Goal: Task Accomplishment & Management: Manage account settings

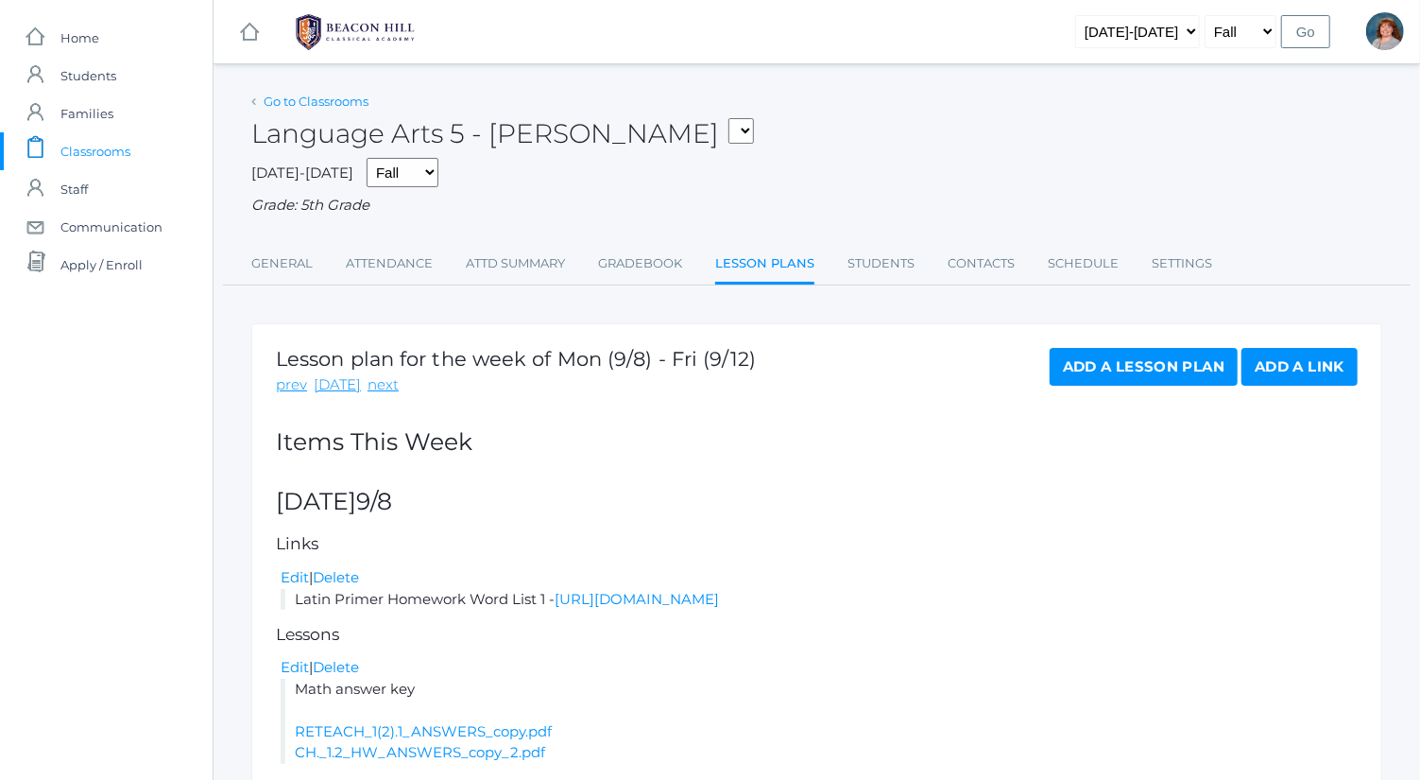
click at [329, 103] on link "Go to Classrooms" at bounding box center [316, 101] width 105 height 15
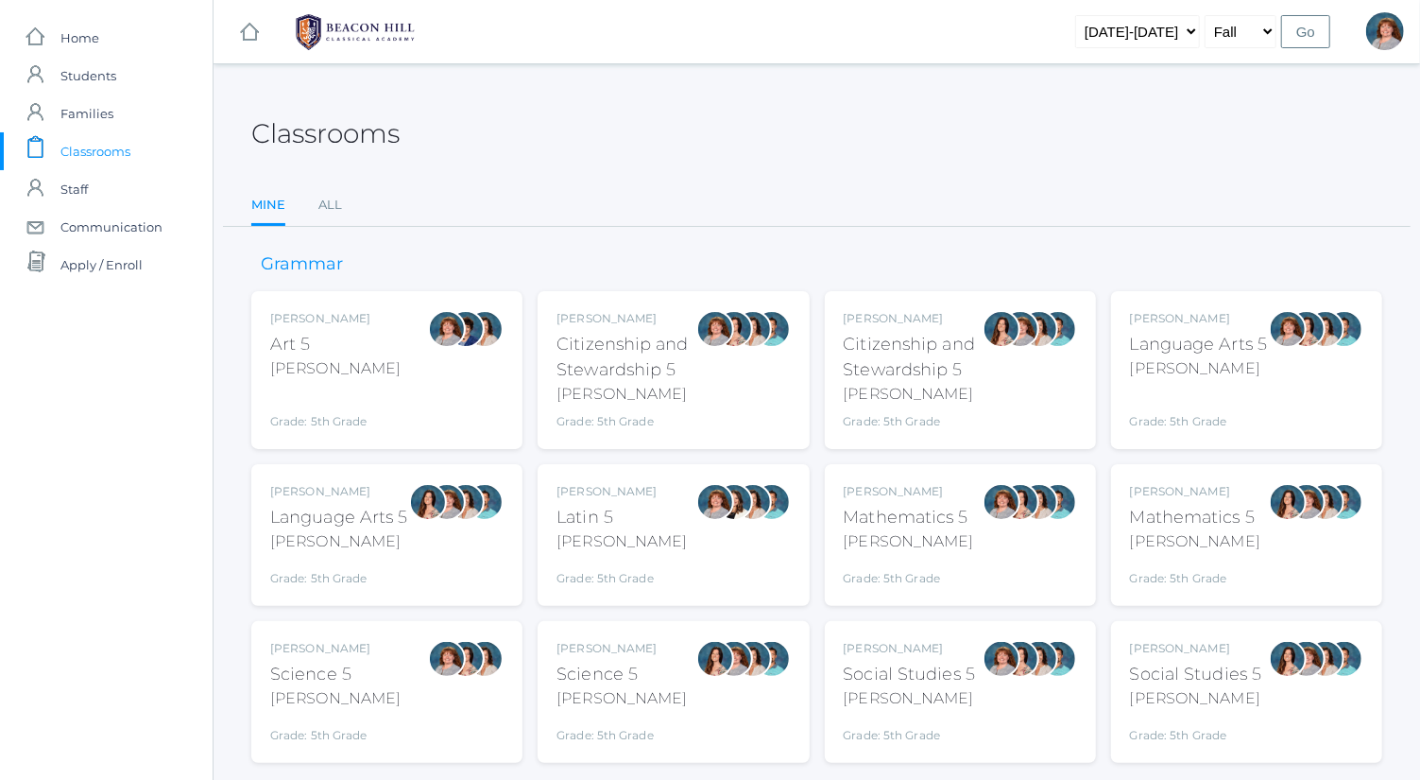
scroll to position [49, 0]
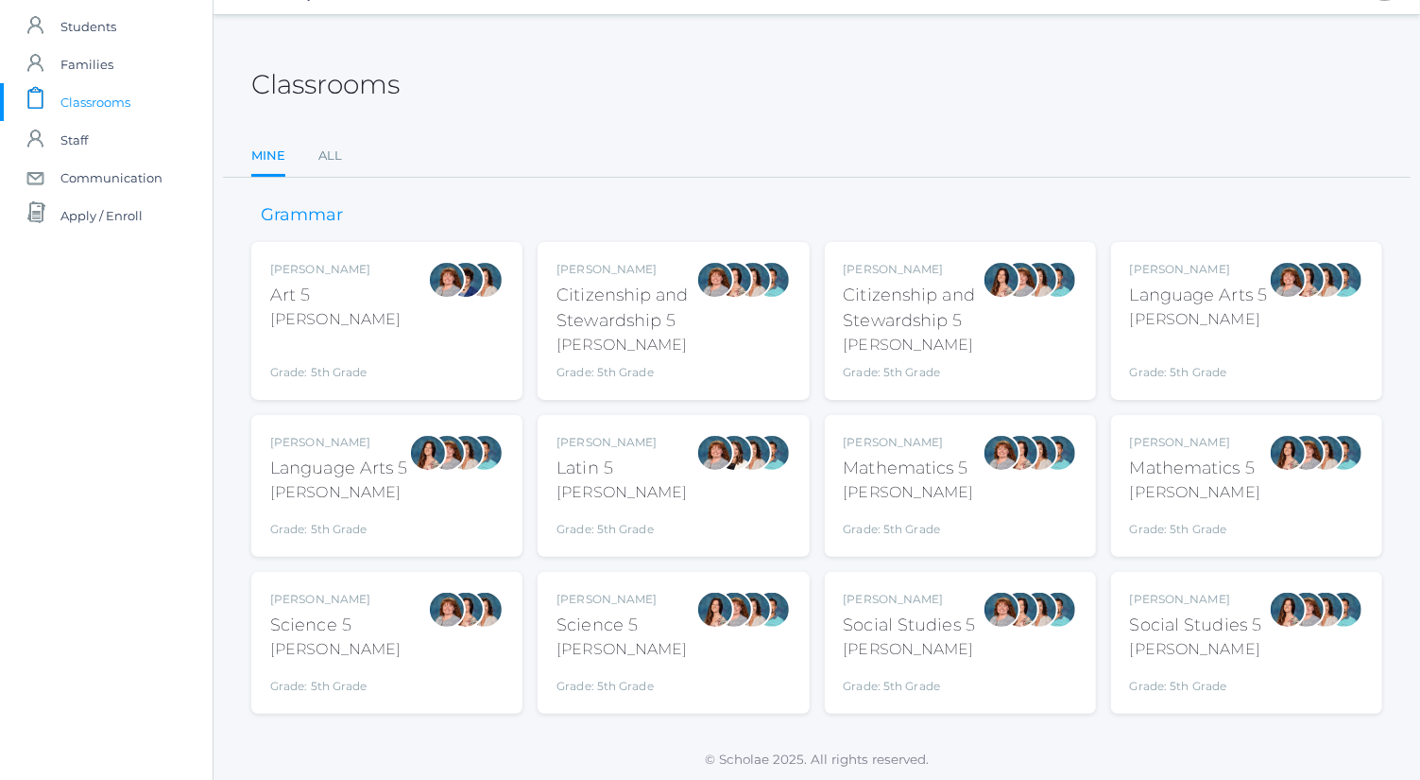
click at [406, 624] on div "[PERSON_NAME] Science 5 [PERSON_NAME] Grade: 5th Grade 05SCI" at bounding box center [386, 643] width 233 height 104
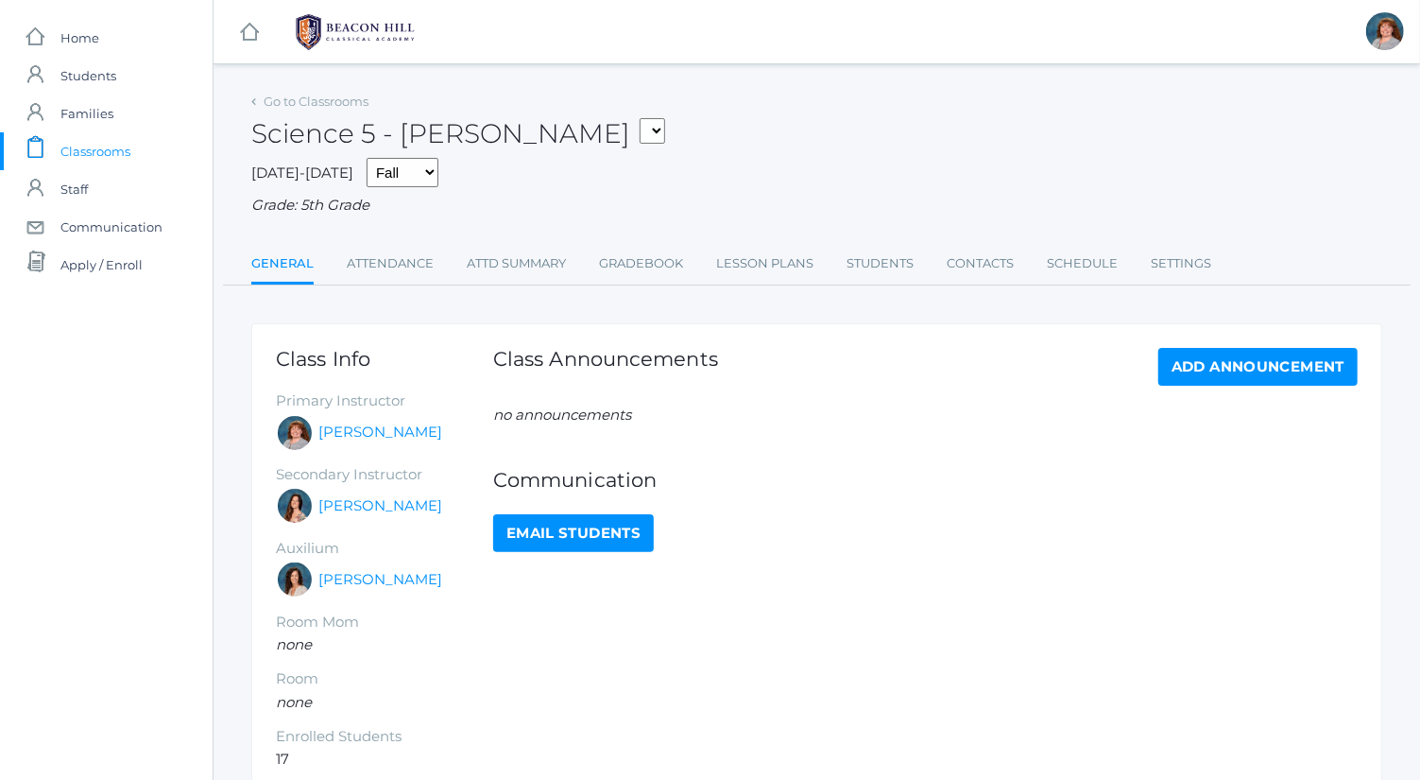
click at [668, 243] on div "Go to Classrooms Science 5 - Bence 05ART - Art 5 Bence 05CITIZEN - Citizenship …" at bounding box center [816, 186] width 1131 height 197
click at [669, 248] on link "Gradebook" at bounding box center [641, 264] width 84 height 38
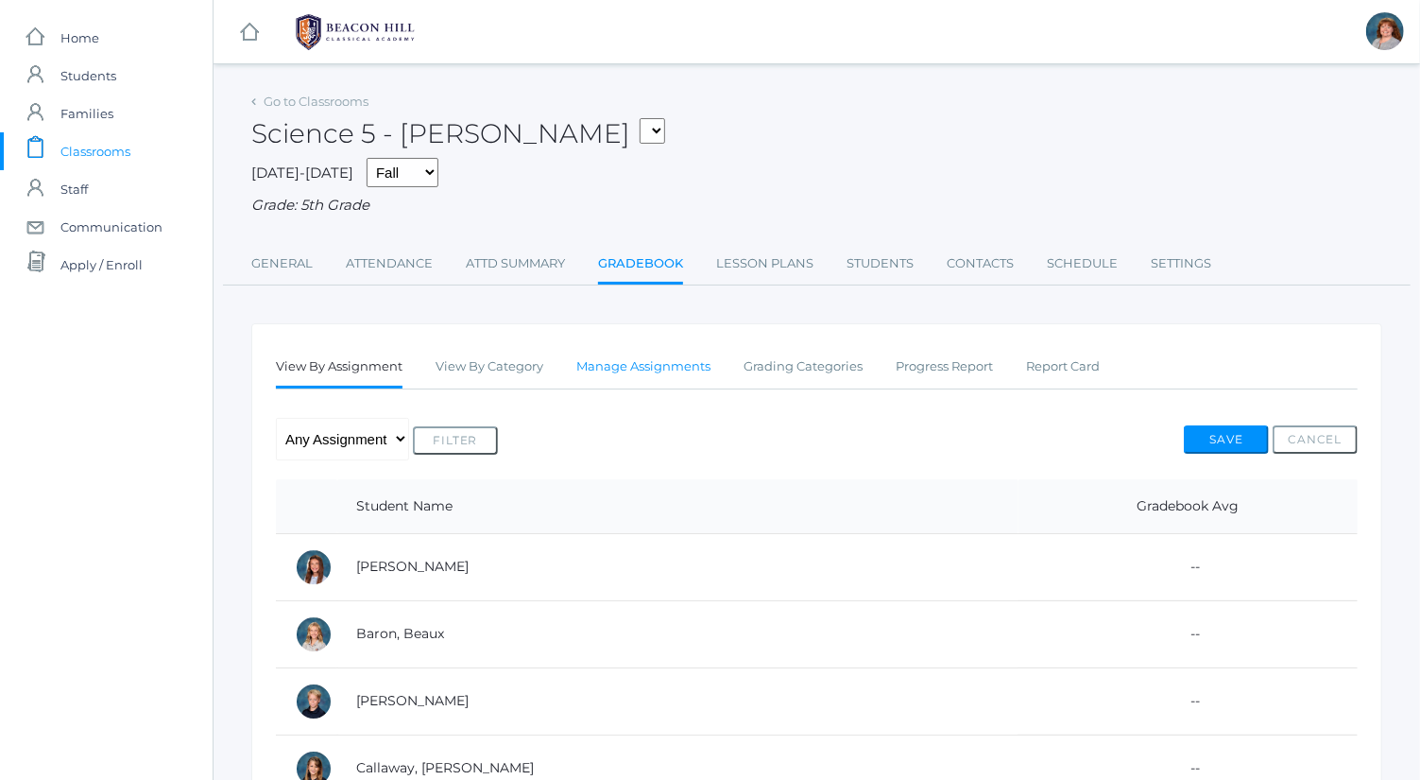
click at [671, 364] on link "Manage Assignments" at bounding box center [643, 367] width 134 height 38
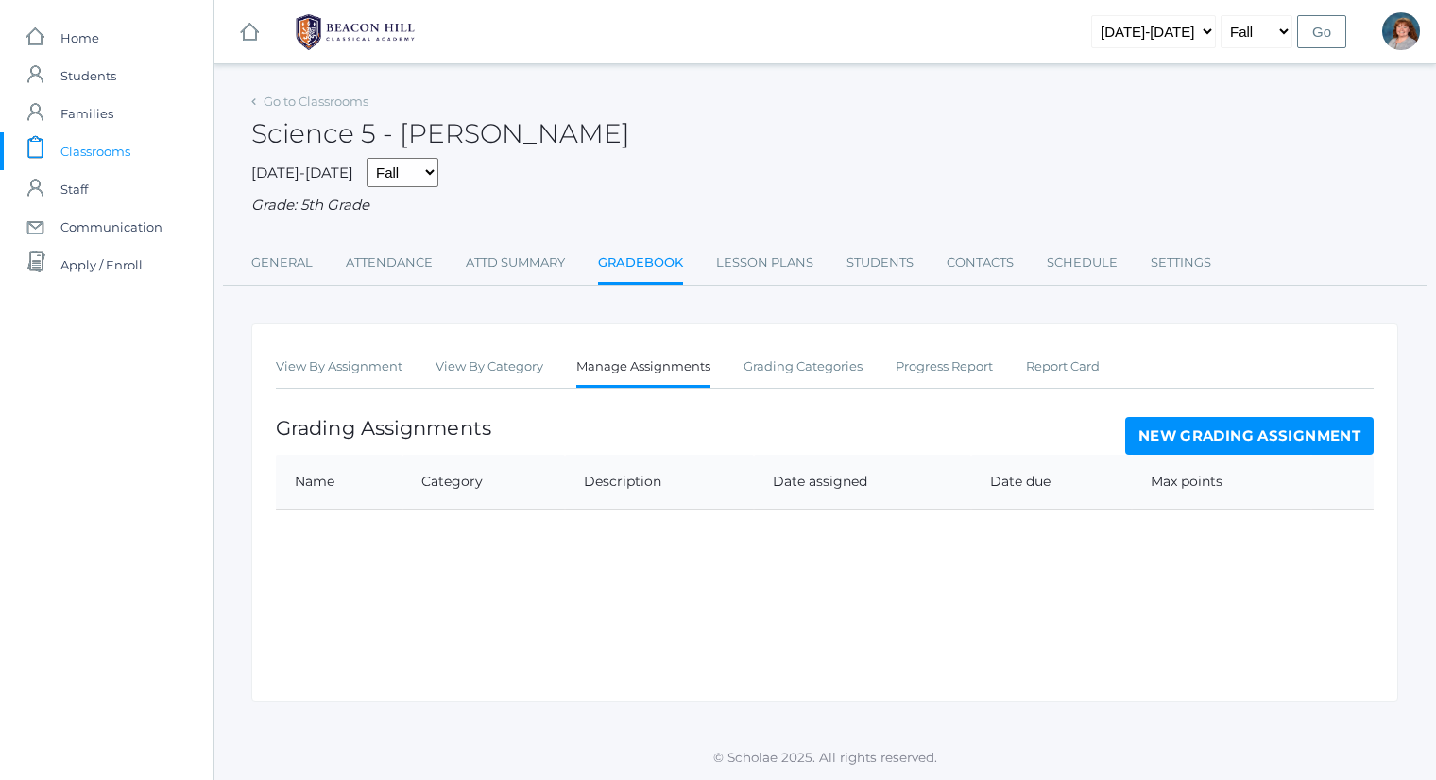
click at [1186, 423] on link "New Grading Assignment" at bounding box center [1249, 436] width 249 height 38
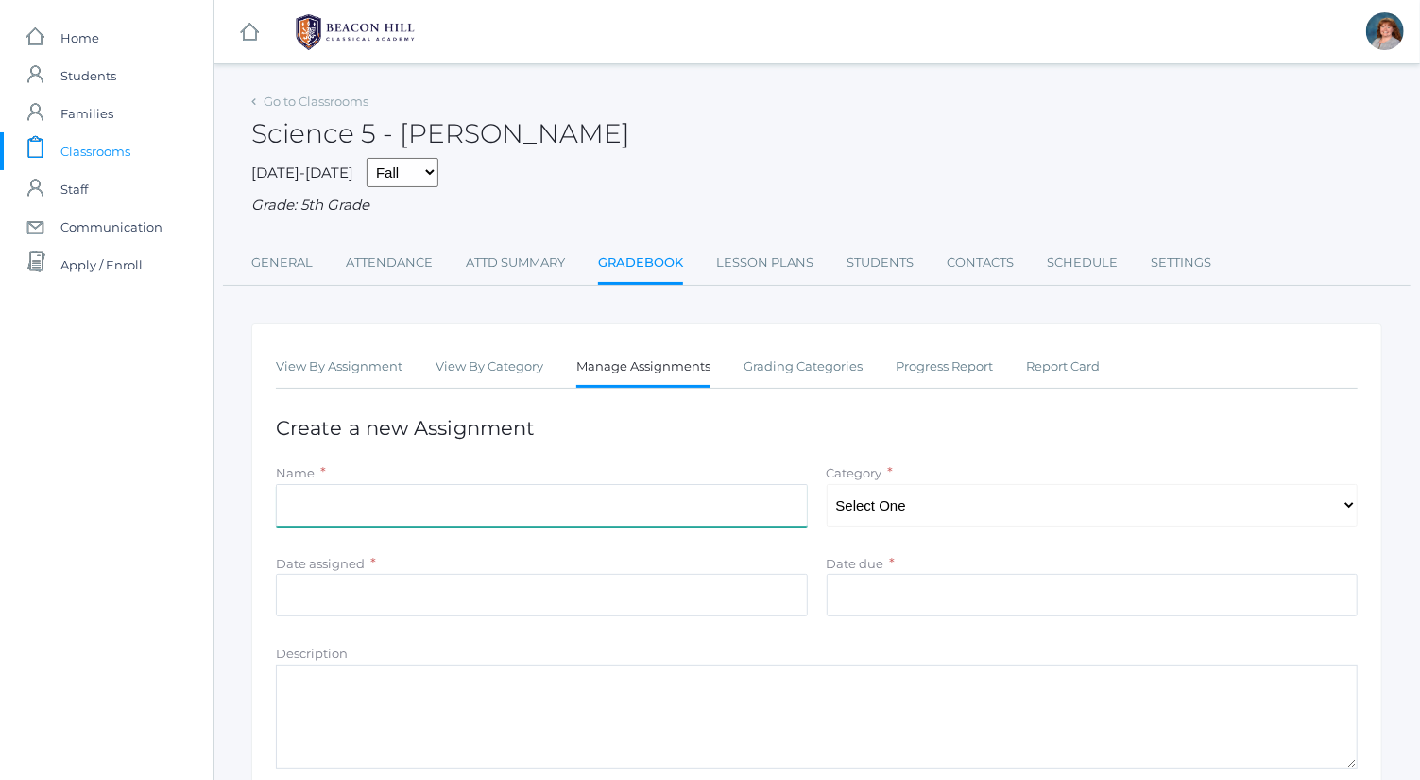
click at [630, 502] on input "Name" at bounding box center [542, 505] width 532 height 43
type input "L"
type input "Chapter 1 Facts"
click at [624, 725] on textarea "Description" at bounding box center [817, 716] width 1082 height 104
type textarea "5 facts in complete sentences"
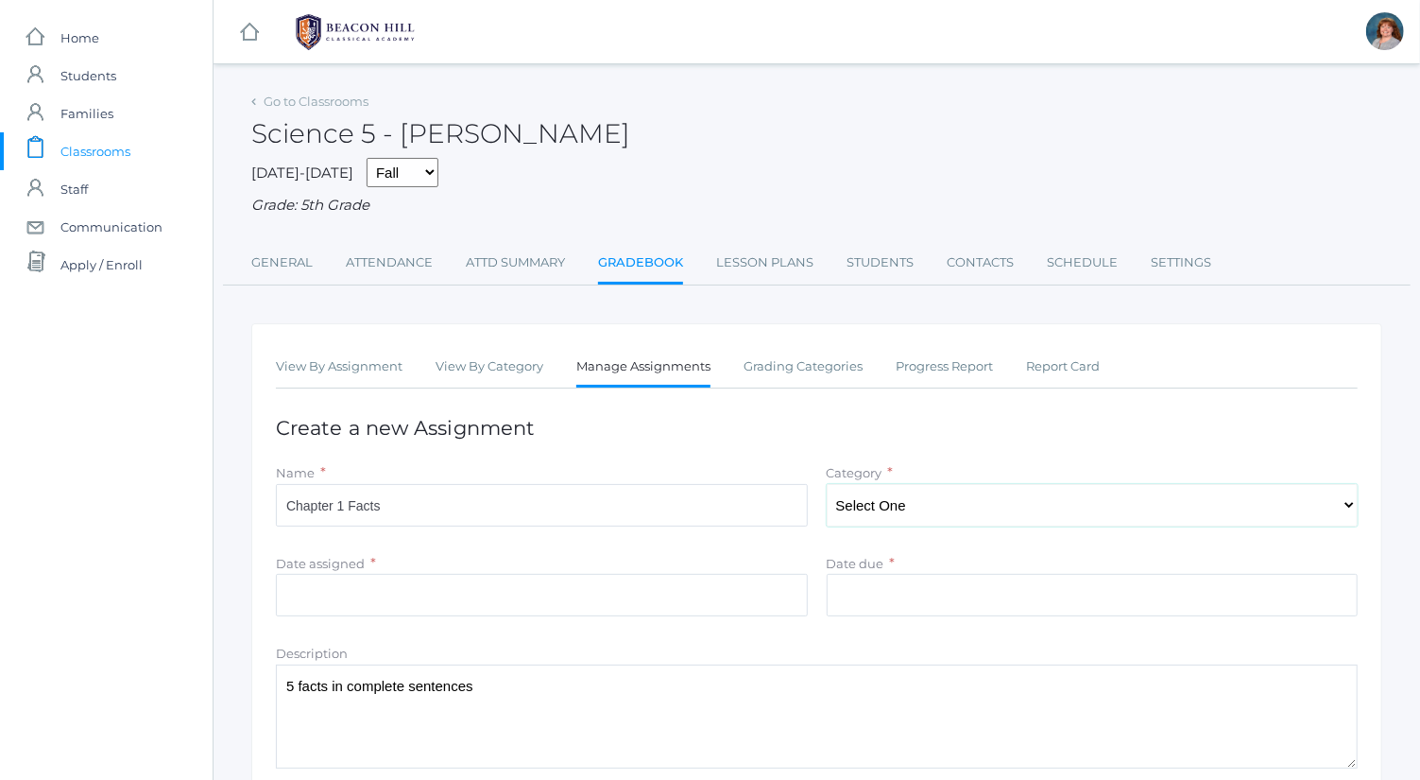
click at [1023, 503] on select "Select One Tests Notes Projects" at bounding box center [1093, 505] width 532 height 43
select select "1042"
click at [827, 484] on select "Select One Tests Notes Projects" at bounding box center [1093, 505] width 532 height 43
click at [659, 592] on input "Date assigned" at bounding box center [542, 595] width 532 height 43
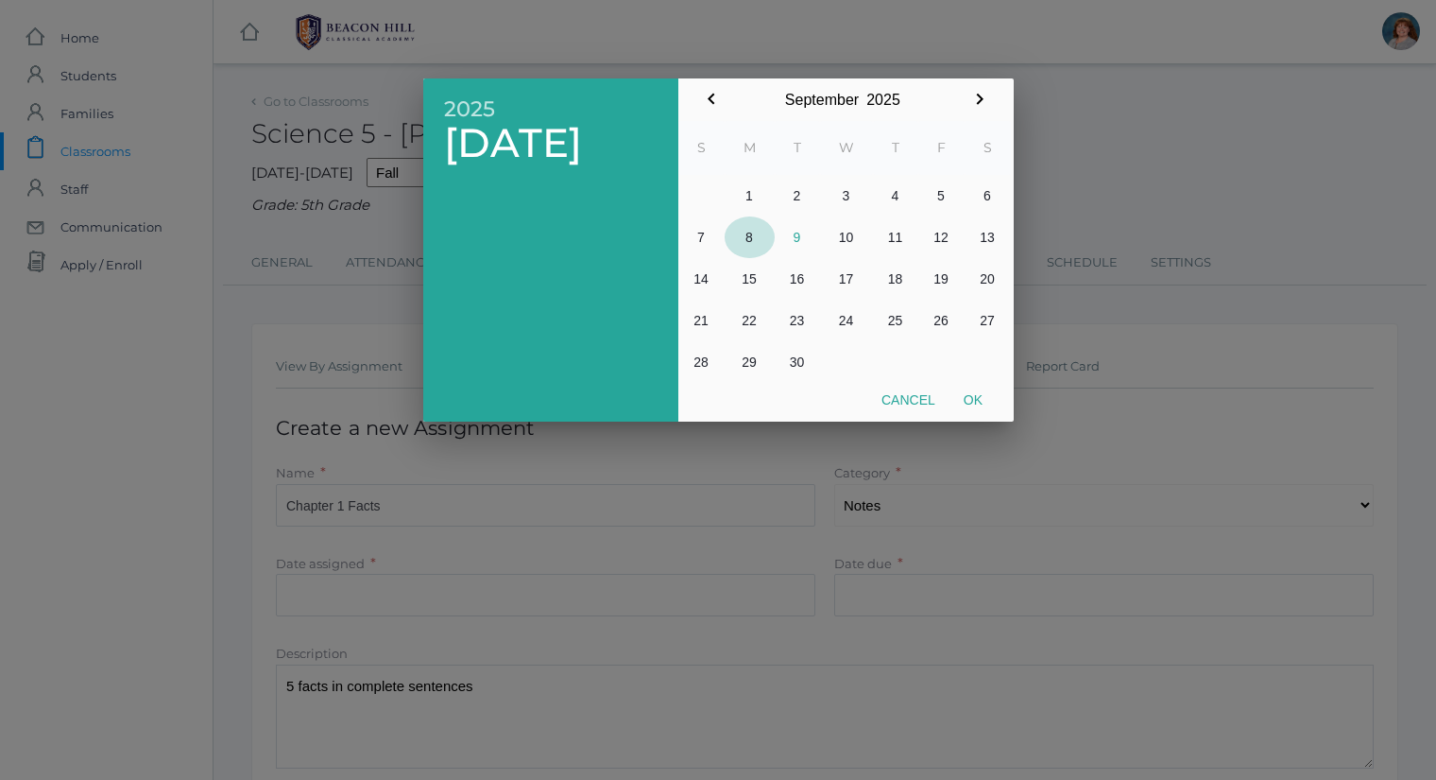
click at [759, 234] on button "8" at bounding box center [750, 237] width 50 height 42
click at [990, 399] on button "Ok" at bounding box center [973, 400] width 47 height 34
type input "2025-09-08"
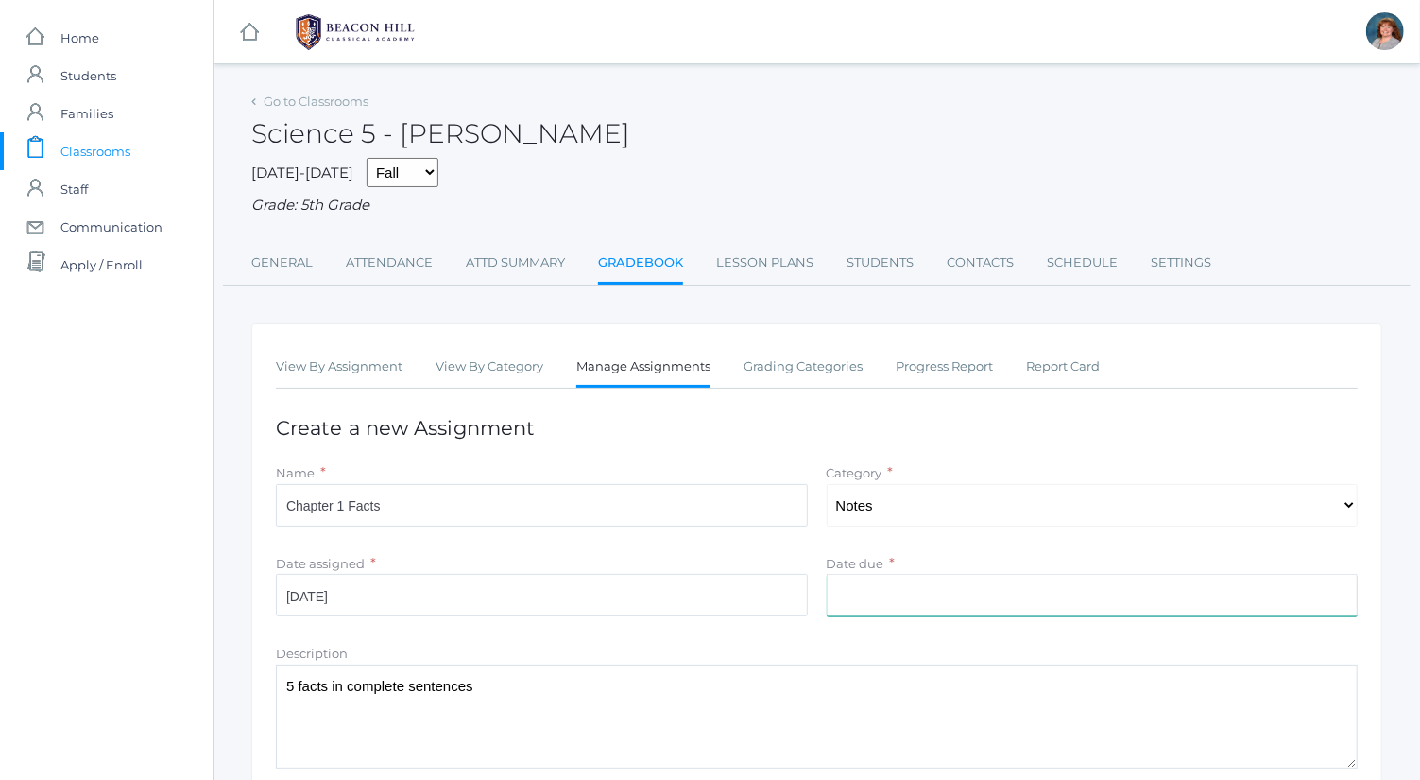
click at [915, 577] on input "Date due" at bounding box center [1093, 595] width 532 height 43
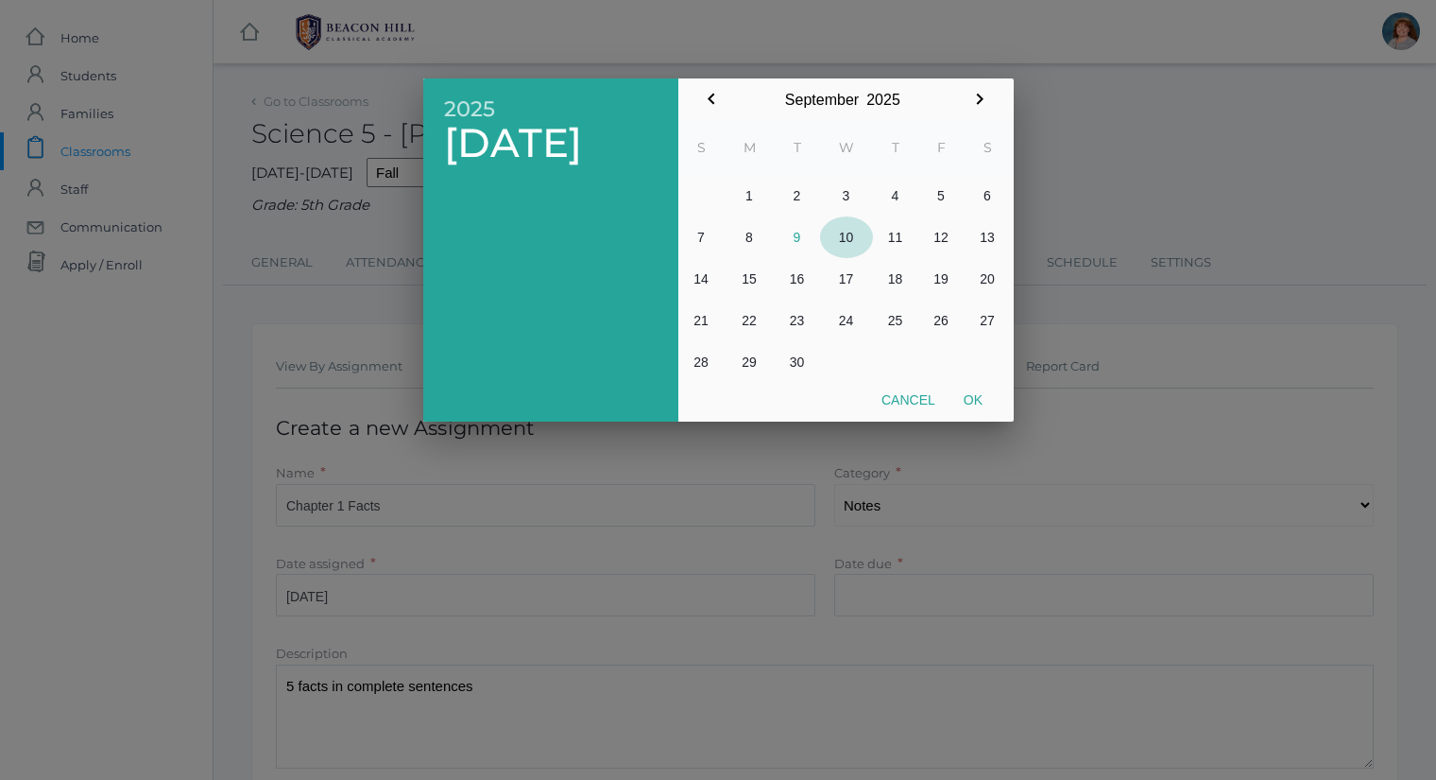
click at [855, 230] on button "10" at bounding box center [846, 237] width 53 height 42
click at [989, 409] on button "Ok" at bounding box center [973, 400] width 47 height 34
type input "[DATE]"
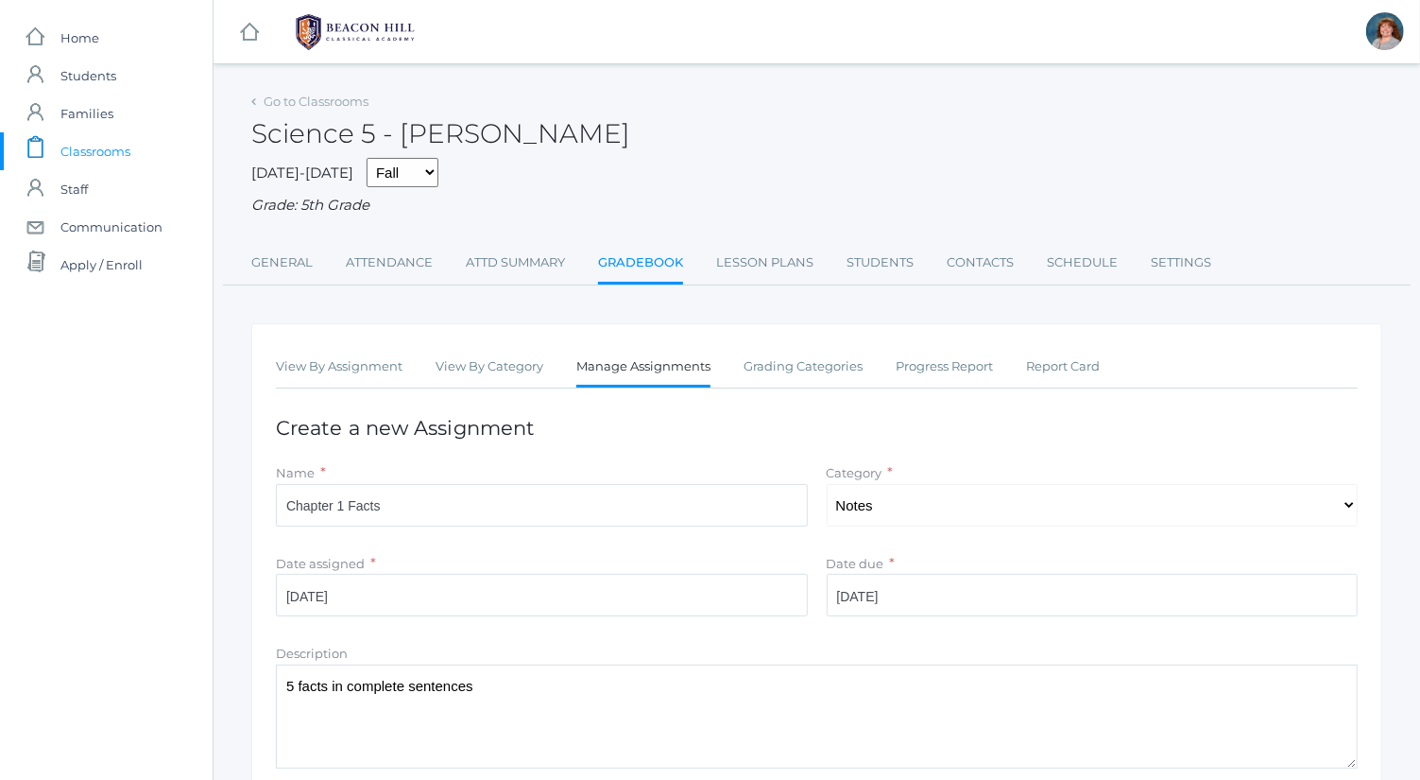
scroll to position [241, 0]
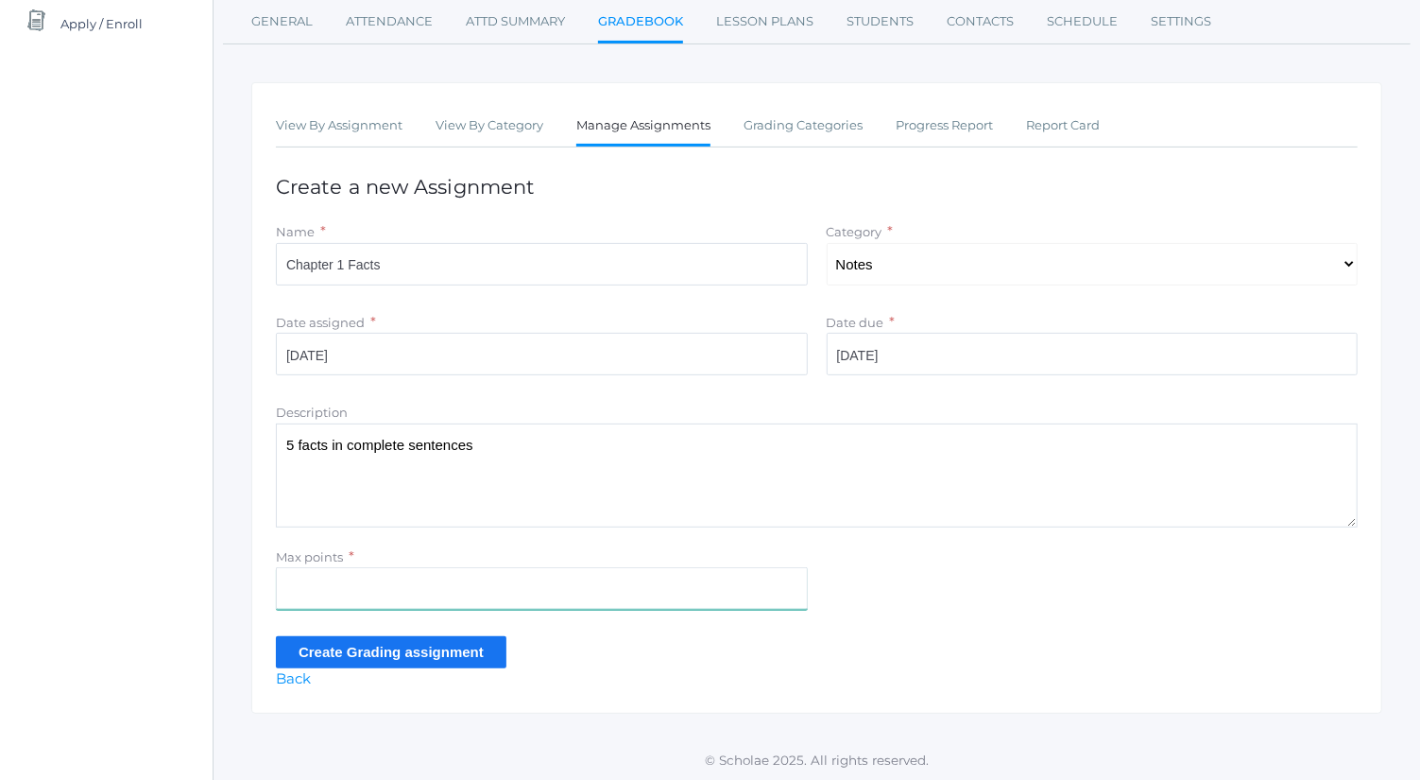
click at [465, 603] on input "Max points" at bounding box center [542, 588] width 532 height 43
type input "5"
click at [340, 652] on input "Create Grading assignment" at bounding box center [391, 651] width 231 height 31
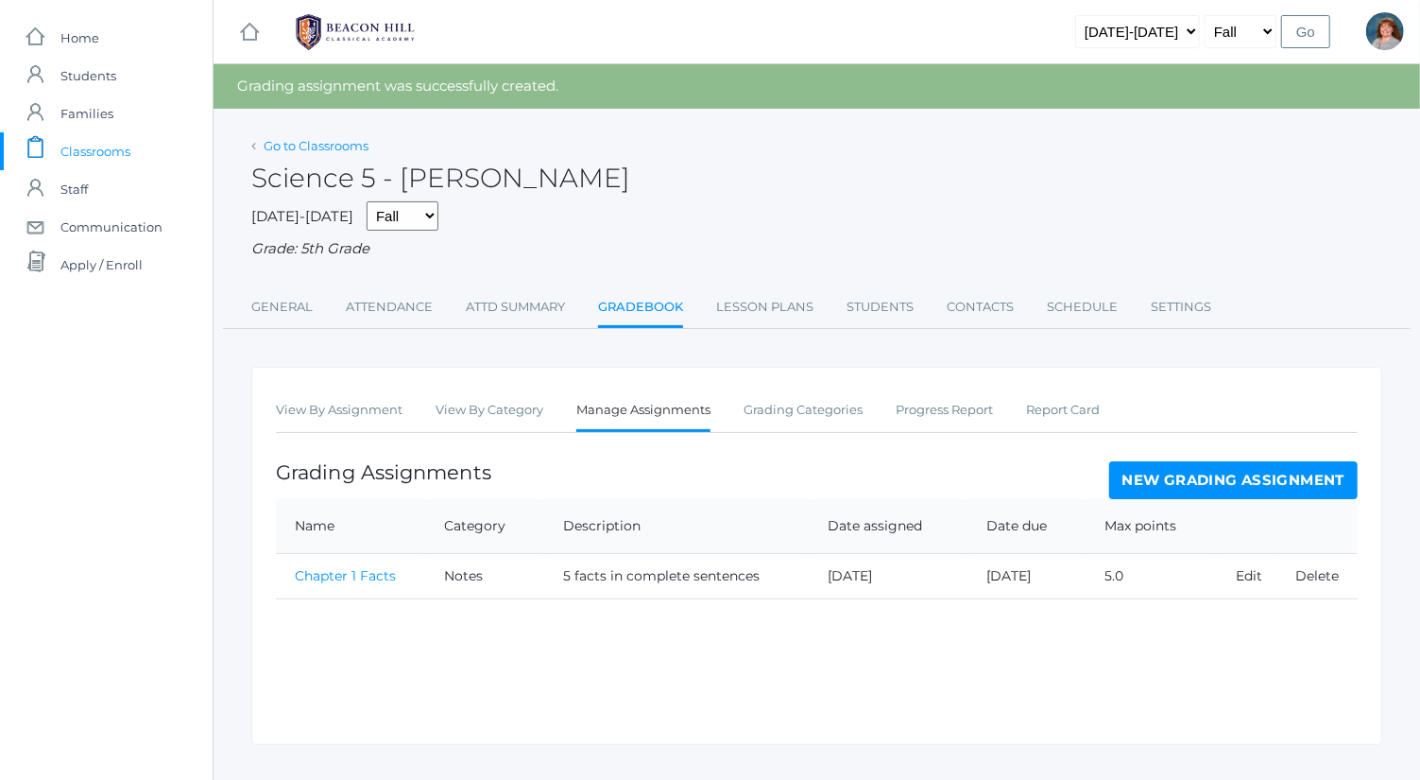
click at [314, 144] on link "Go to Classrooms" at bounding box center [316, 145] width 105 height 15
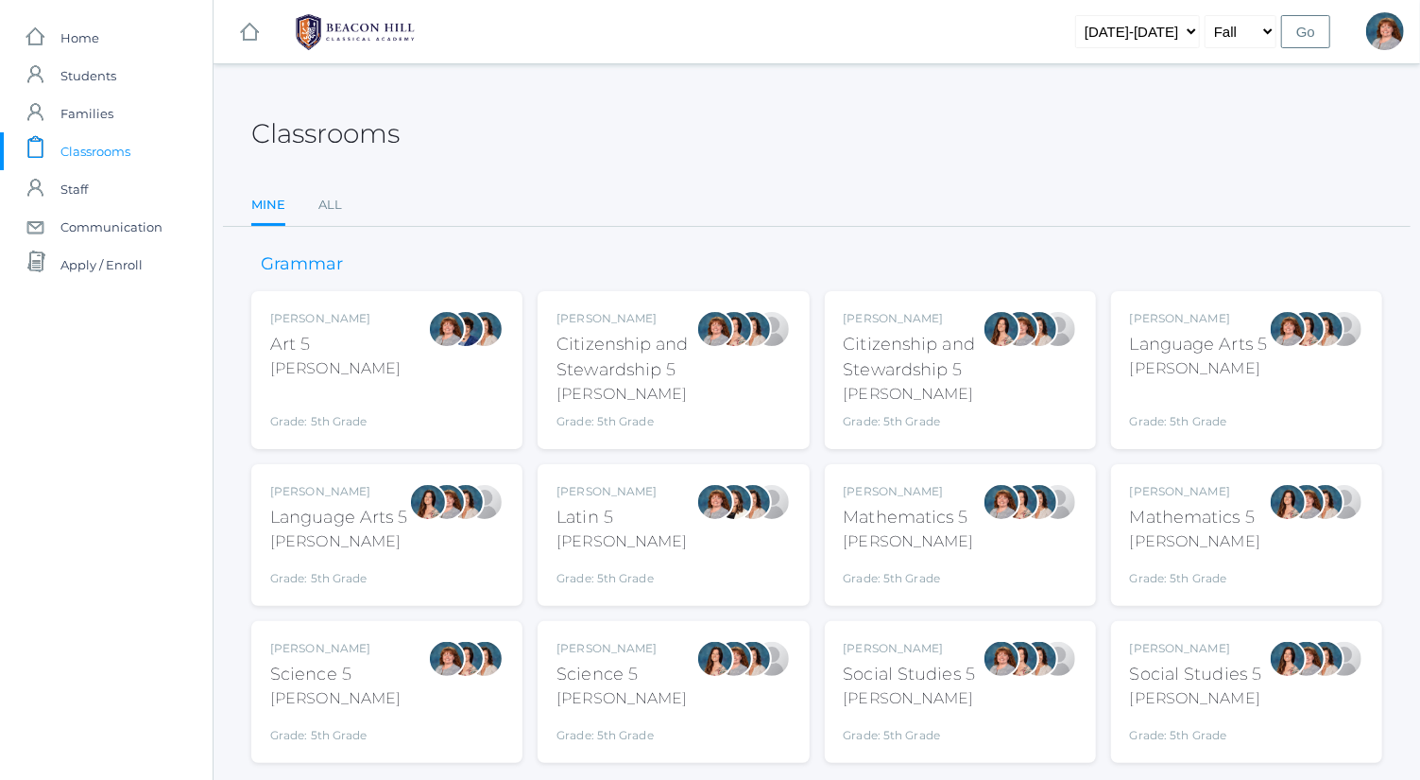
scroll to position [49, 0]
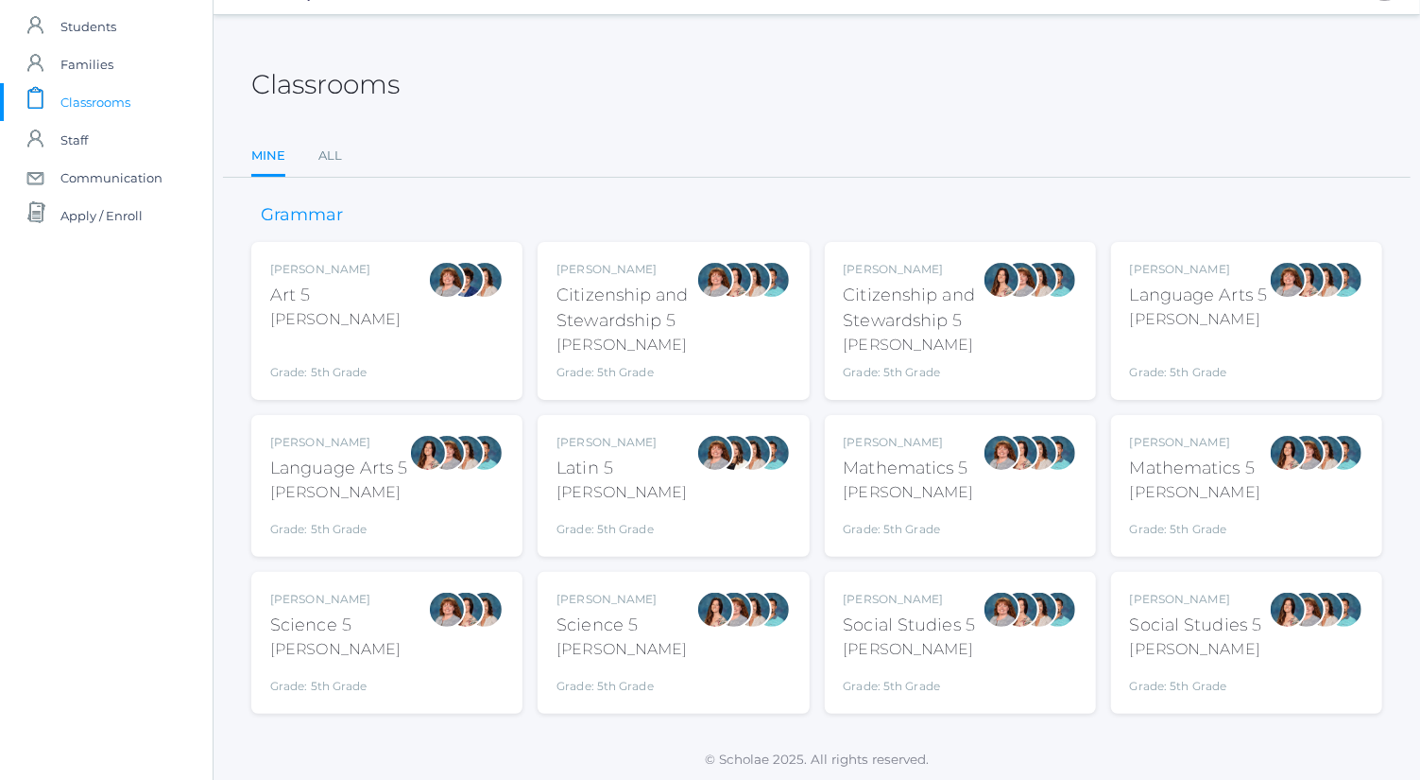
click at [486, 648] on div at bounding box center [485, 643] width 38 height 104
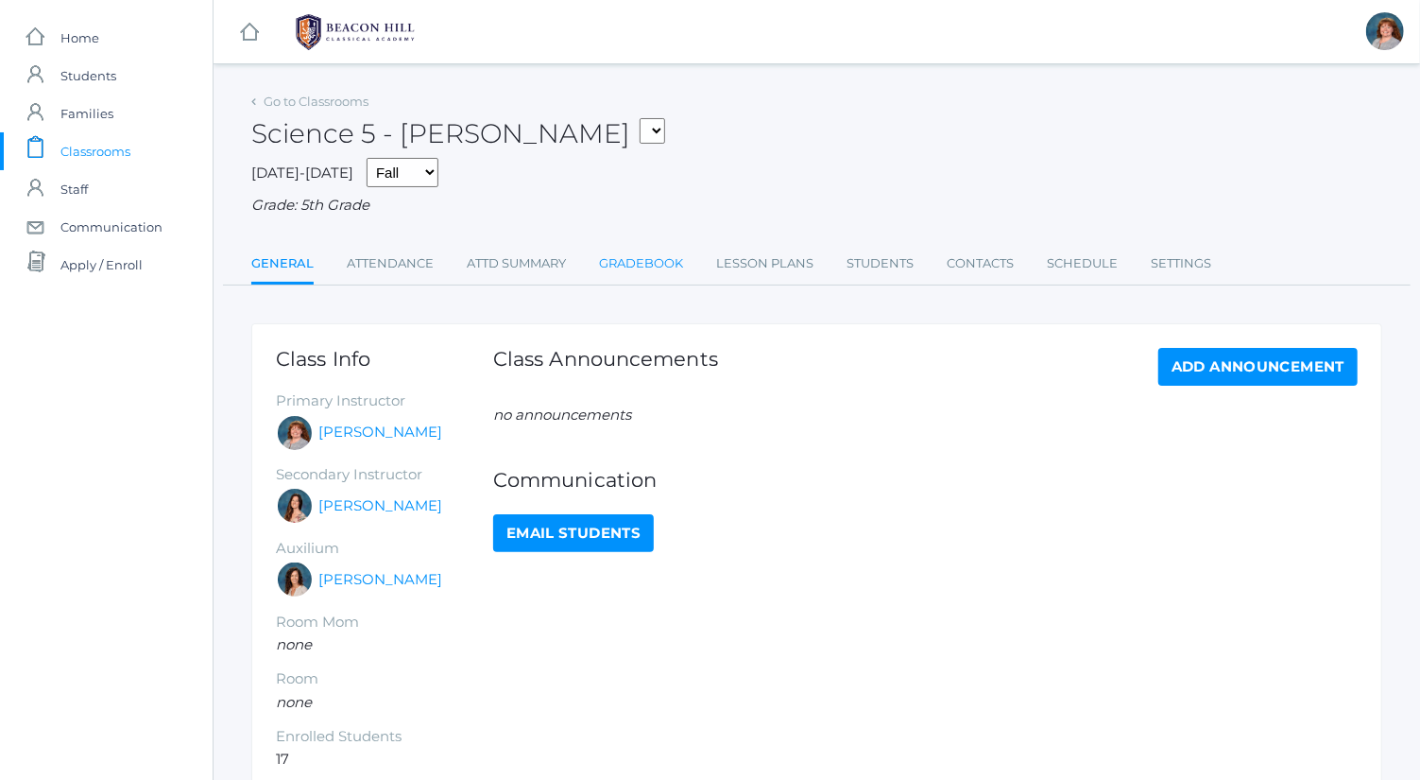
click at [681, 256] on link "Gradebook" at bounding box center [641, 264] width 84 height 38
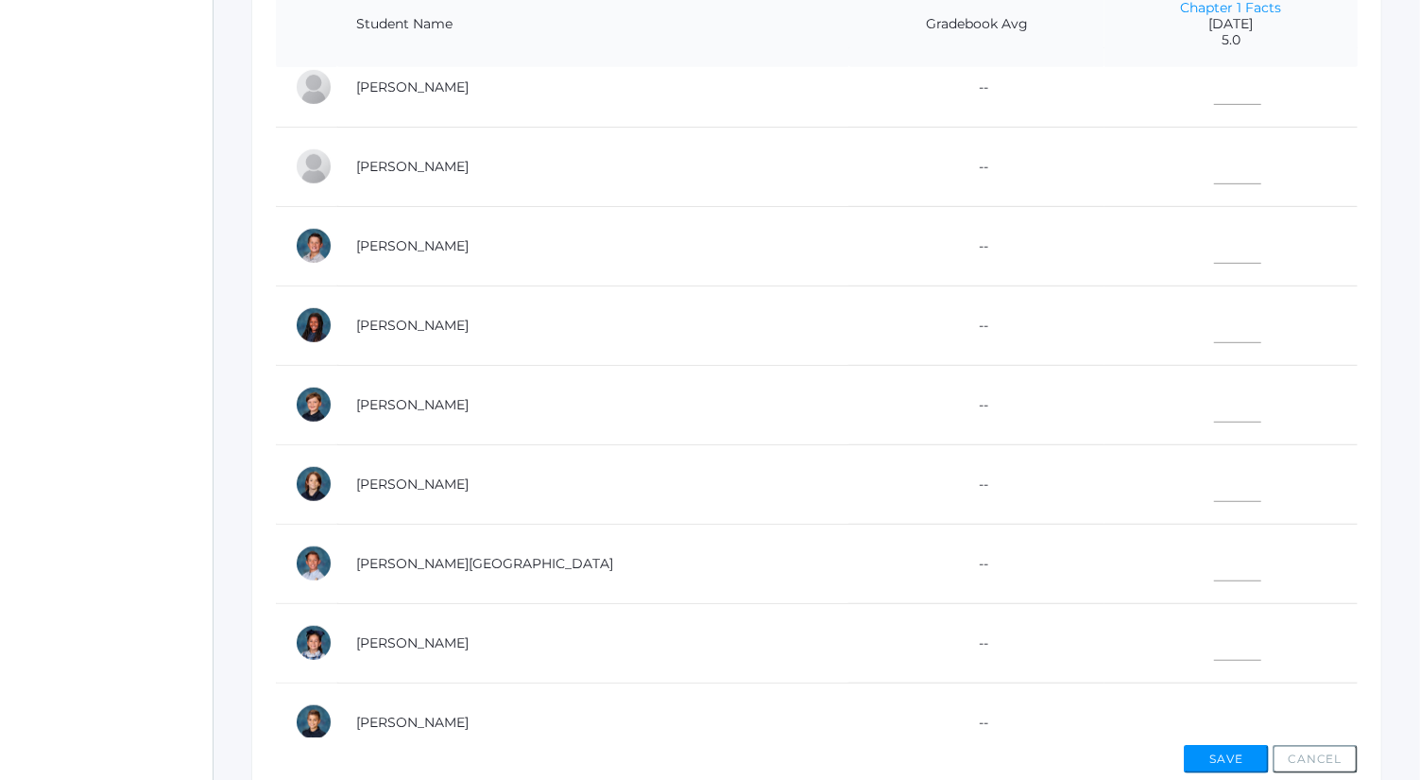
scroll to position [688, 0]
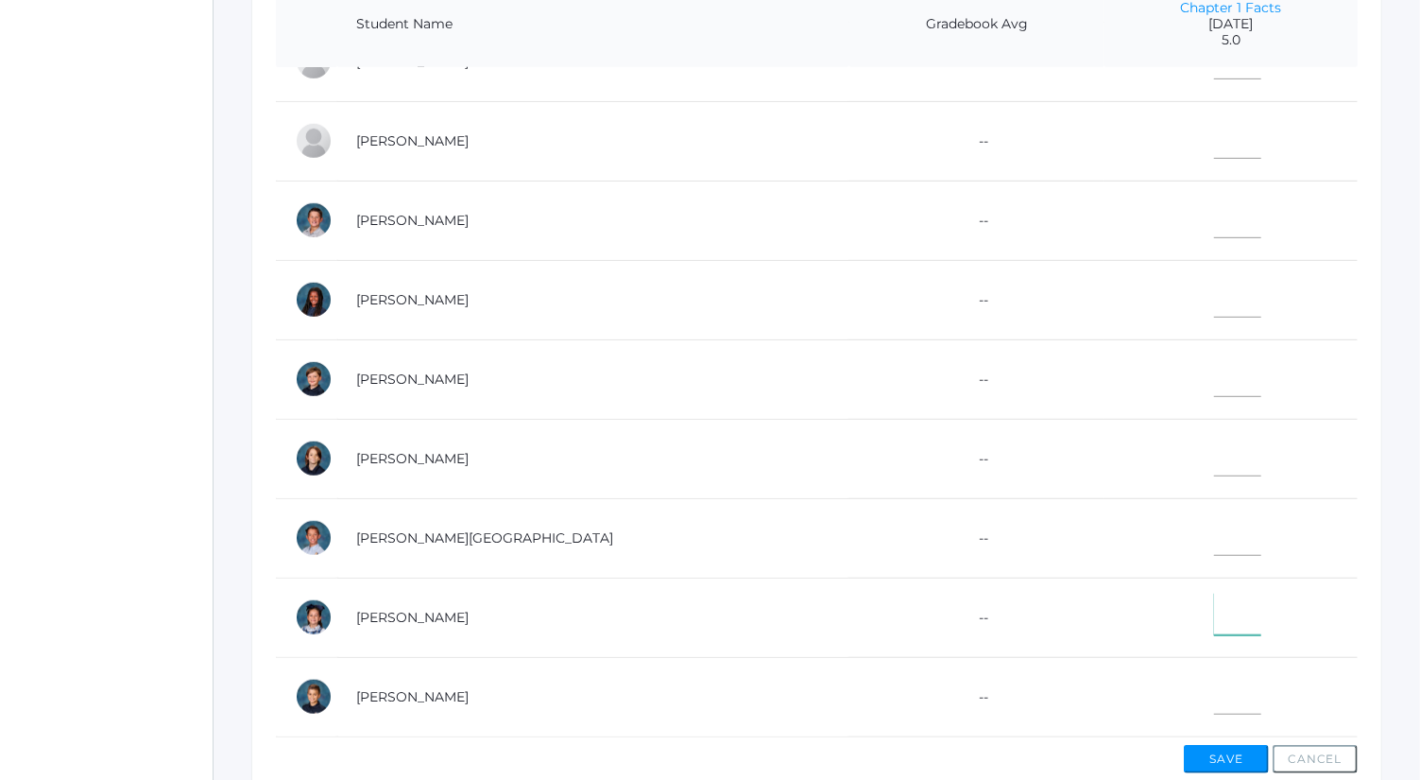
click at [1214, 600] on input"] "text" at bounding box center [1237, 613] width 47 height 43
type input"] "5"
click at [1214, 676] on input"] "text" at bounding box center [1237, 693] width 47 height 43
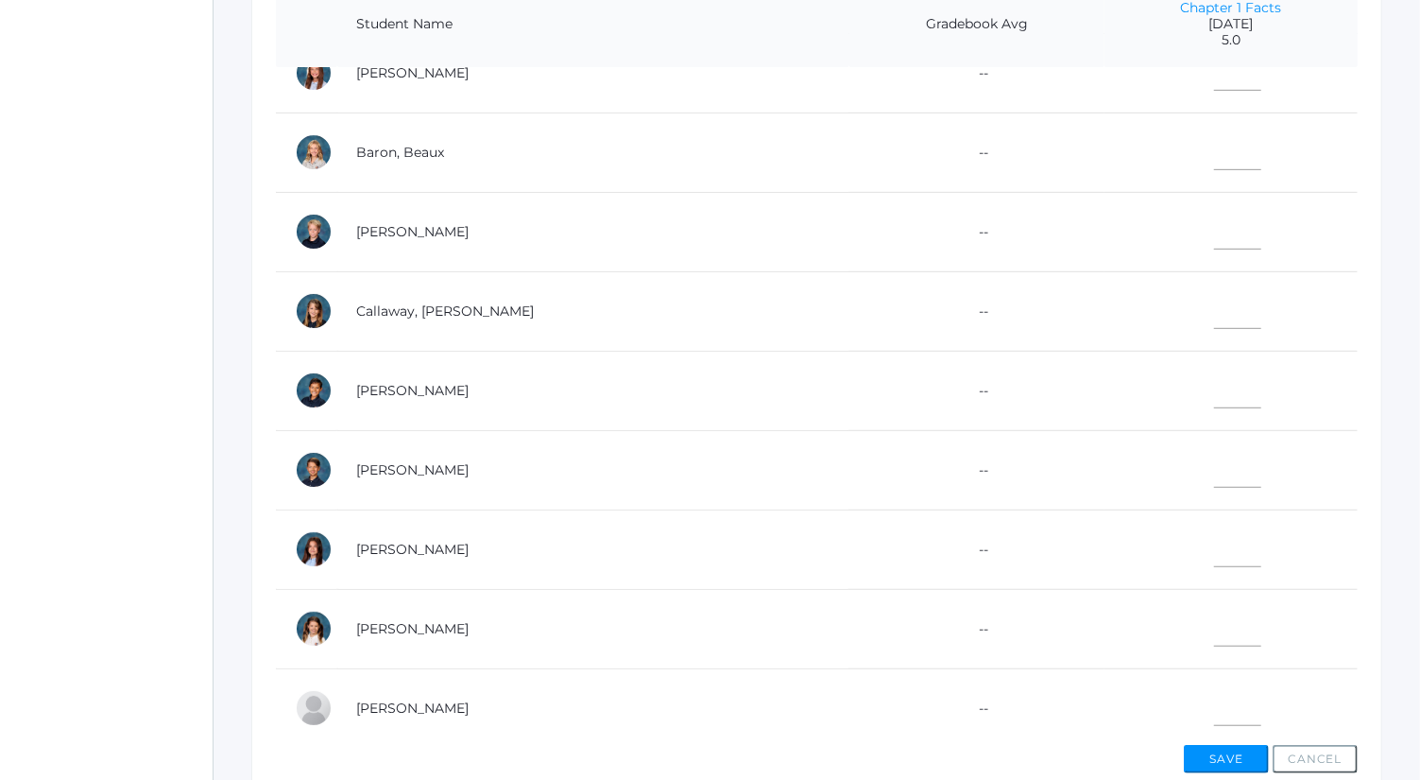
scroll to position [0, 0]
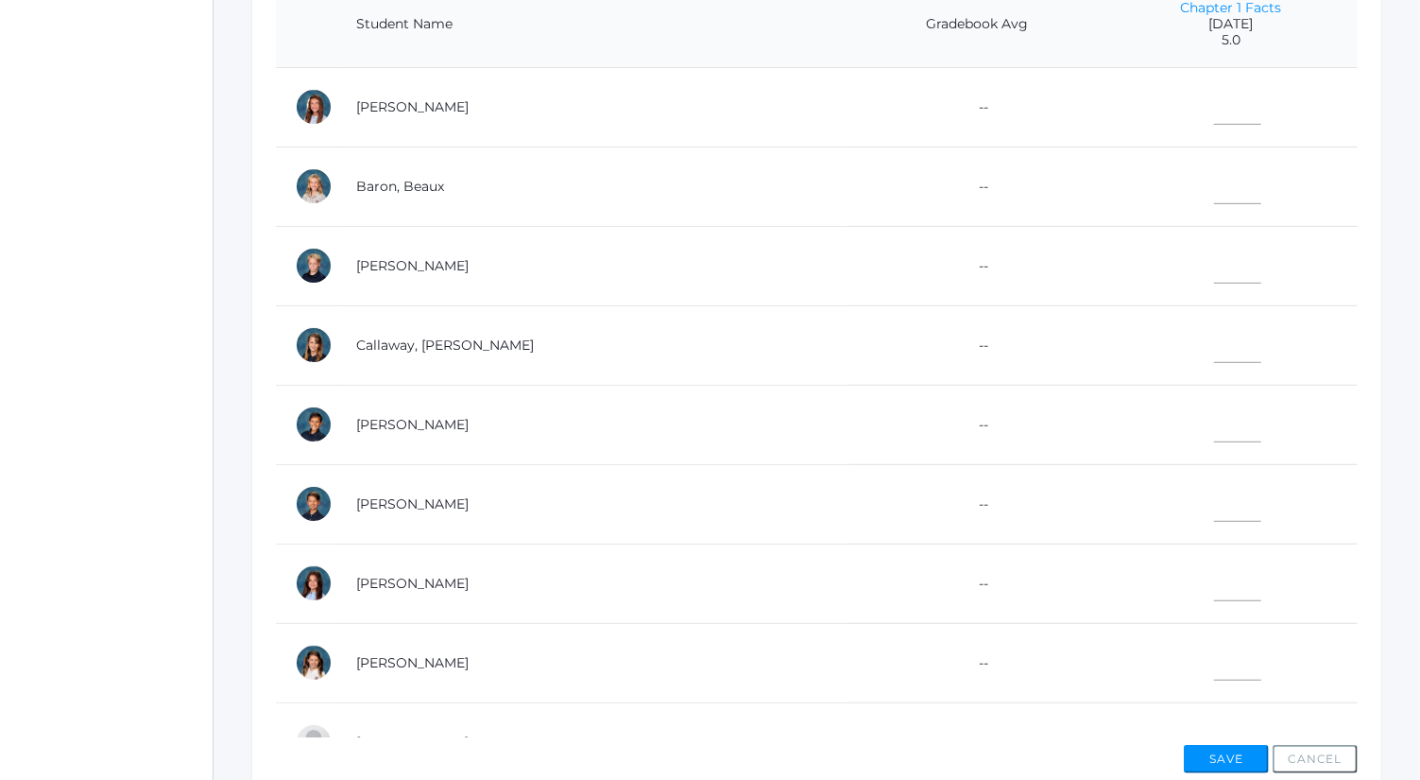
type input"] "4"
click at [1214, 568] on input"] "text" at bounding box center [1237, 579] width 47 height 43
type input"] "4.5"
click at [1214, 410] on input"] "text" at bounding box center [1237, 421] width 47 height 43
type input"] "5"
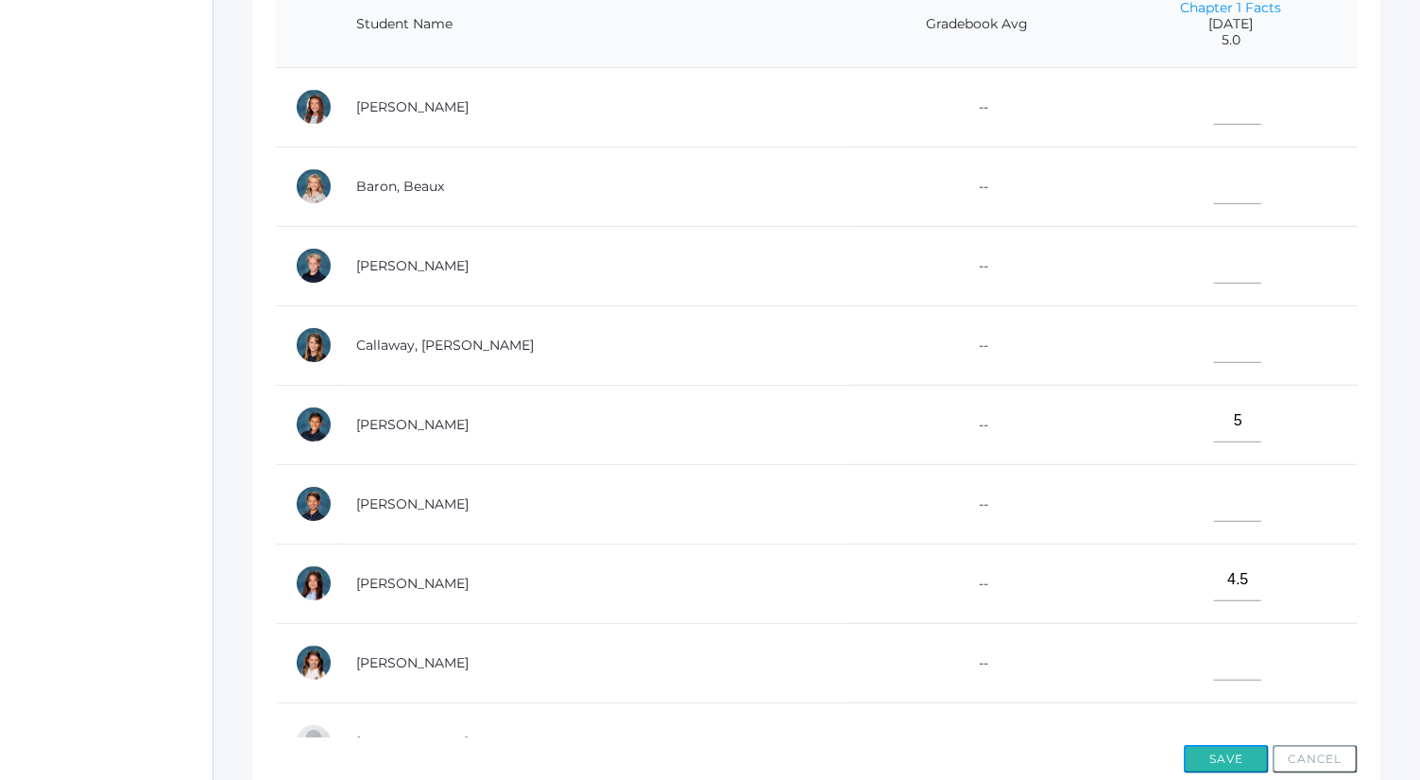
click at [1221, 748] on button "Save" at bounding box center [1226, 759] width 85 height 28
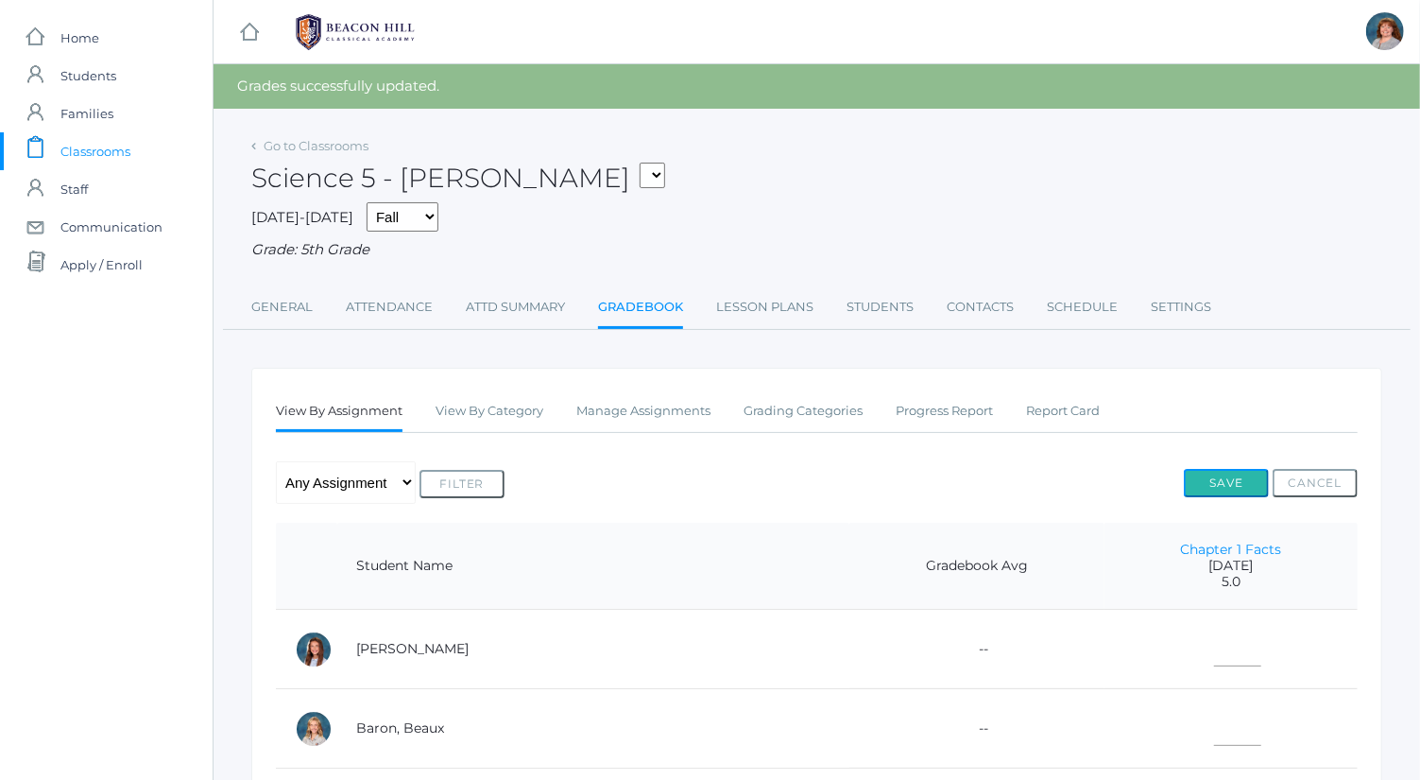
click at [1249, 485] on button "Save" at bounding box center [1226, 483] width 85 height 28
click at [161, 149] on link "icons/clipboard/plain Created with Sketch. Classrooms" at bounding box center [106, 151] width 213 height 38
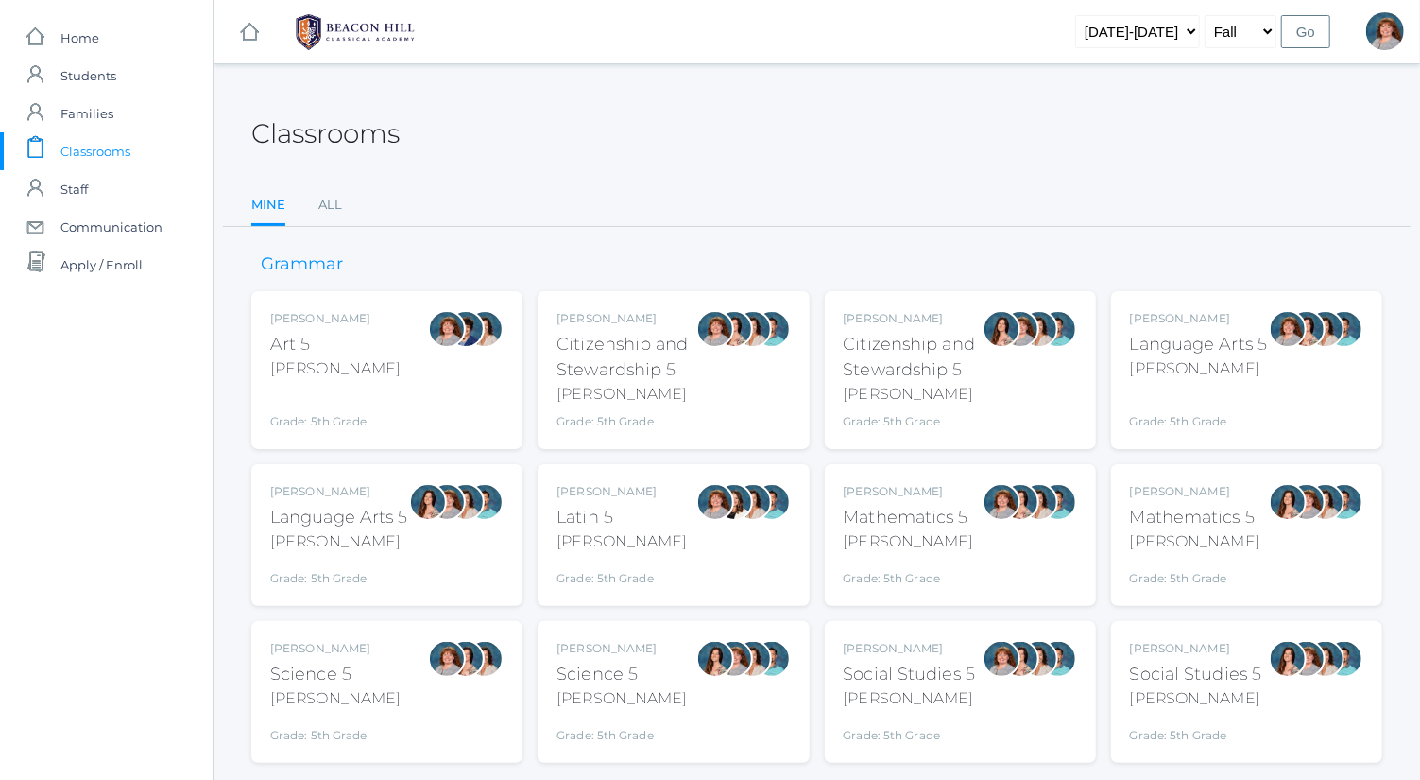
scroll to position [49, 0]
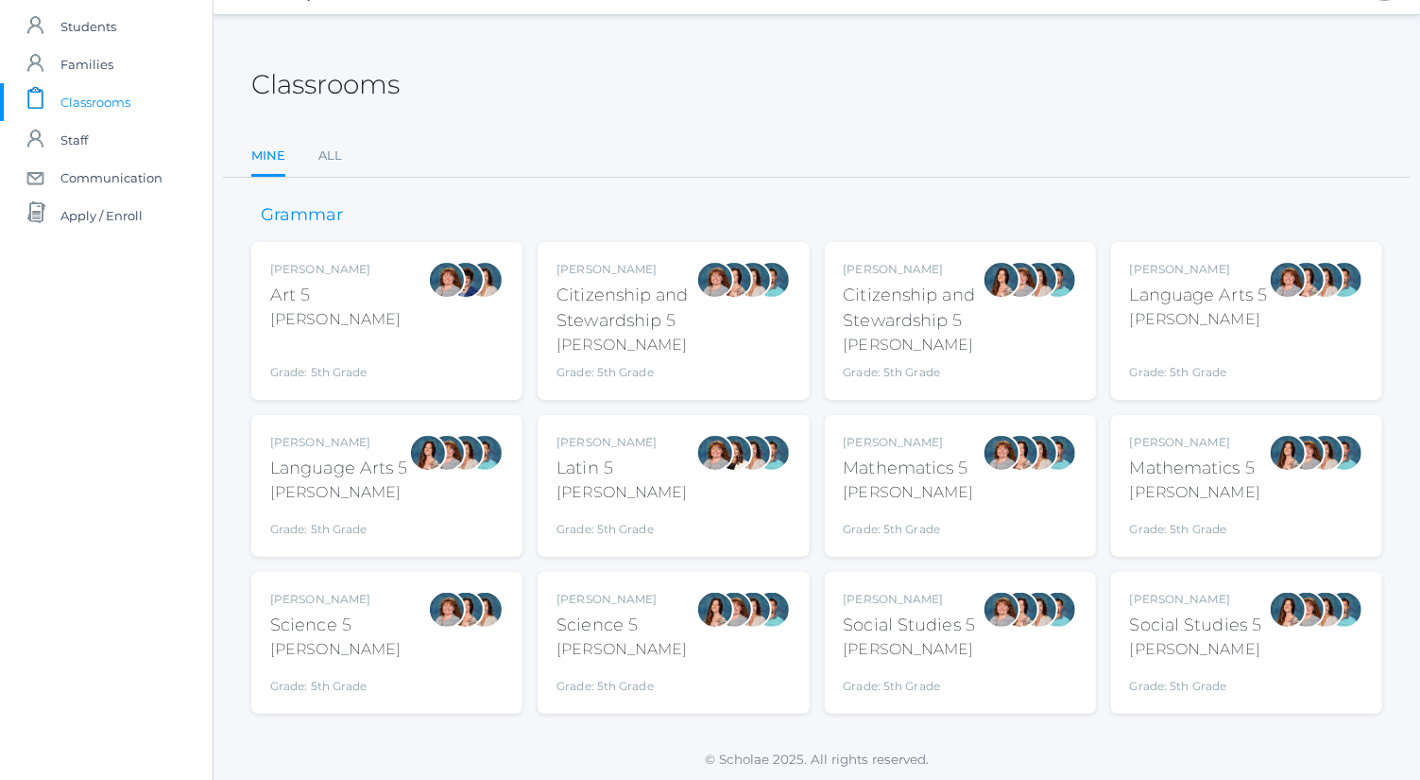
click at [431, 511] on div at bounding box center [428, 486] width 38 height 104
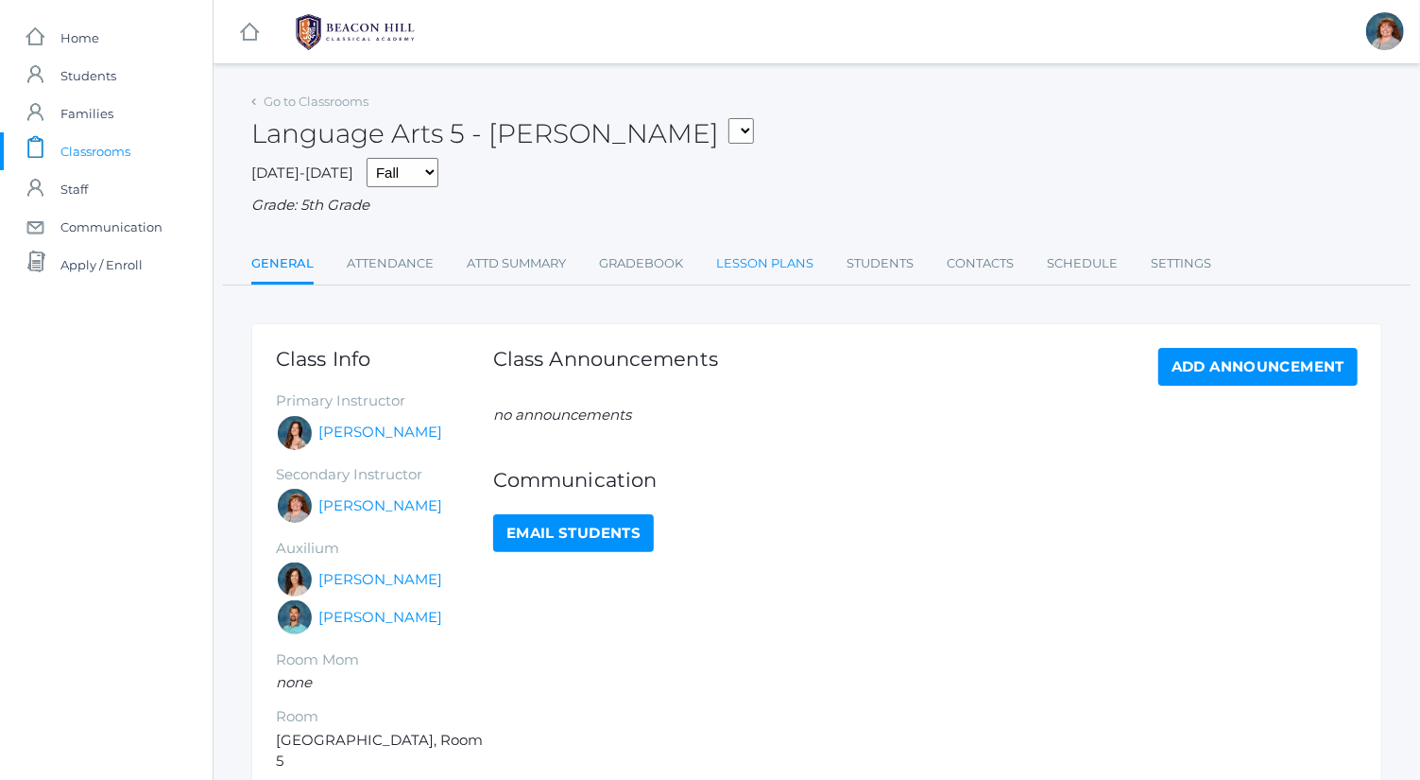
click at [767, 260] on link "Lesson Plans" at bounding box center [764, 264] width 97 height 38
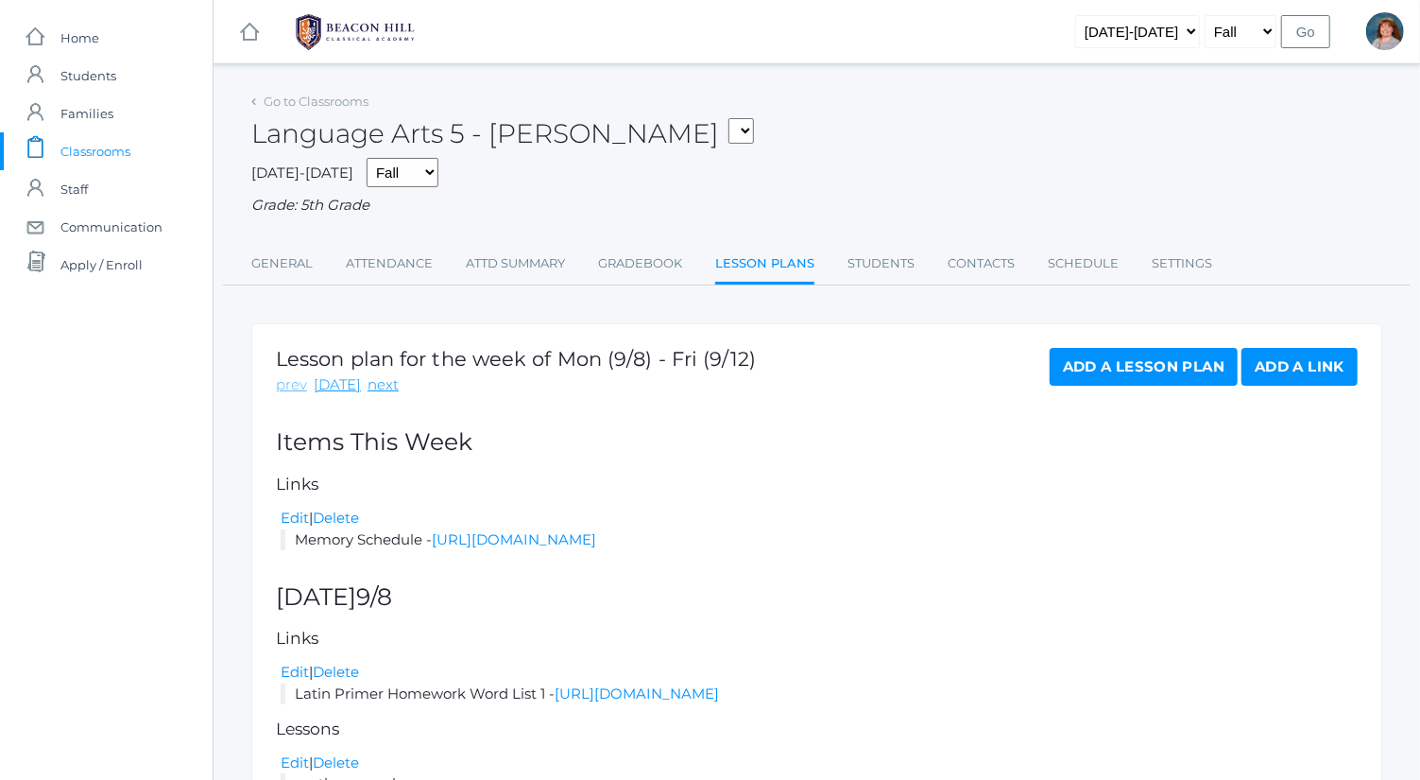
click at [287, 387] on link "prev" at bounding box center [291, 385] width 31 height 22
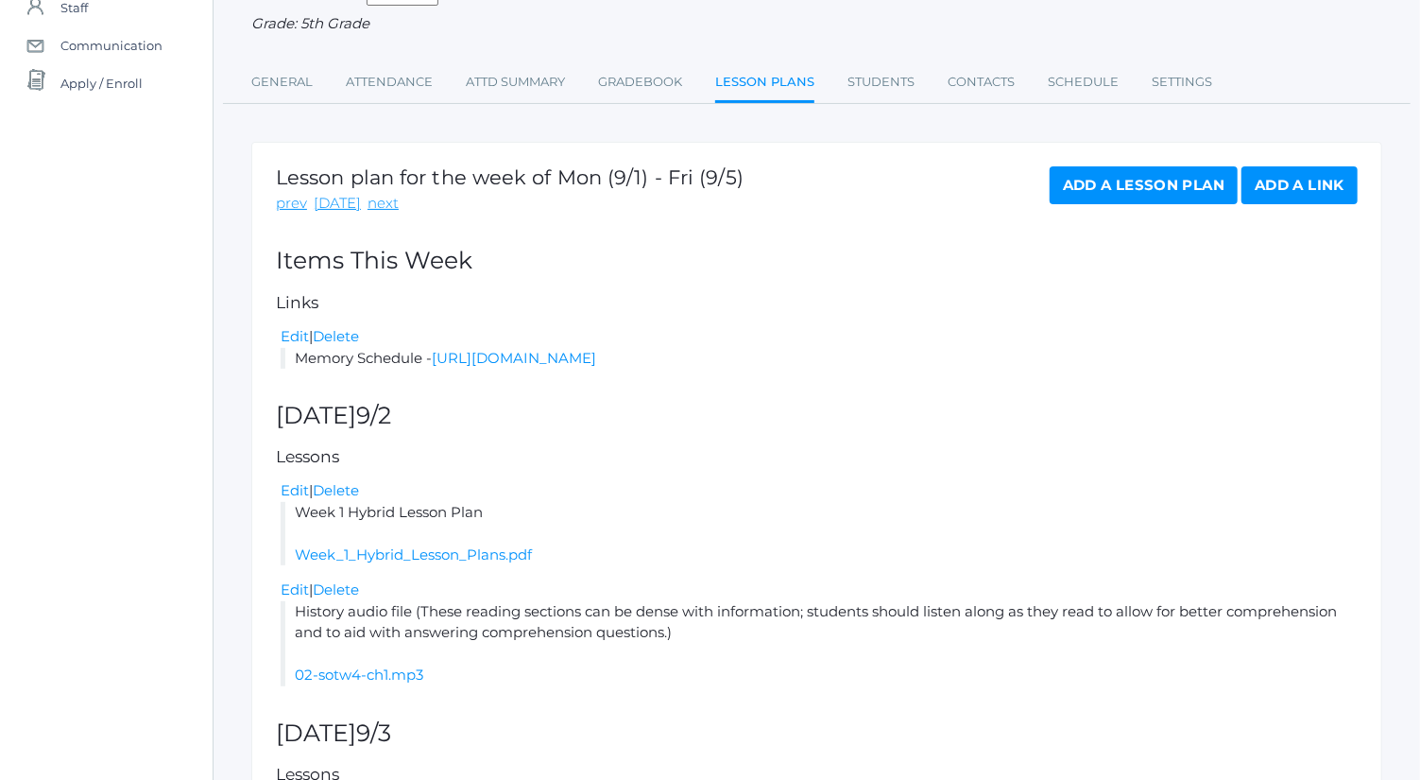
scroll to position [166, 0]
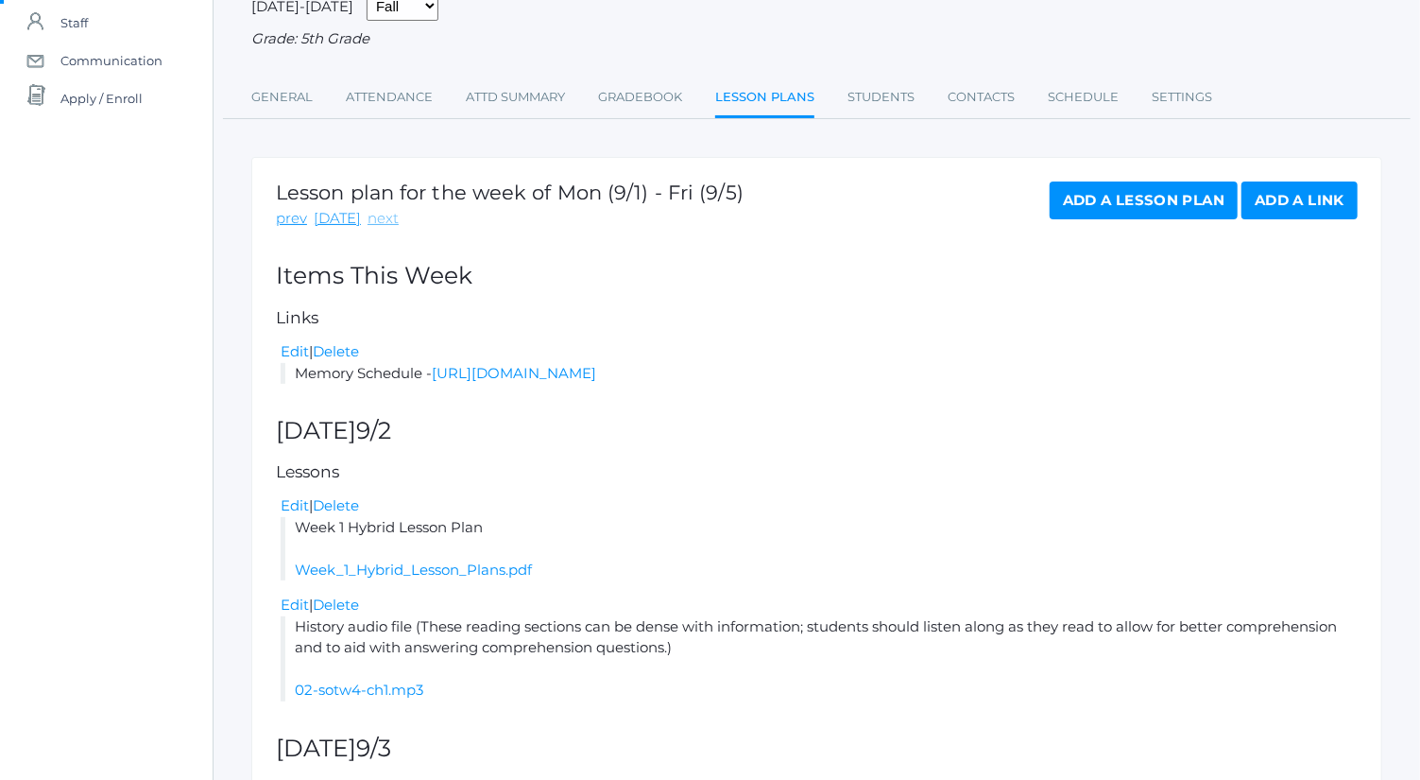
click at [370, 211] on link "next" at bounding box center [383, 219] width 31 height 22
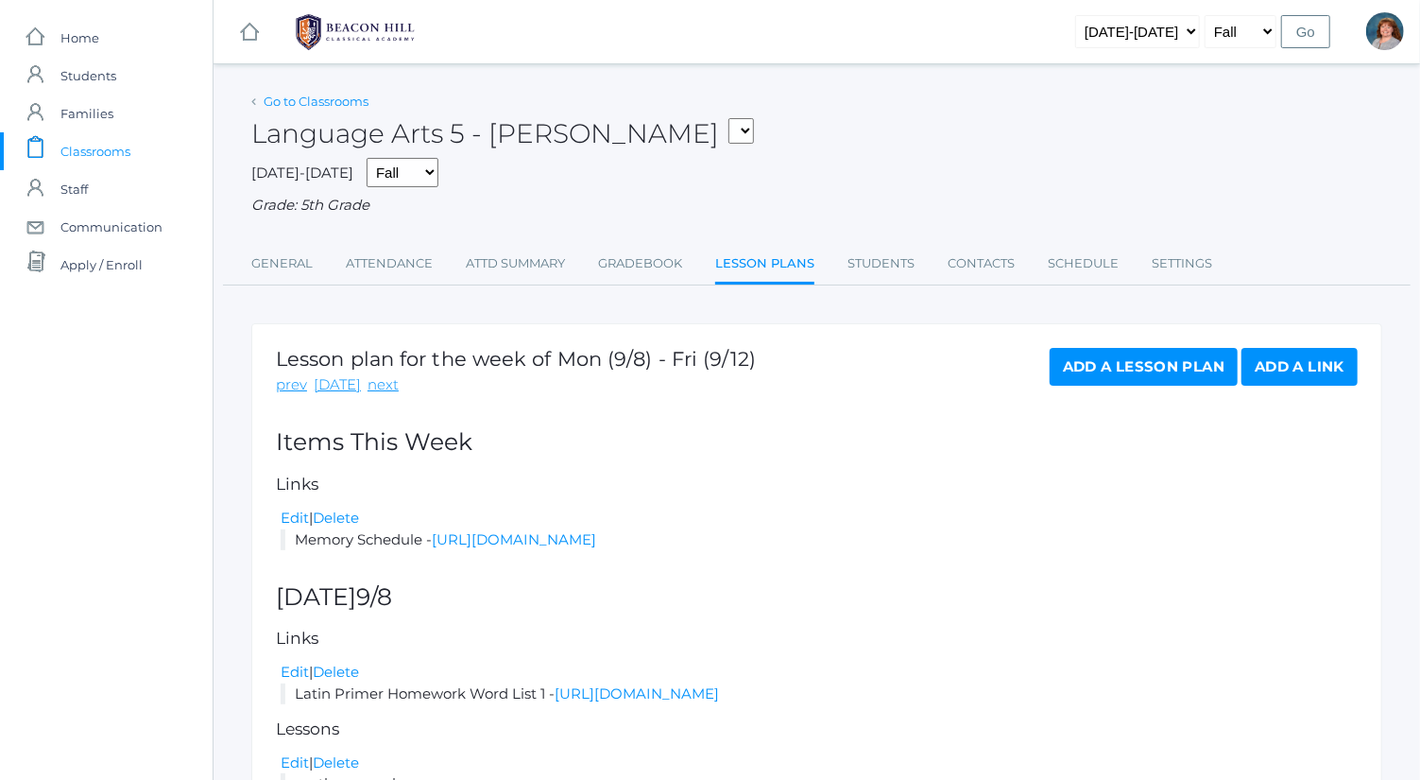
click at [324, 102] on link "Go to Classrooms" at bounding box center [316, 101] width 105 height 15
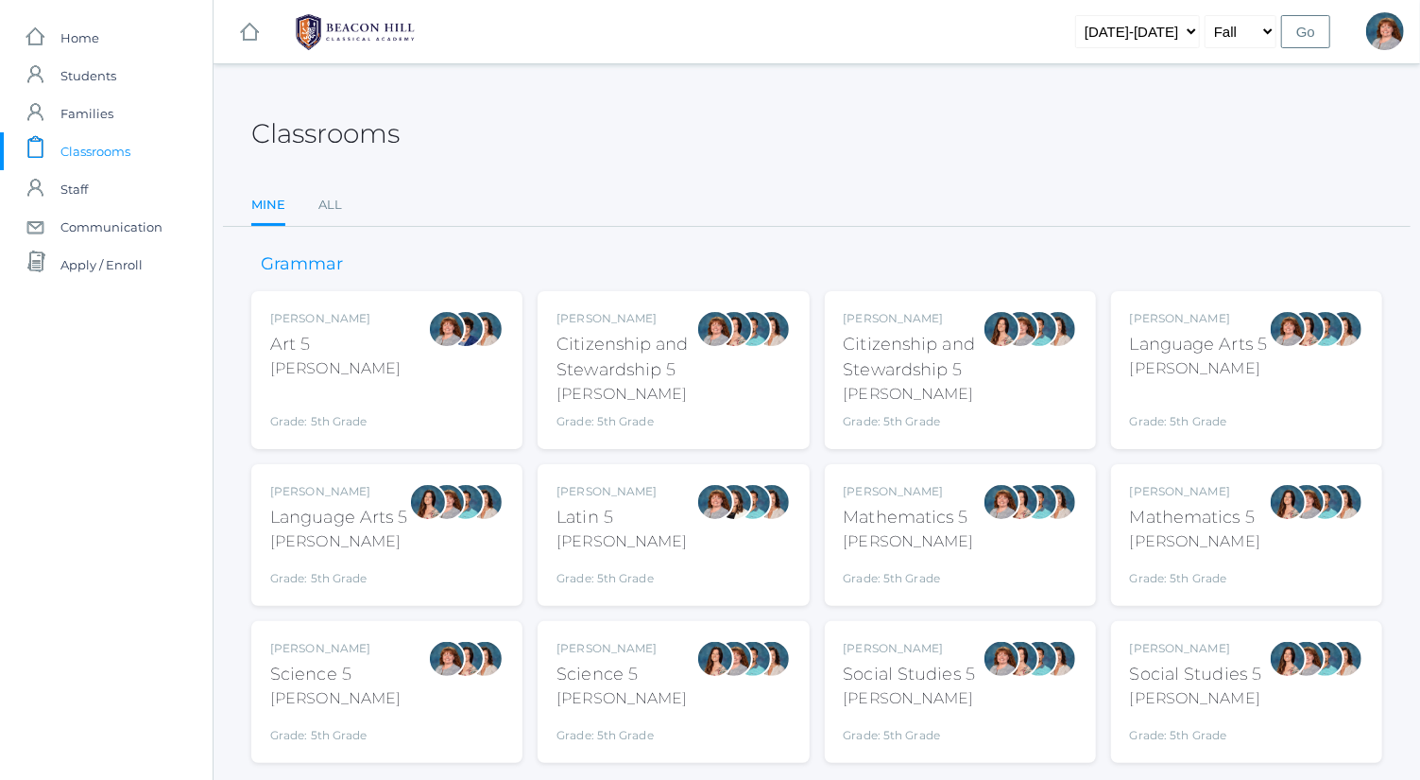
scroll to position [49, 0]
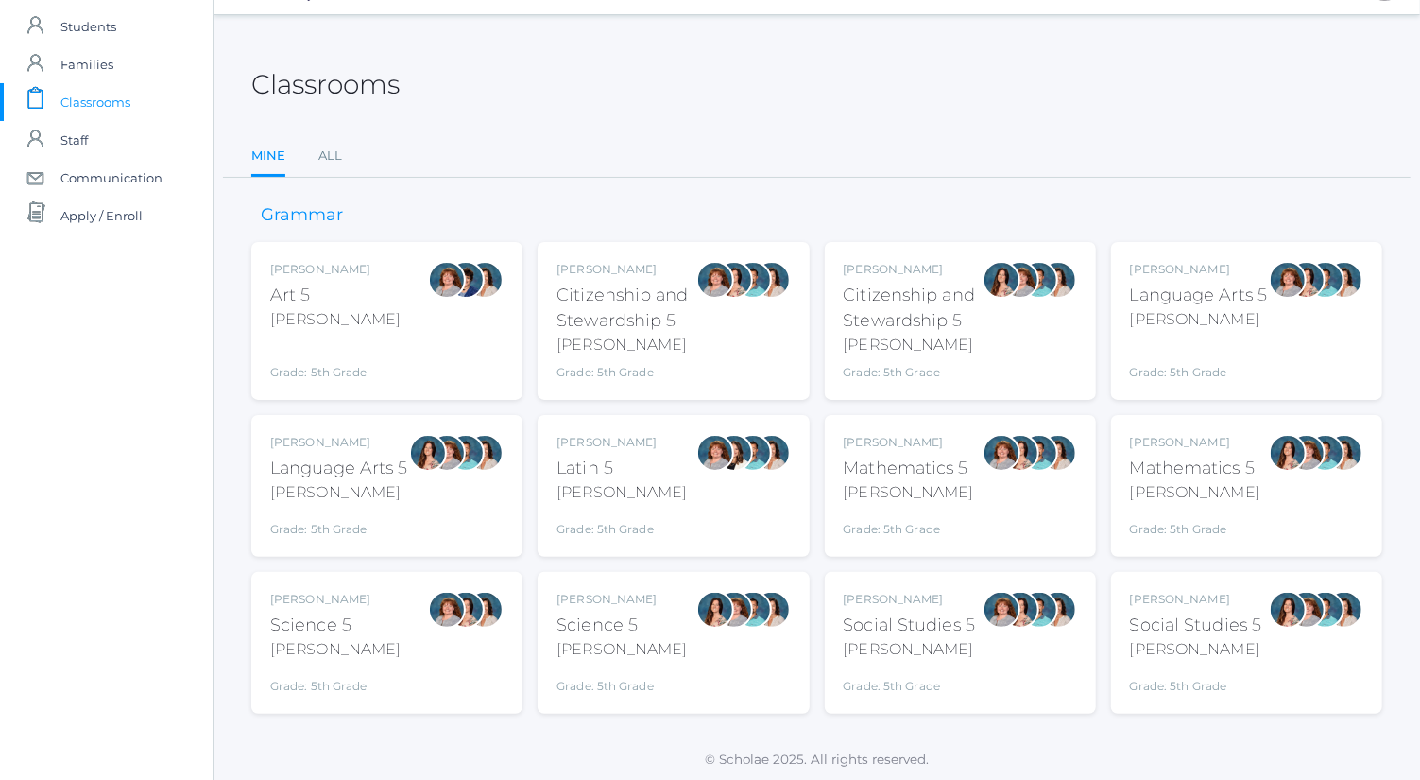
click at [372, 676] on div "Sarah Bence Science 5 Bence Grade: 5th Grade 05SCI" at bounding box center [386, 643] width 233 height 104
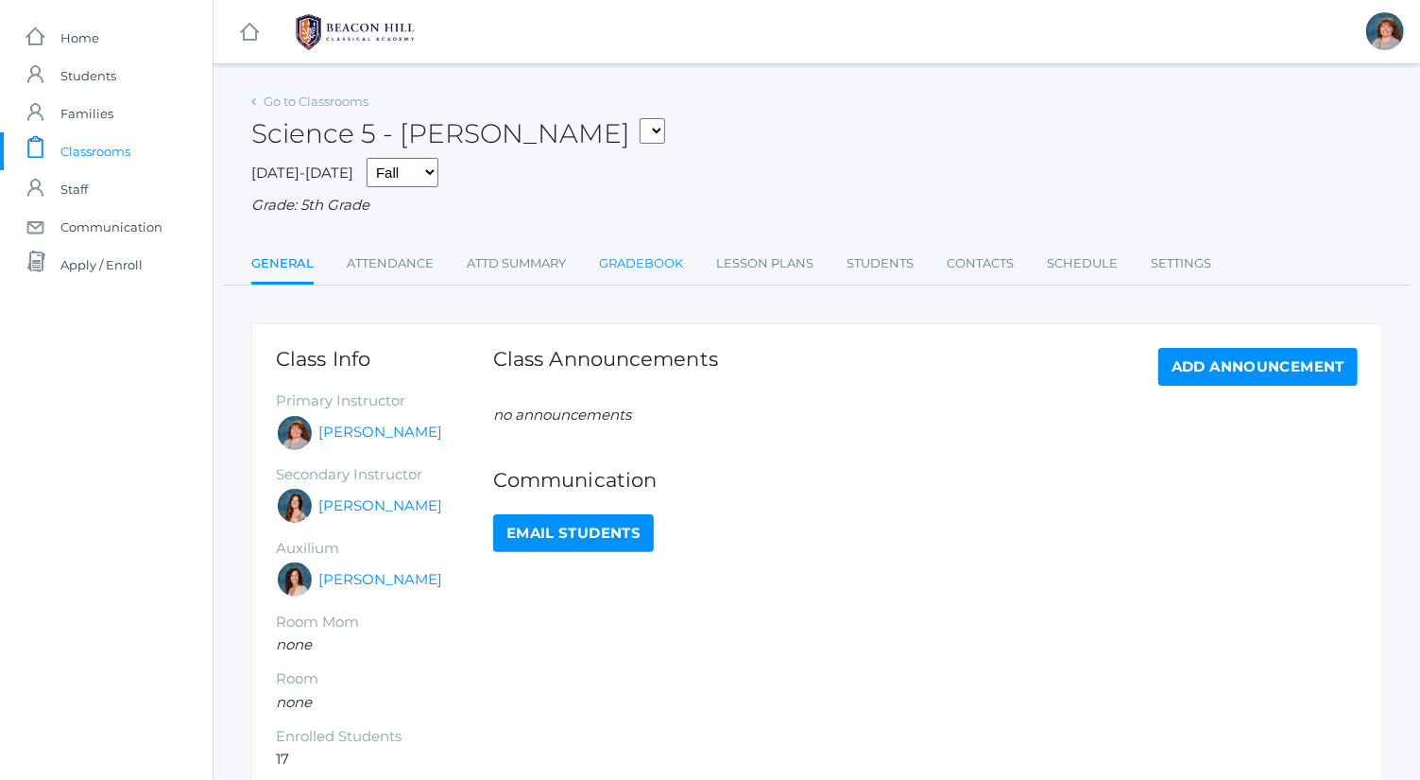
click at [676, 256] on link "Gradebook" at bounding box center [641, 264] width 84 height 38
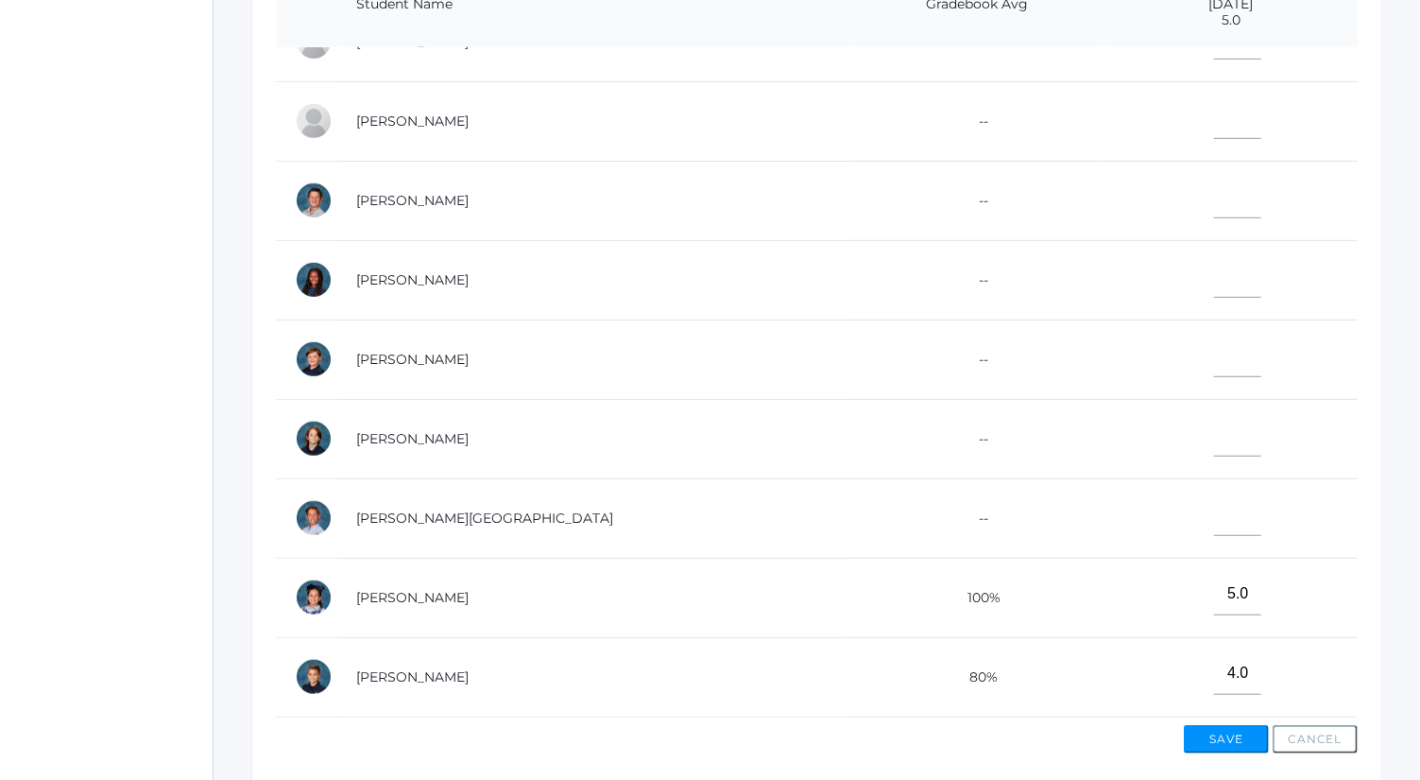
scroll to position [520, 0]
click at [1214, 426] on input"] "text" at bounding box center [1237, 433] width 47 height 43
type input"] "4.5"
click at [1235, 742] on button "Save" at bounding box center [1226, 737] width 85 height 28
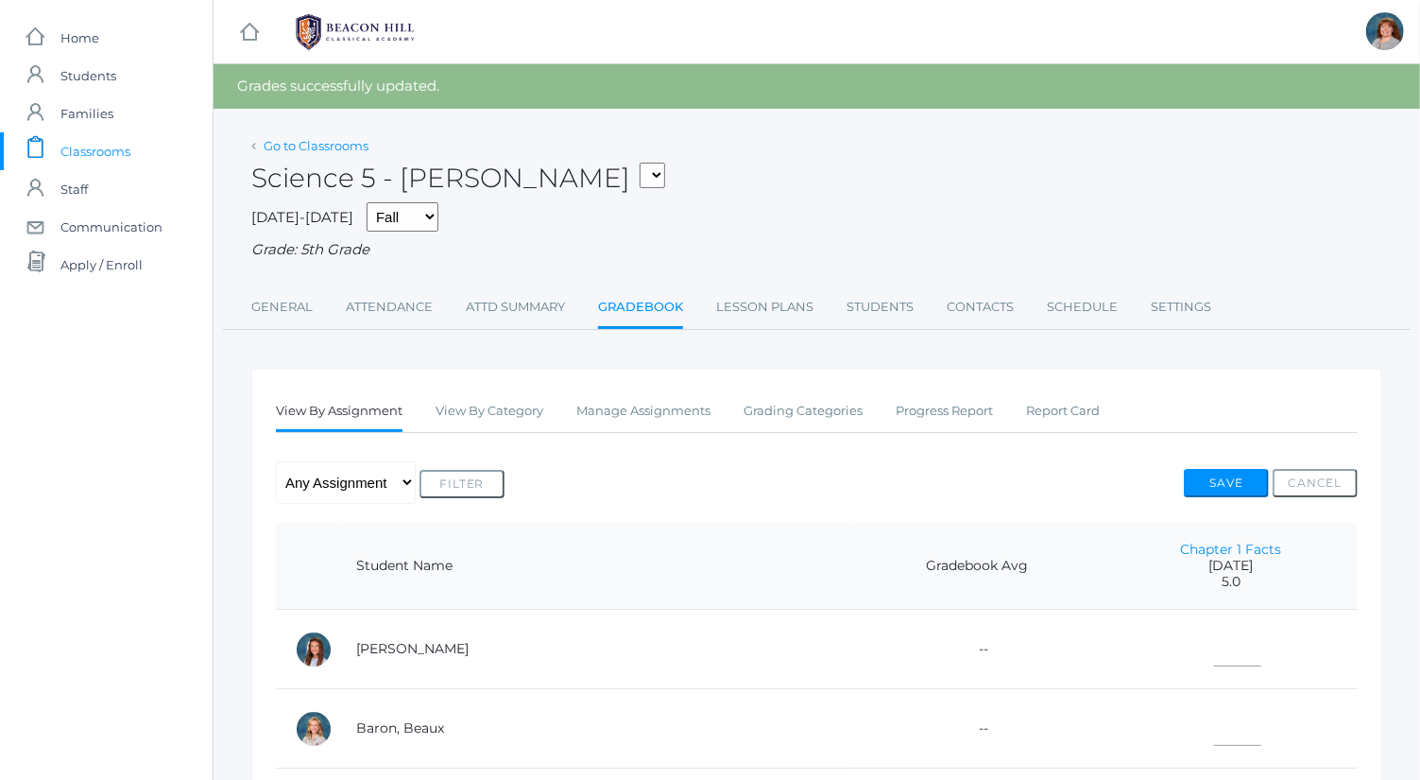
click at [348, 148] on link "Go to Classrooms" at bounding box center [316, 145] width 105 height 15
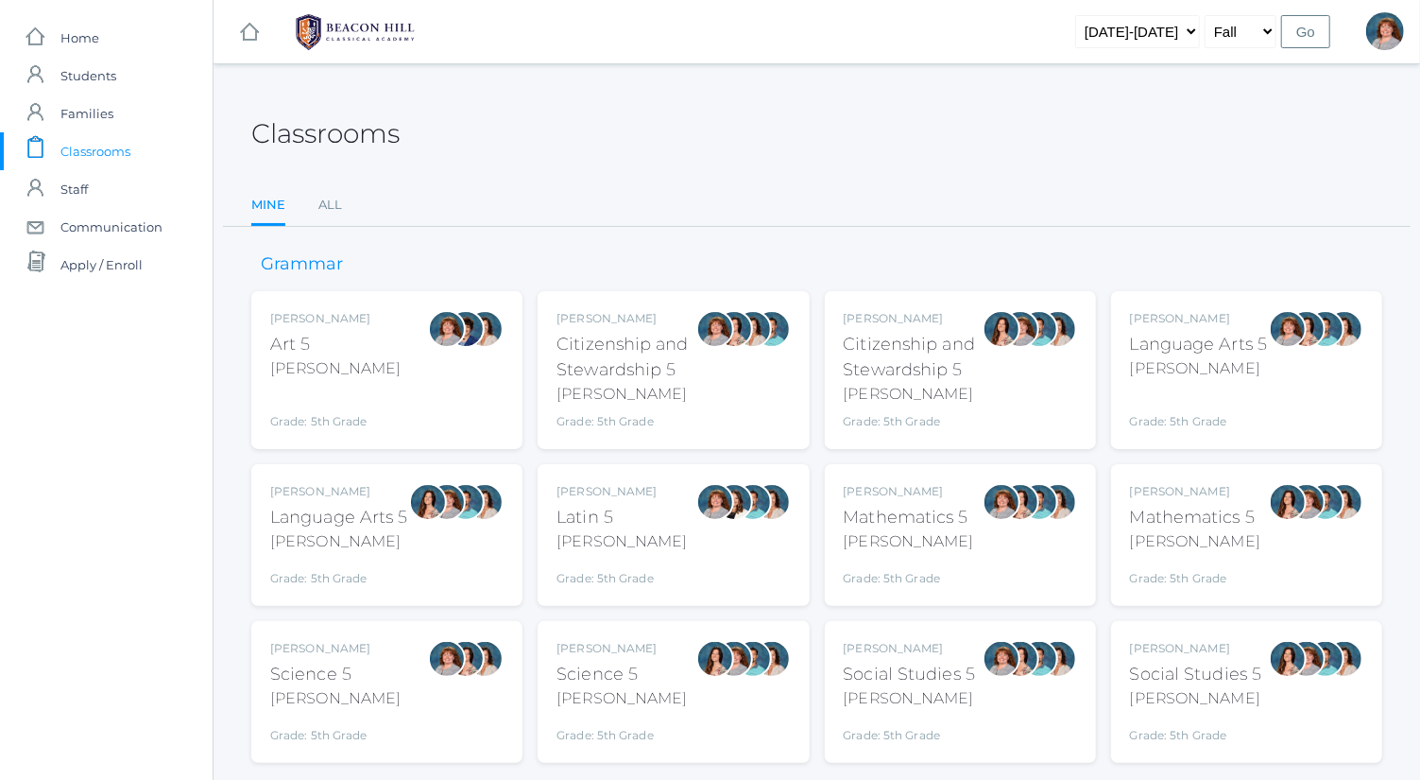
scroll to position [49, 0]
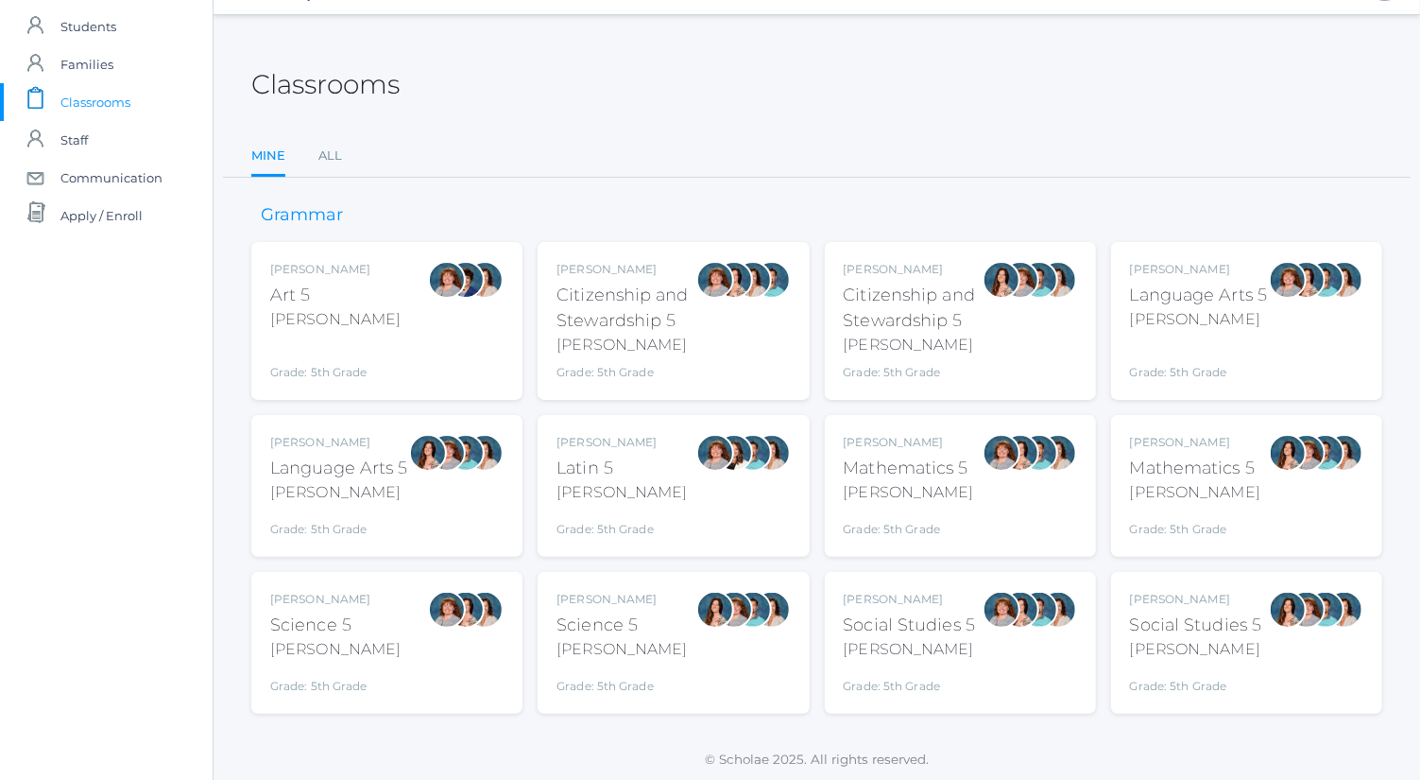
click at [998, 497] on div at bounding box center [1002, 486] width 38 height 104
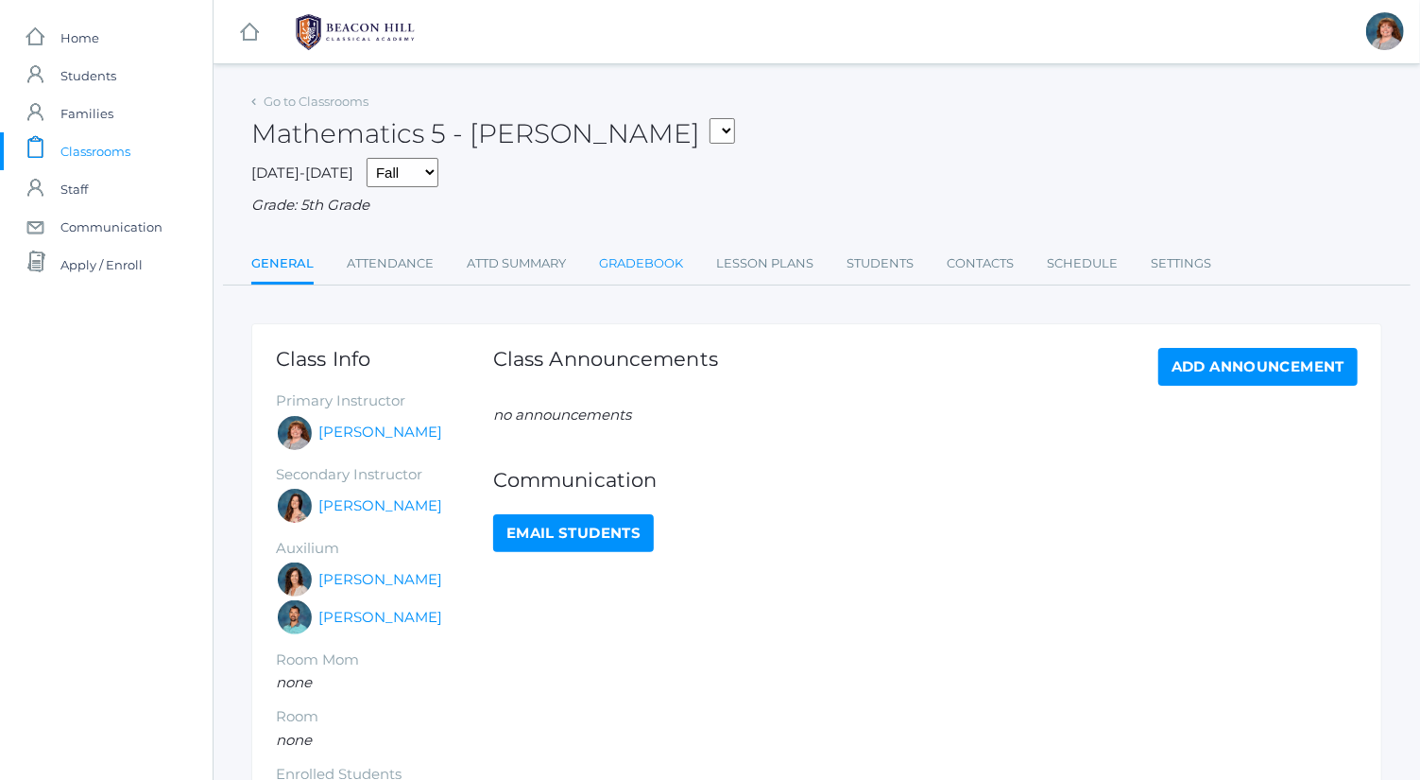
click at [657, 256] on link "Gradebook" at bounding box center [641, 264] width 84 height 38
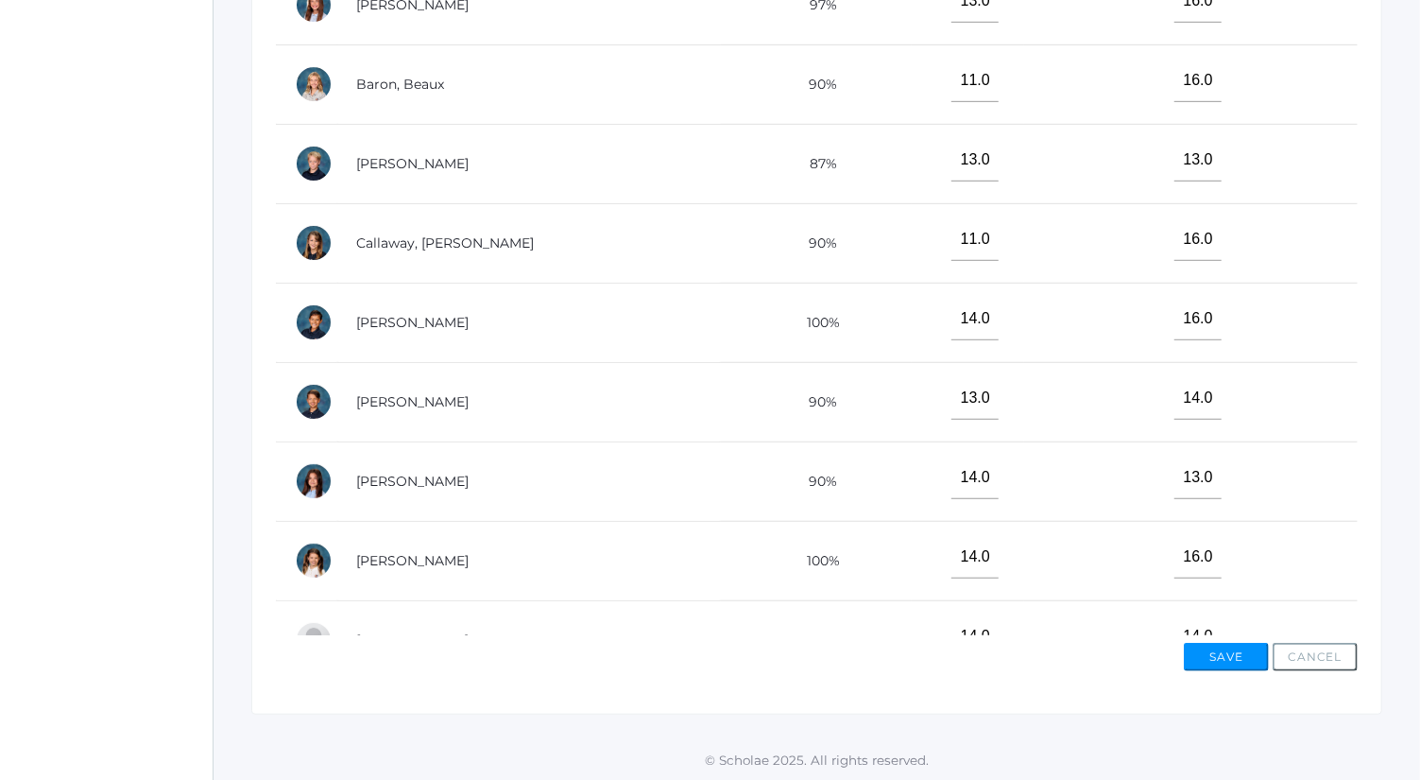
scroll to position [688, 0]
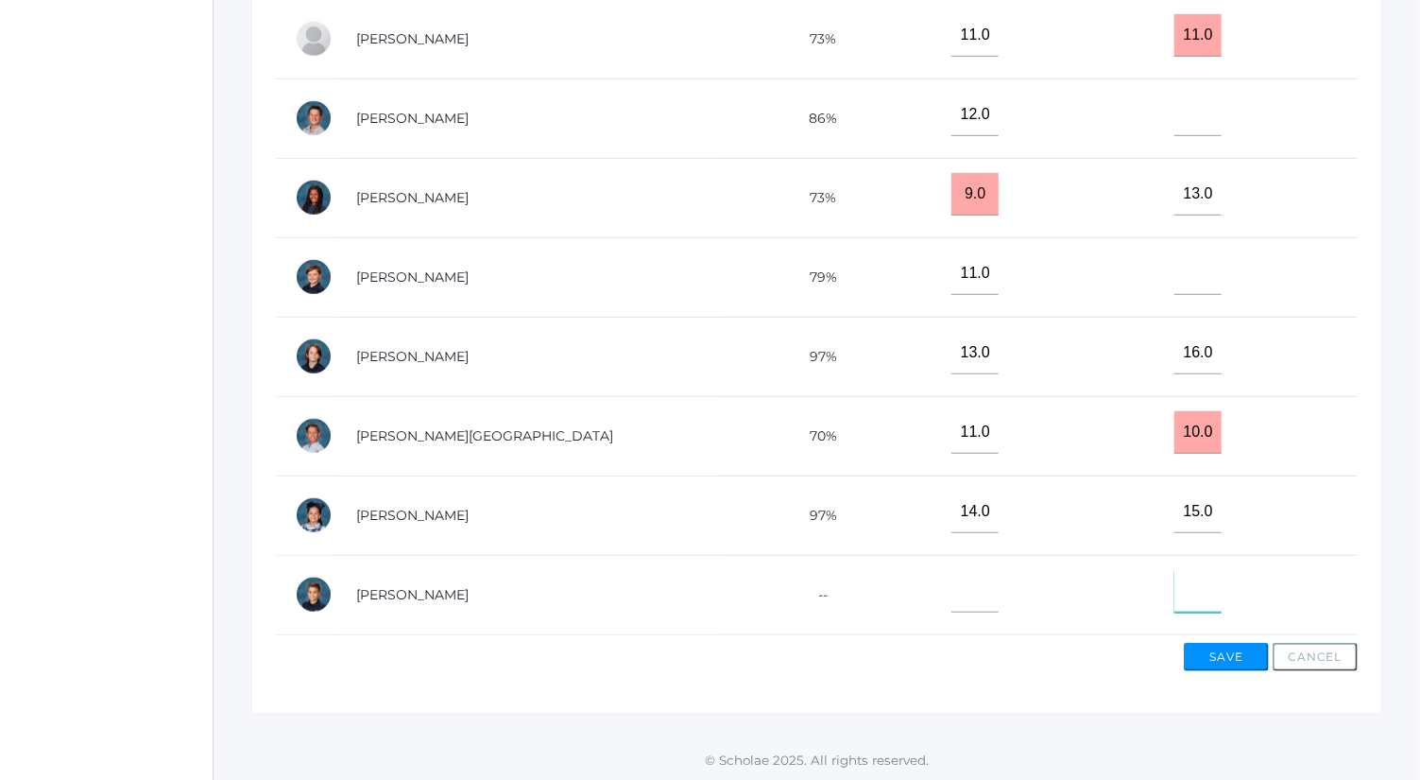
click at [1175, 580] on input"] "text" at bounding box center [1197, 591] width 47 height 43
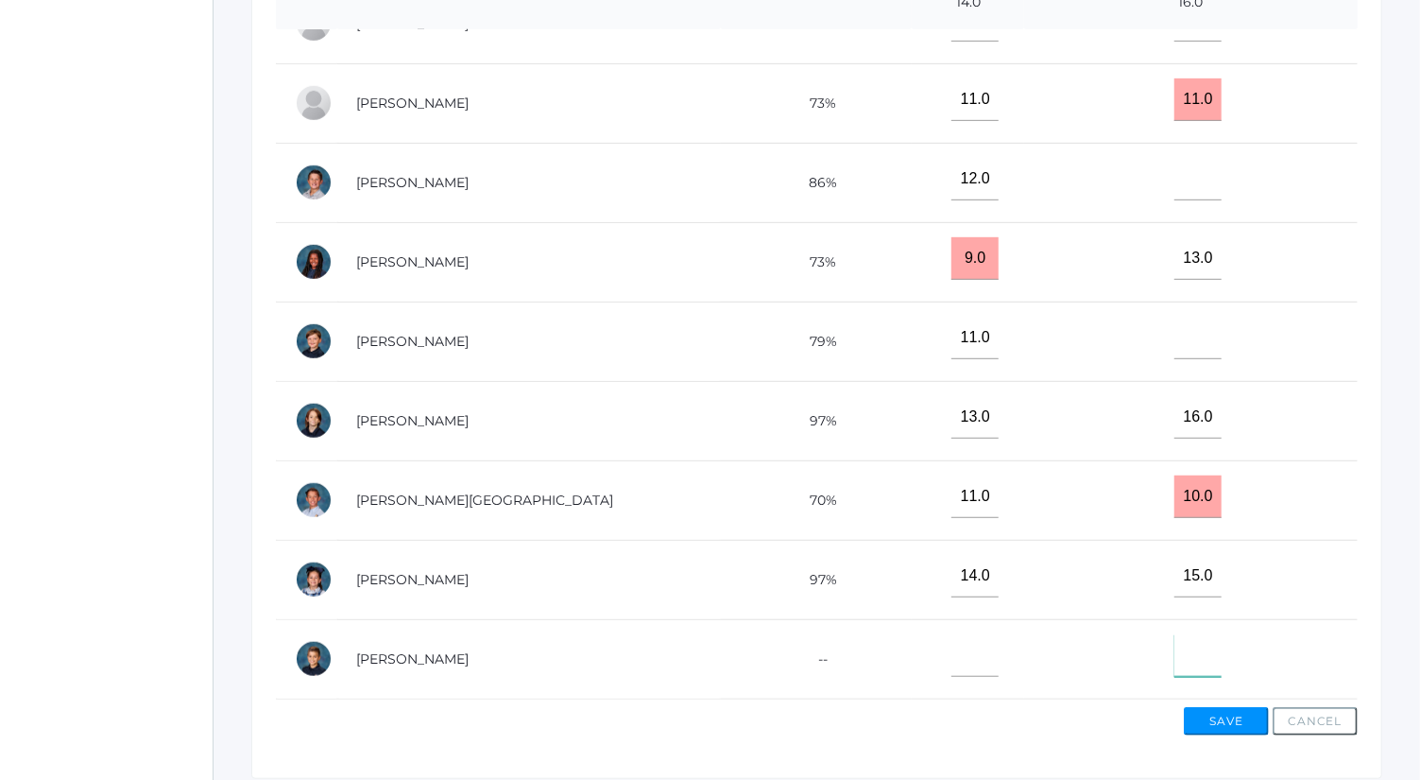
scroll to position [544, 0]
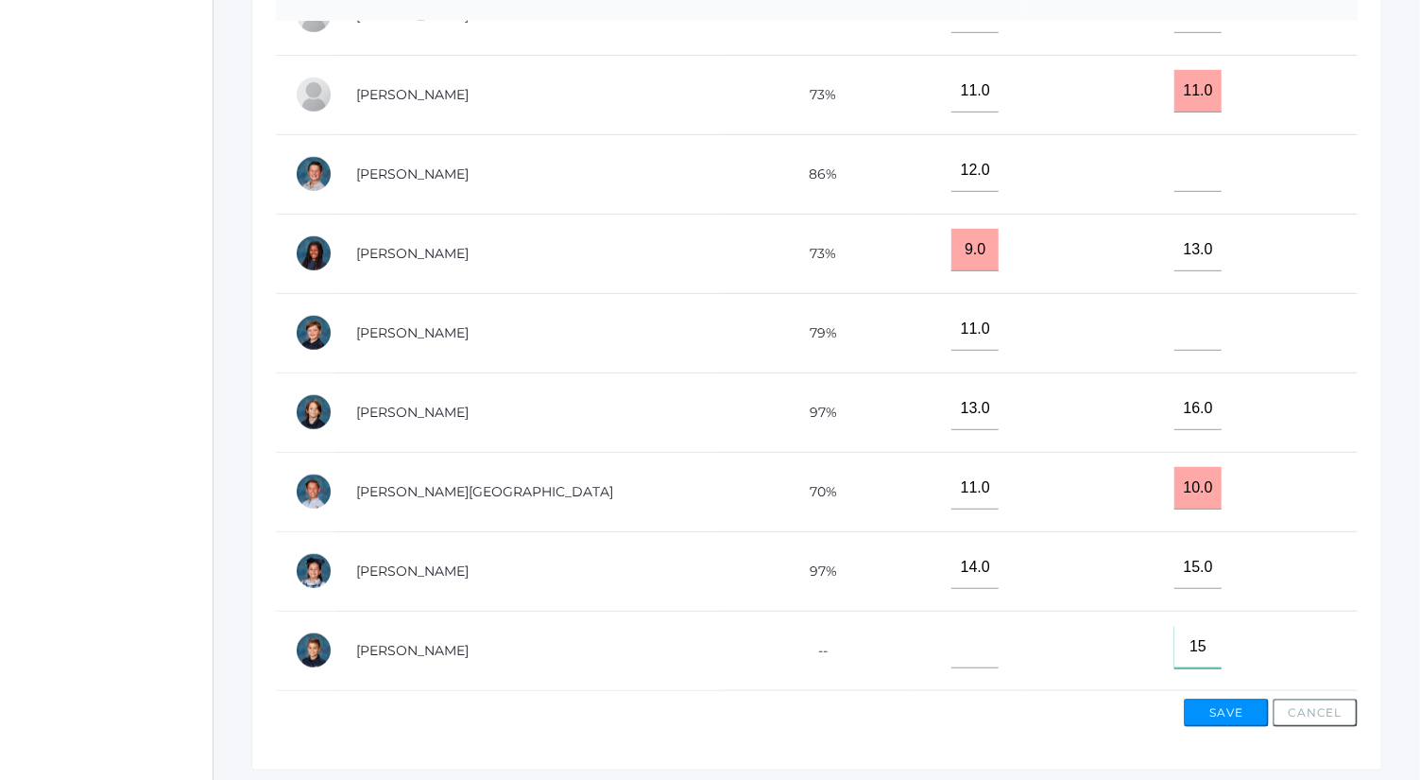
type input"] "15"
click at [1233, 704] on button "Save" at bounding box center [1226, 712] width 85 height 28
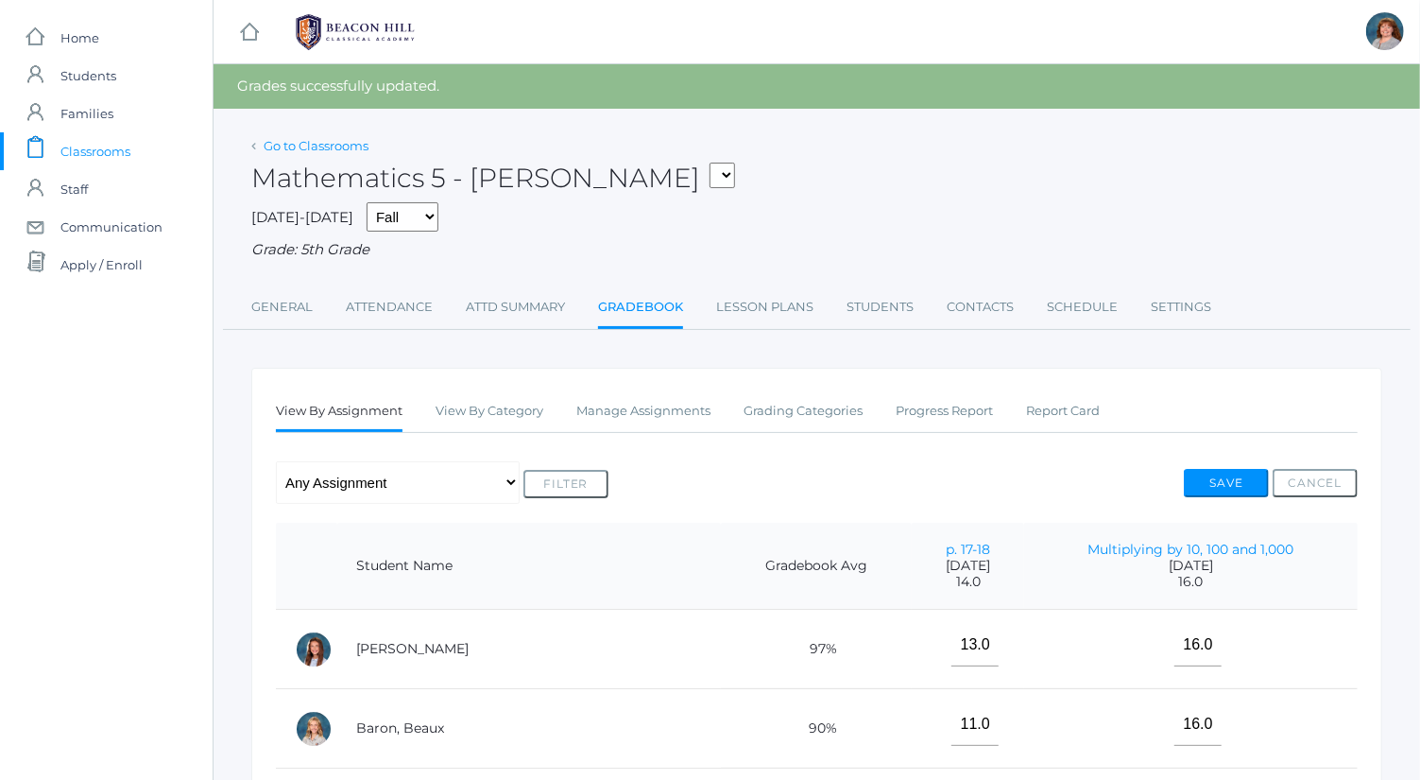
click at [354, 143] on link "Go to Classrooms" at bounding box center [316, 145] width 105 height 15
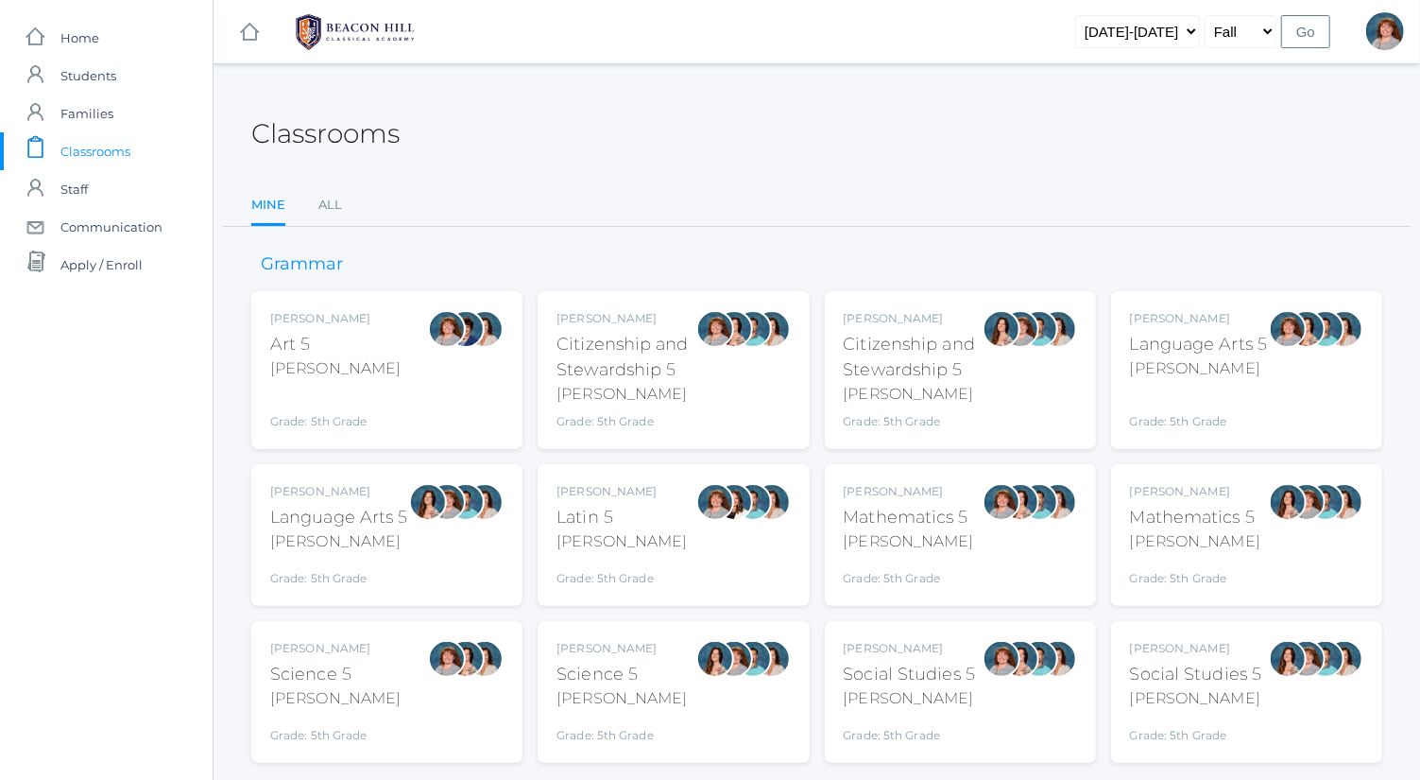
scroll to position [49, 0]
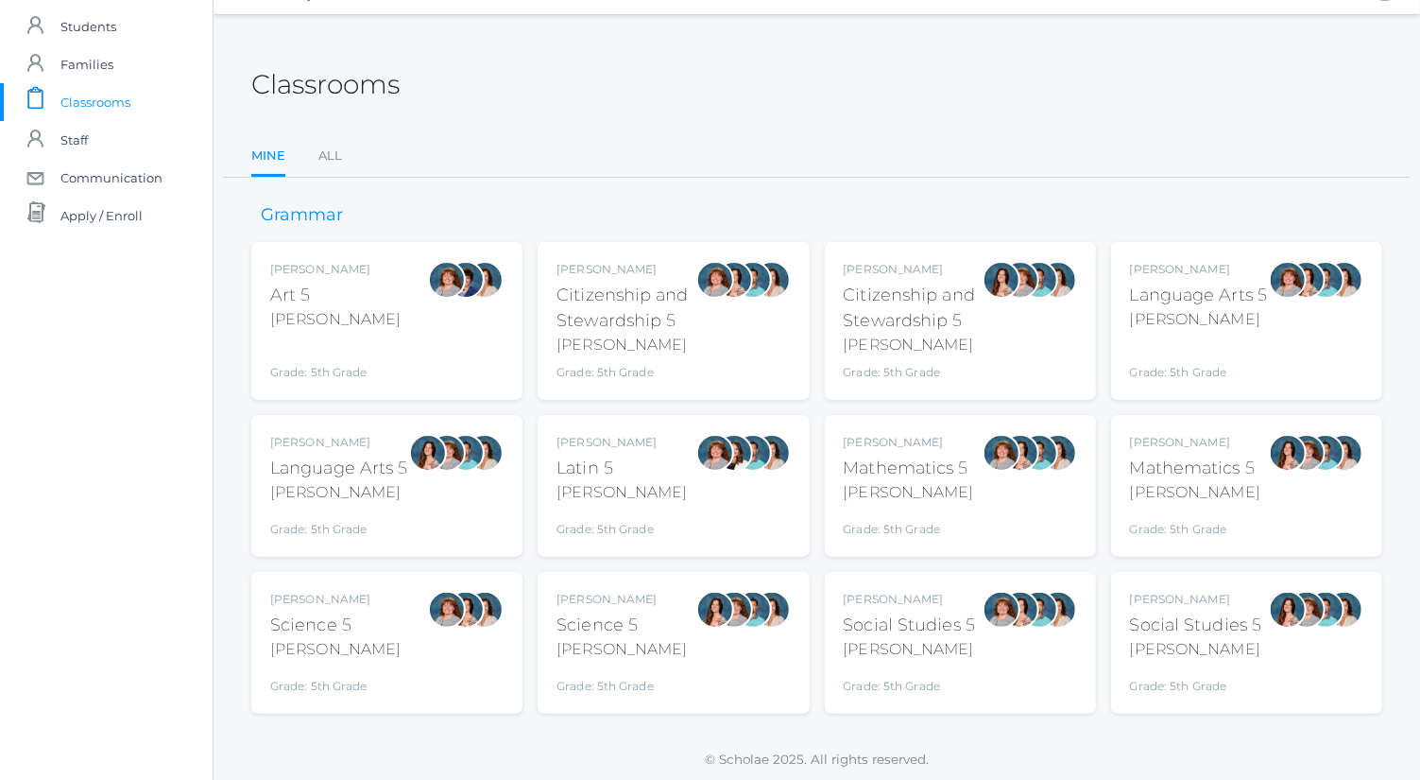
click at [936, 656] on div "Bence" at bounding box center [910, 649] width 132 height 23
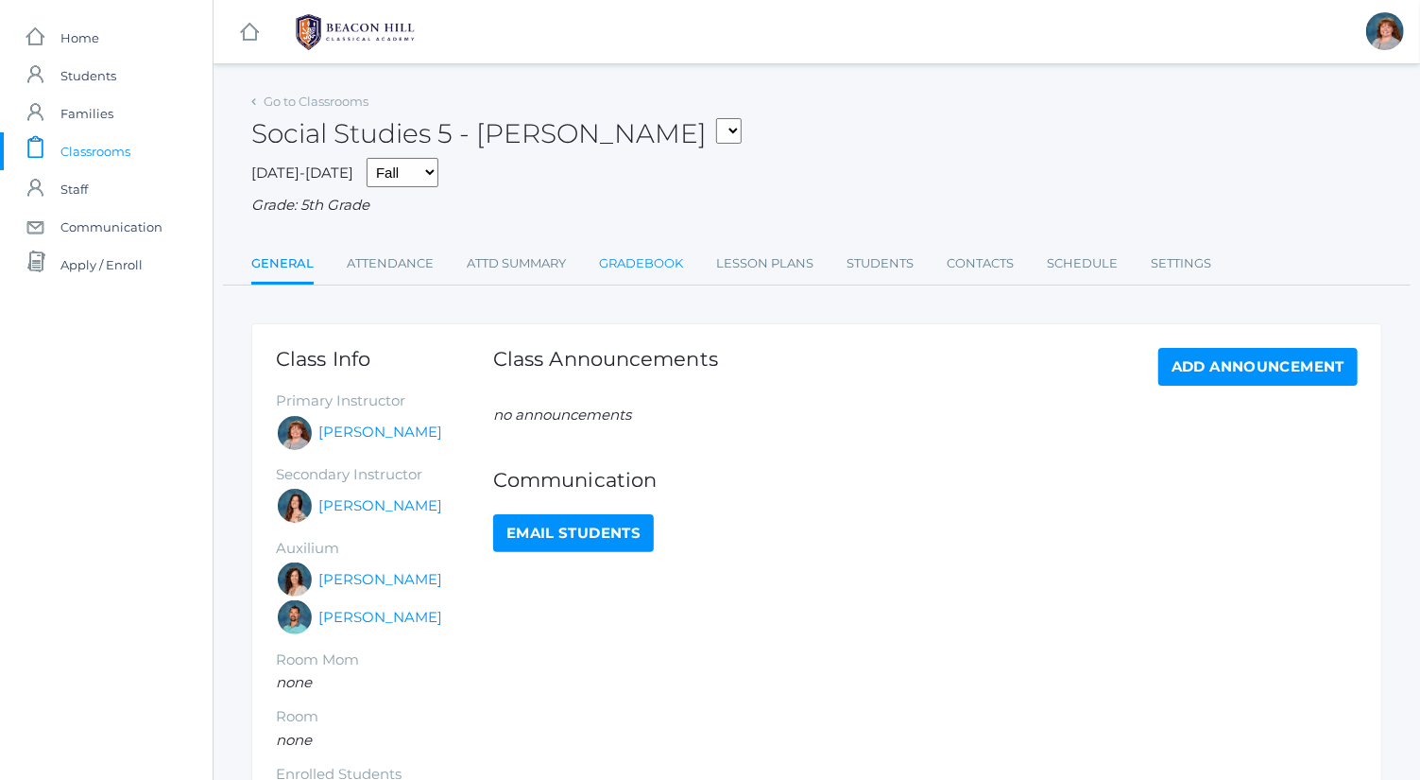
click at [673, 262] on link "Gradebook" at bounding box center [641, 264] width 84 height 38
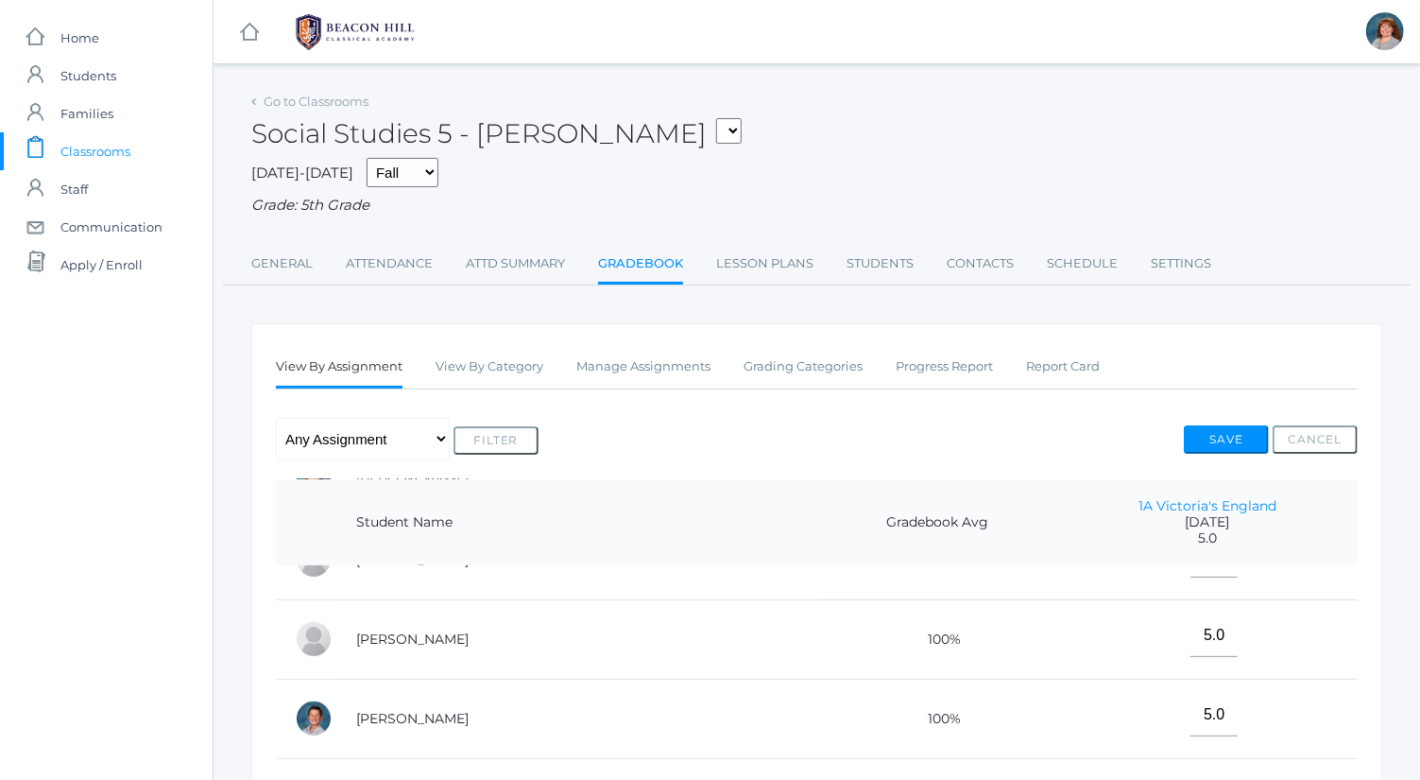
scroll to position [600, 0]
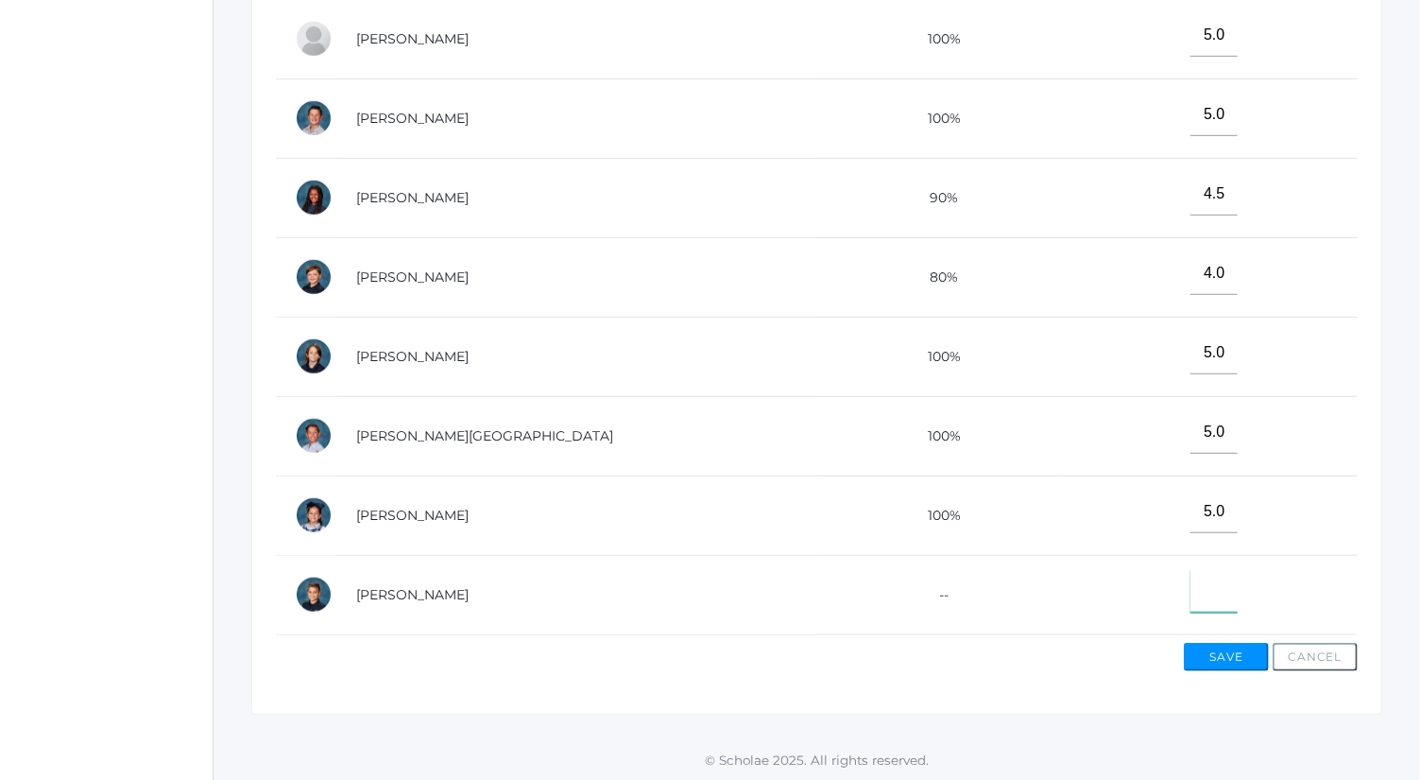
click at [1191, 570] on input"] "text" at bounding box center [1214, 591] width 47 height 43
type input"] "4.5"
click at [1225, 649] on button "Save" at bounding box center [1226, 657] width 85 height 28
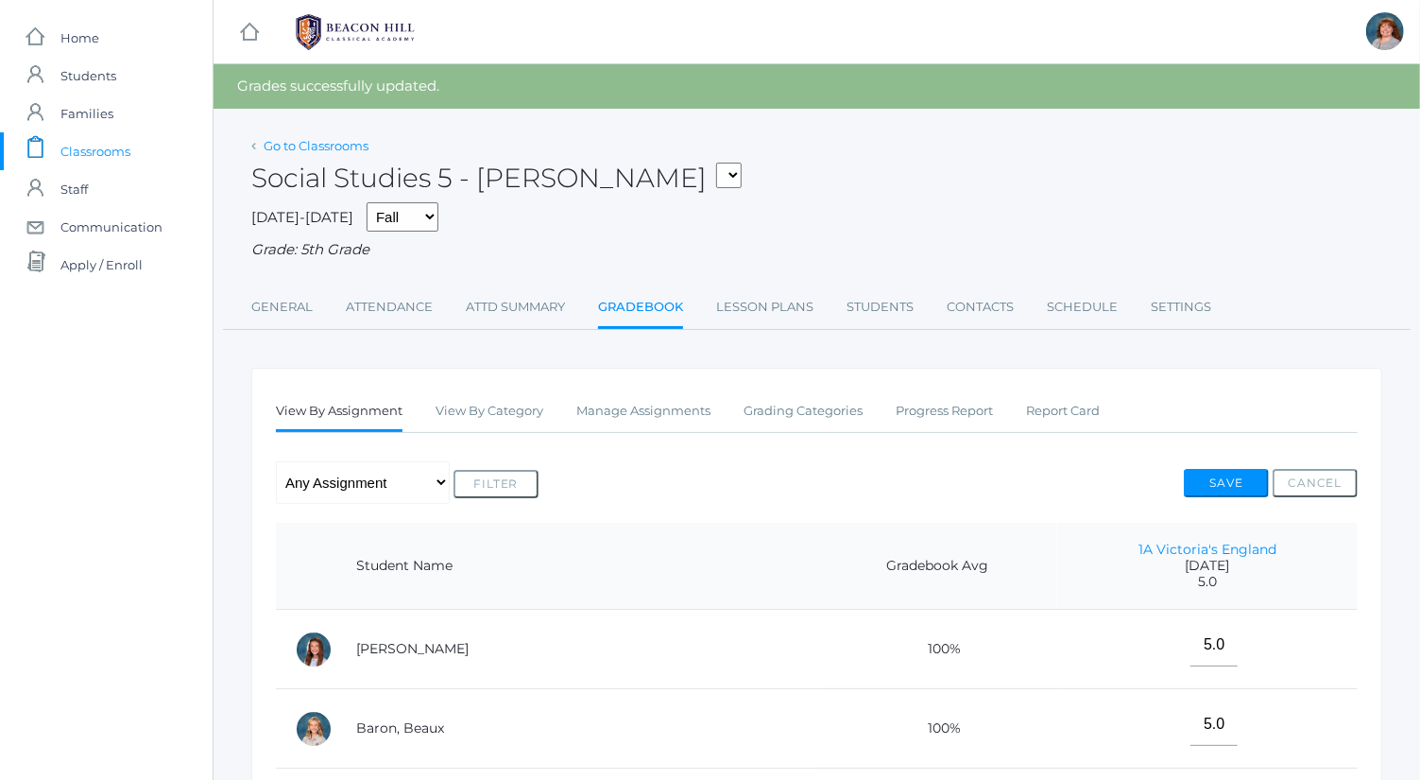
click at [331, 150] on link "Go to Classrooms" at bounding box center [316, 145] width 105 height 15
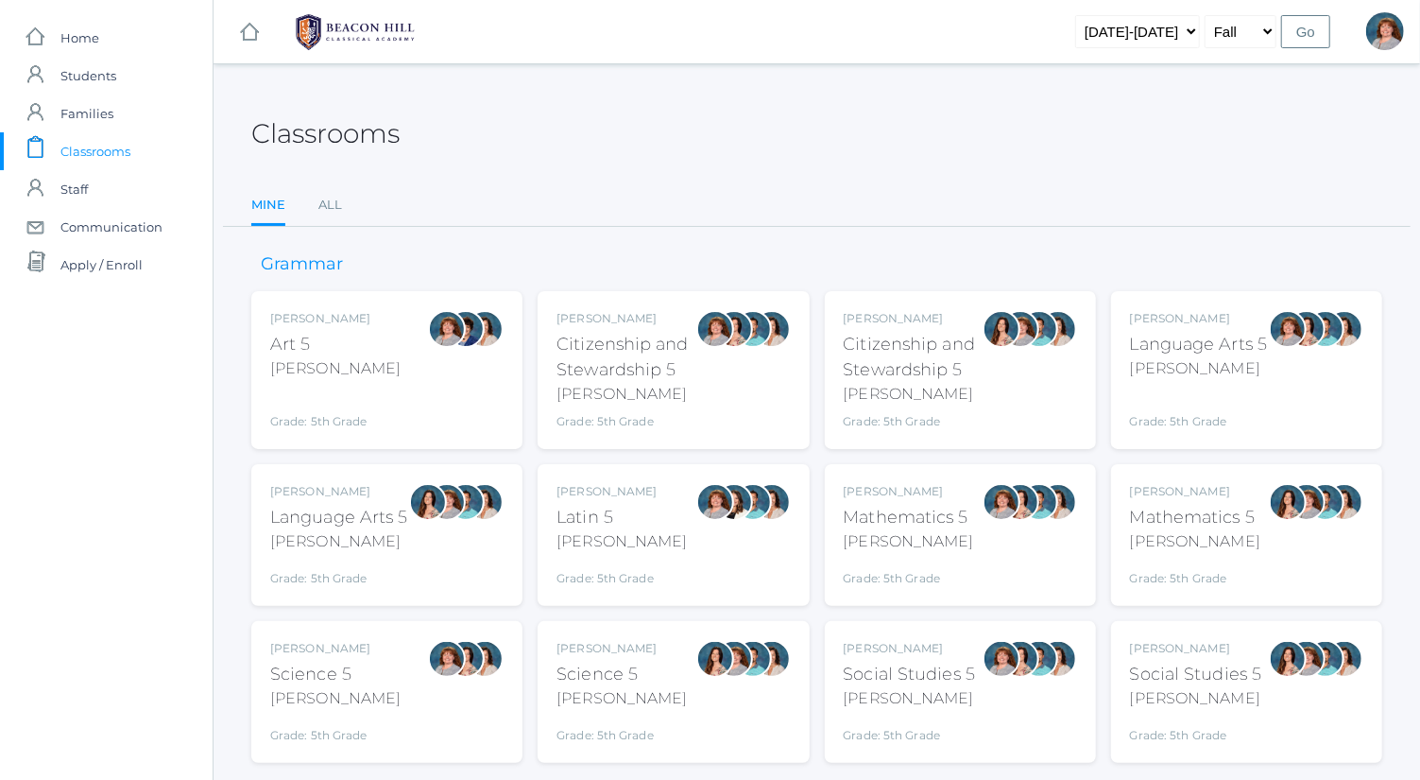
click at [1178, 418] on div "Grade: 5th Grade" at bounding box center [1199, 408] width 138 height 43
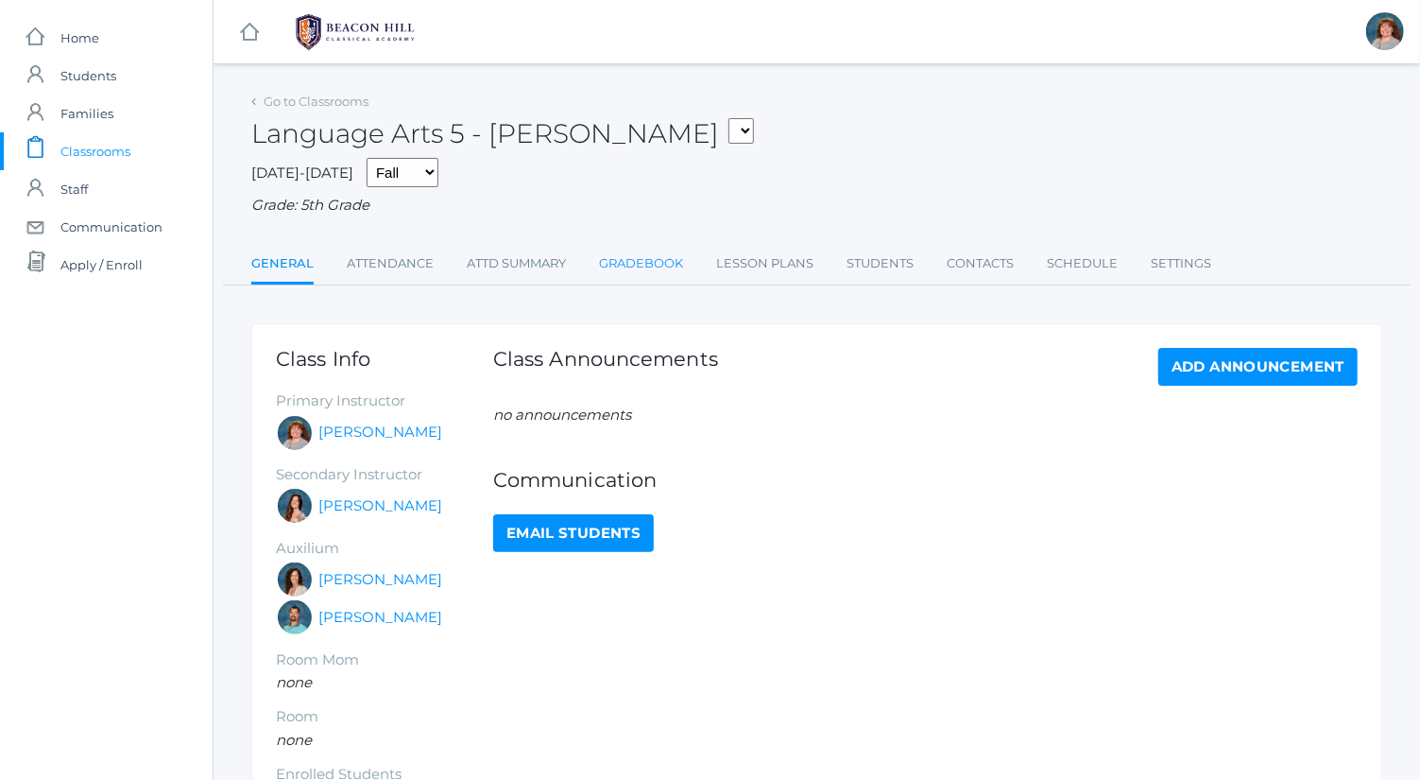
click at [652, 263] on link "Gradebook" at bounding box center [641, 264] width 84 height 38
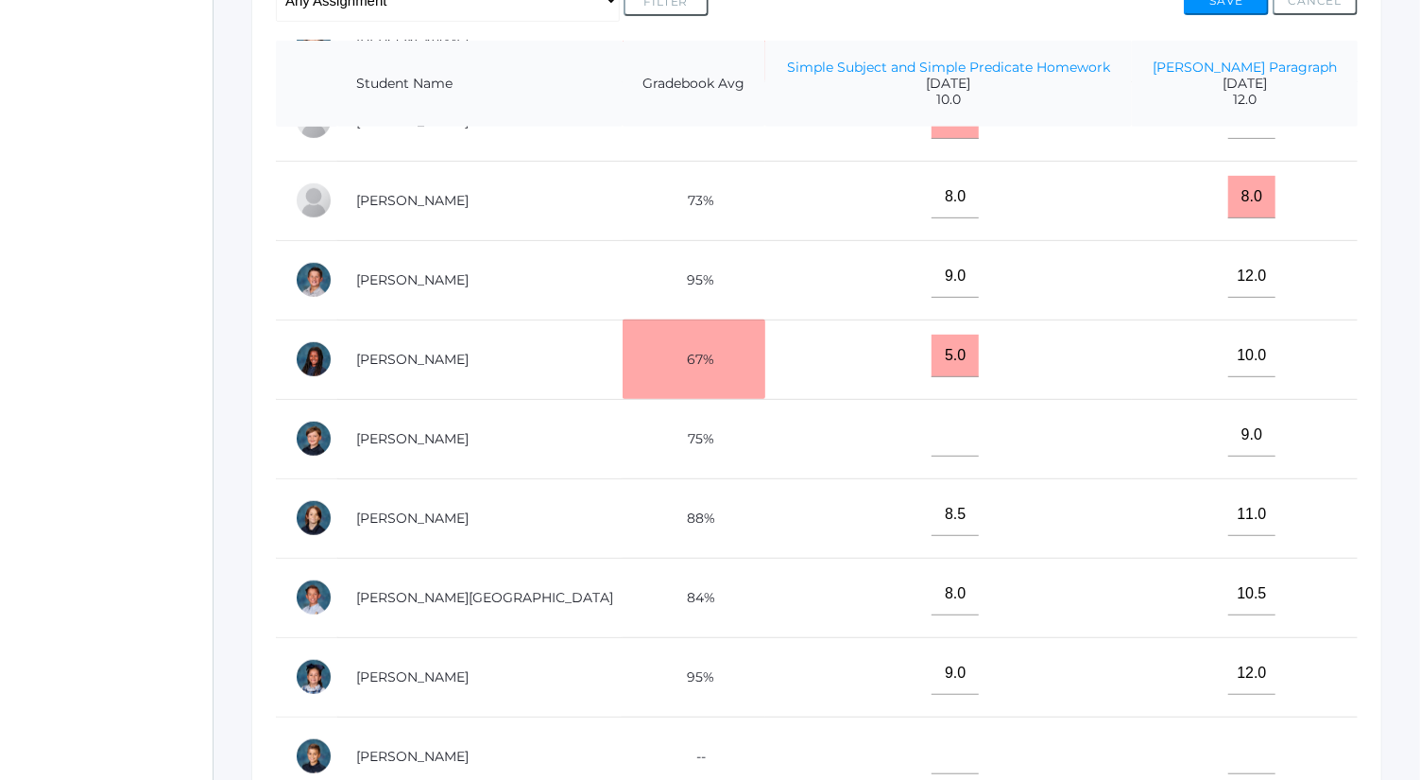
scroll to position [514, 0]
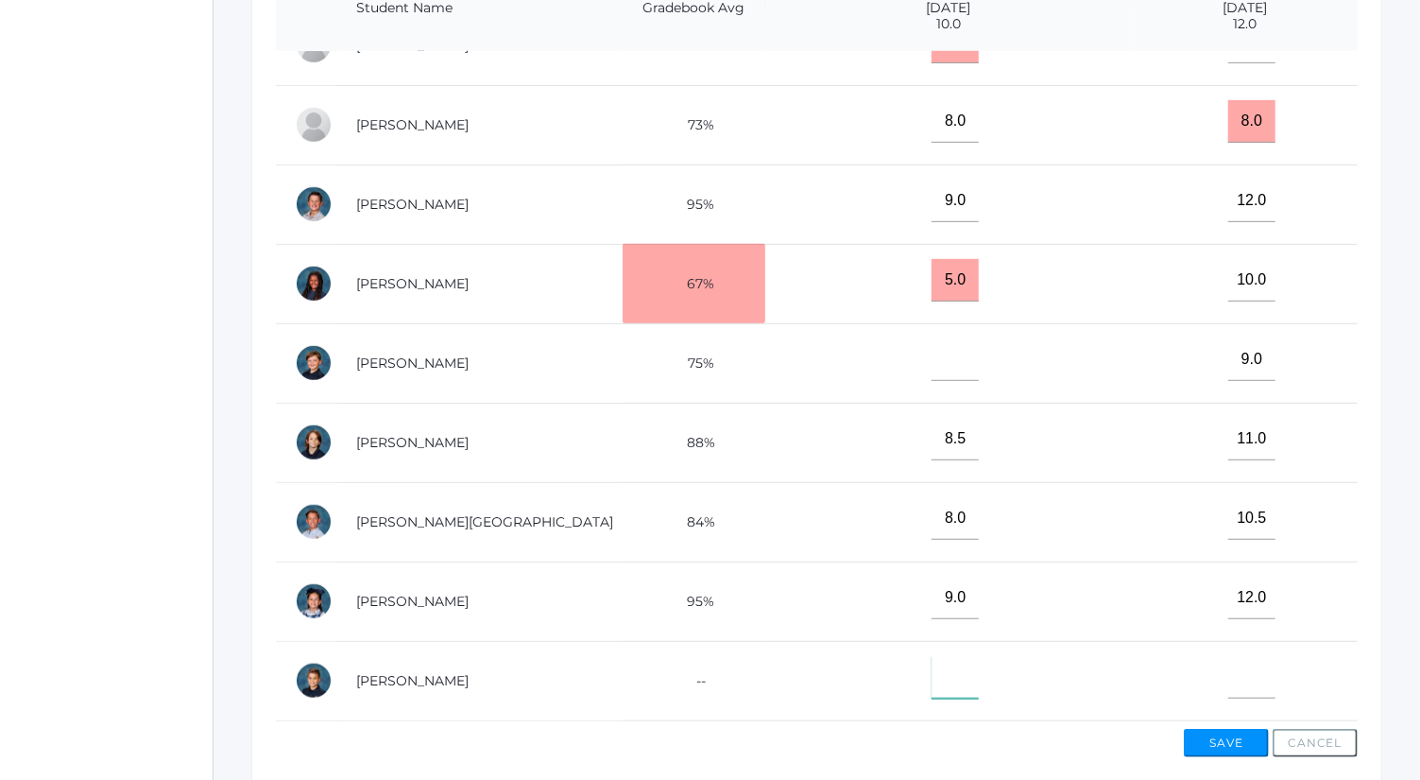
click at [932, 660] on input"] "text" at bounding box center [955, 677] width 47 height 43
type input"] "8.5"
click at [1210, 738] on button "Save" at bounding box center [1226, 742] width 85 height 28
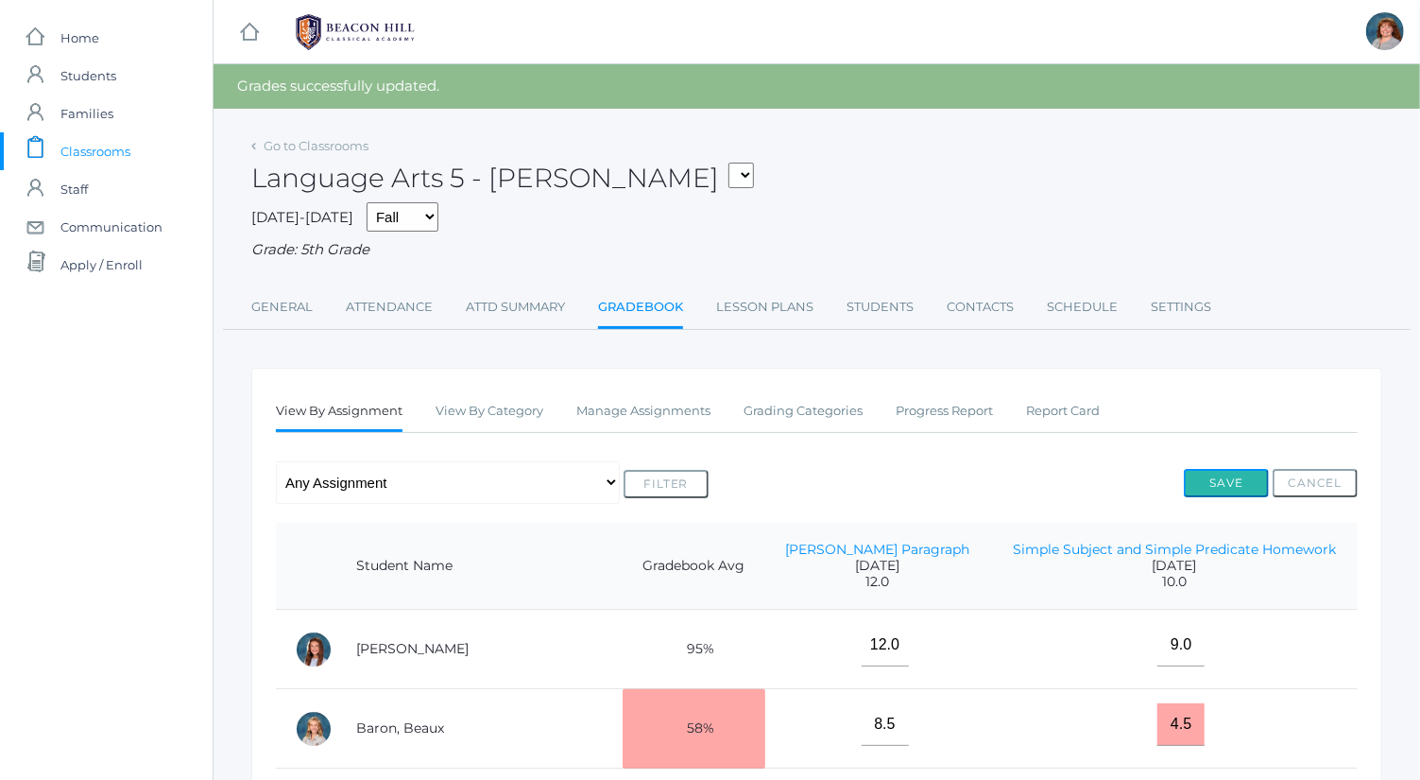
click at [1236, 474] on button "Save" at bounding box center [1226, 483] width 85 height 28
click at [341, 144] on link "Go to Classrooms" at bounding box center [316, 145] width 105 height 15
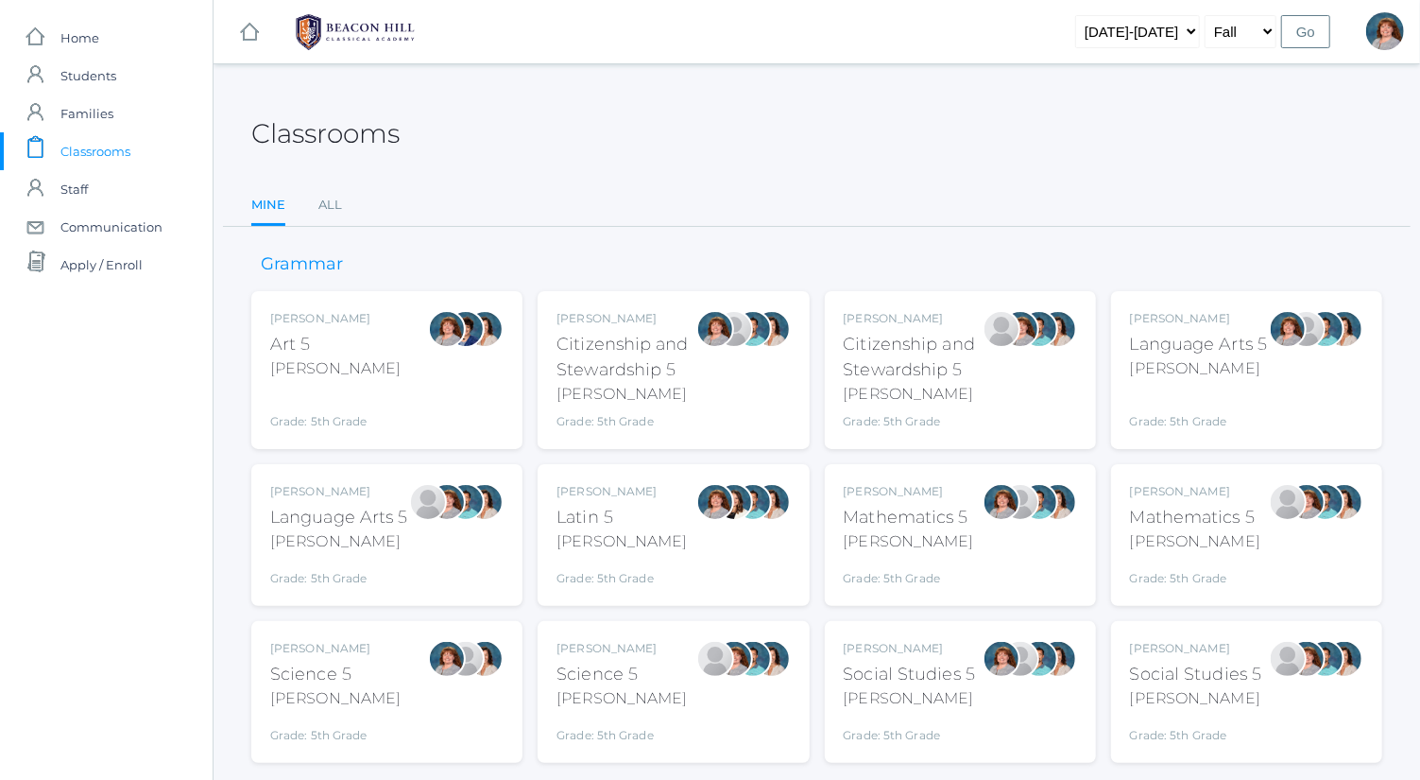
scroll to position [49, 0]
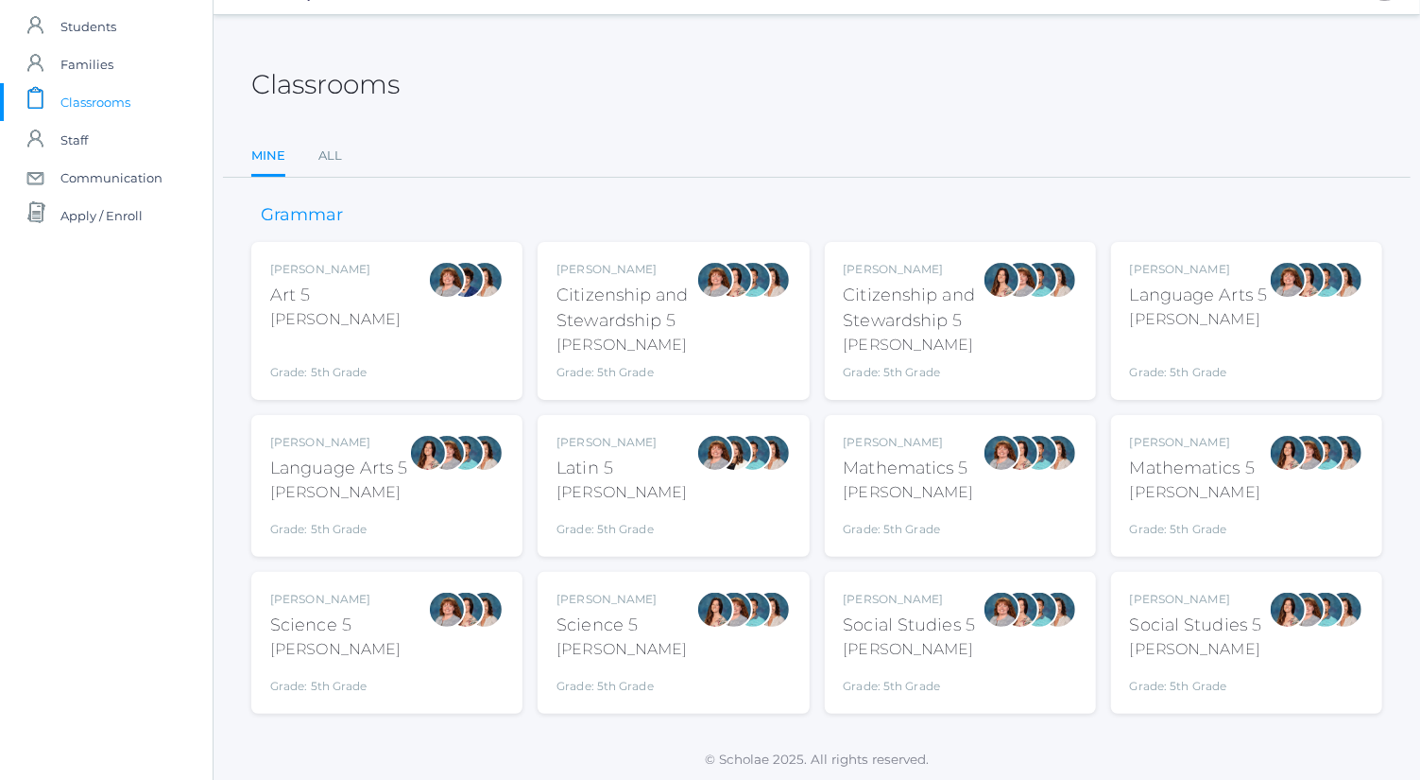
click at [402, 666] on div "[PERSON_NAME] Science 5 [PERSON_NAME] Grade: 5th Grade 05SCI" at bounding box center [386, 643] width 233 height 104
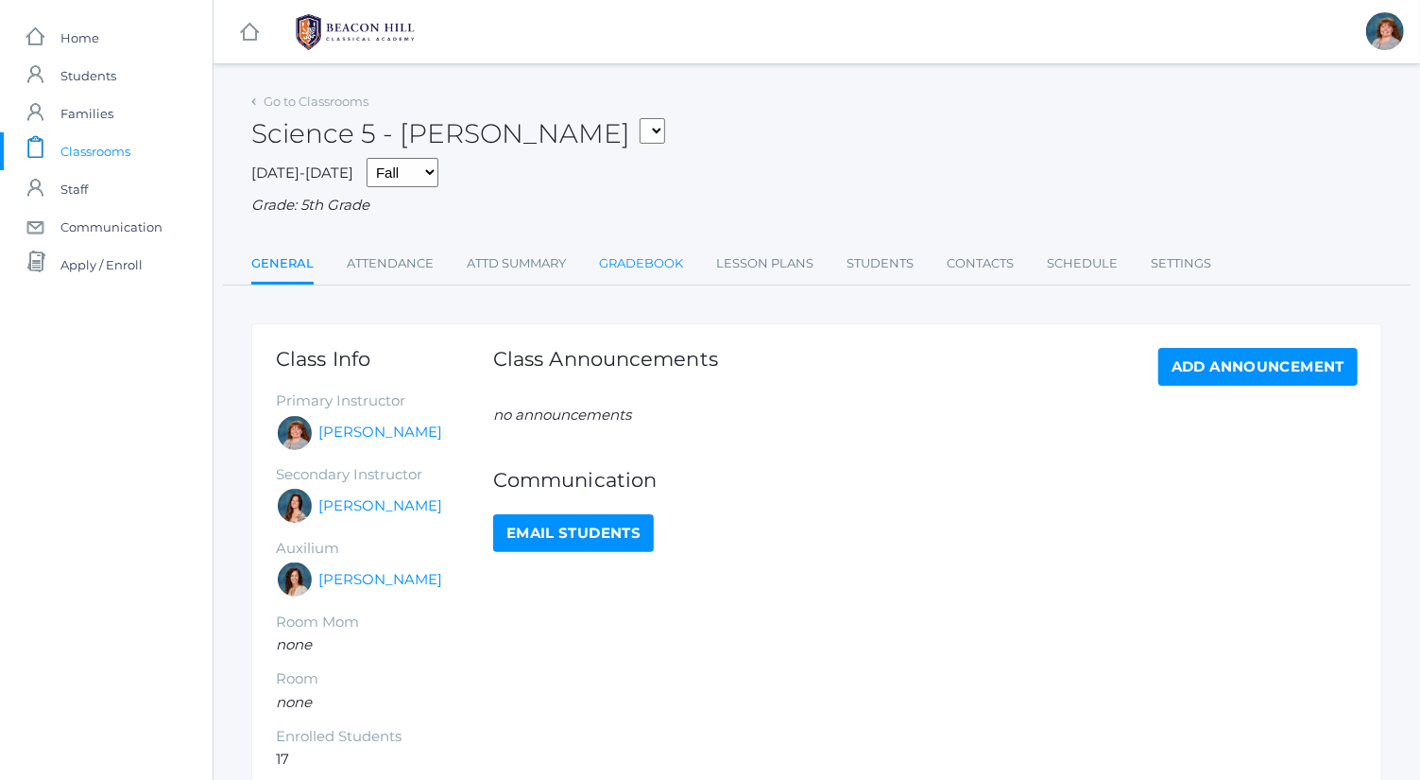
click at [610, 277] on link "Gradebook" at bounding box center [641, 264] width 84 height 38
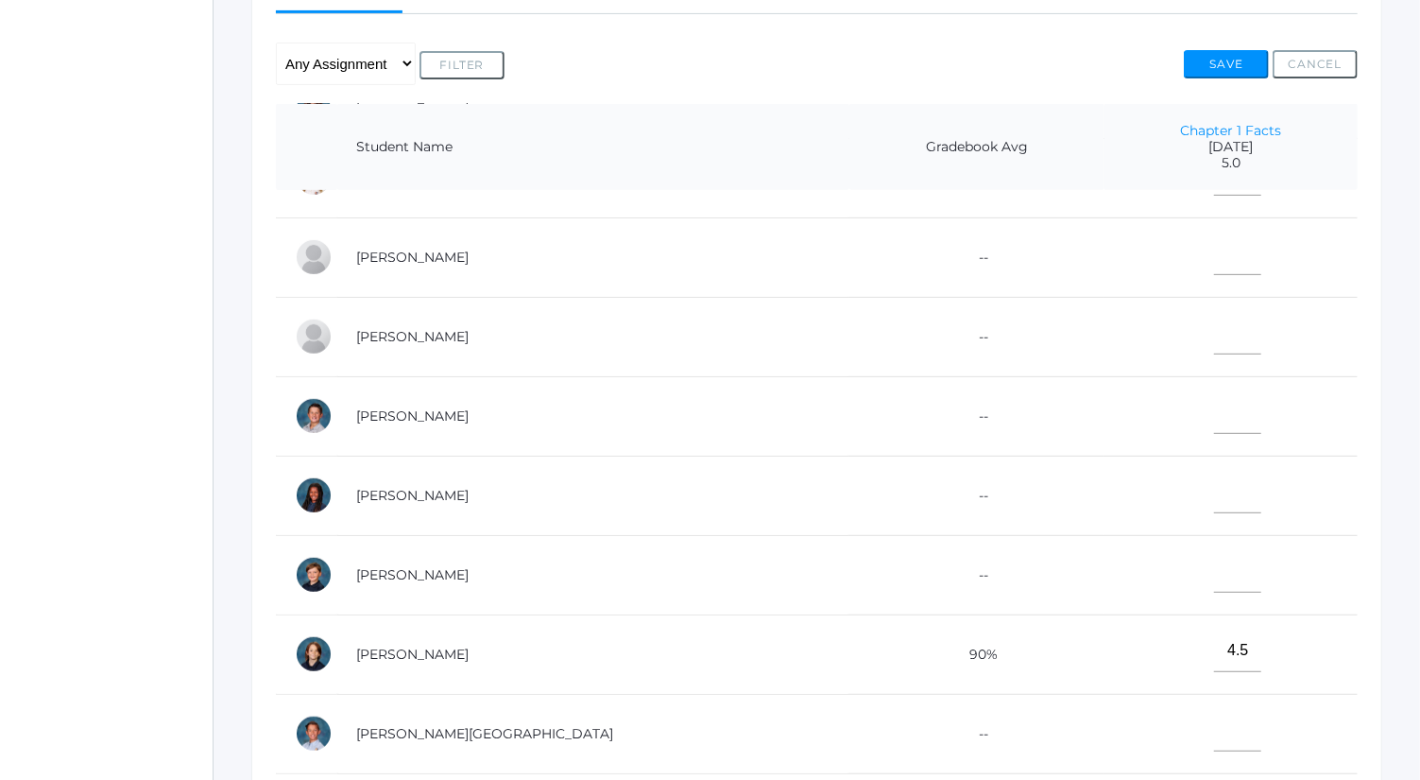
scroll to position [608, 0]
click at [1214, 563] on input"] "text" at bounding box center [1237, 570] width 47 height 43
type input"] "5"
click at [1238, 59] on button "Save" at bounding box center [1226, 64] width 85 height 28
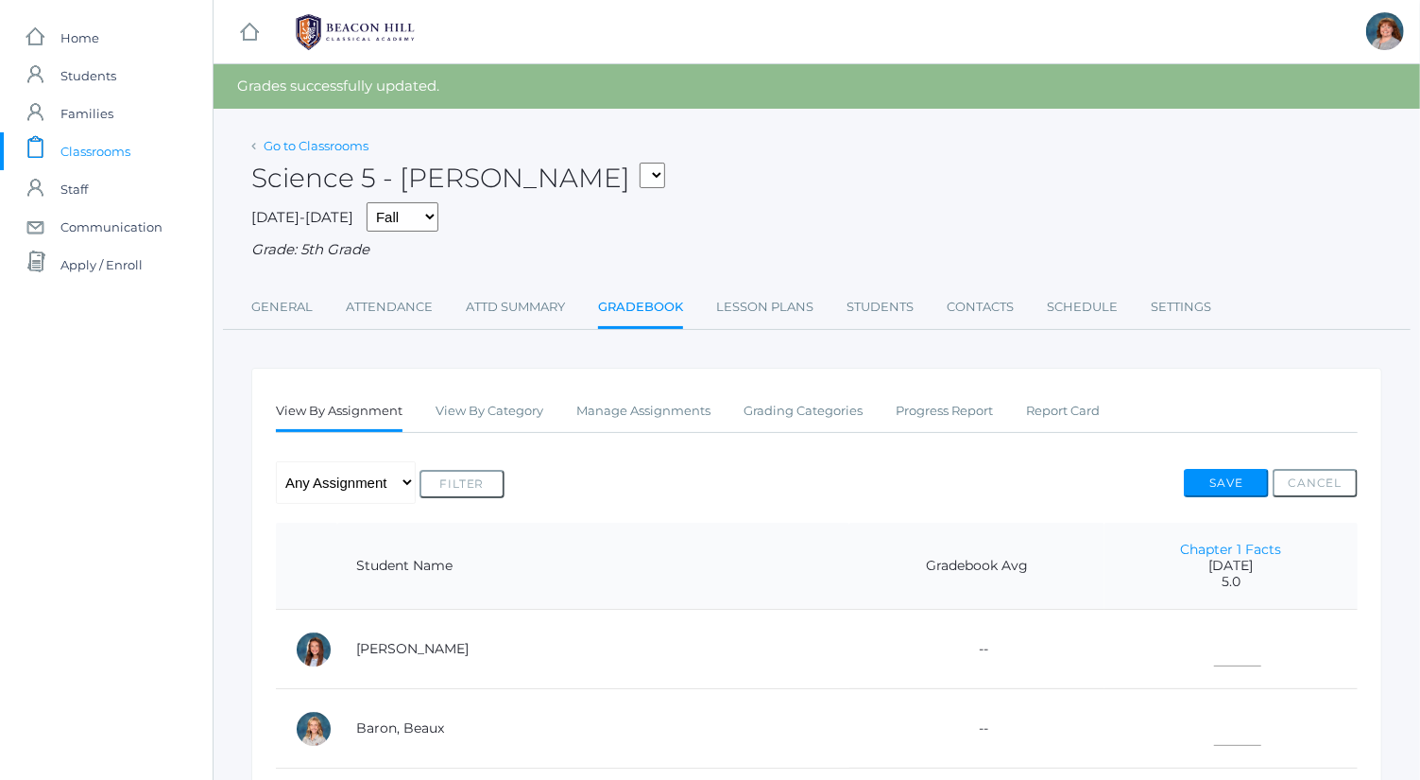
click at [307, 145] on link "Go to Classrooms" at bounding box center [316, 145] width 105 height 15
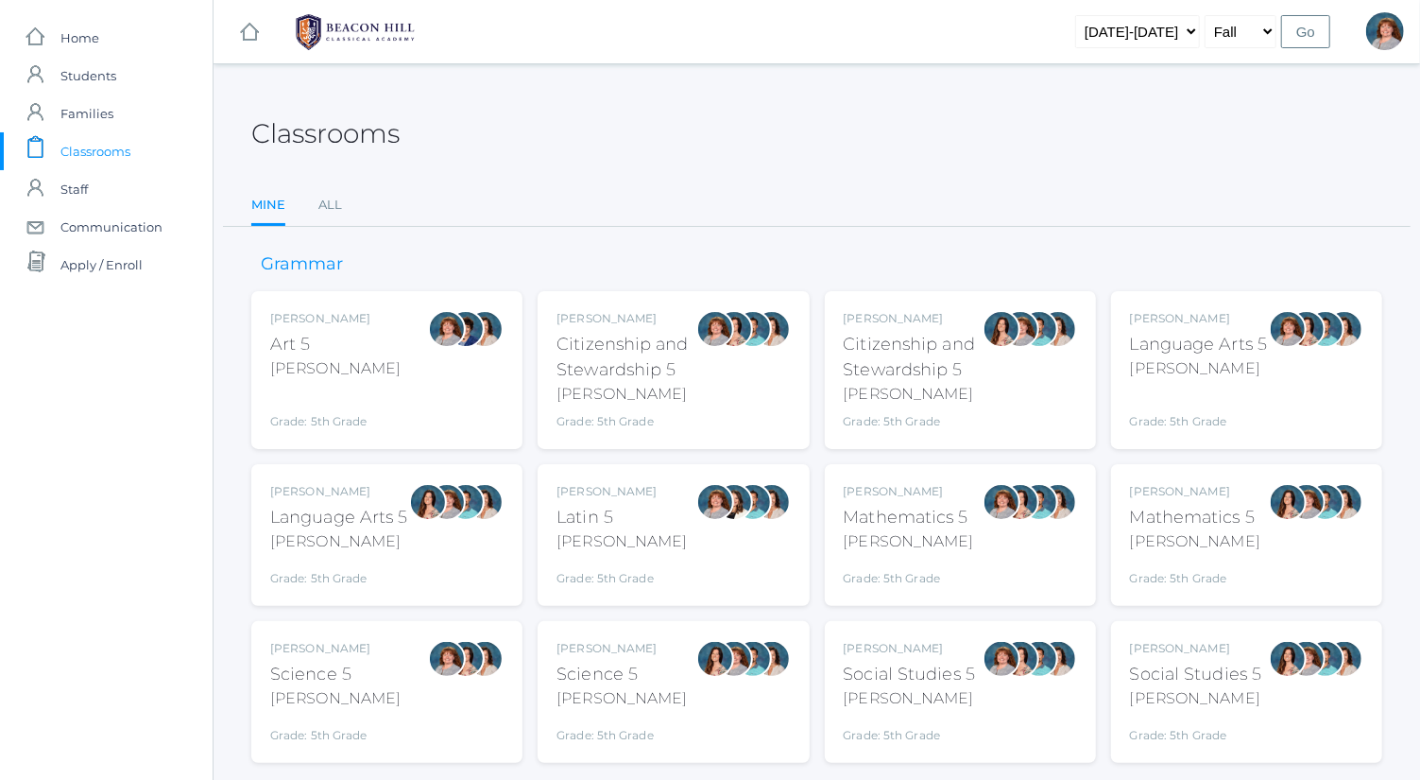
scroll to position [49, 0]
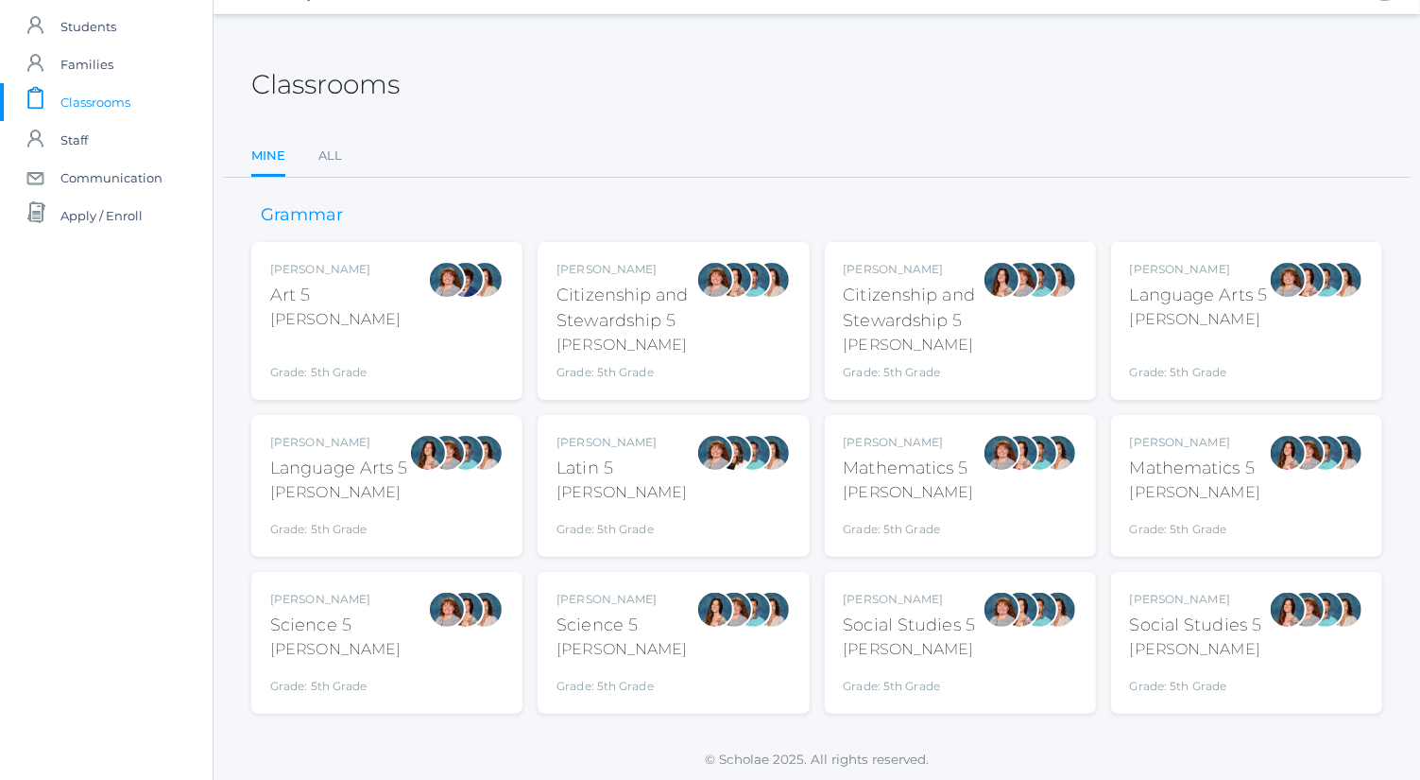
click at [656, 634] on div "Rebecca Salazar Science 5 Salazar Grade: 5th Grade 05SCI" at bounding box center [673, 643] width 233 height 104
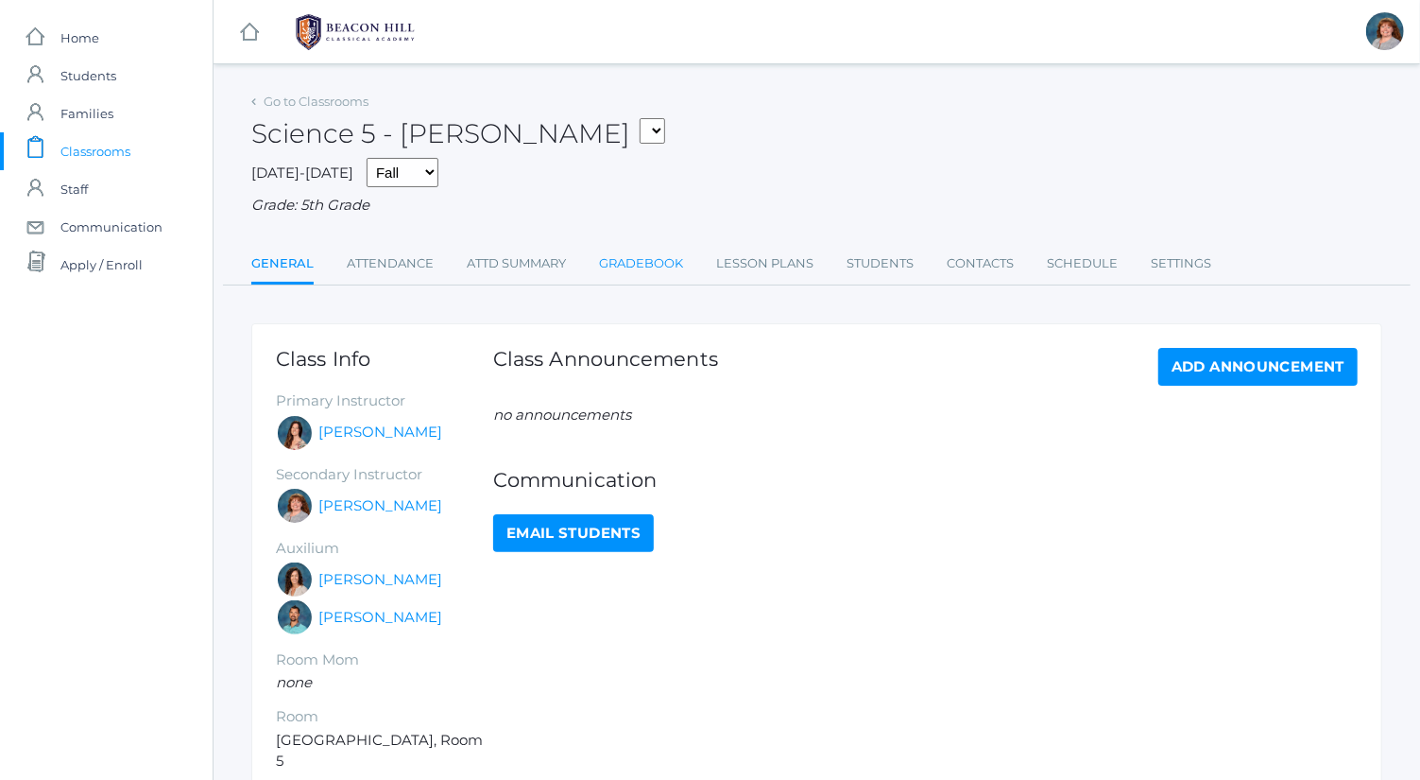
click at [664, 258] on link "Gradebook" at bounding box center [641, 264] width 84 height 38
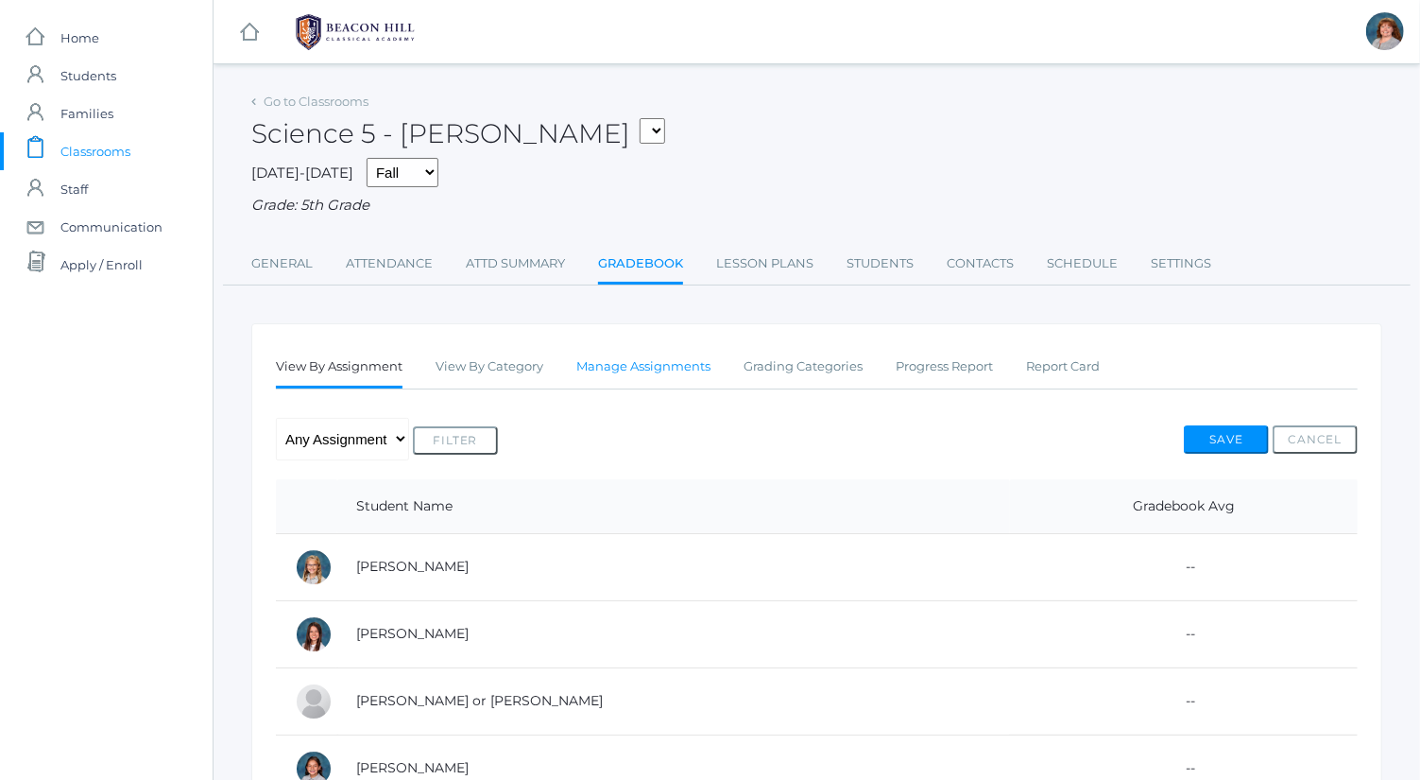
click at [649, 368] on link "Manage Assignments" at bounding box center [643, 367] width 134 height 38
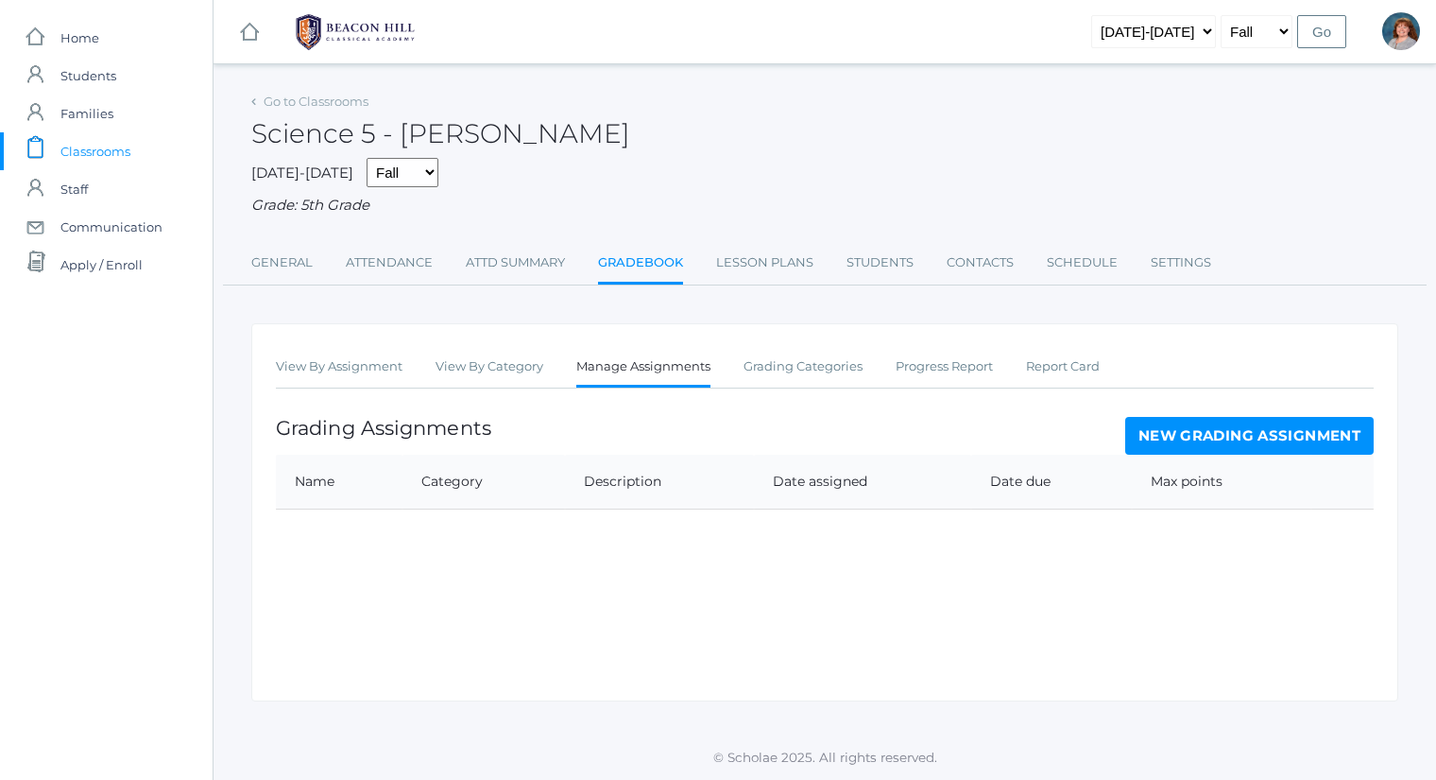
click at [1236, 422] on link "New Grading Assignment" at bounding box center [1249, 436] width 249 height 38
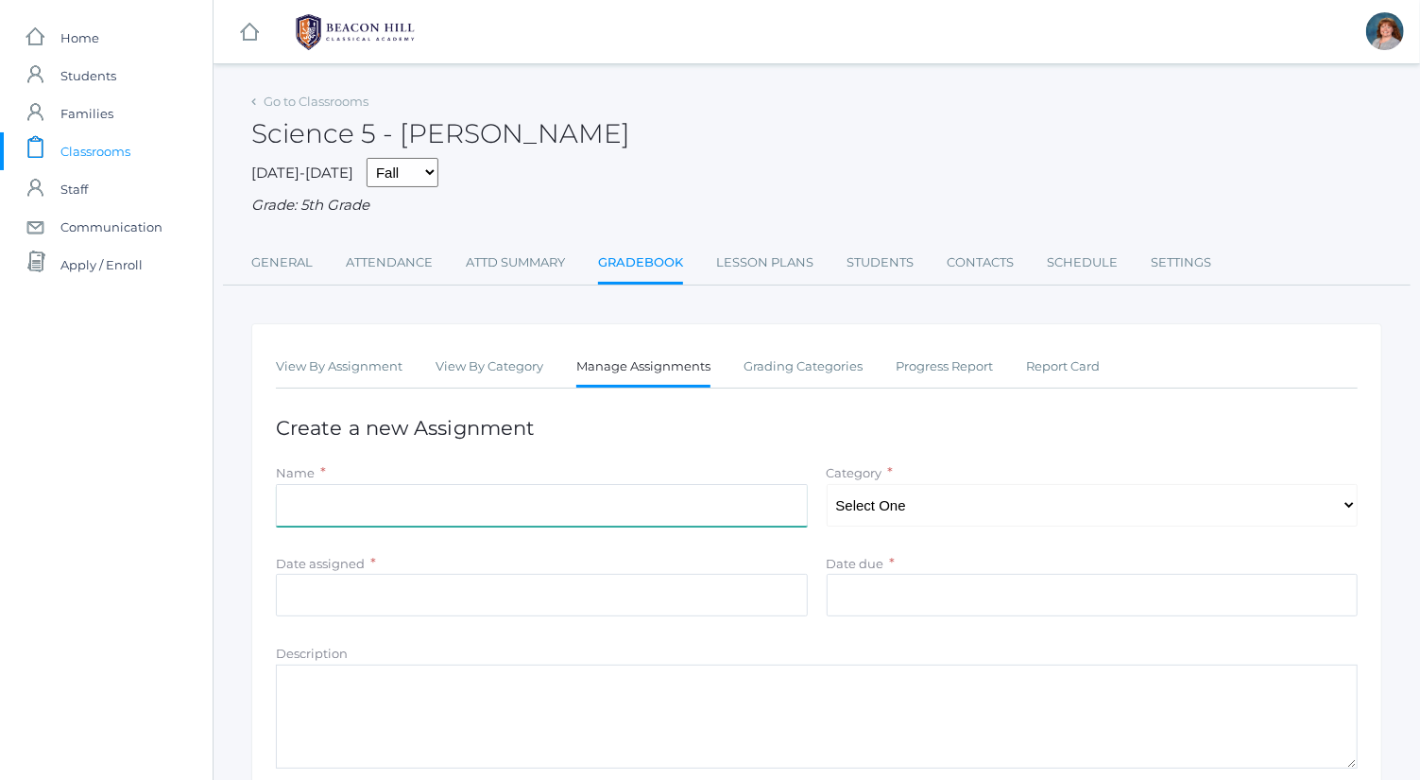
click at [499, 520] on input "Name" at bounding box center [542, 505] width 532 height 43
type input "Chapter 1 Facts"
click at [865, 513] on select "Select One projects tests notes/classwork" at bounding box center [1093, 505] width 532 height 43
select select "1044"
click at [827, 484] on select "Select One projects tests notes/classwork" at bounding box center [1093, 505] width 532 height 43
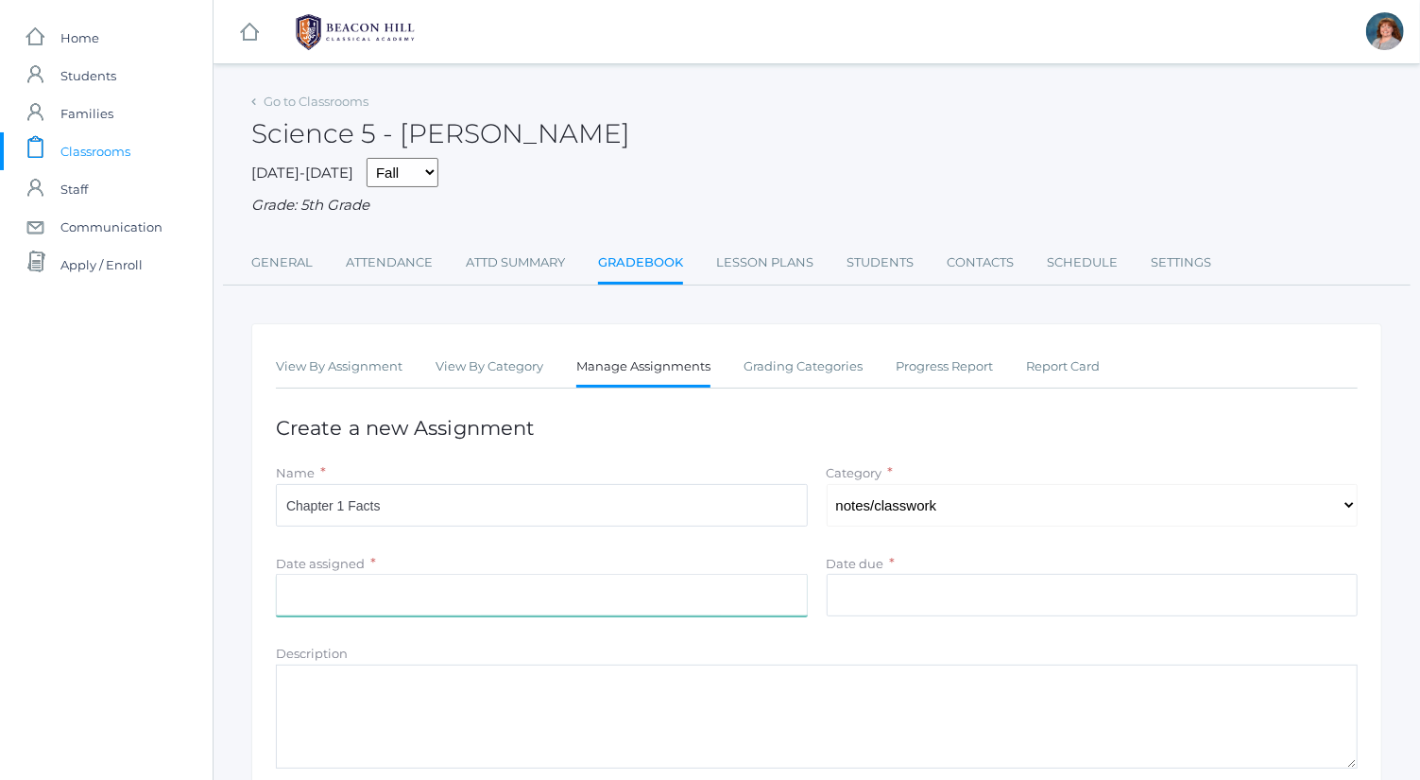
click at [441, 590] on input "Date assigned" at bounding box center [542, 595] width 532 height 43
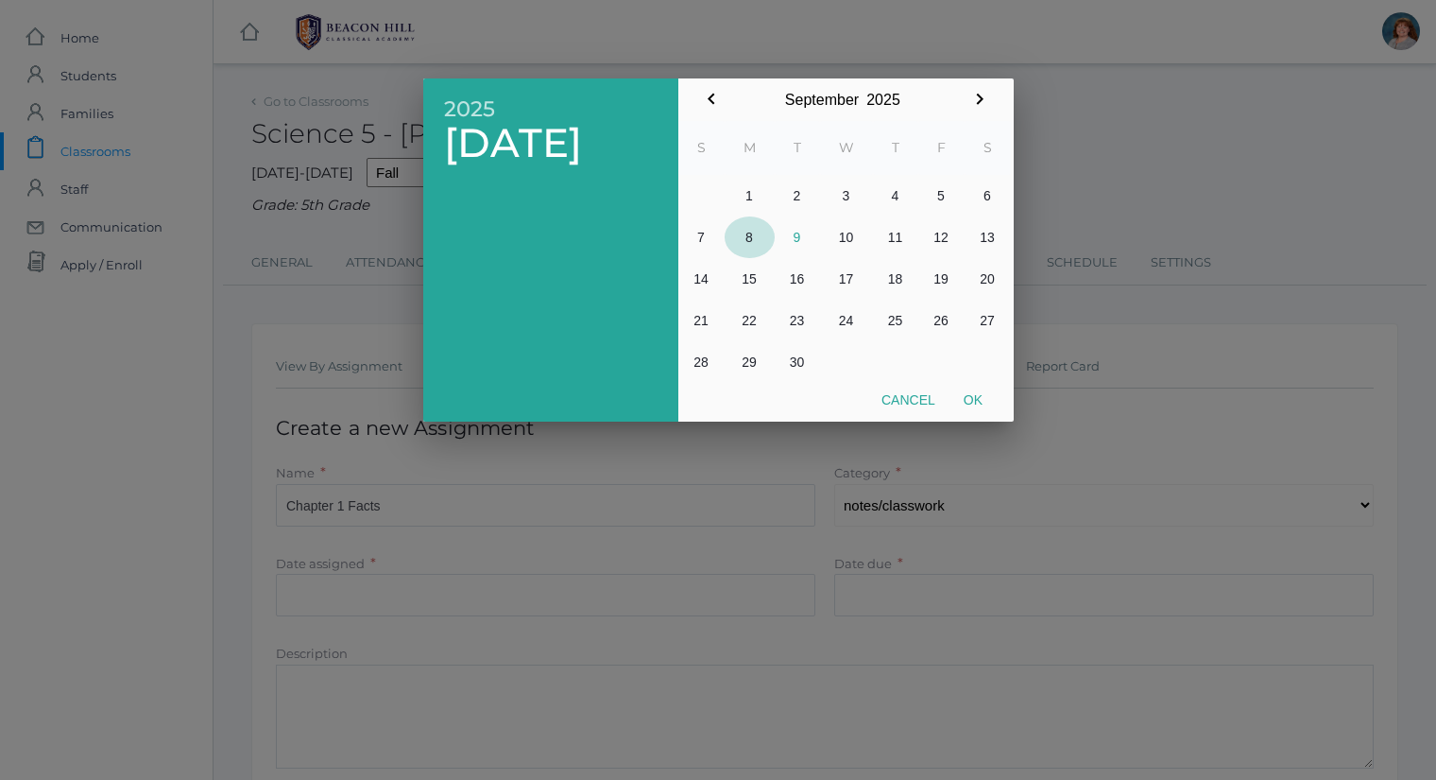
click at [764, 239] on button "8" at bounding box center [750, 237] width 50 height 42
click at [991, 392] on button "Ok" at bounding box center [973, 400] width 47 height 34
type input "[DATE]"
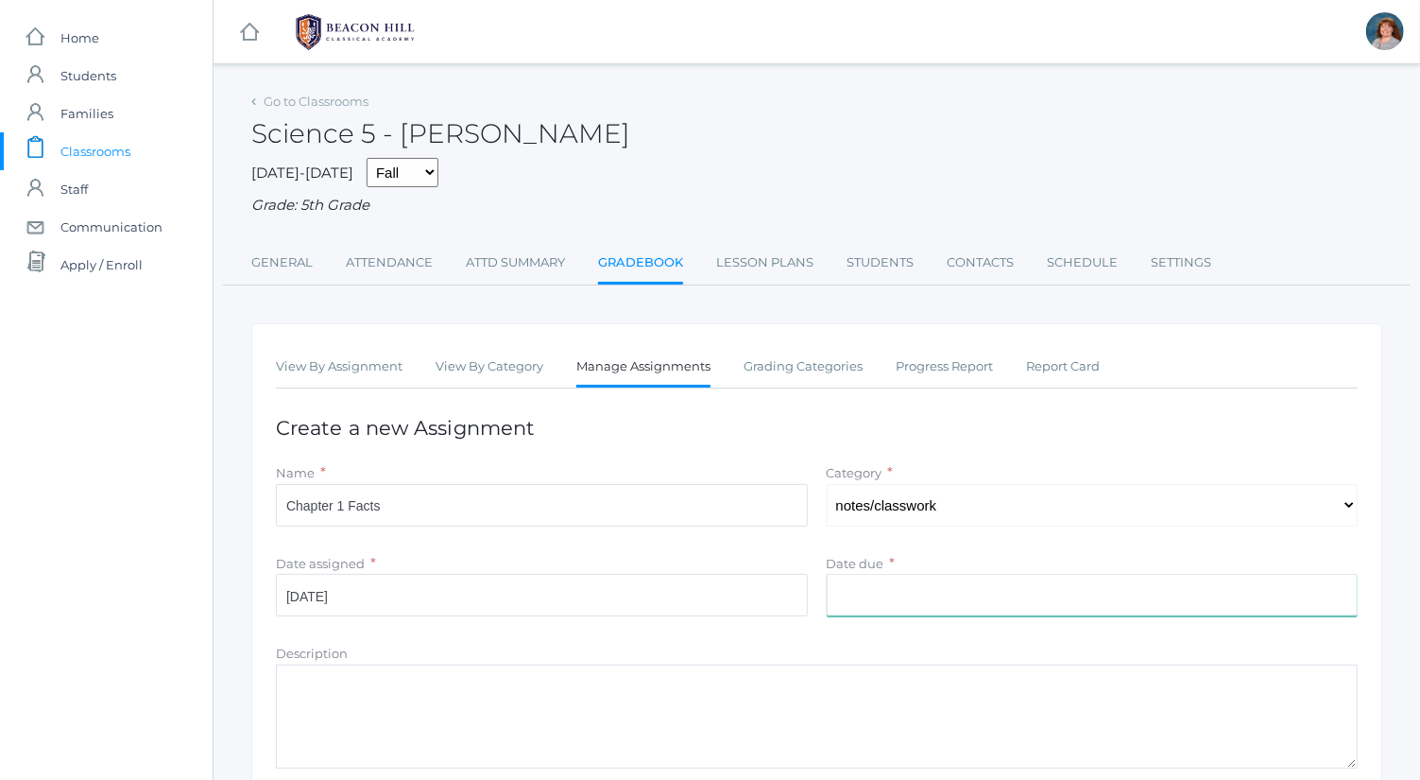
click at [909, 577] on input "Date due" at bounding box center [1093, 595] width 532 height 43
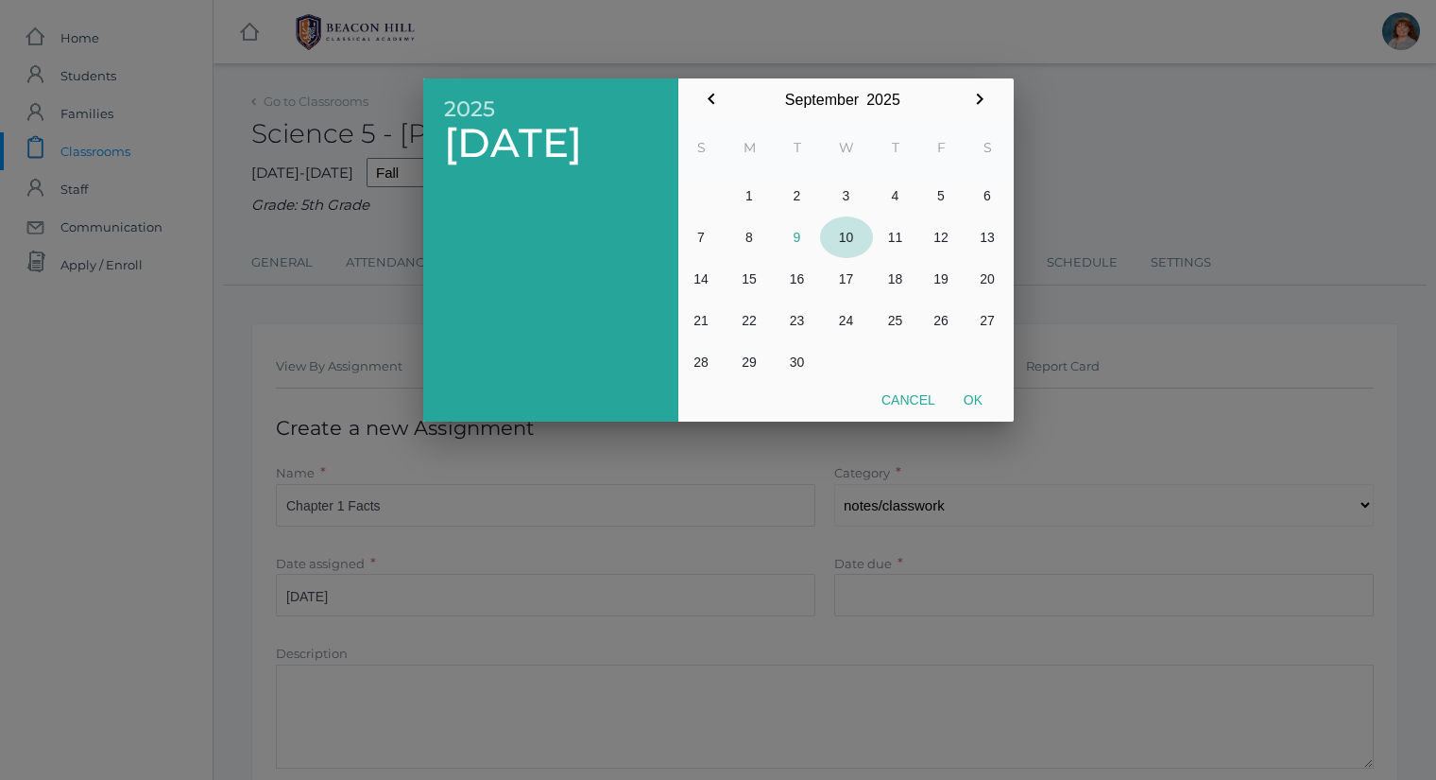
click at [850, 244] on button "10" at bounding box center [846, 237] width 53 height 42
click at [980, 409] on button "Ok" at bounding box center [973, 400] width 47 height 34
type input "[DATE]"
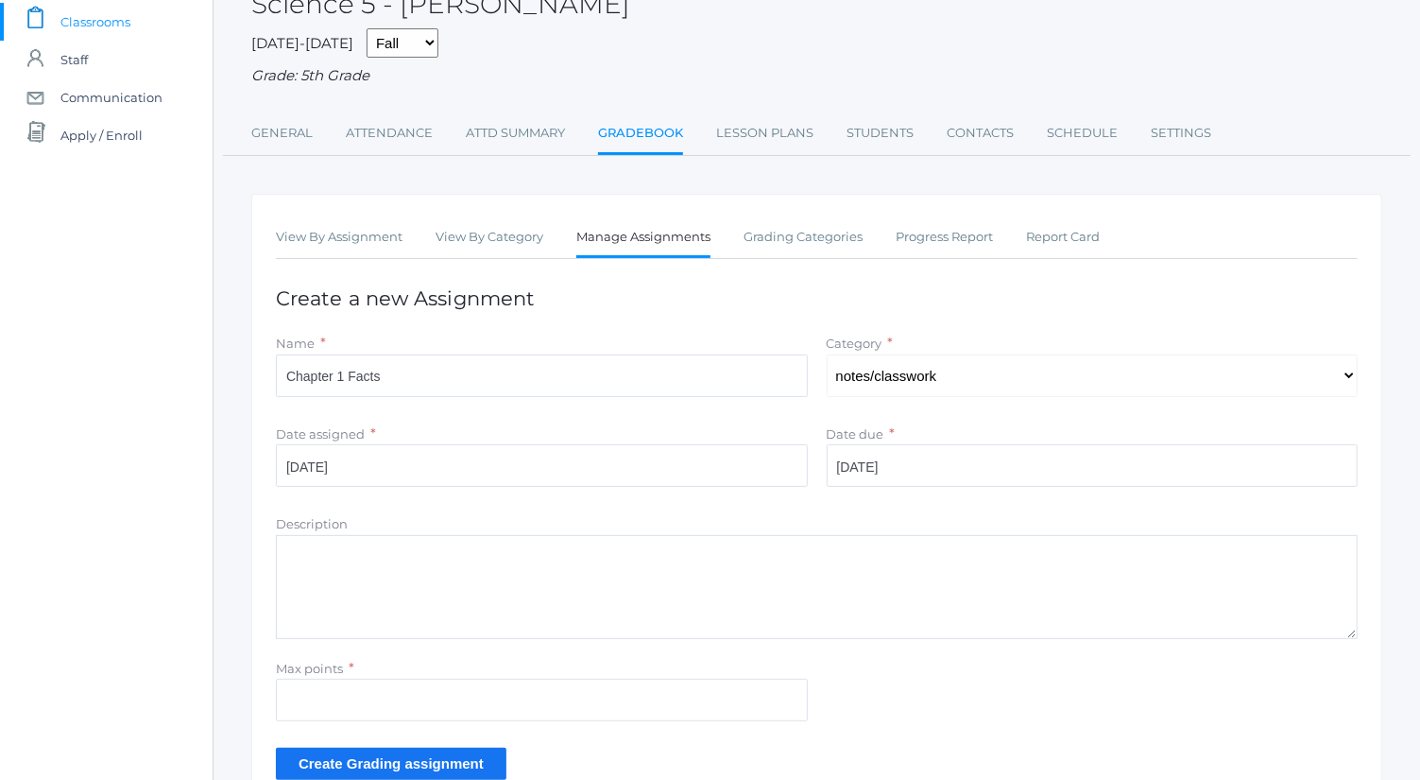
scroll to position [134, 0]
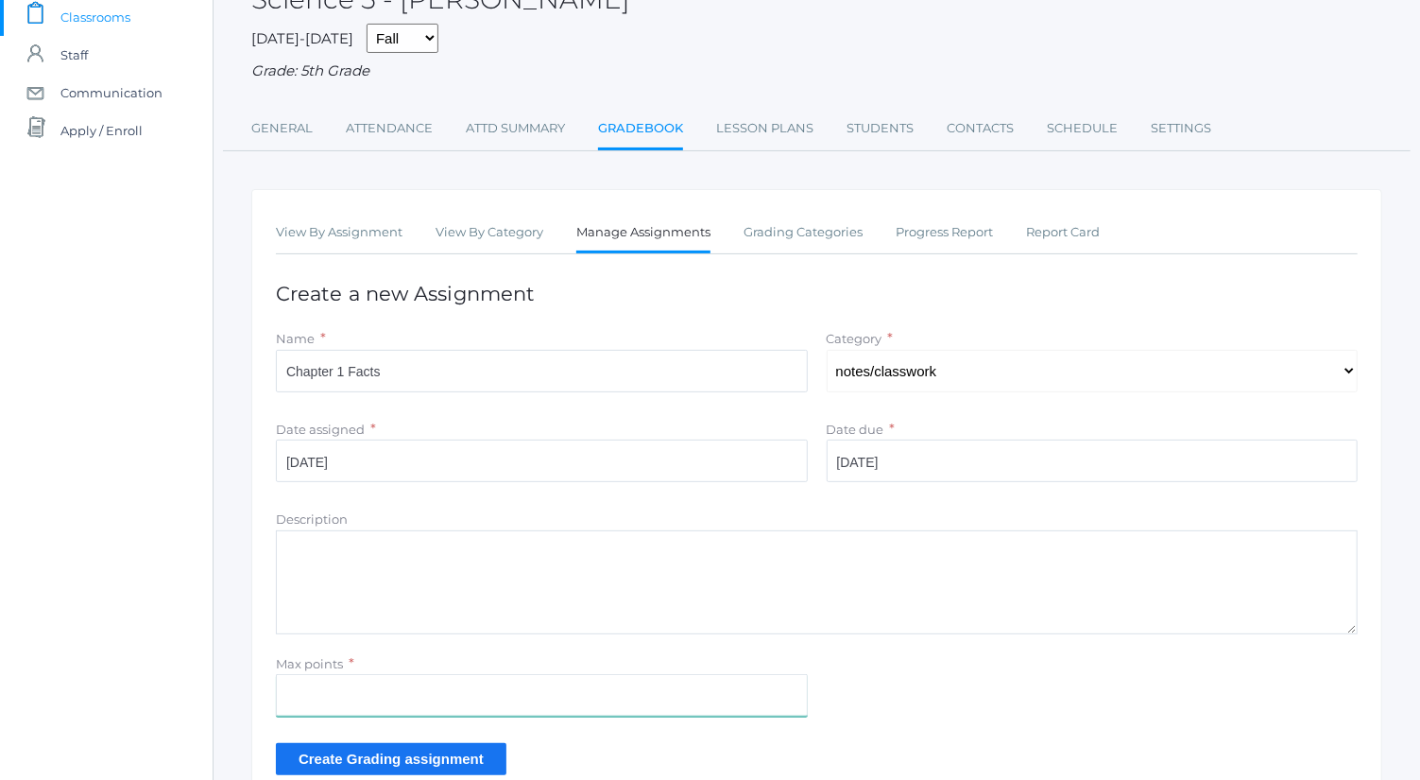
click at [463, 687] on input "Max points" at bounding box center [542, 695] width 532 height 43
type input "5"
click at [452, 761] on input "Create Grading assignment" at bounding box center [391, 758] width 231 height 31
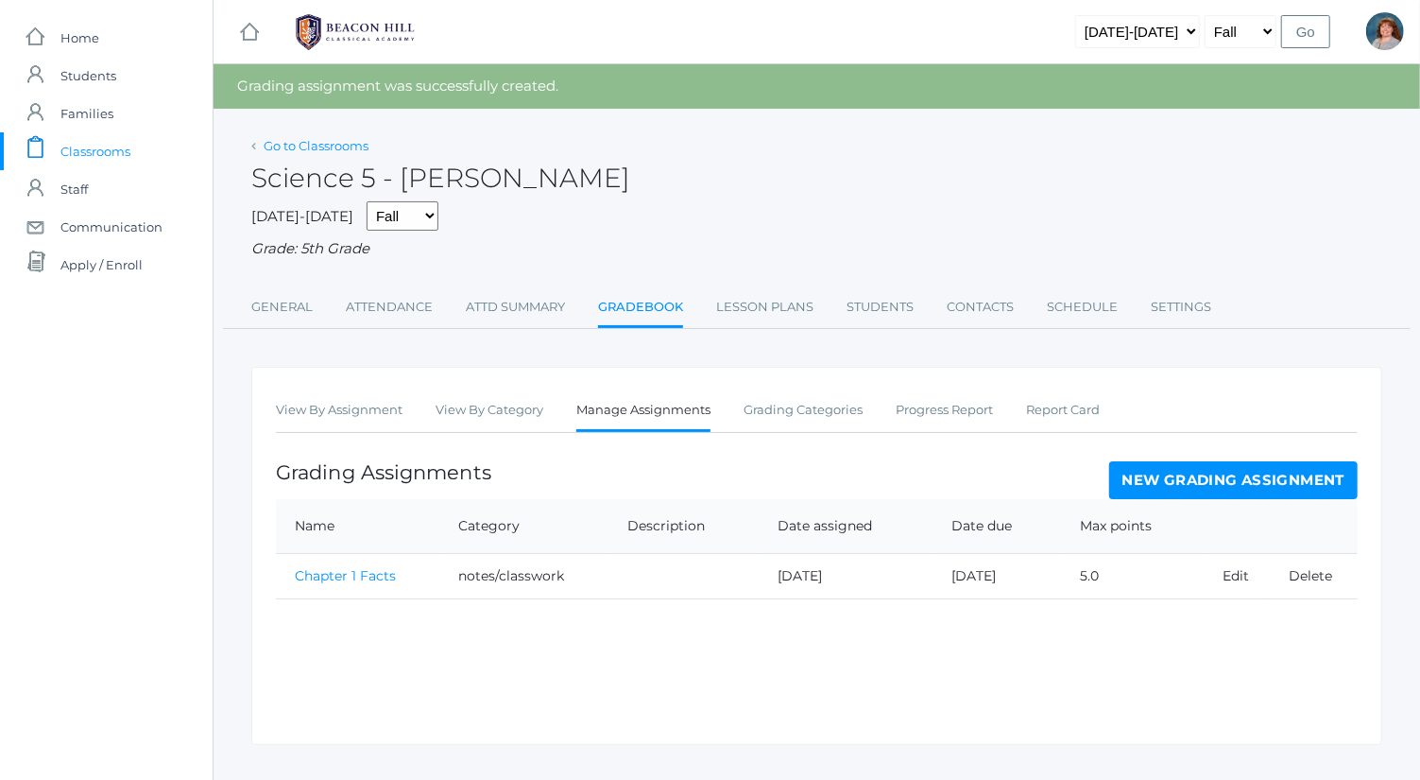
click at [347, 152] on link "Go to Classrooms" at bounding box center [316, 145] width 105 height 15
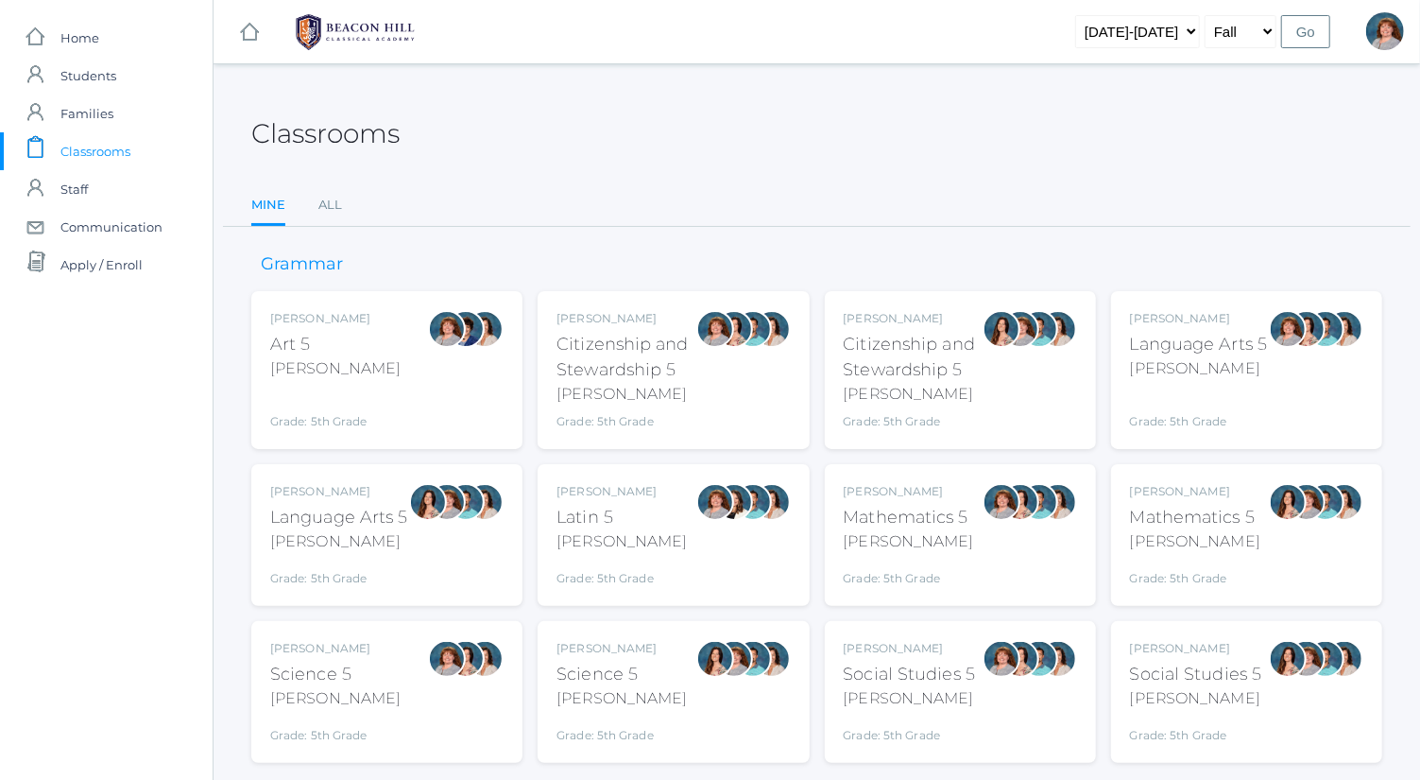
scroll to position [49, 0]
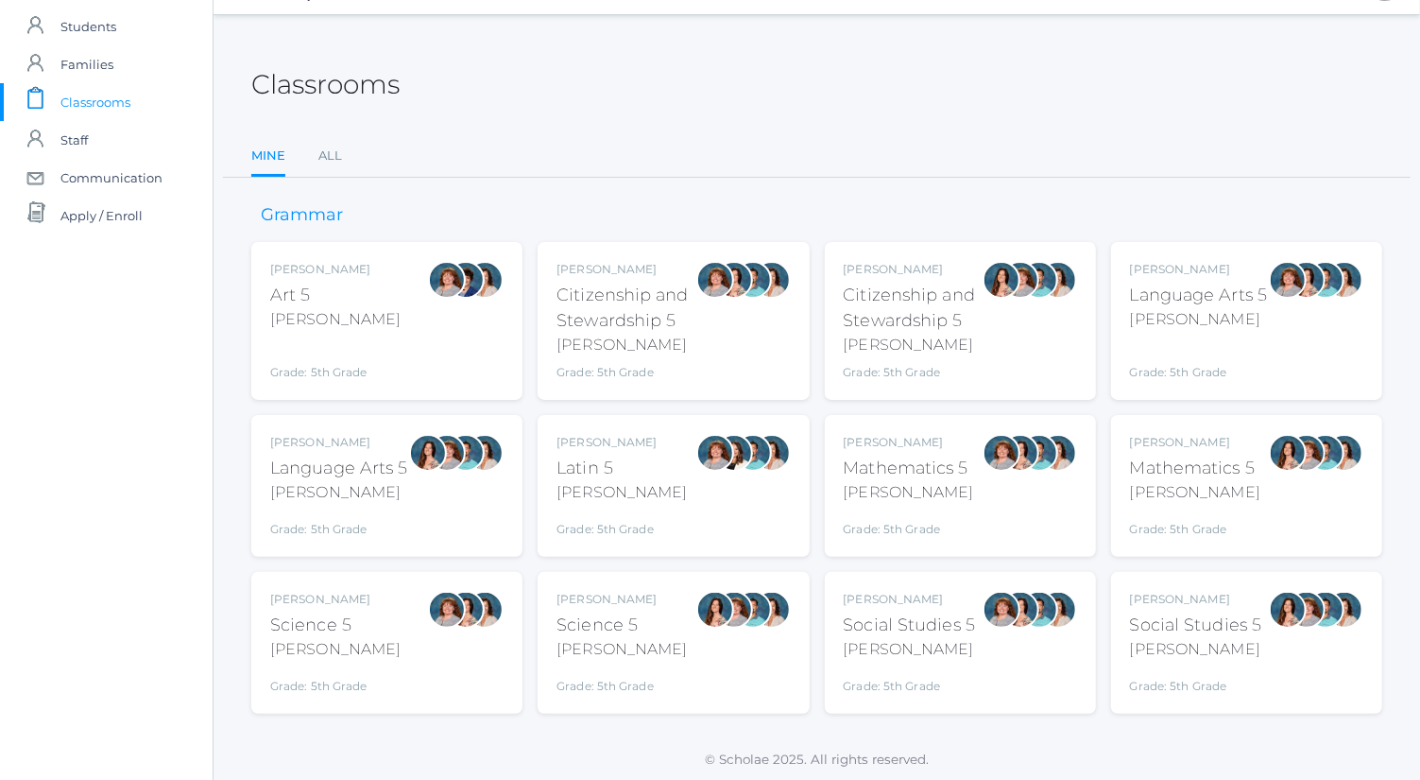
click at [1258, 295] on div "Language Arts 5" at bounding box center [1199, 296] width 138 height 26
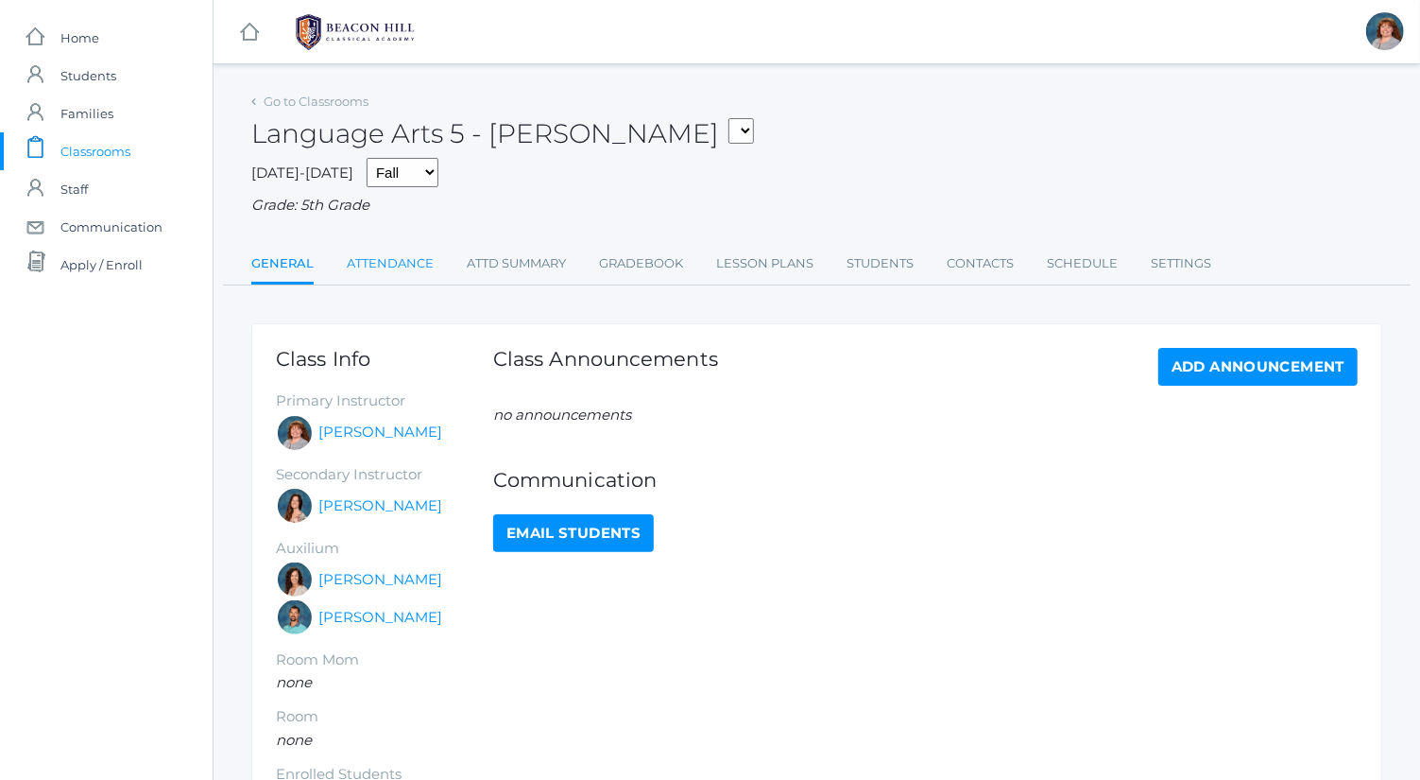
click at [423, 257] on link "Attendance" at bounding box center [390, 264] width 87 height 38
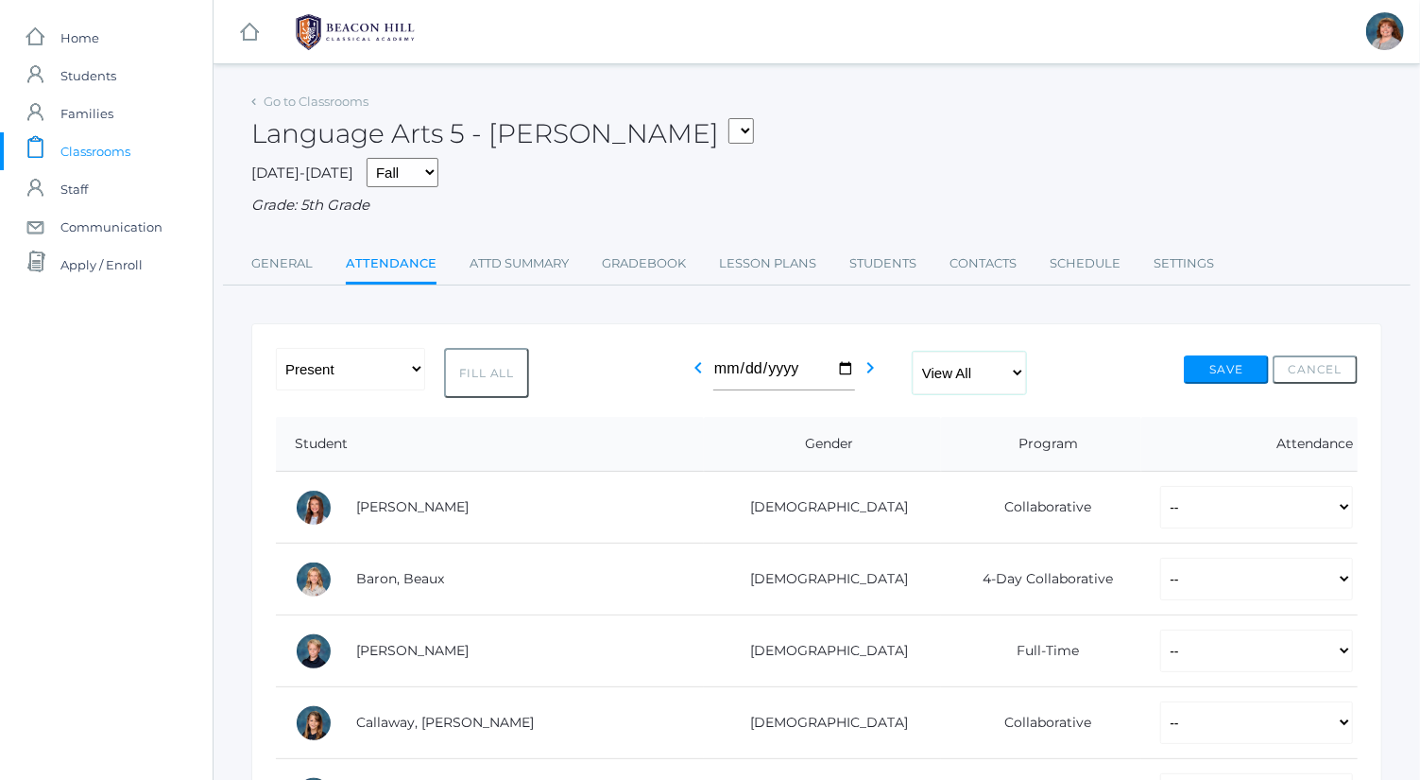
click at [961, 378] on select "View All Full-Time 4-Day Collaborative" at bounding box center [969, 372] width 113 height 43
select select "full-time"
click at [913, 351] on select "View All Full-Time 4-Day Collaborative" at bounding box center [969, 372] width 113 height 43
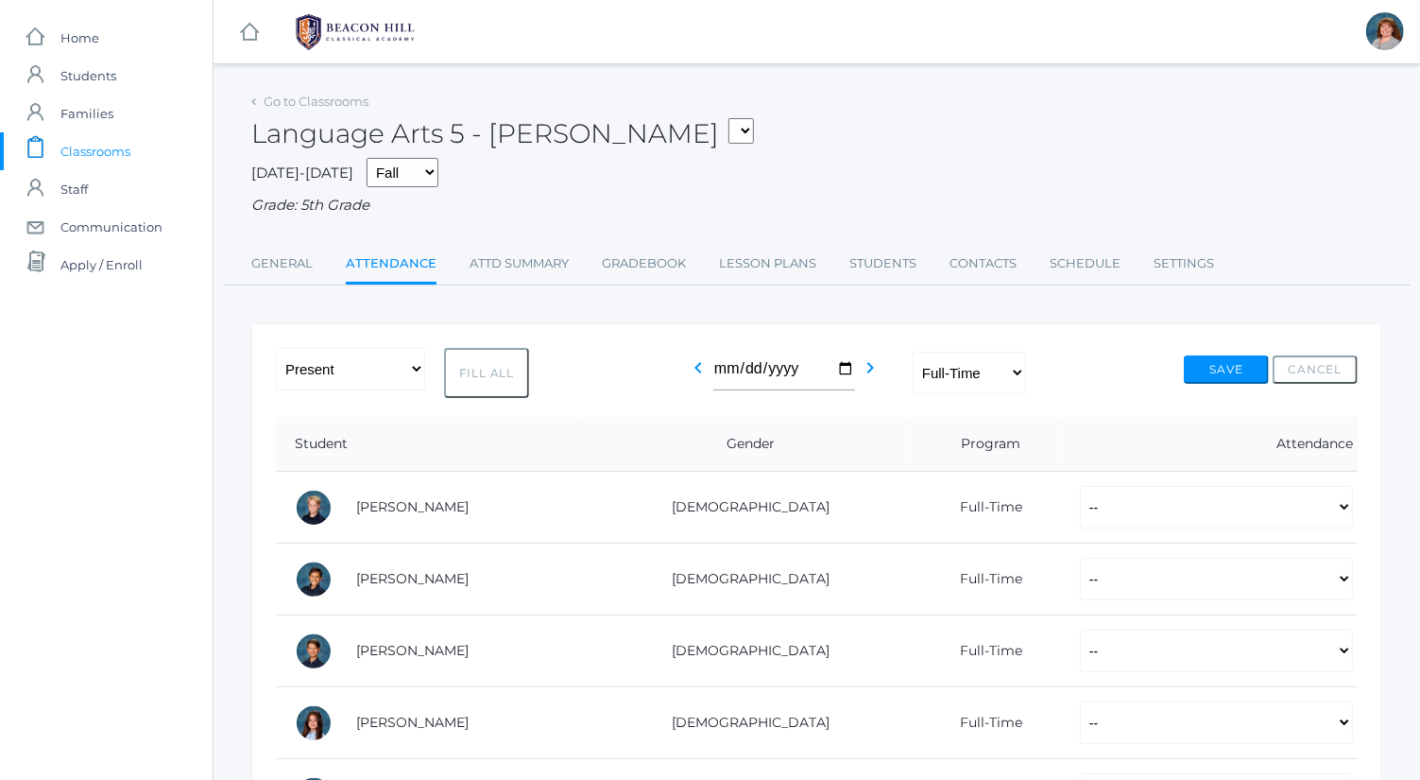
click at [456, 375] on button "Fill All" at bounding box center [486, 373] width 85 height 50
select select "P"
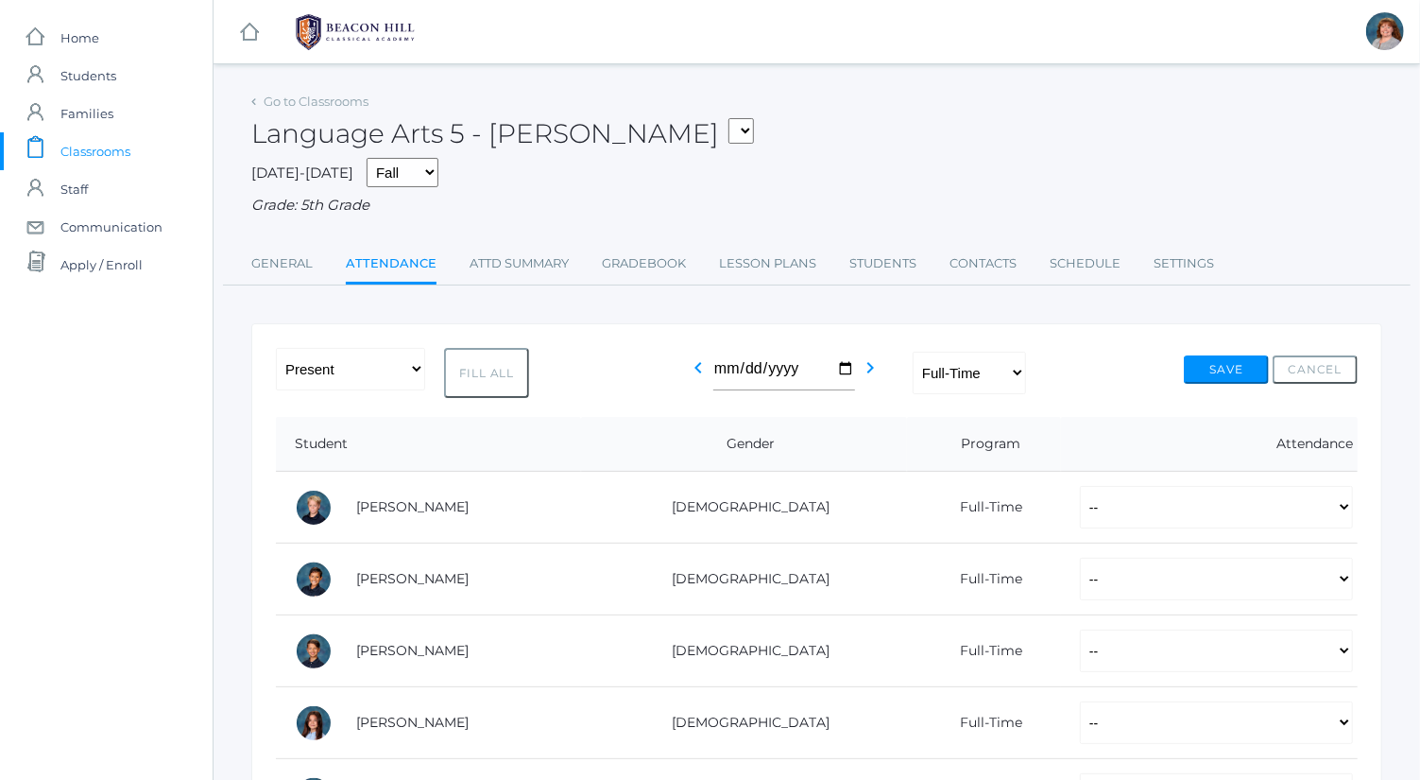
select select "P"
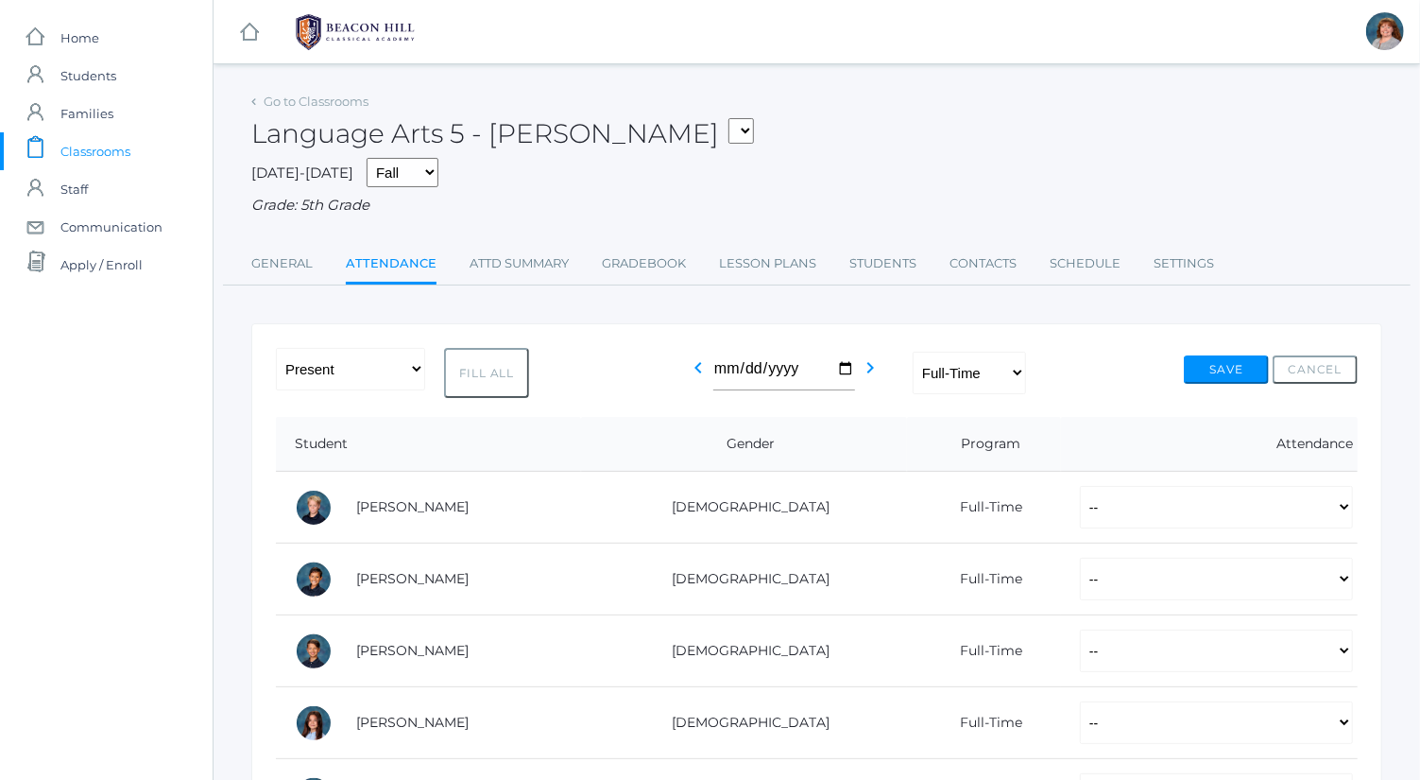
select select "P"
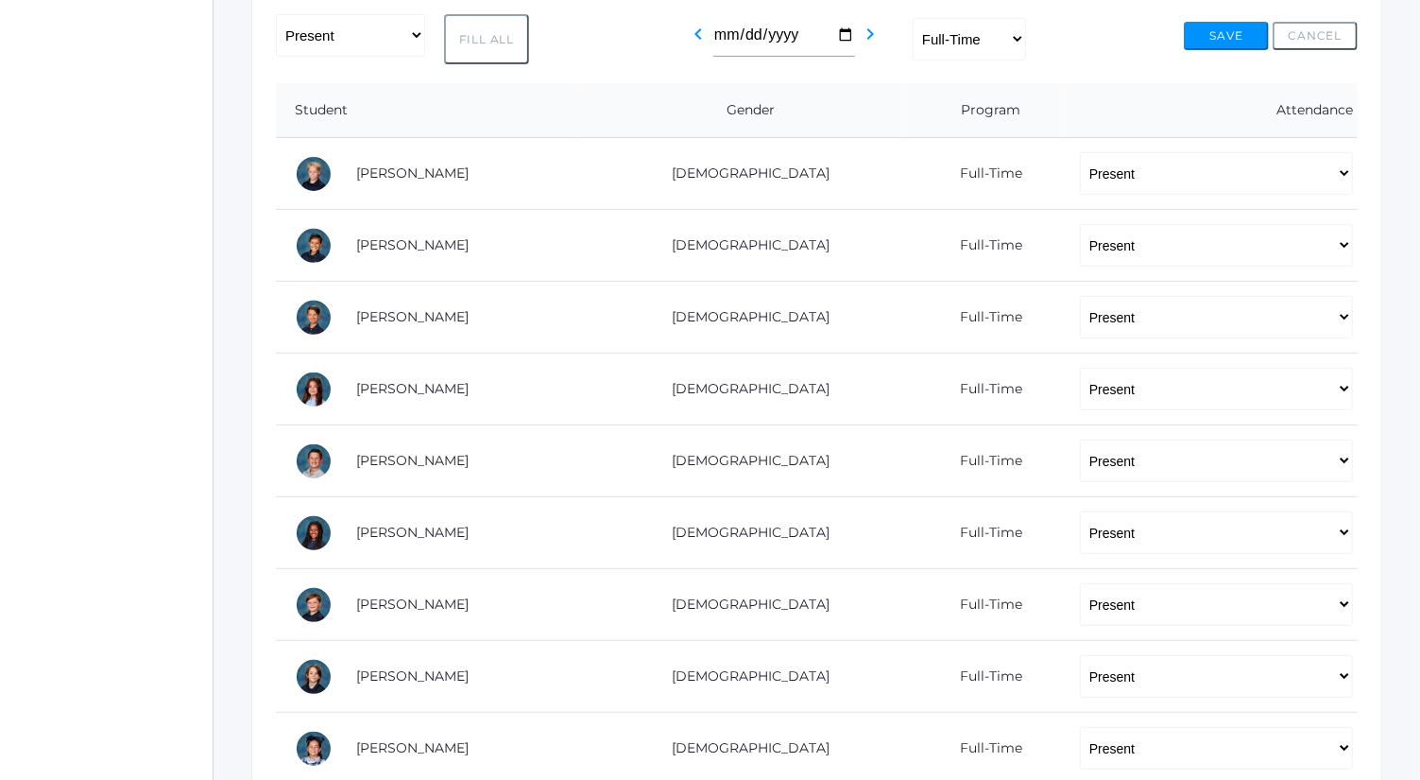
scroll to position [334, 0]
click at [1198, 174] on select "-- Present Present-At-Home Tardy Excused Tardy Unexcused Absent Excused Absent …" at bounding box center [1216, 172] width 273 height 43
select select "AU"
click at [1080, 151] on select "-- Present Present-At-Home Tardy Excused Tardy Unexcused Absent Excused Absent …" at bounding box center [1216, 172] width 273 height 43
click at [1221, 241] on select "-- Present Present-At-Home Tardy Excused Tardy Unexcused Absent Excused Absent …" at bounding box center [1216, 244] width 273 height 43
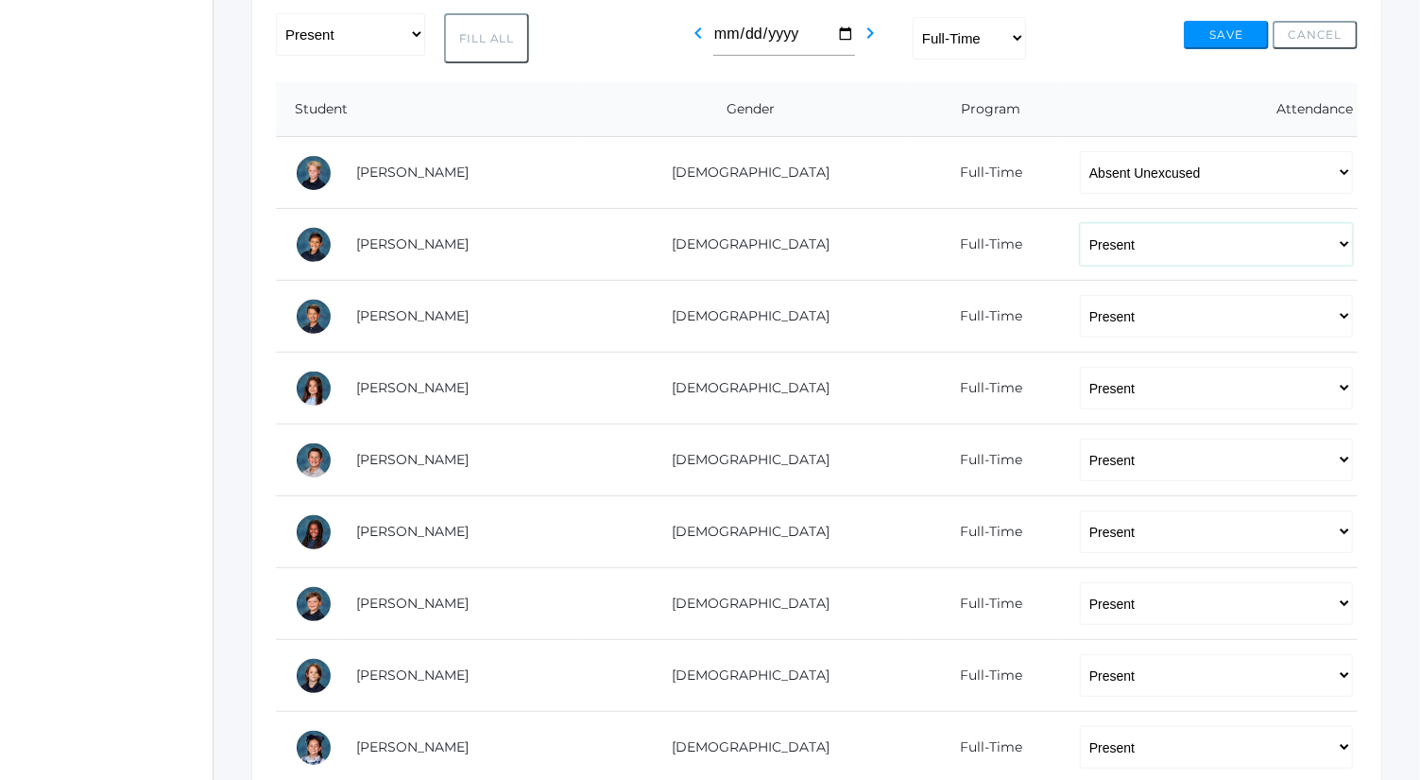
select select "AE"
click at [1080, 223] on select "-- Present Present-At-Home Tardy Excused Tardy Unexcused Absent Excused Absent …" at bounding box center [1216, 244] width 273 height 43
click at [1192, 460] on select "-- Present Present-At-Home Tardy Excused Tardy Unexcused Absent Excused Absent …" at bounding box center [1216, 459] width 273 height 43
select select "AU"
click at [1080, 438] on select "-- Present Present-At-Home Tardy Excused Tardy Unexcused Absent Excused Absent …" at bounding box center [1216, 459] width 273 height 43
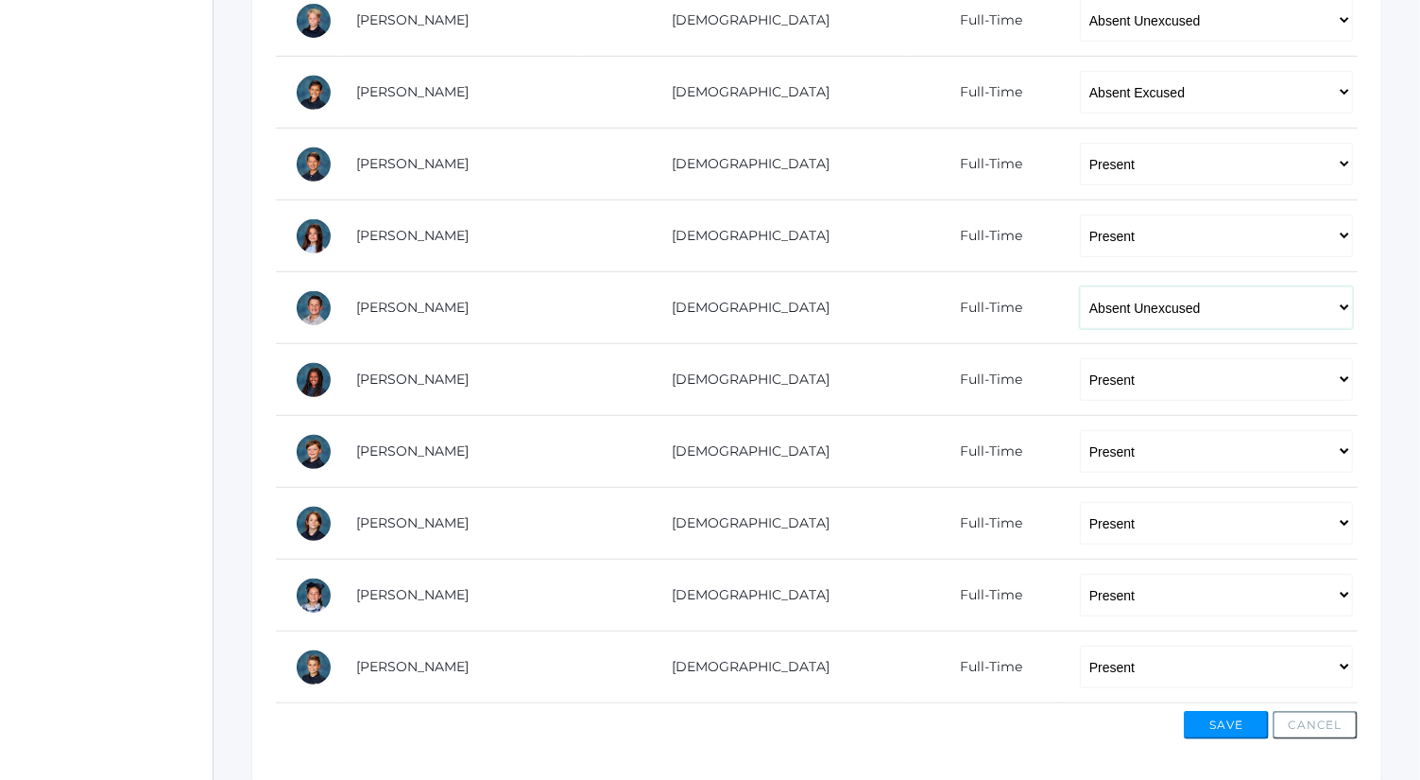
scroll to position [498, 0]
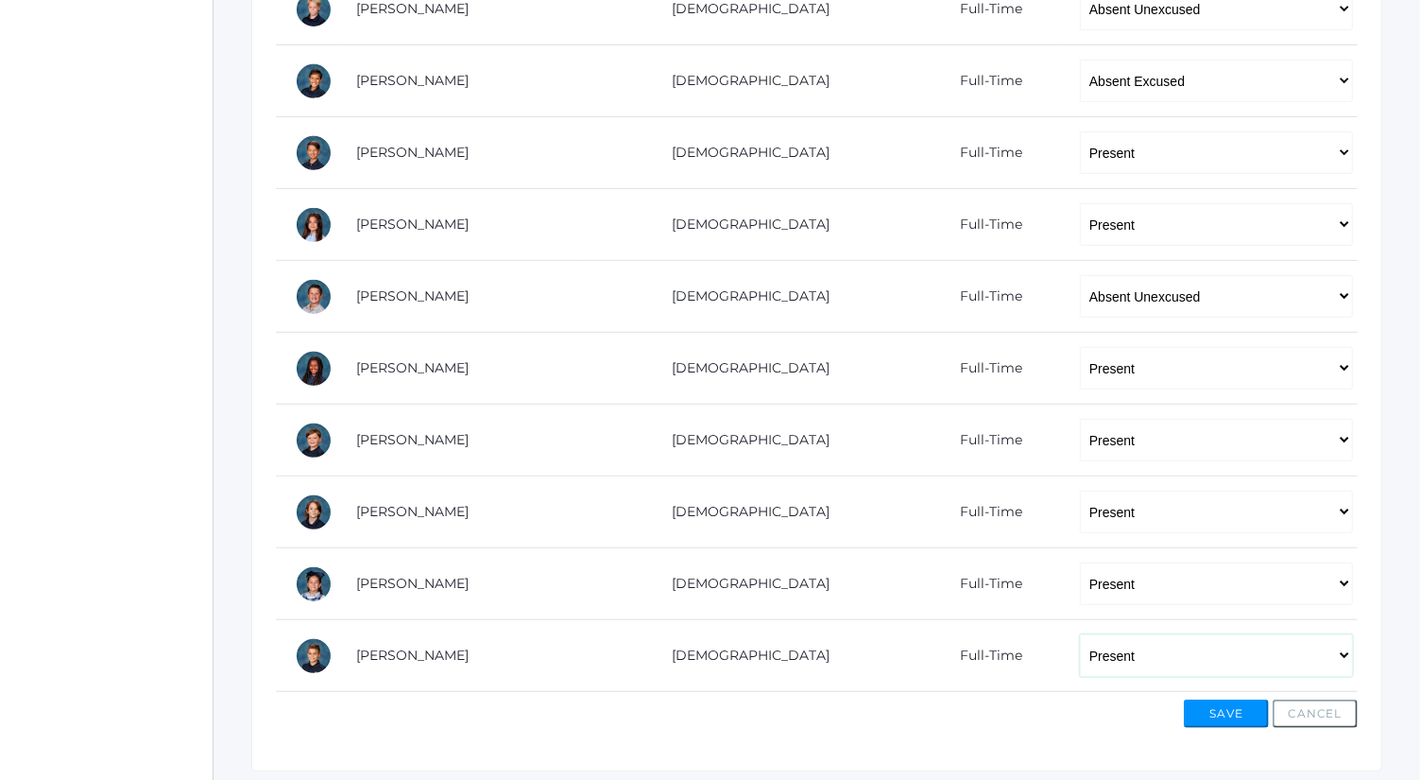
click at [1178, 654] on select "-- Present Present-At-Home Tardy Excused Tardy Unexcused Absent Excused Absent …" at bounding box center [1216, 655] width 273 height 43
select select "AU"
click at [1080, 634] on select "-- Present Present-At-Home Tardy Excused Tardy Unexcused Absent Excused Absent …" at bounding box center [1216, 655] width 273 height 43
click at [1229, 701] on button "Save" at bounding box center [1226, 713] width 85 height 28
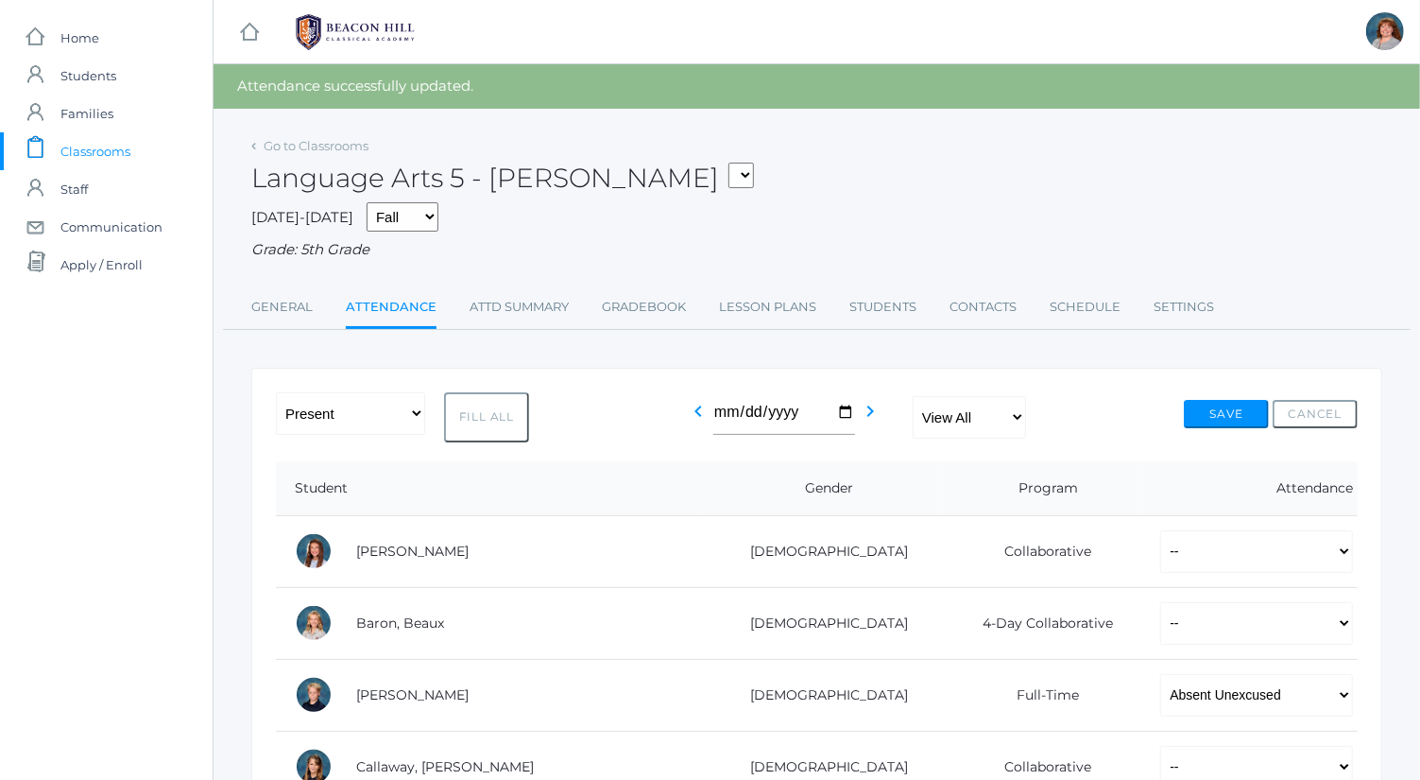
click at [1034, 420] on div "-- Present Present-At-Home Tardy Excused Tardy Unexcused Absent Excused Absent …" at bounding box center [817, 417] width 1082 height 50
click at [985, 409] on select "View All Full-Time 4-Day Collaborative" at bounding box center [969, 417] width 113 height 43
select select "4-day-collaborative"
click at [913, 396] on select "View All Full-Time 4-Day Collaborative" at bounding box center [969, 417] width 113 height 43
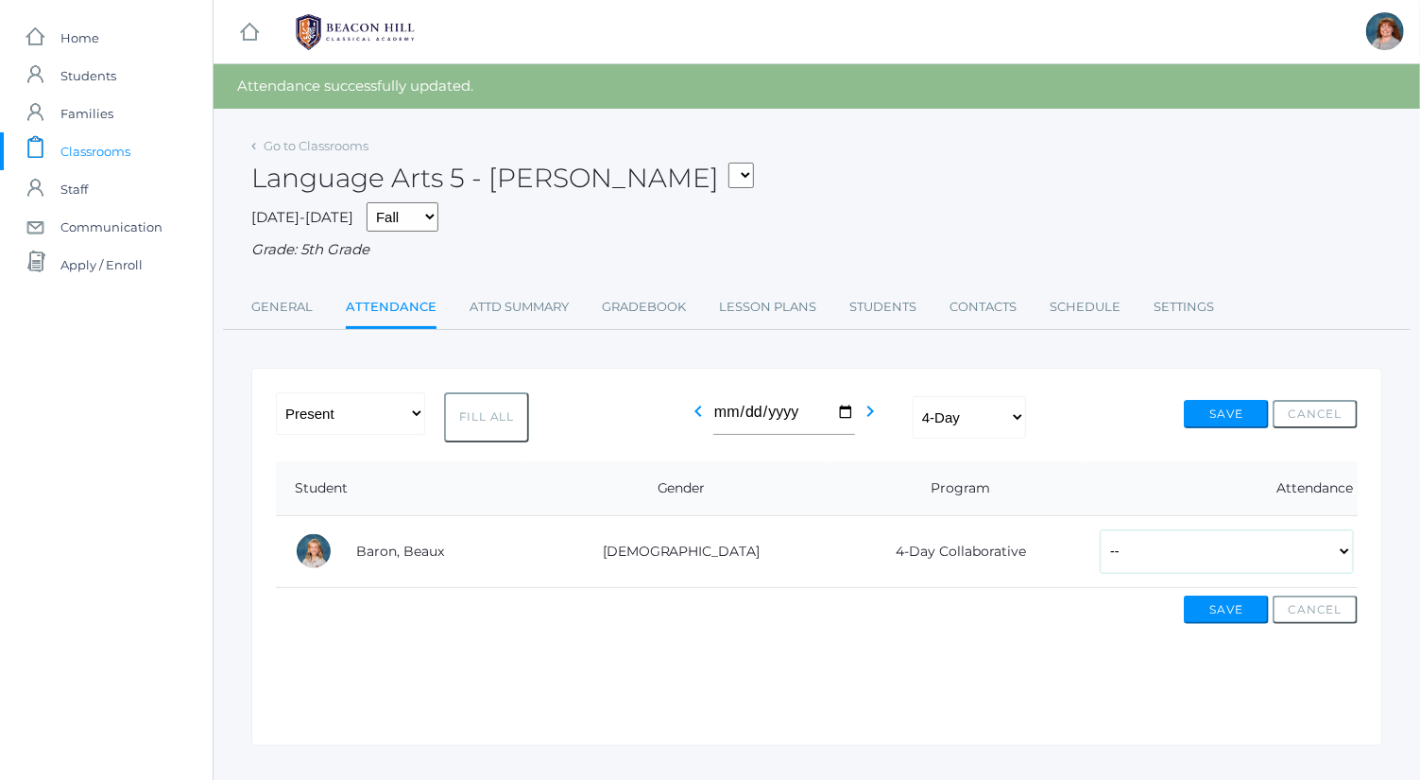
click at [1101, 543] on select "-- Present Present-At-Home Tardy Excused Tardy Unexcused Absent Excused Absent …" at bounding box center [1227, 551] width 252 height 43
select select "P"
click at [1101, 530] on select "-- Present Present-At-Home Tardy Excused Tardy Unexcused Absent Excused Absent …" at bounding box center [1227, 551] width 252 height 43
click at [1217, 609] on button "Save" at bounding box center [1226, 609] width 85 height 28
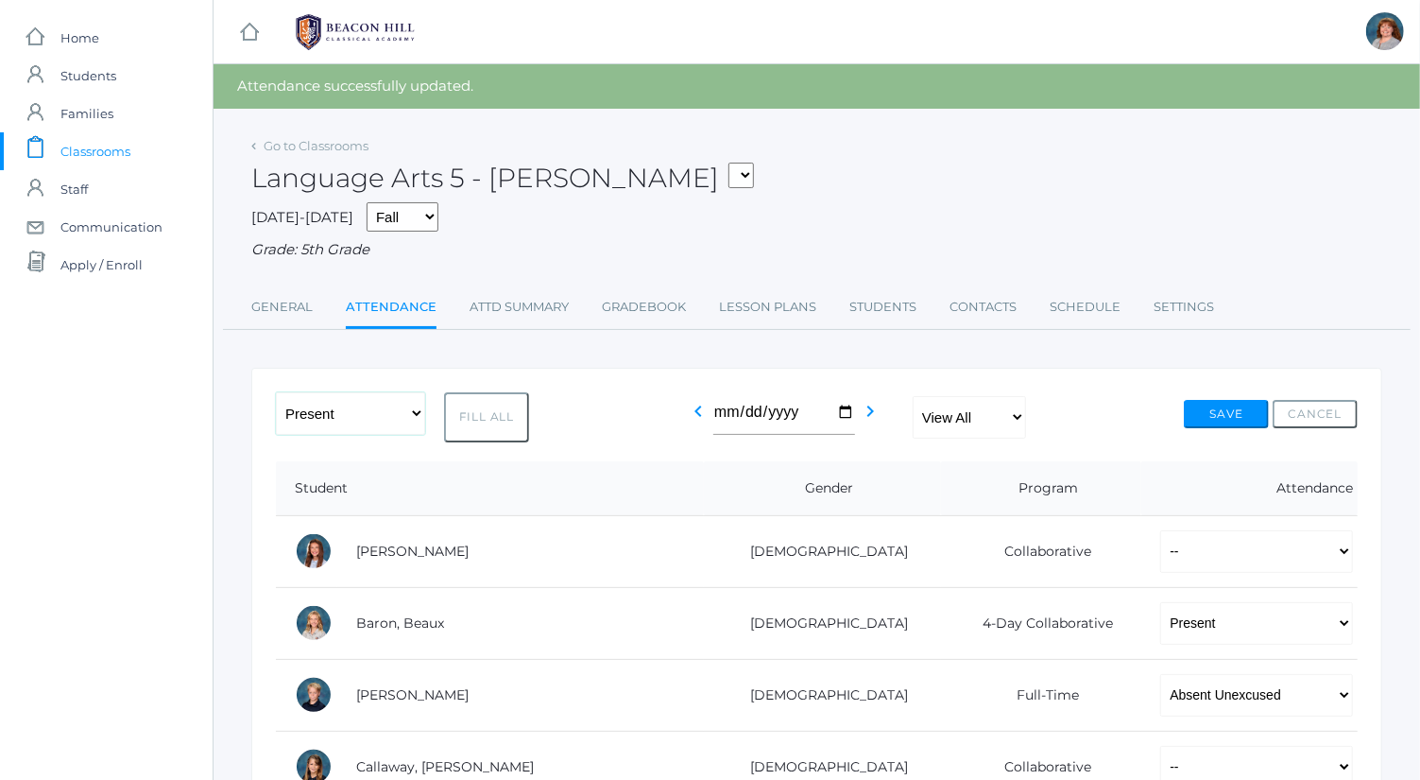
click at [325, 407] on select "-- Present Present-At-Home Tardy Excused Tardy Unexcused Absent Excused Absent …" at bounding box center [350, 413] width 149 height 43
select select "PH"
click at [276, 392] on select "-- Present Present-At-Home Tardy Excused Tardy Unexcused Absent Excused Absent …" at bounding box center [350, 413] width 149 height 43
click at [472, 436] on button "Fill All" at bounding box center [486, 417] width 85 height 50
select select "PH"
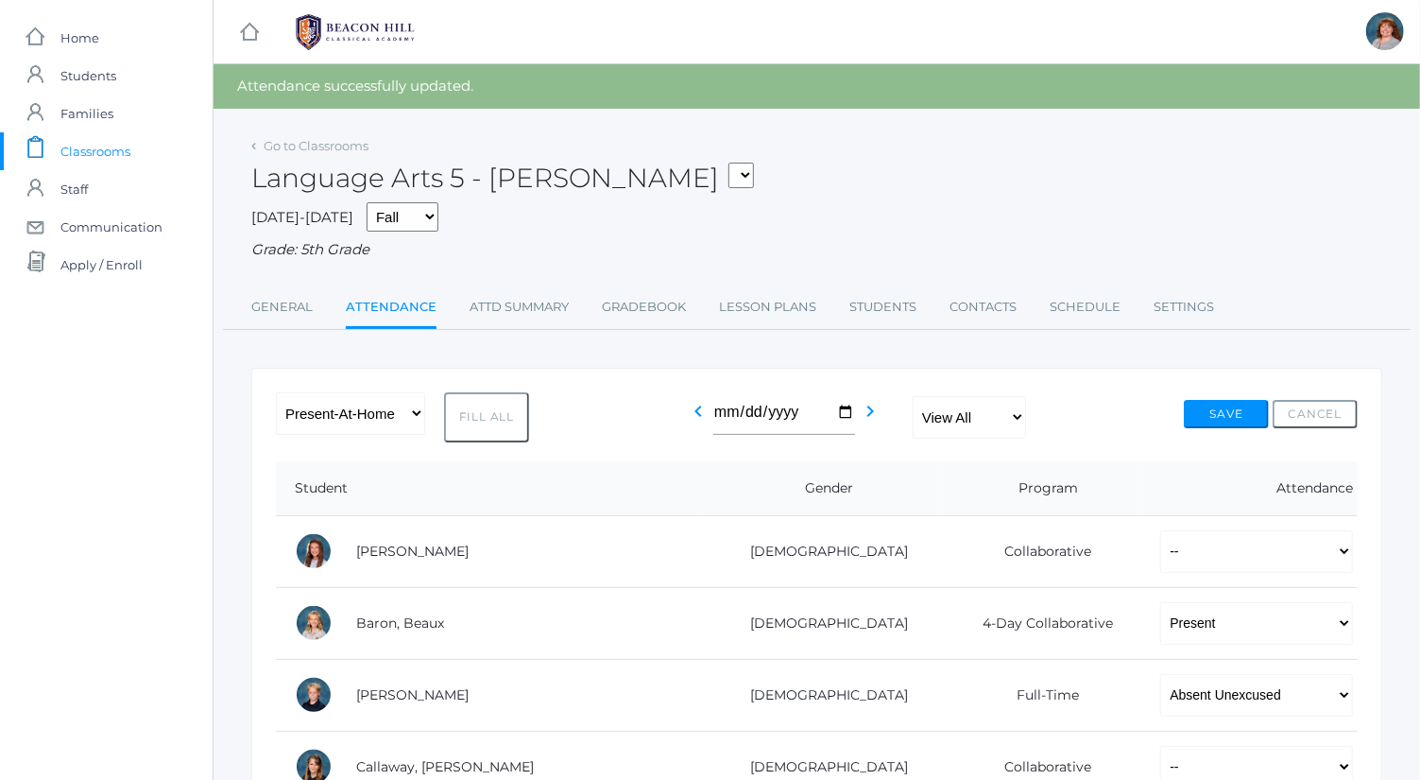
select select "PH"
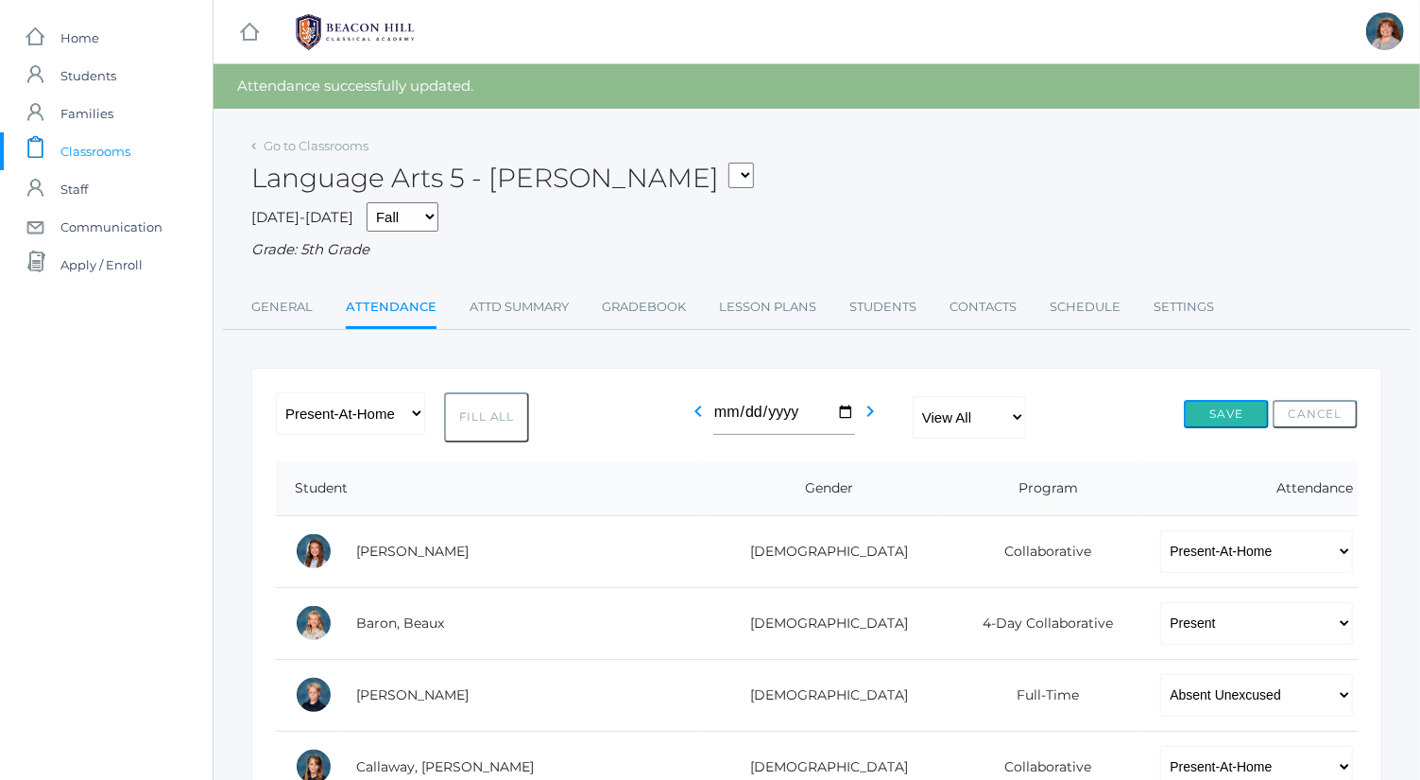
drag, startPoint x: 1208, startPoint y: 428, endPoint x: 1238, endPoint y: 412, distance: 34.2
click at [1238, 412] on button "Save" at bounding box center [1226, 414] width 85 height 28
click at [329, 139] on link "Go to Classrooms" at bounding box center [316, 145] width 105 height 15
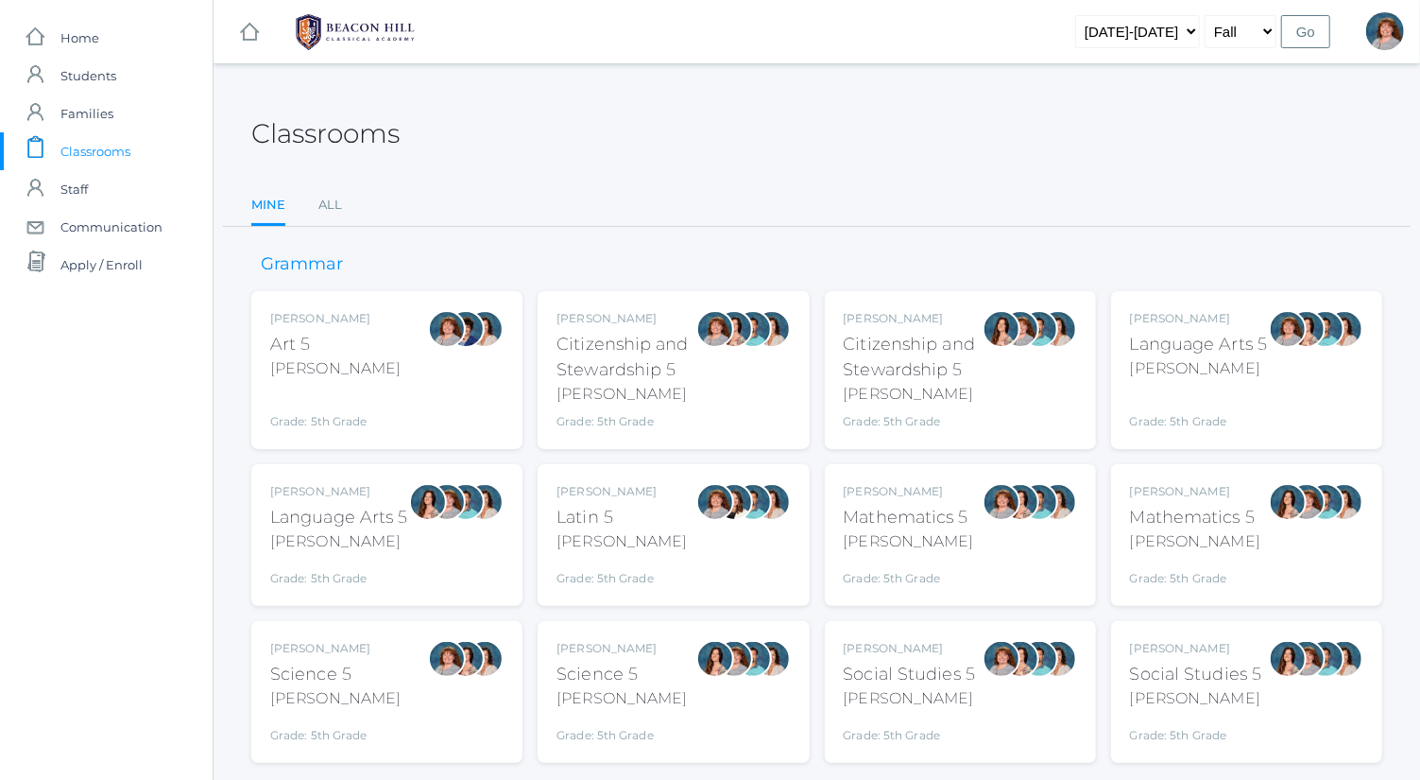
click at [397, 508] on div "Language Arts 5" at bounding box center [339, 518] width 138 height 26
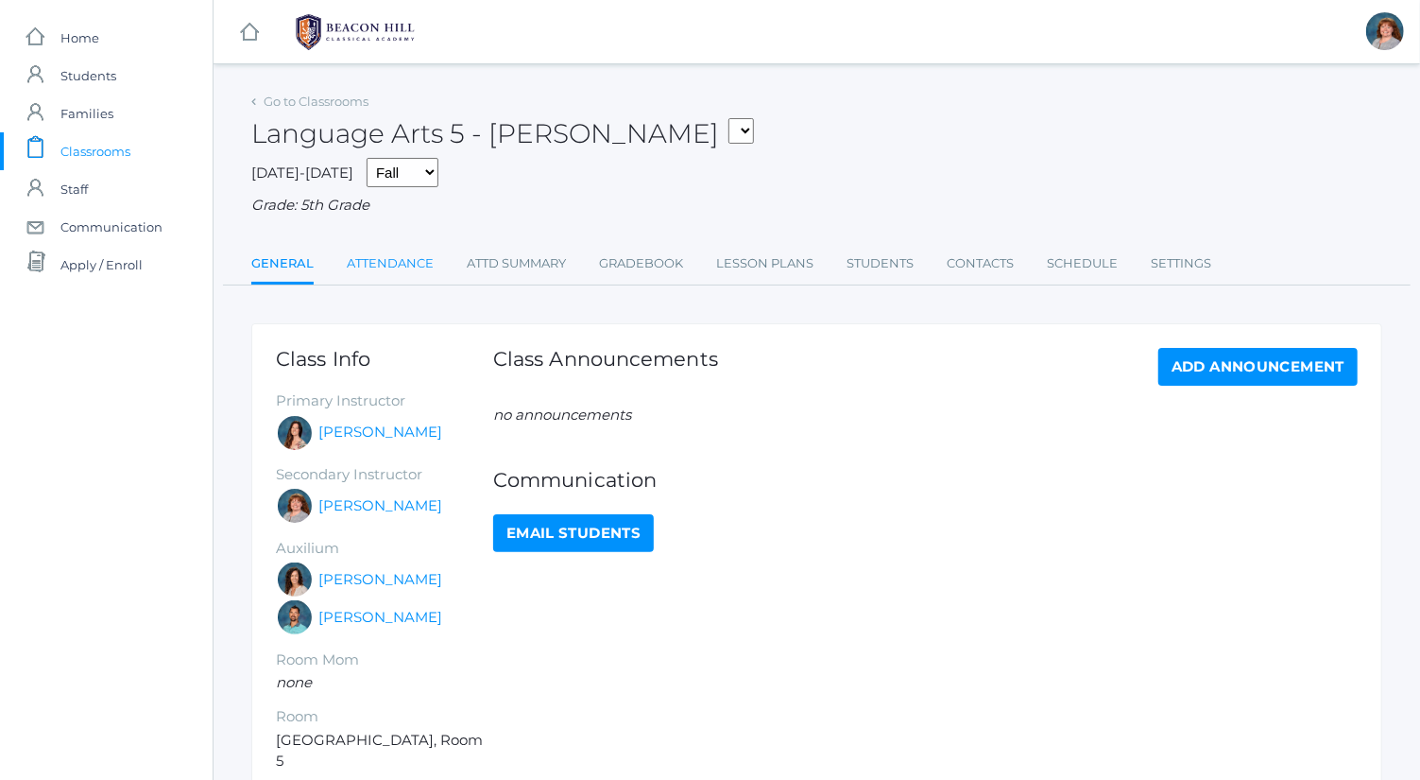
click at [413, 251] on link "Attendance" at bounding box center [390, 264] width 87 height 38
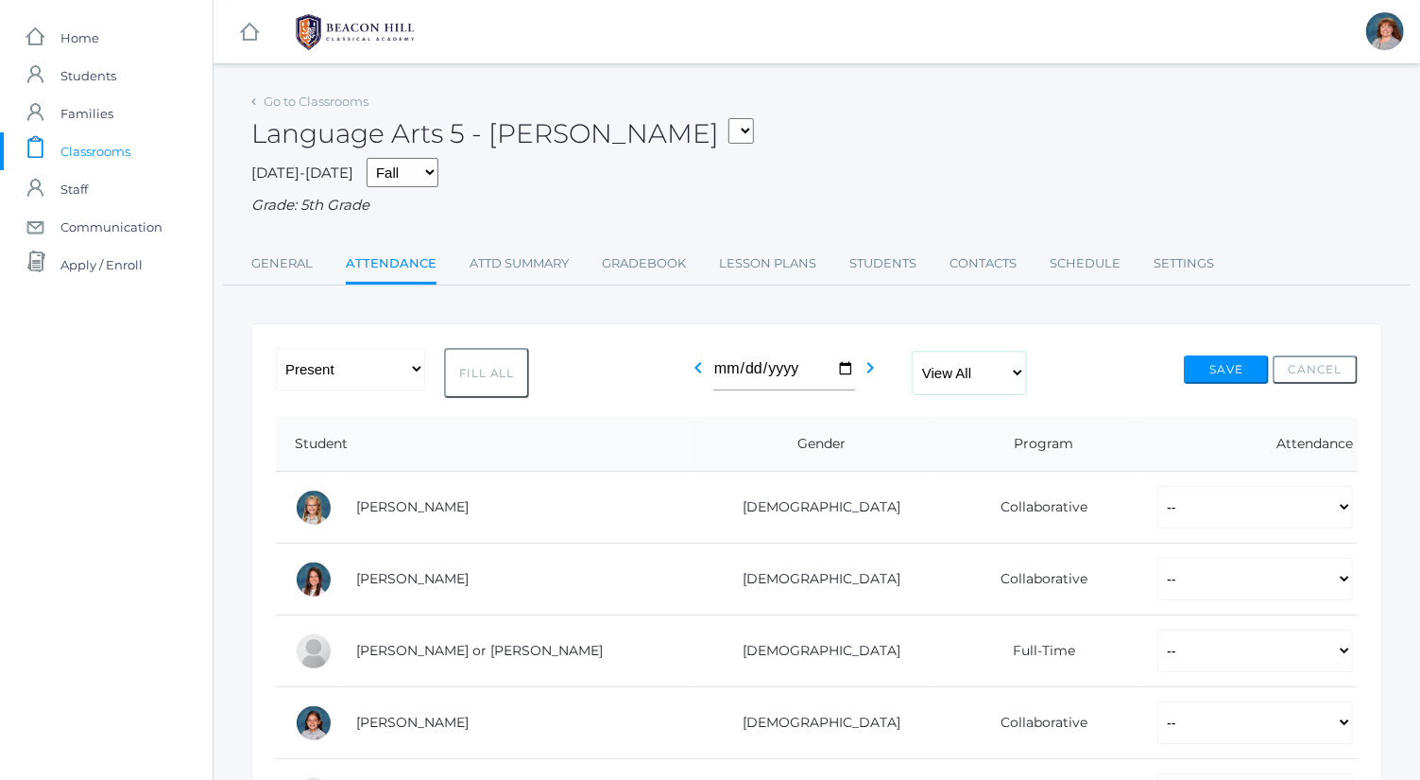
click at [937, 381] on select "View All Full-Time 4-Day Collaborative" at bounding box center [969, 372] width 113 height 43
select select "full-time"
click at [913, 351] on select "View All Full-Time 4-Day Collaborative" at bounding box center [969, 372] width 113 height 43
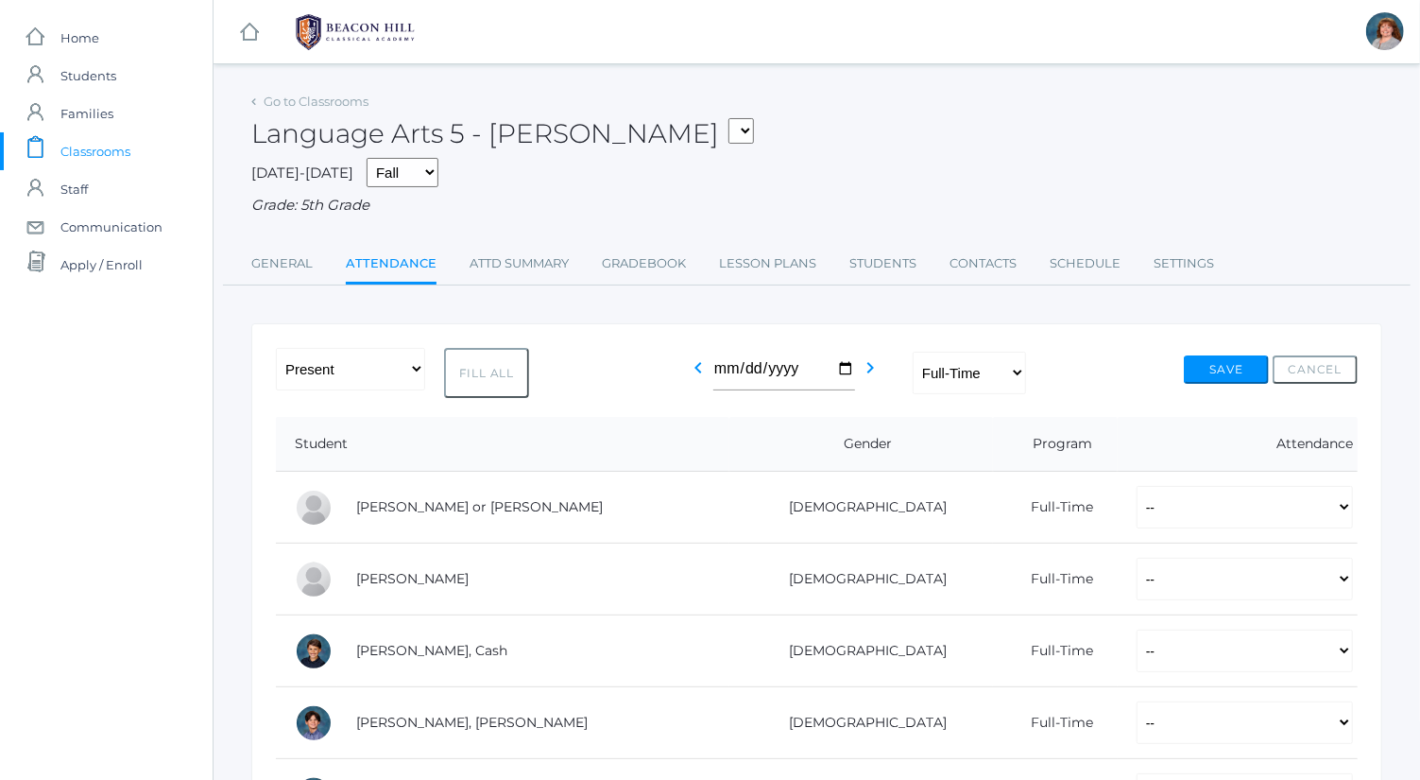
click at [473, 375] on button "Fill All" at bounding box center [486, 373] width 85 height 50
select select "P"
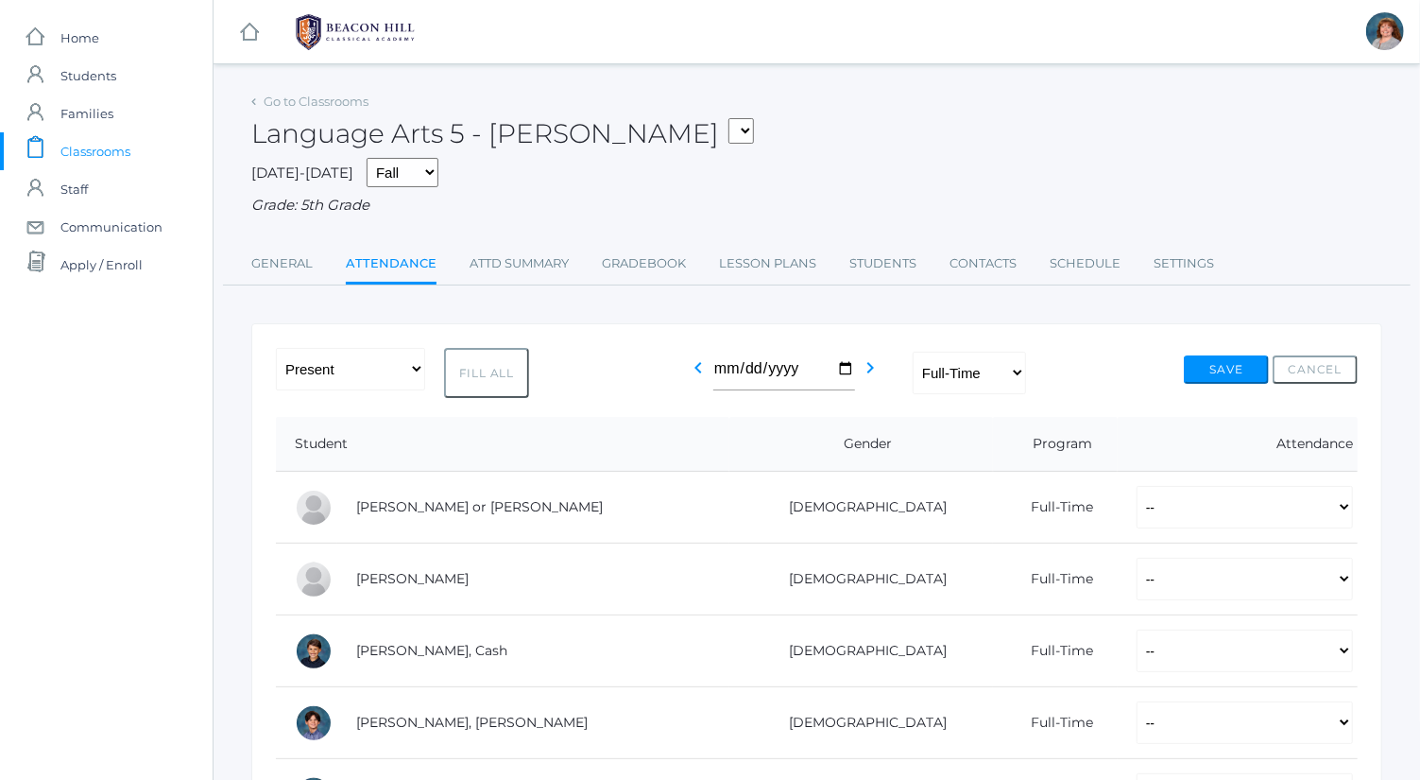
select select "P"
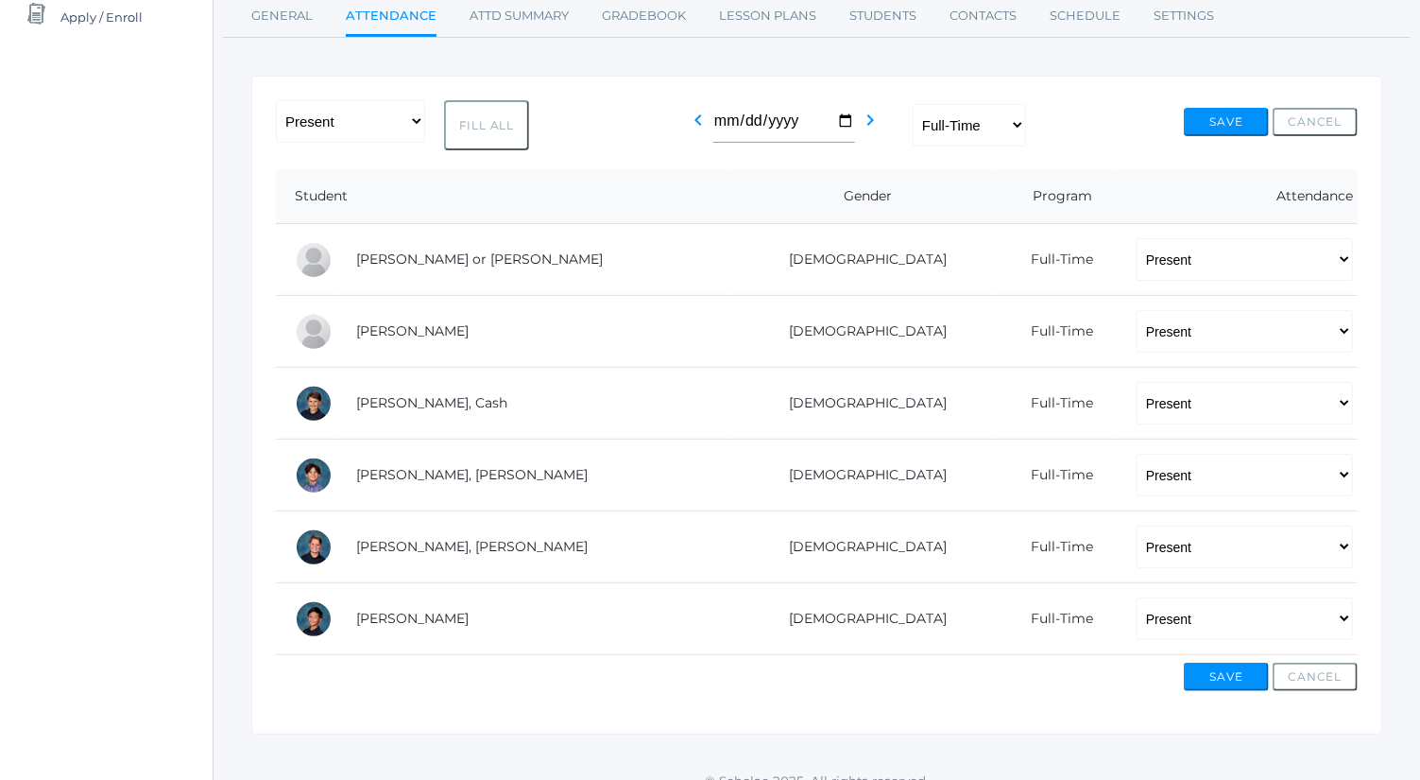
scroll to position [249, 0]
click at [1206, 335] on select "-- Present Present-At-Home Tardy Excused Tardy Unexcused Absent Excused Absent …" at bounding box center [1245, 330] width 216 height 43
select select "AU"
click at [1137, 309] on select "-- Present Present-At-Home Tardy Excused Tardy Unexcused Absent Excused Absent …" at bounding box center [1245, 330] width 216 height 43
click at [1228, 683] on button "Save" at bounding box center [1226, 675] width 85 height 28
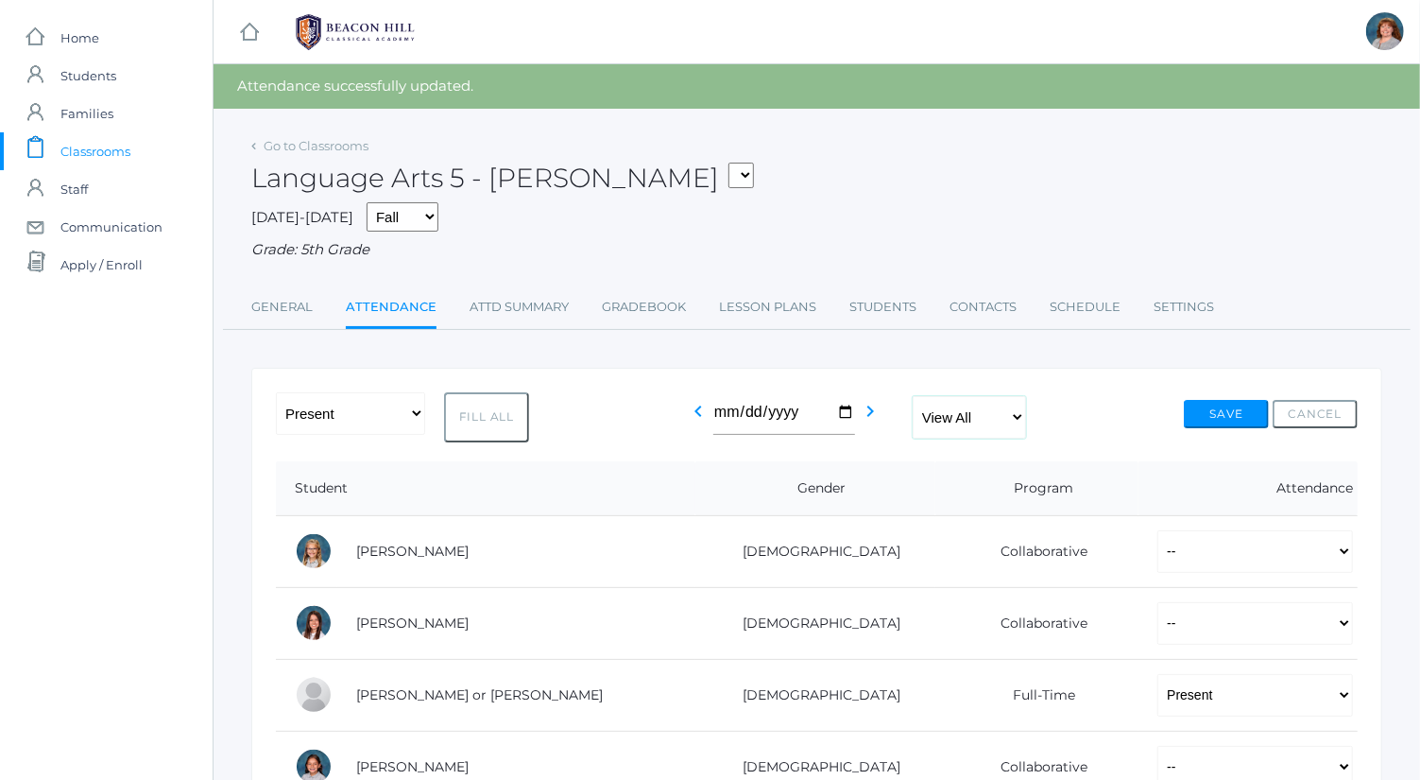
click at [998, 432] on select "View All Full-Time 4-Day Collaborative" at bounding box center [969, 417] width 113 height 43
select select "4-day-collaborative"
click at [913, 396] on select "View All Full-Time 4-Day Collaborative" at bounding box center [969, 417] width 113 height 43
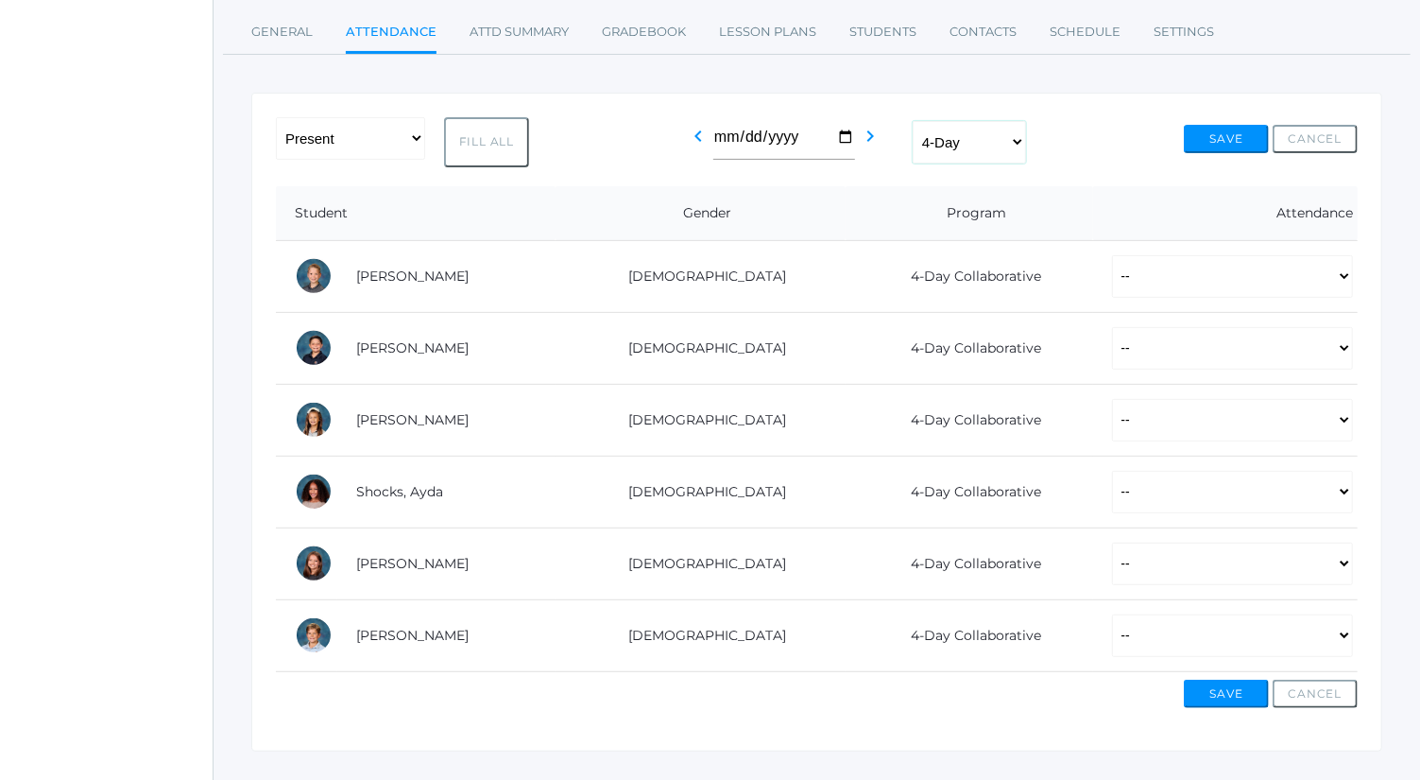
scroll to position [289, 0]
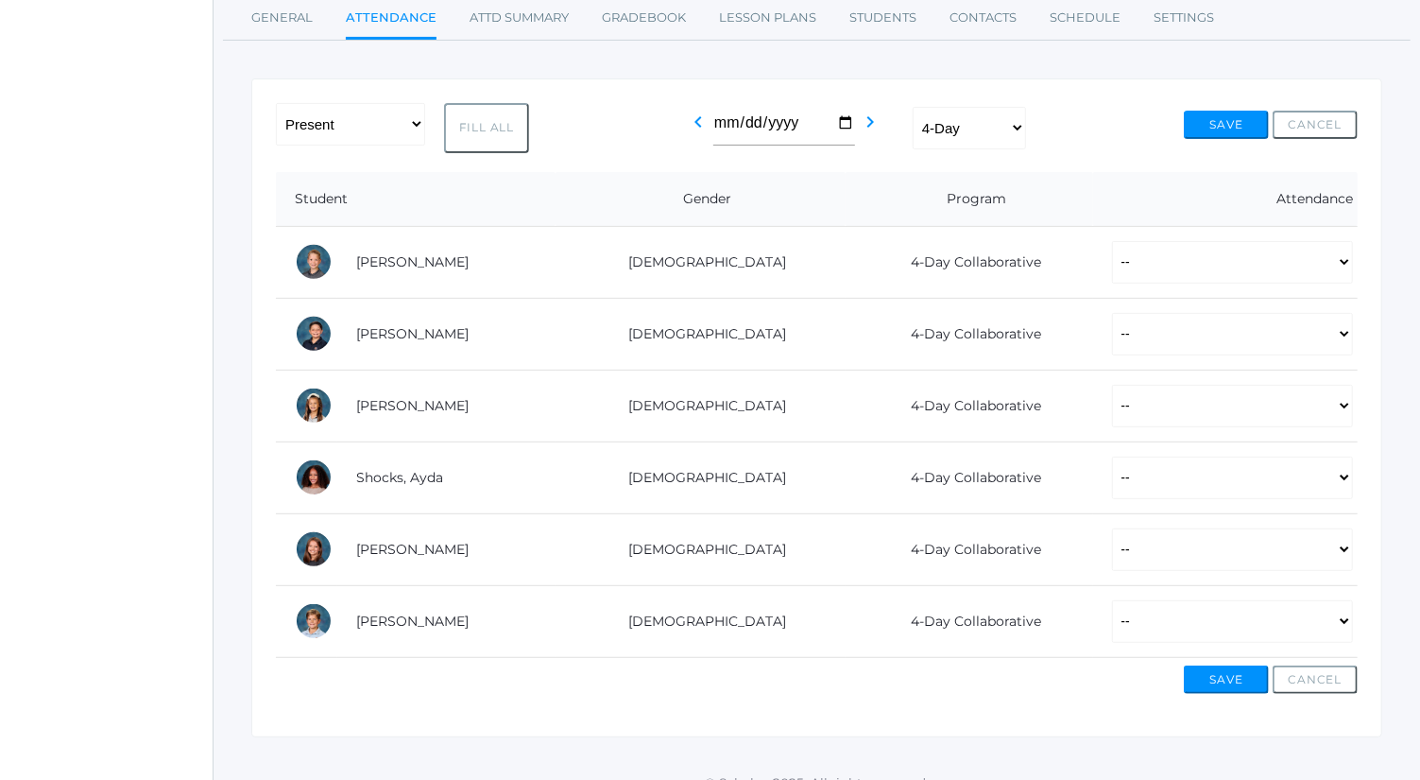
click at [492, 109] on button "Fill All" at bounding box center [486, 128] width 85 height 50
select select "P"
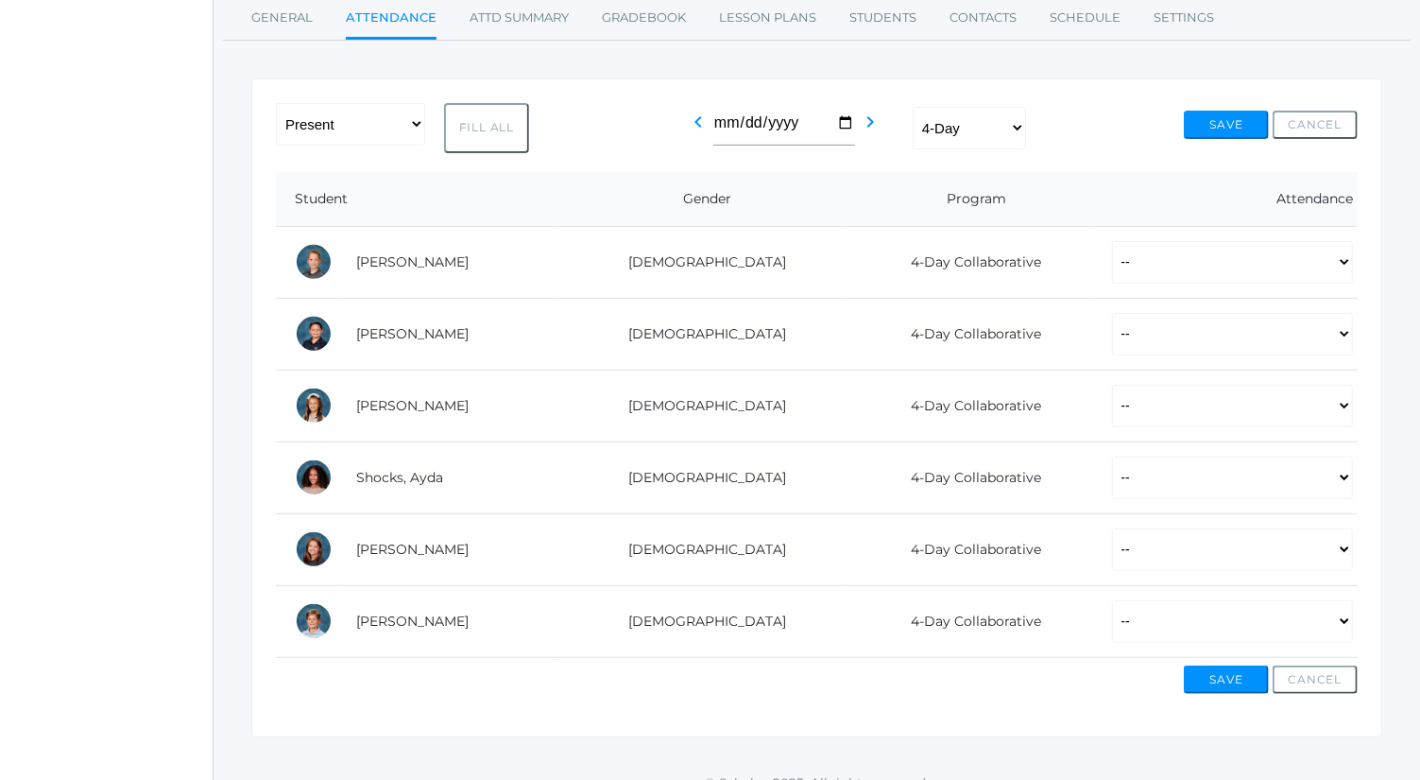
select select "P"
click at [1197, 343] on select "-- Present Present-At-Home Tardy Excused Tardy Unexcused Absent Excused Absent …" at bounding box center [1232, 334] width 241 height 43
select select "AU"
click at [1112, 313] on select "-- Present Present-At-Home Tardy Excused Tardy Unexcused Absent Excused Absent …" at bounding box center [1232, 334] width 241 height 43
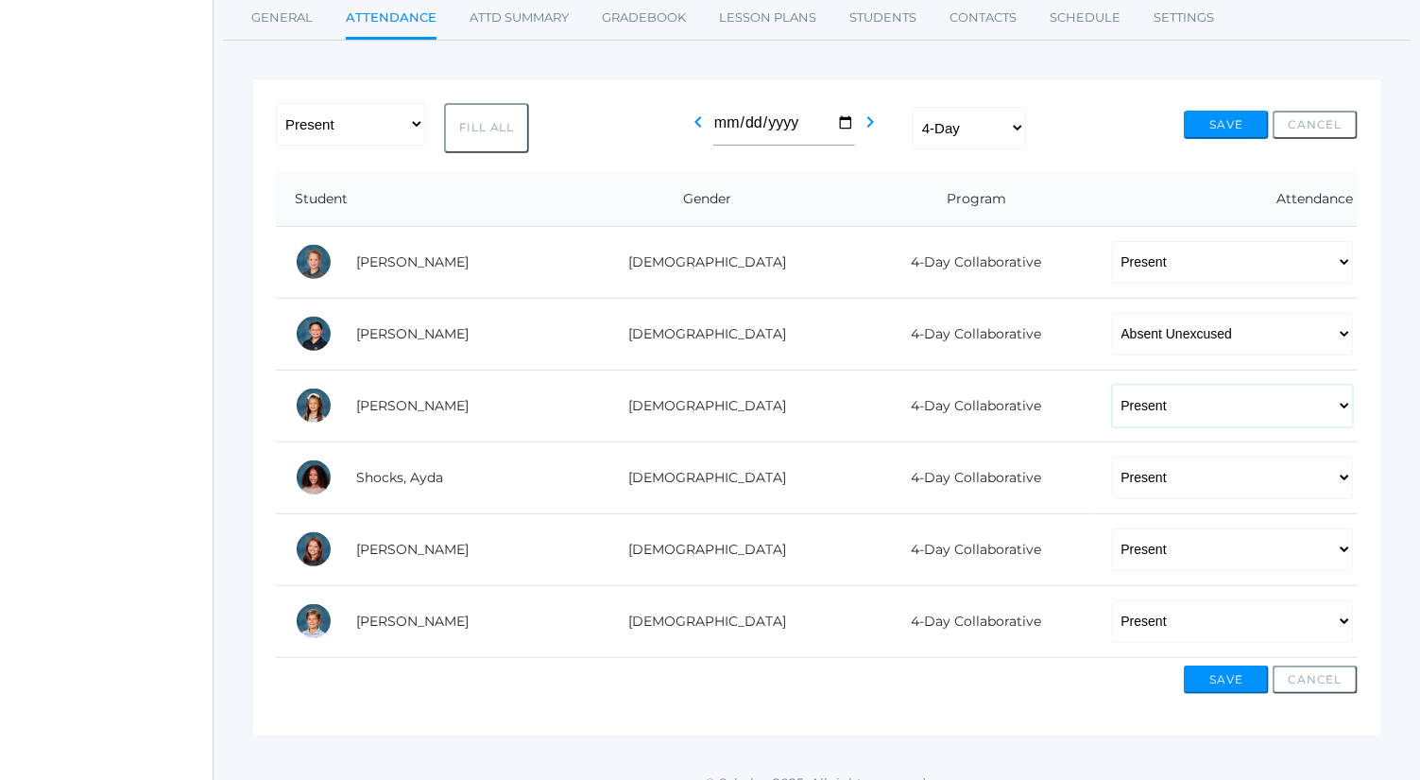
click at [1139, 407] on select "-- Present Present-At-Home Tardy Excused Tardy Unexcused Absent Excused Absent …" at bounding box center [1232, 406] width 241 height 43
click at [1112, 385] on select "-- Present Present-At-Home Tardy Excused Tardy Unexcused Absent Excused Absent …" at bounding box center [1232, 406] width 241 height 43
click at [1153, 492] on select "-- Present Present-At-Home Tardy Excused Tardy Unexcused Absent Excused Absent …" at bounding box center [1232, 477] width 241 height 43
select select "AU"
click at [1112, 456] on select "-- Present Present-At-Home Tardy Excused Tardy Unexcused Absent Excused Absent …" at bounding box center [1232, 477] width 241 height 43
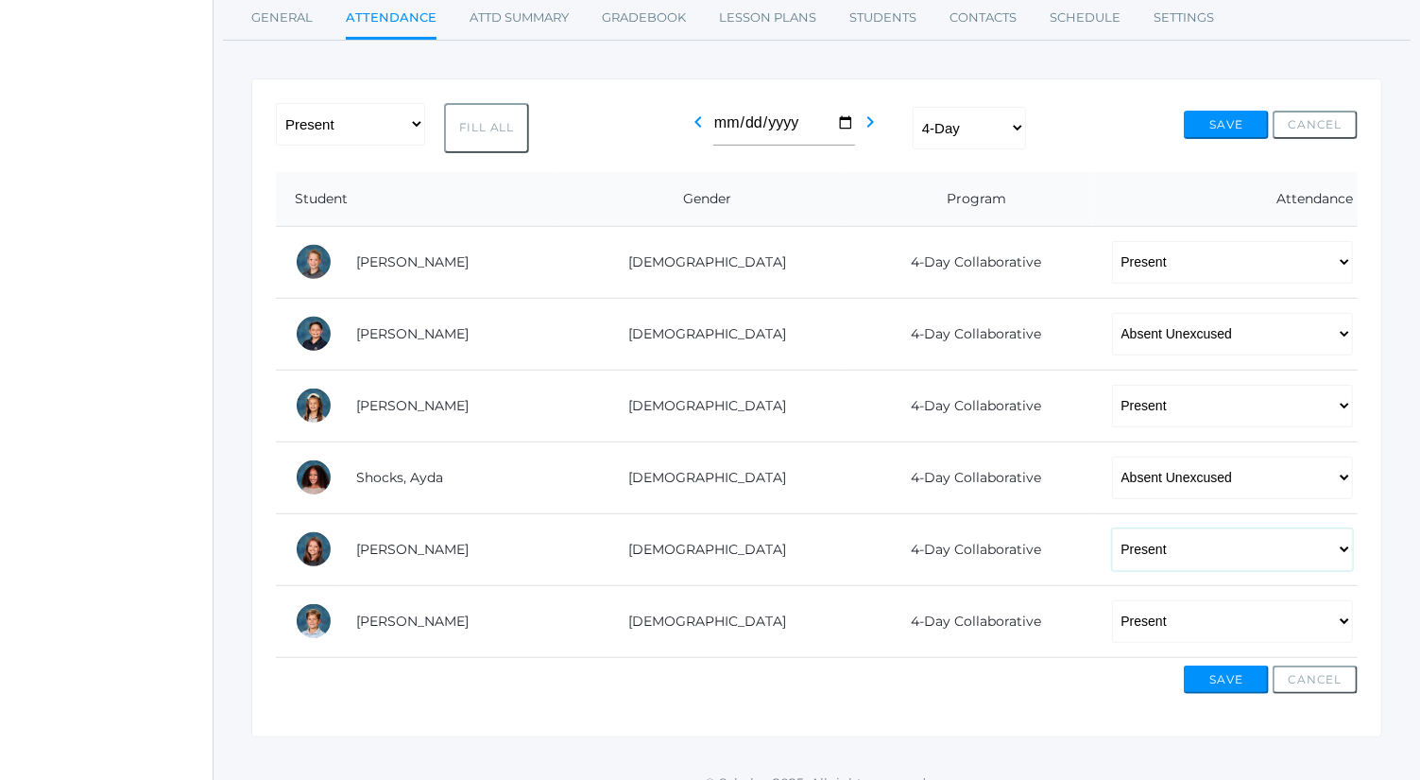
click at [1164, 557] on select "-- Present Present-At-Home Tardy Excused Tardy Unexcused Absent Excused Absent …" at bounding box center [1232, 549] width 241 height 43
select select "AU"
click at [1112, 528] on select "-- Present Present-At-Home Tardy Excused Tardy Unexcused Absent Excused Absent …" at bounding box center [1232, 549] width 241 height 43
click at [1209, 665] on button "Save" at bounding box center [1226, 679] width 85 height 28
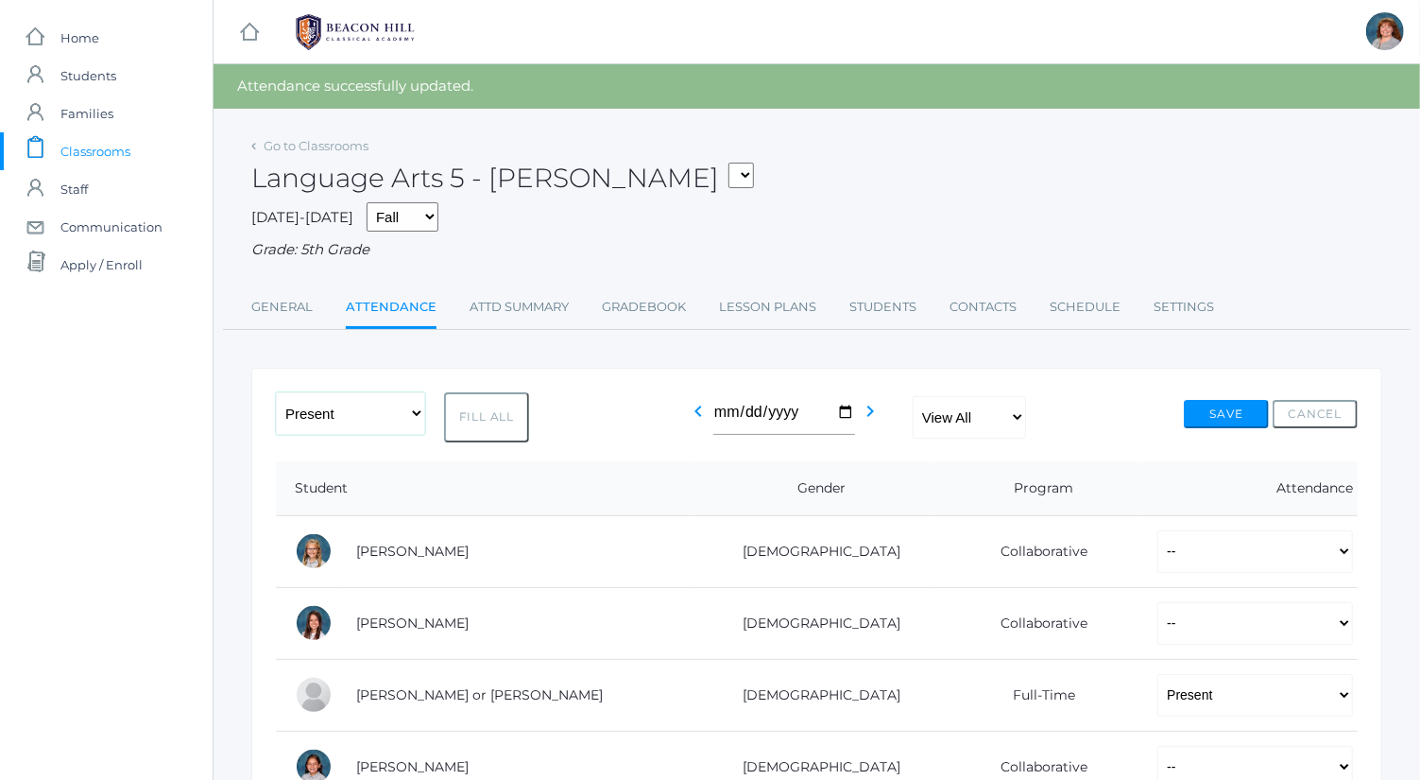
click at [377, 404] on select "-- Present Present-At-Home Tardy Excused Tardy Unexcused Absent Excused Absent …" at bounding box center [350, 413] width 149 height 43
select select "PH"
click at [276, 392] on select "-- Present Present-At-Home Tardy Excused Tardy Unexcused Absent Excused Absent …" at bounding box center [350, 413] width 149 height 43
click at [509, 420] on button "Fill All" at bounding box center [486, 417] width 85 height 50
select select "PH"
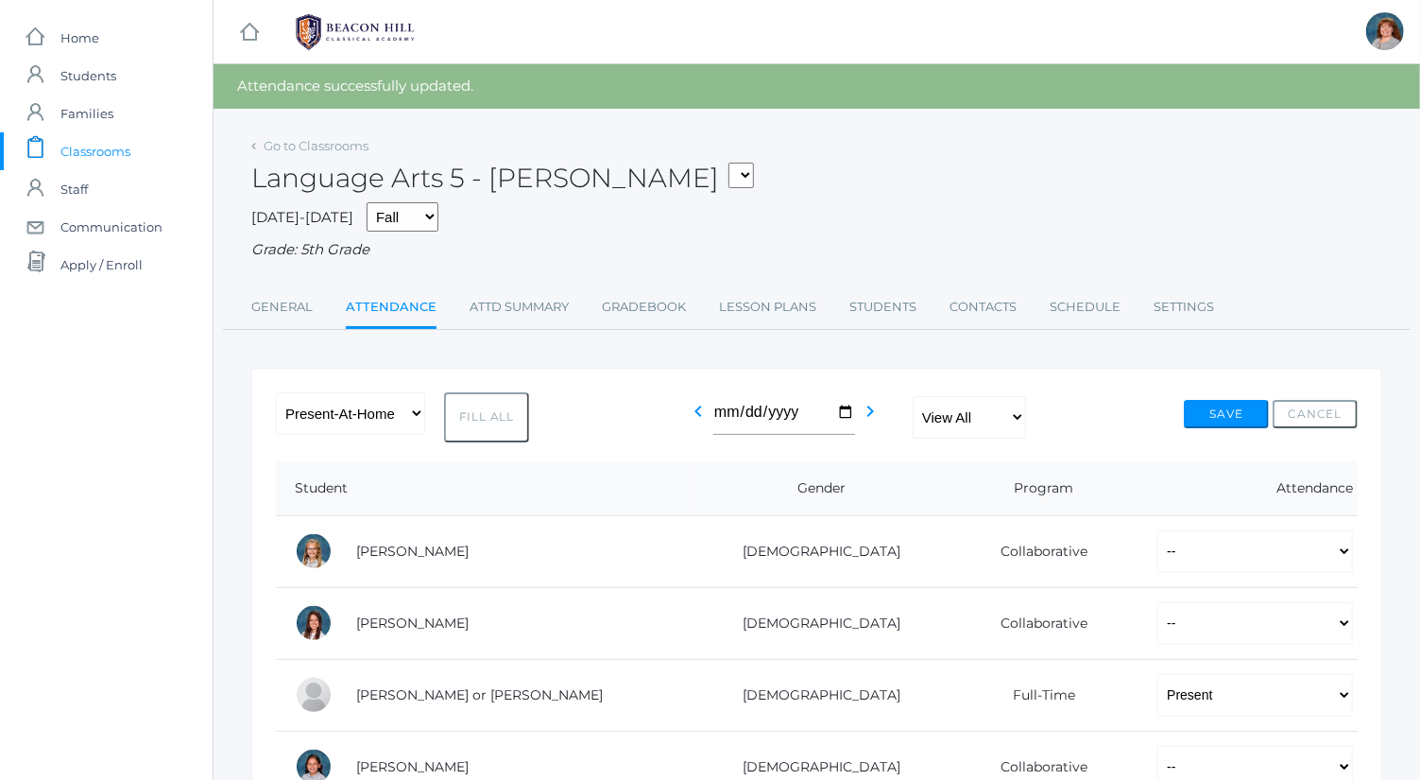
select select "PH"
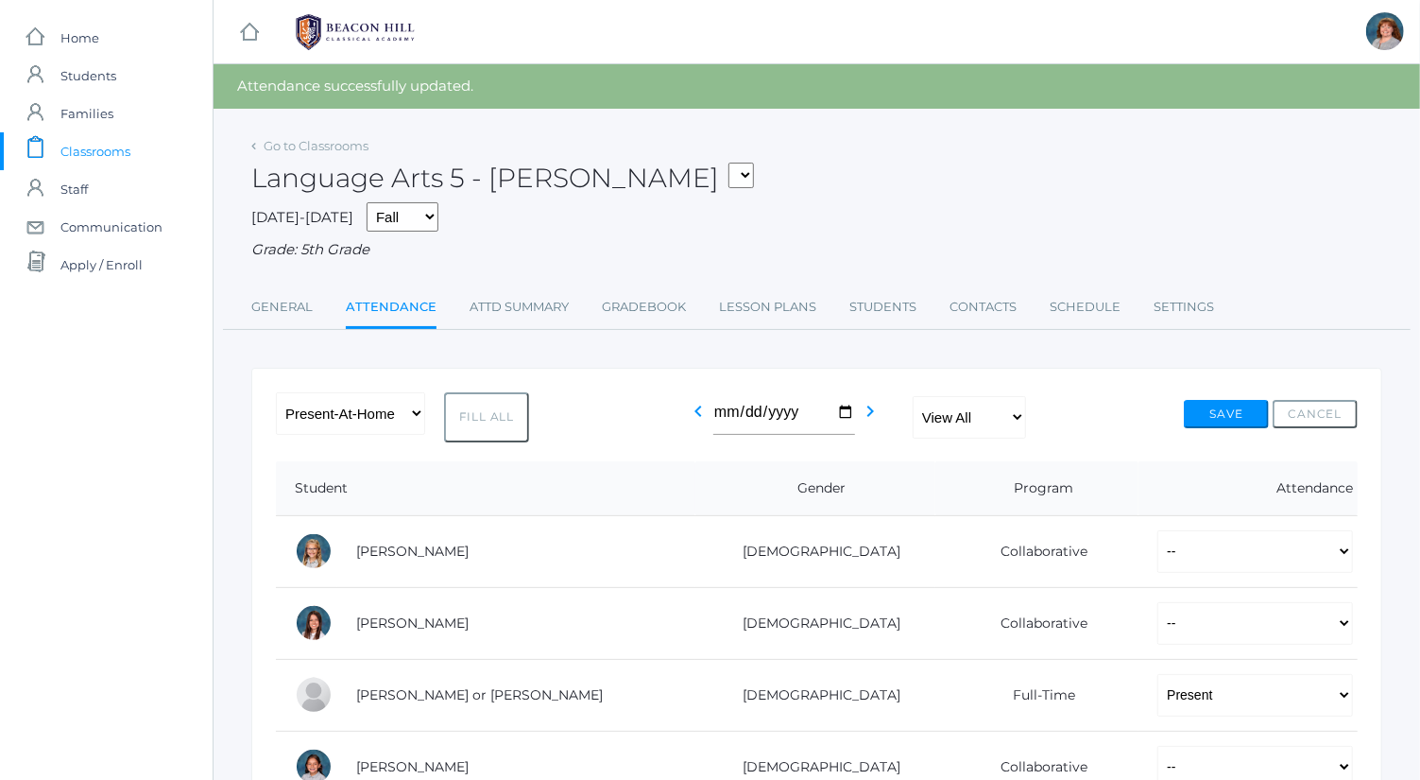
select select "PH"
click at [1198, 403] on button "Save" at bounding box center [1226, 414] width 85 height 28
click at [322, 143] on link "Go to Classrooms" at bounding box center [316, 145] width 105 height 15
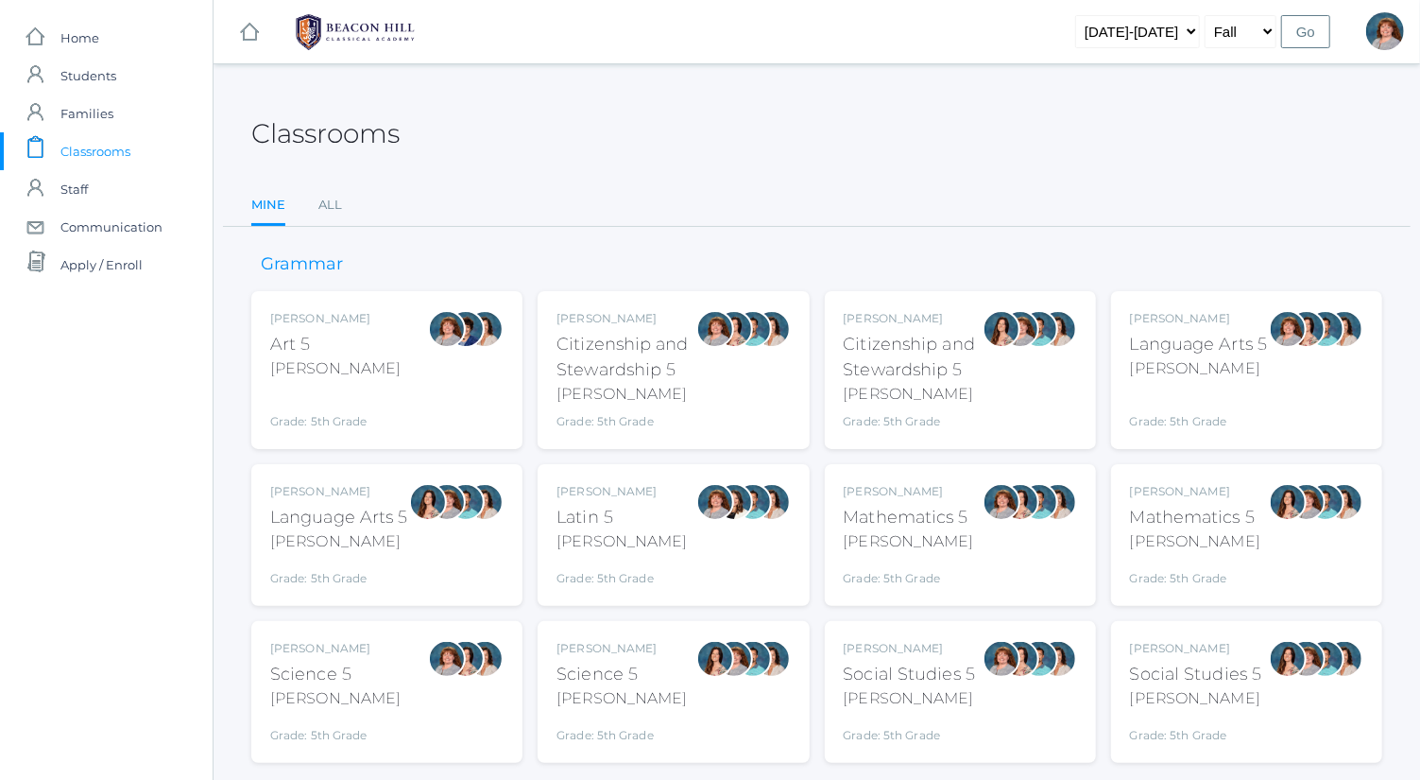
scroll to position [49, 0]
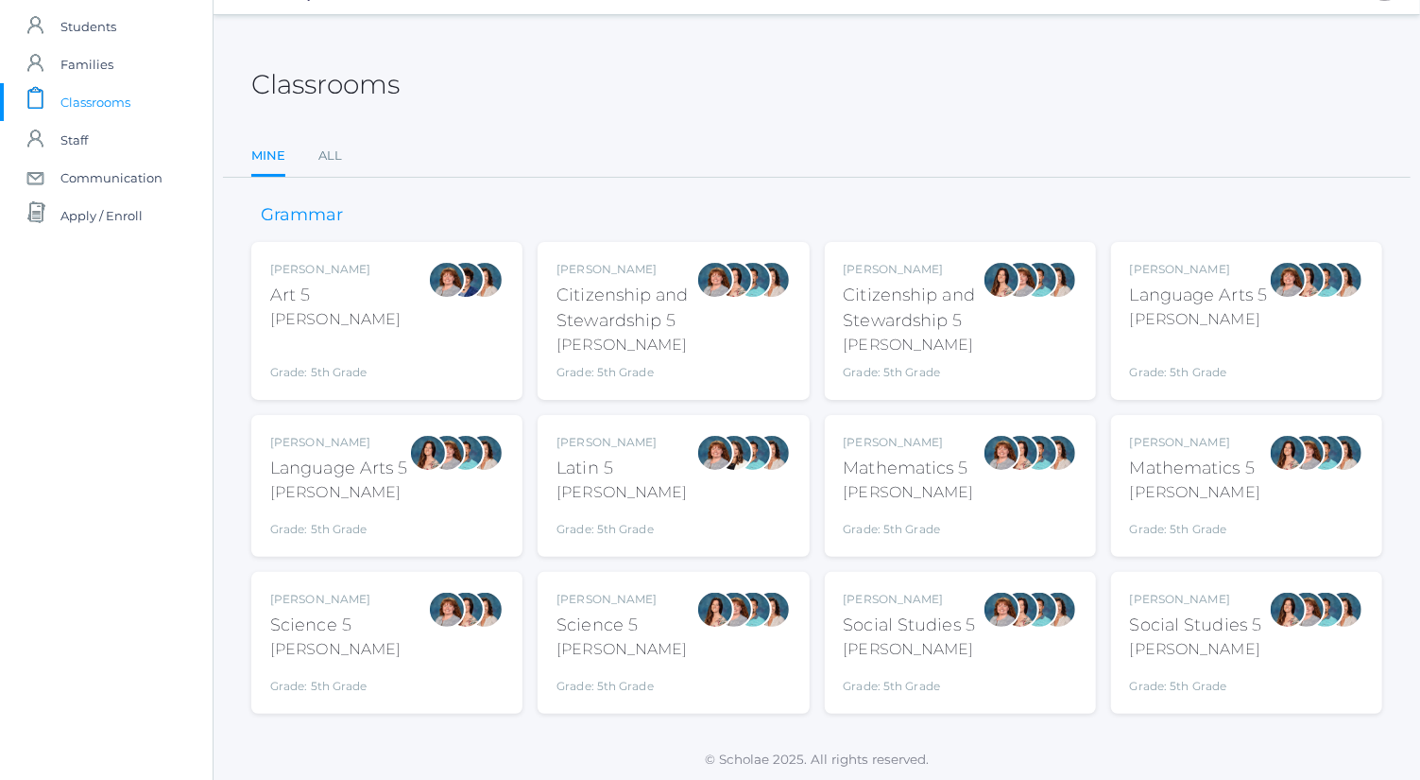
click at [1254, 302] on div "Language Arts 5" at bounding box center [1199, 296] width 138 height 26
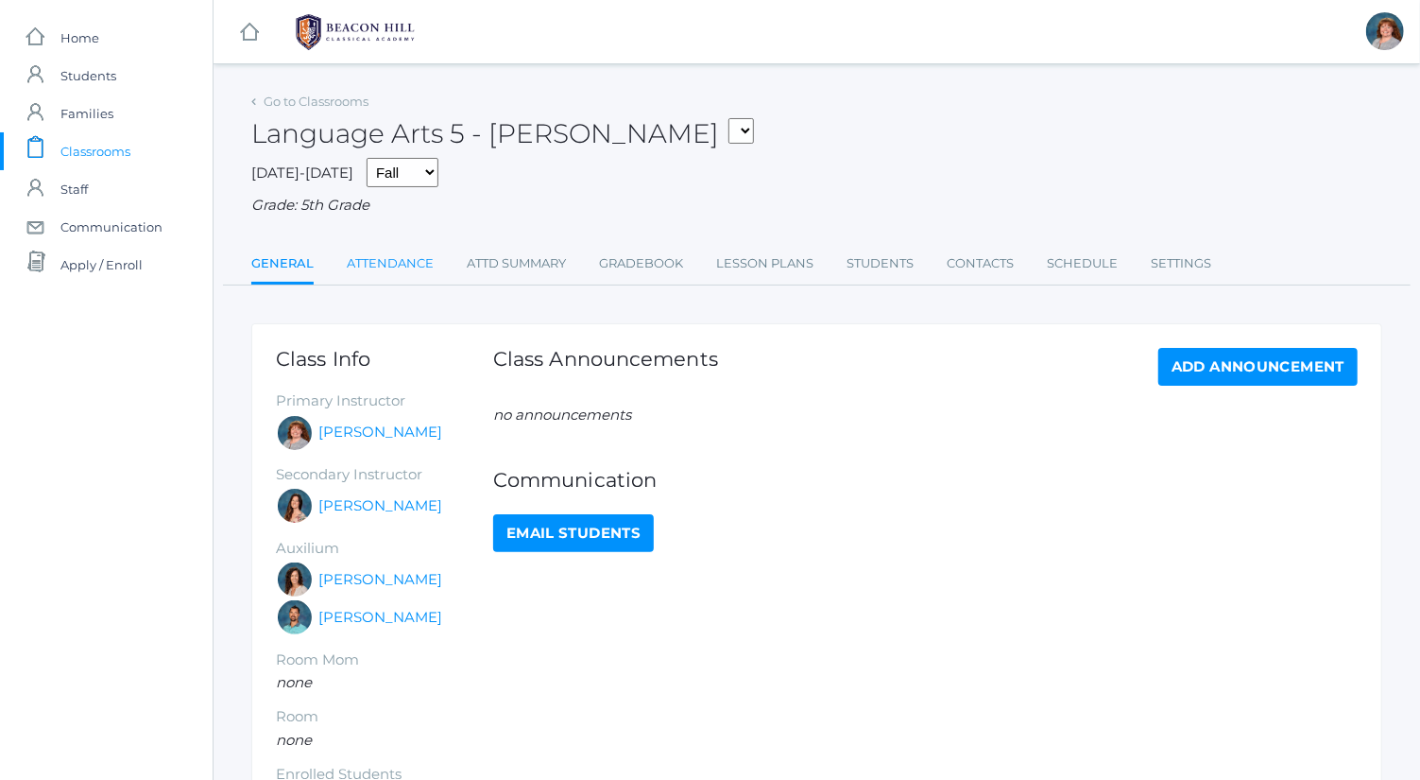
click at [414, 253] on link "Attendance" at bounding box center [390, 264] width 87 height 38
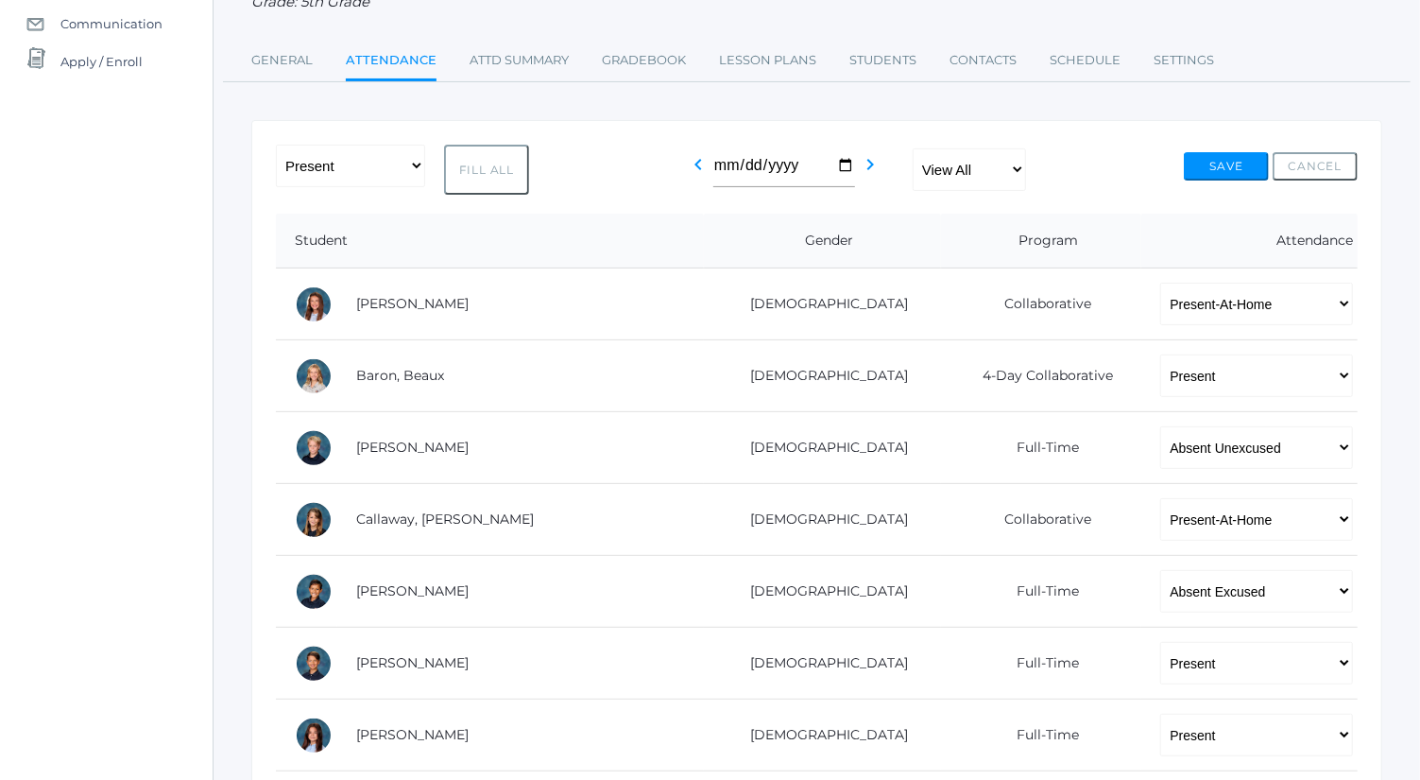
scroll to position [228, 0]
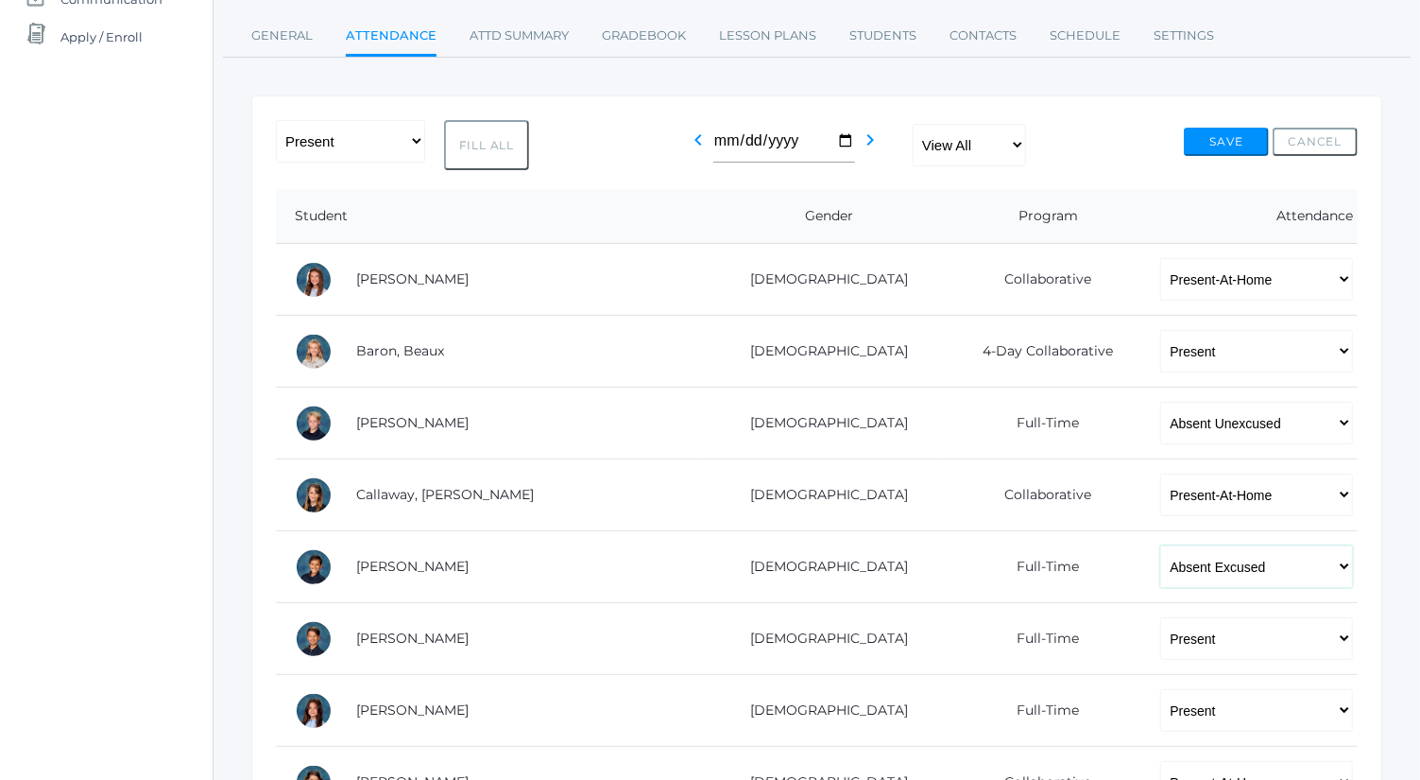
click at [1162, 563] on select "-- Present Present-At-Home Tardy Excused Tardy Unexcused Absent Excused Absent …" at bounding box center [1256, 566] width 193 height 43
select select "P"
click at [1160, 545] on select "-- Present Present-At-Home Tardy Excused Tardy Unexcused Absent Excused Absent …" at bounding box center [1256, 566] width 193 height 43
click at [1234, 149] on button "Save" at bounding box center [1226, 142] width 85 height 28
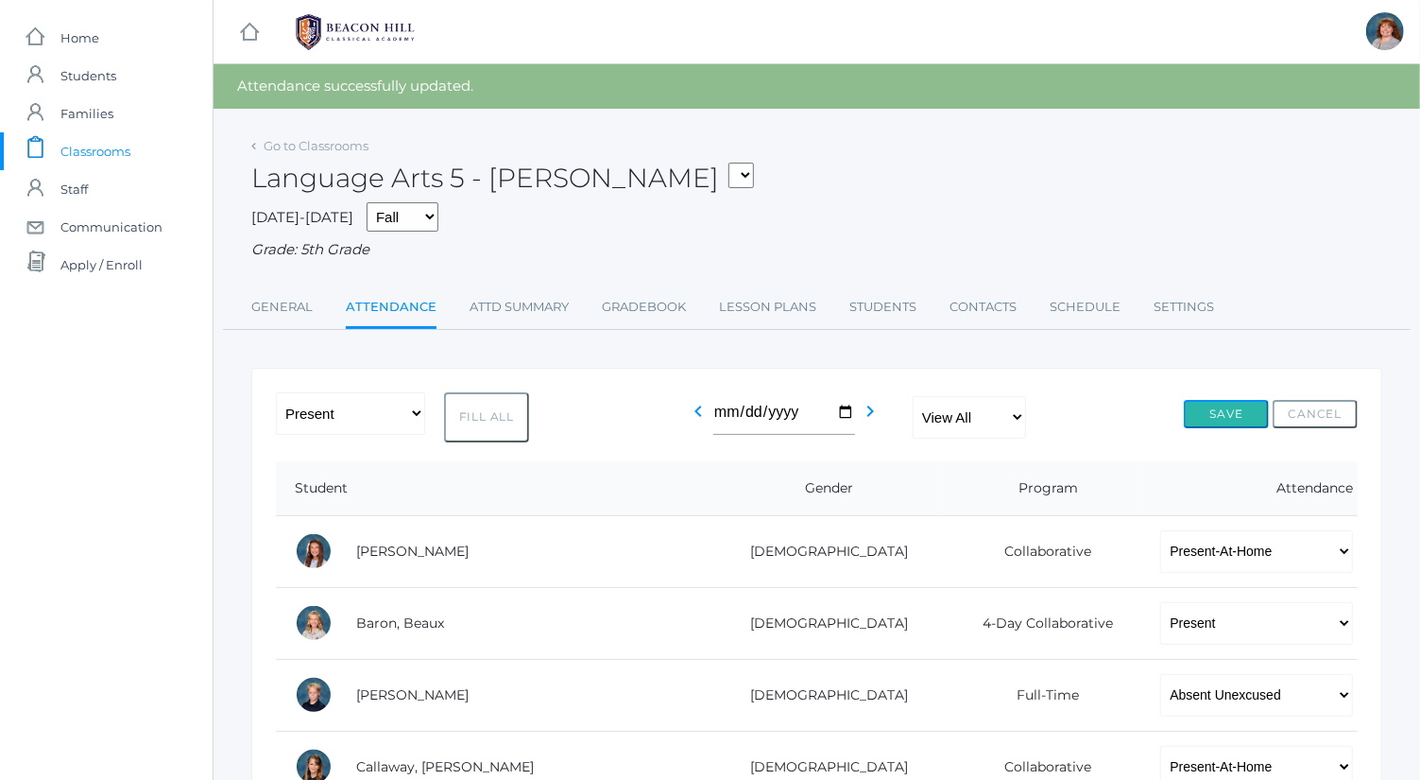
click at [1219, 407] on button "Save" at bounding box center [1226, 414] width 85 height 28
click at [351, 143] on link "Go to Classrooms" at bounding box center [316, 145] width 105 height 15
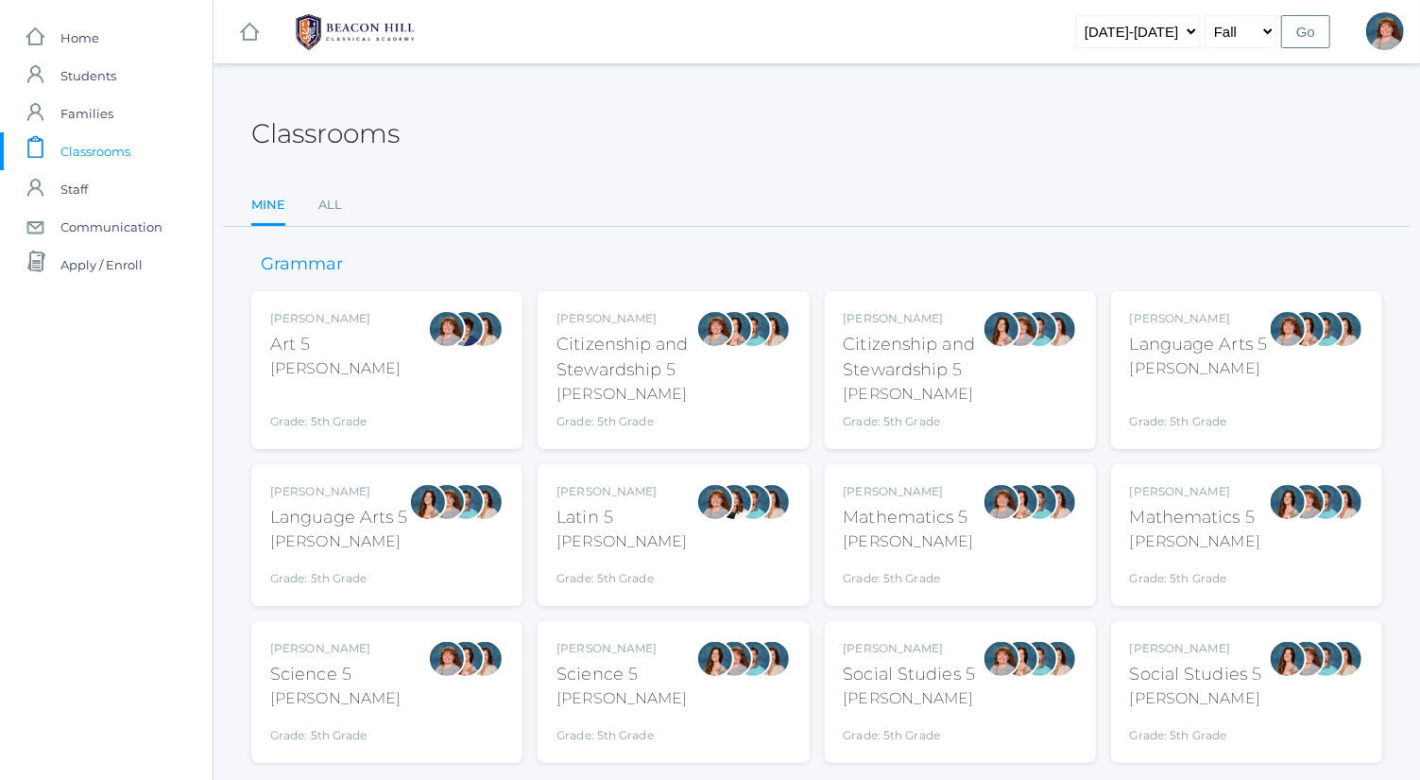
click at [382, 515] on div "Language Arts 5" at bounding box center [339, 518] width 138 height 26
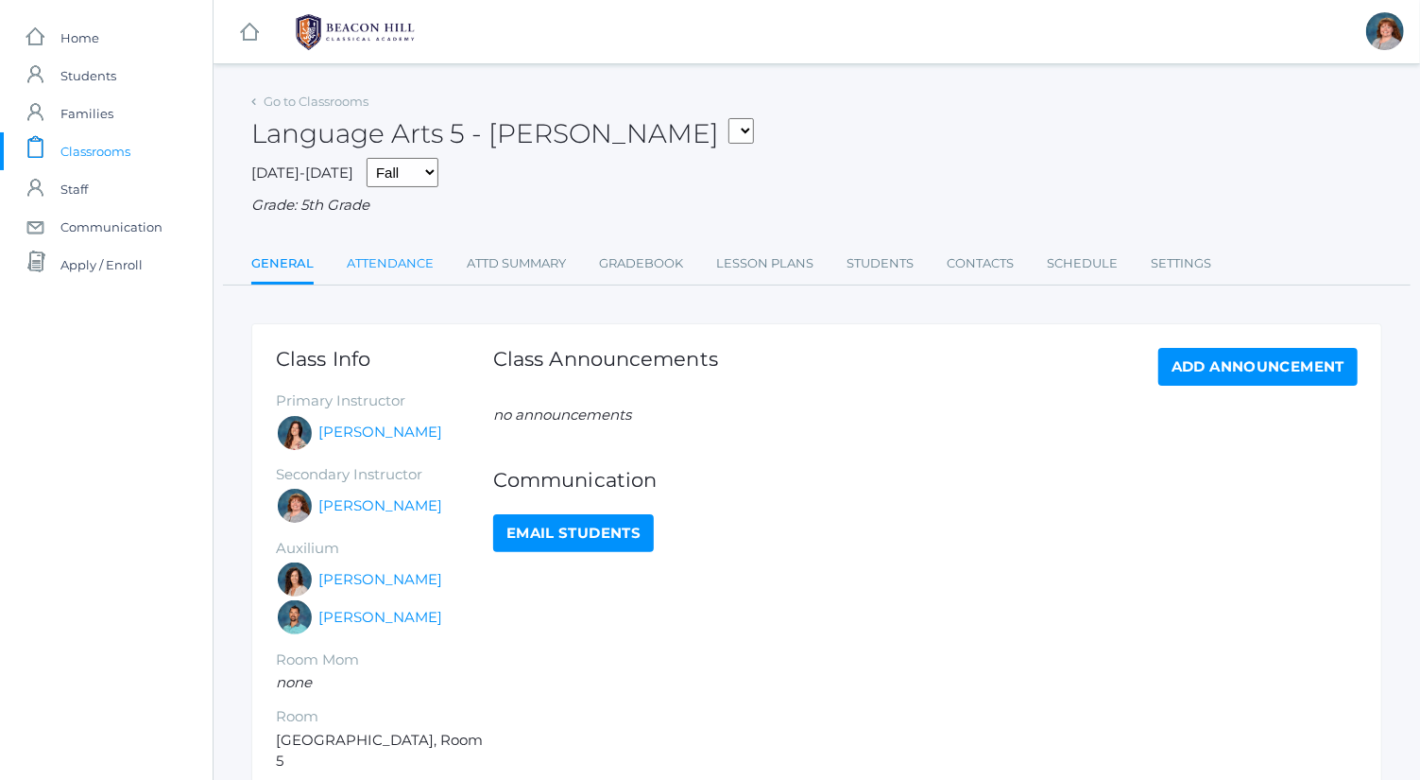
click at [397, 255] on link "Attendance" at bounding box center [390, 264] width 87 height 38
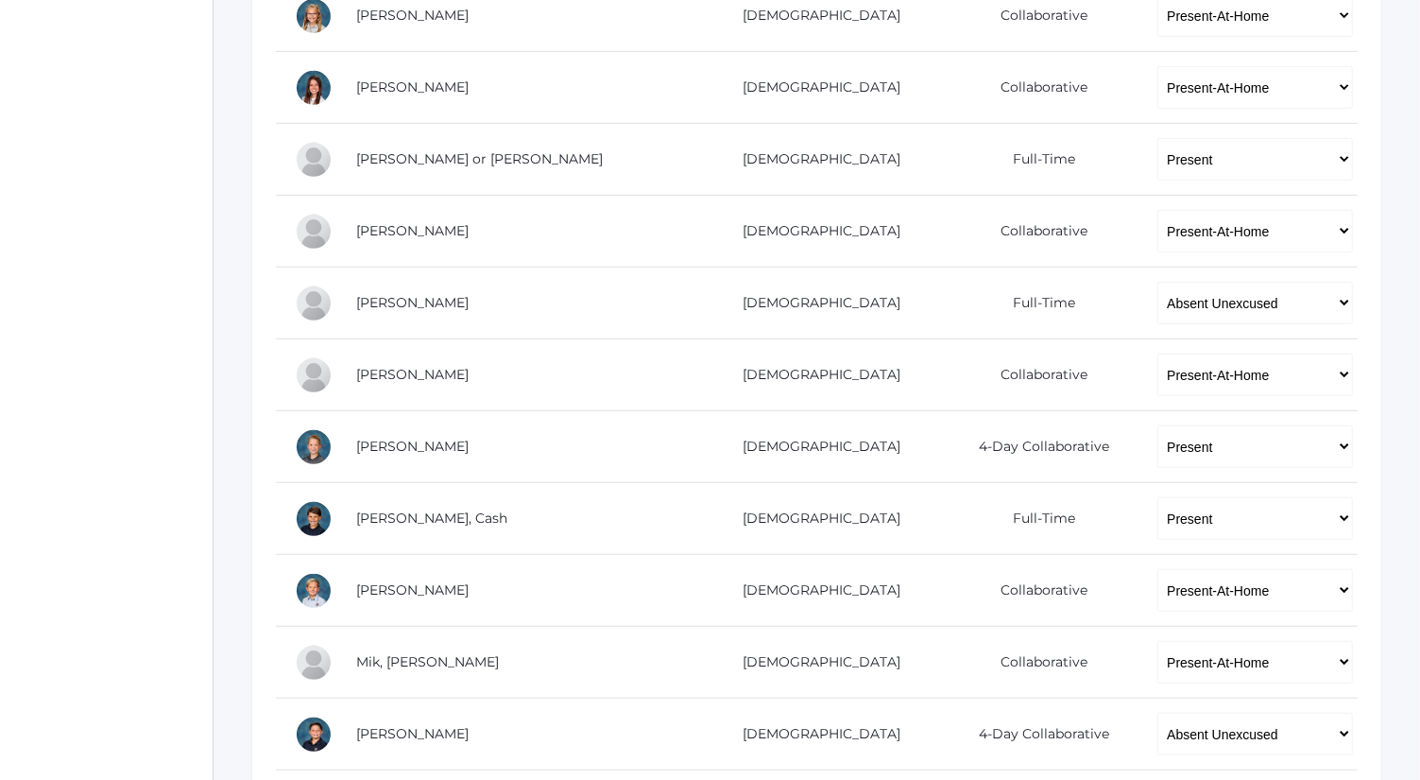
scroll to position [302, 0]
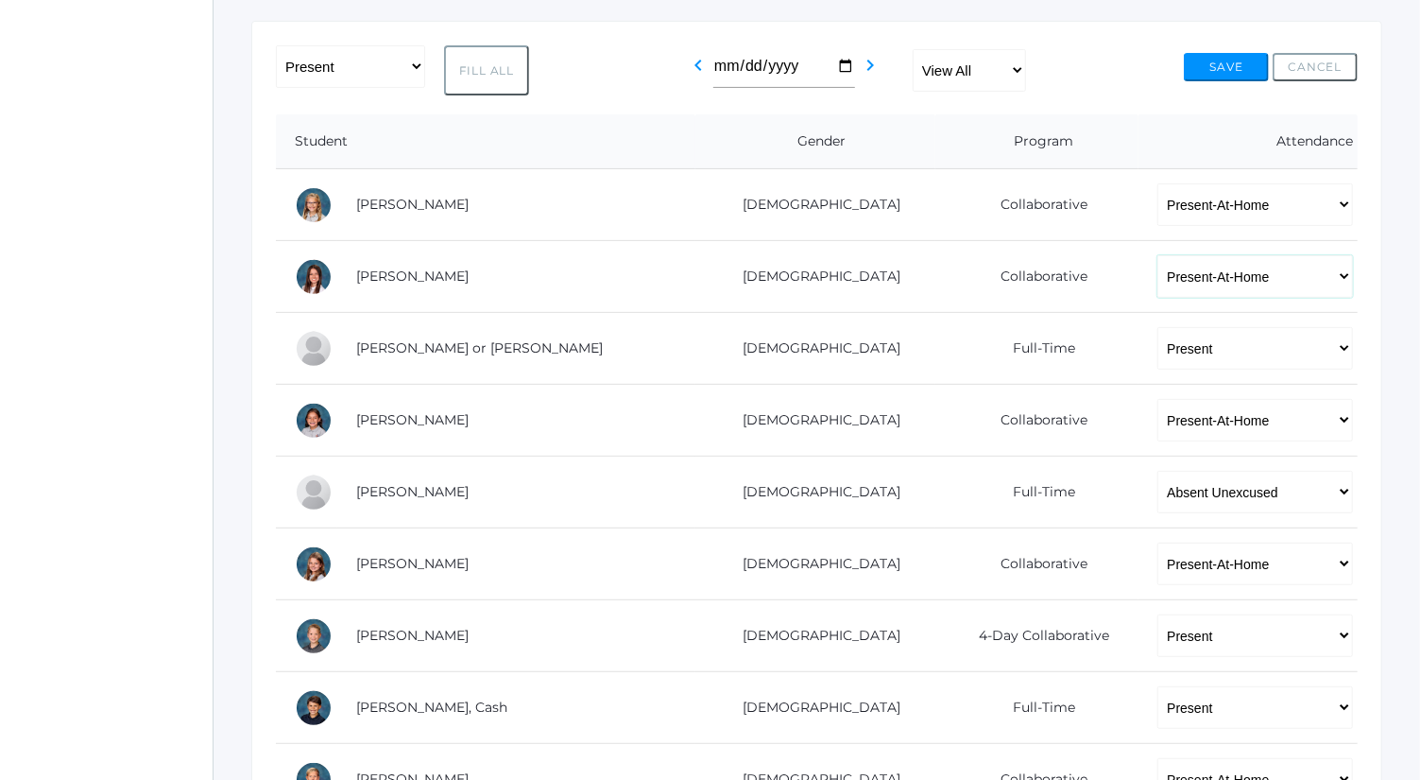
click at [1260, 293] on select "-- Present Present-At-Home Tardy Excused Tardy Unexcused Absent Excused Absent …" at bounding box center [1255, 276] width 196 height 43
select select "P"
click at [1157, 255] on select "-- Present Present-At-Home Tardy Excused Tardy Unexcused Absent Excused Absent …" at bounding box center [1255, 276] width 196 height 43
click at [1236, 85] on div "Save Cancel" at bounding box center [1271, 74] width 174 height 43
click at [1239, 74] on button "Save" at bounding box center [1226, 67] width 85 height 28
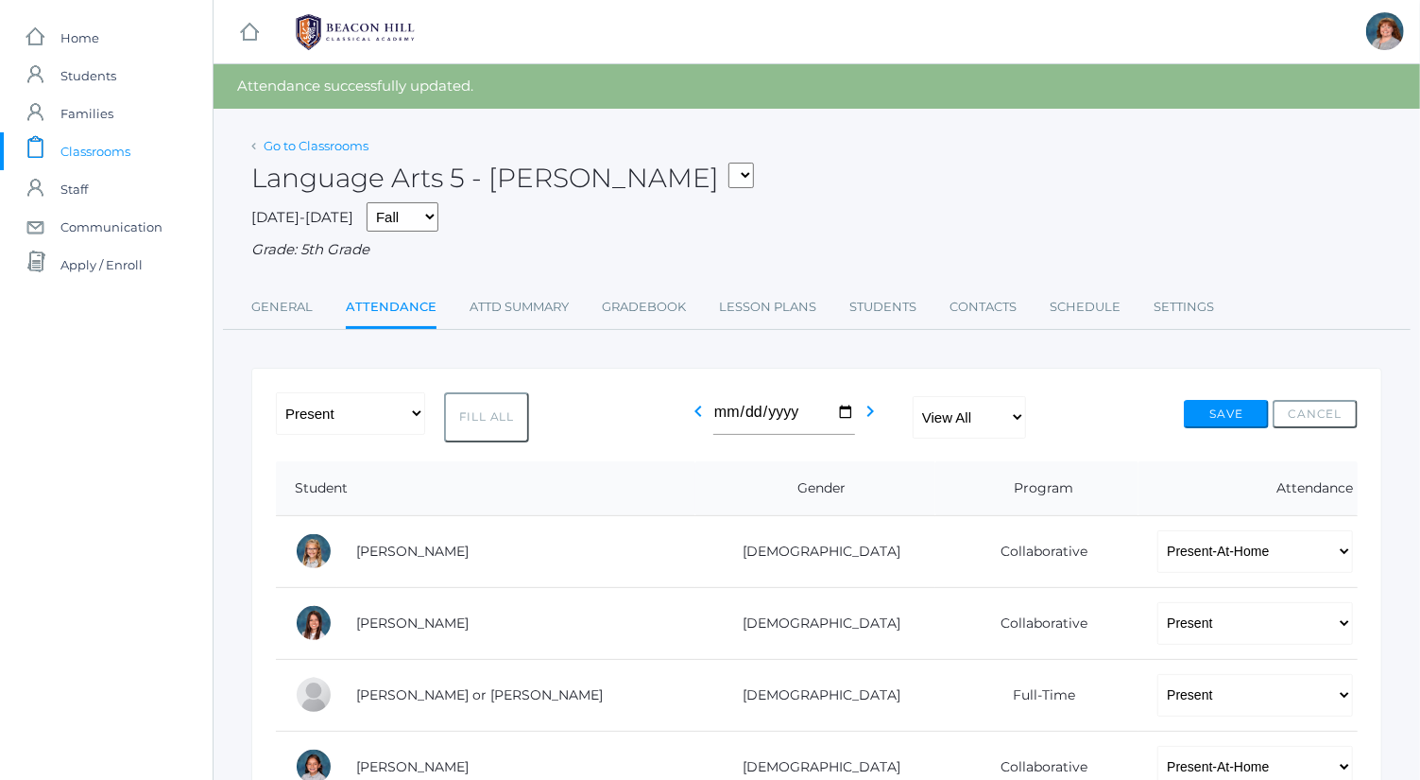
click at [339, 147] on link "Go to Classrooms" at bounding box center [316, 145] width 105 height 15
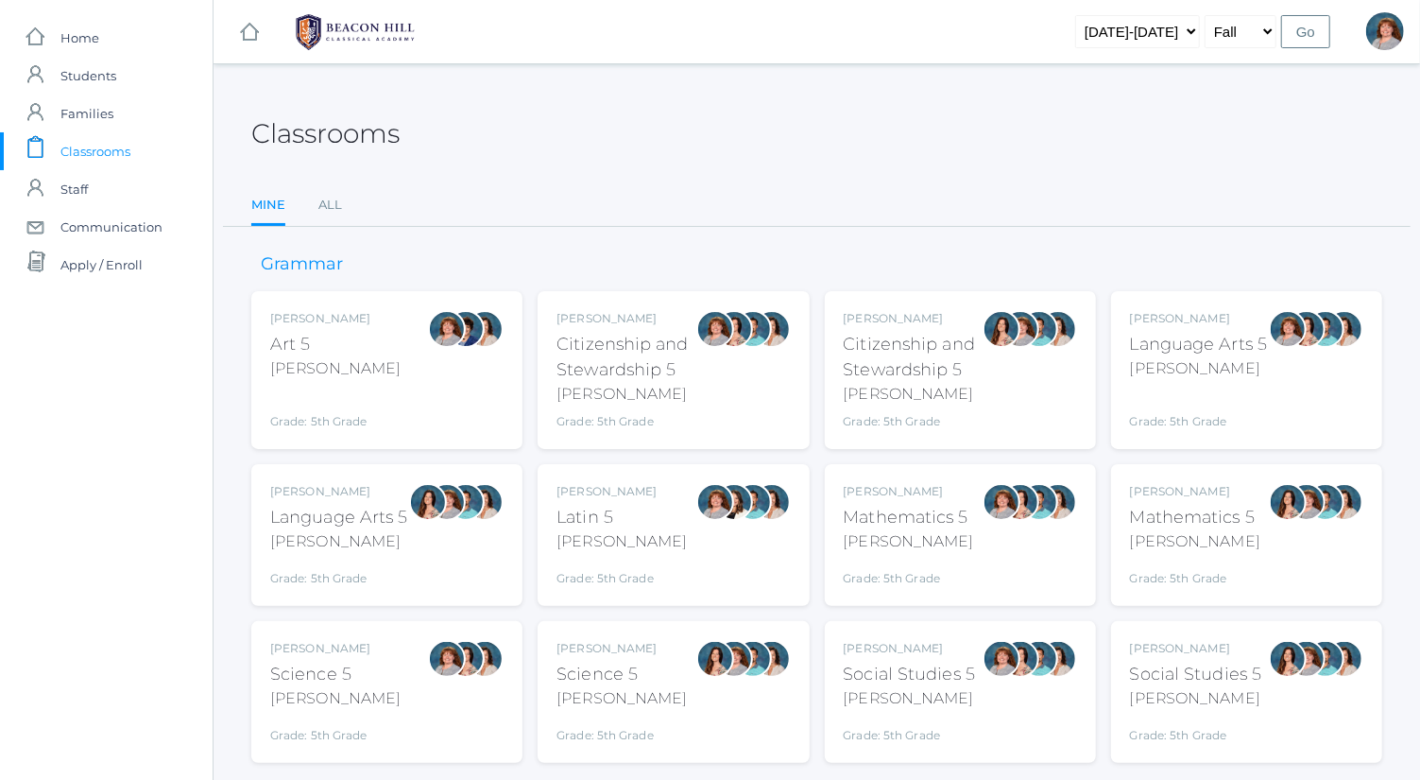
scroll to position [49, 0]
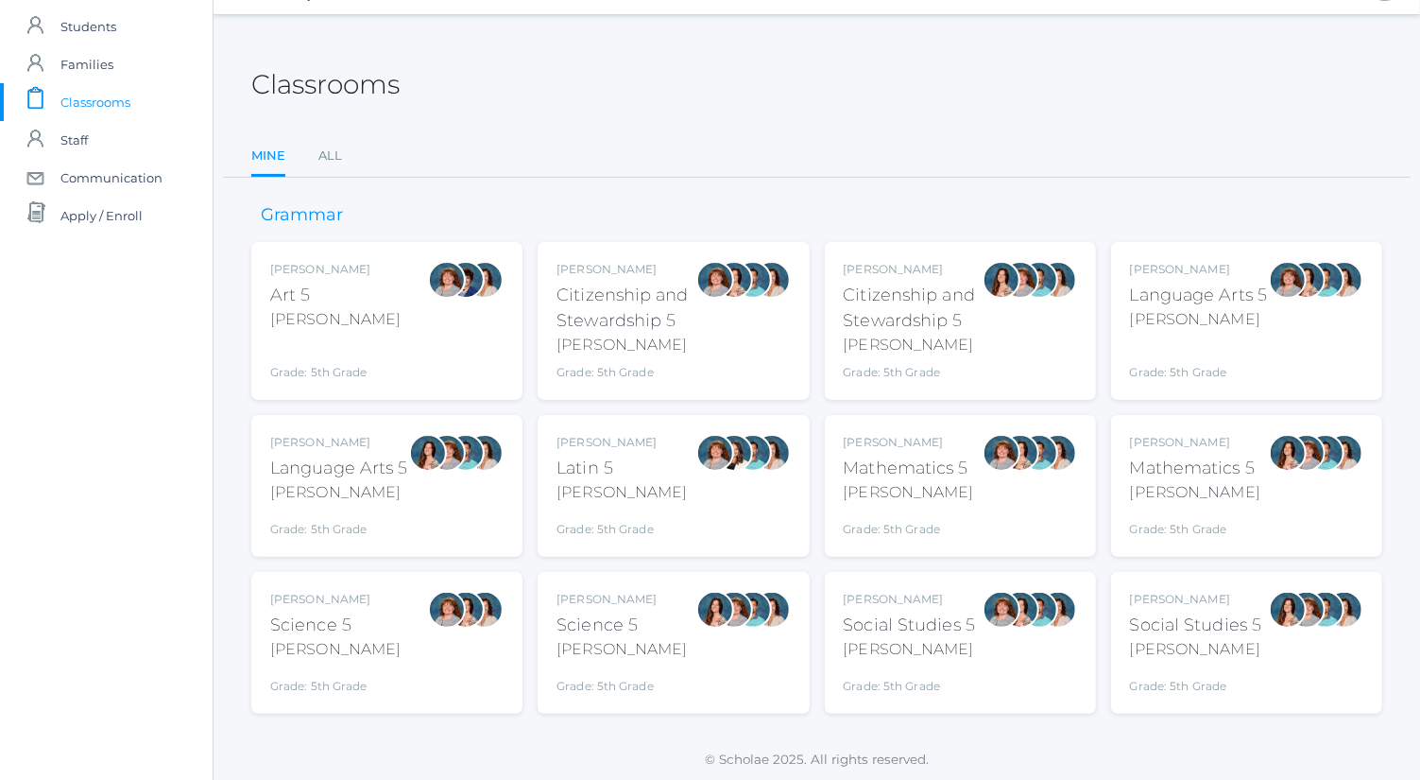
click at [715, 644] on div at bounding box center [715, 643] width 38 height 104
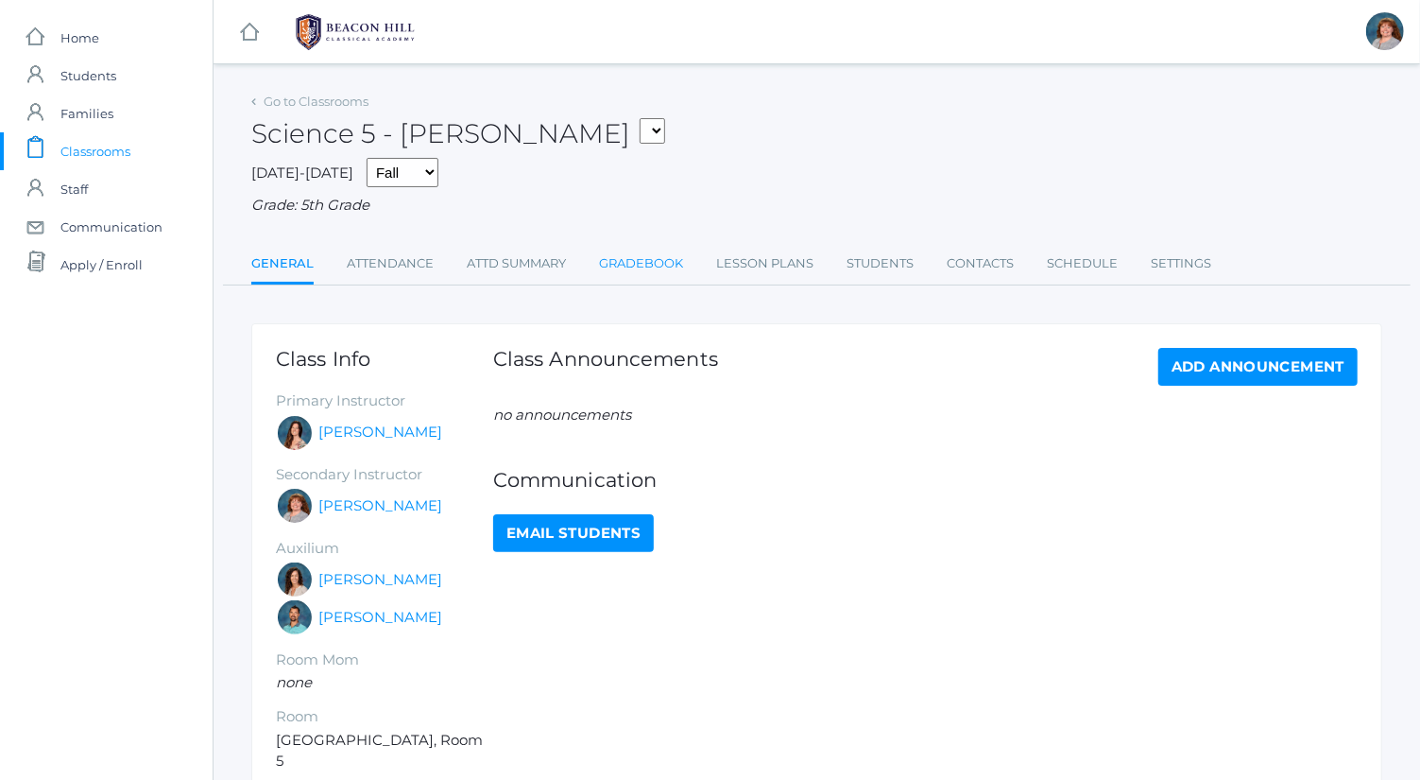
click at [647, 258] on link "Gradebook" at bounding box center [641, 264] width 84 height 38
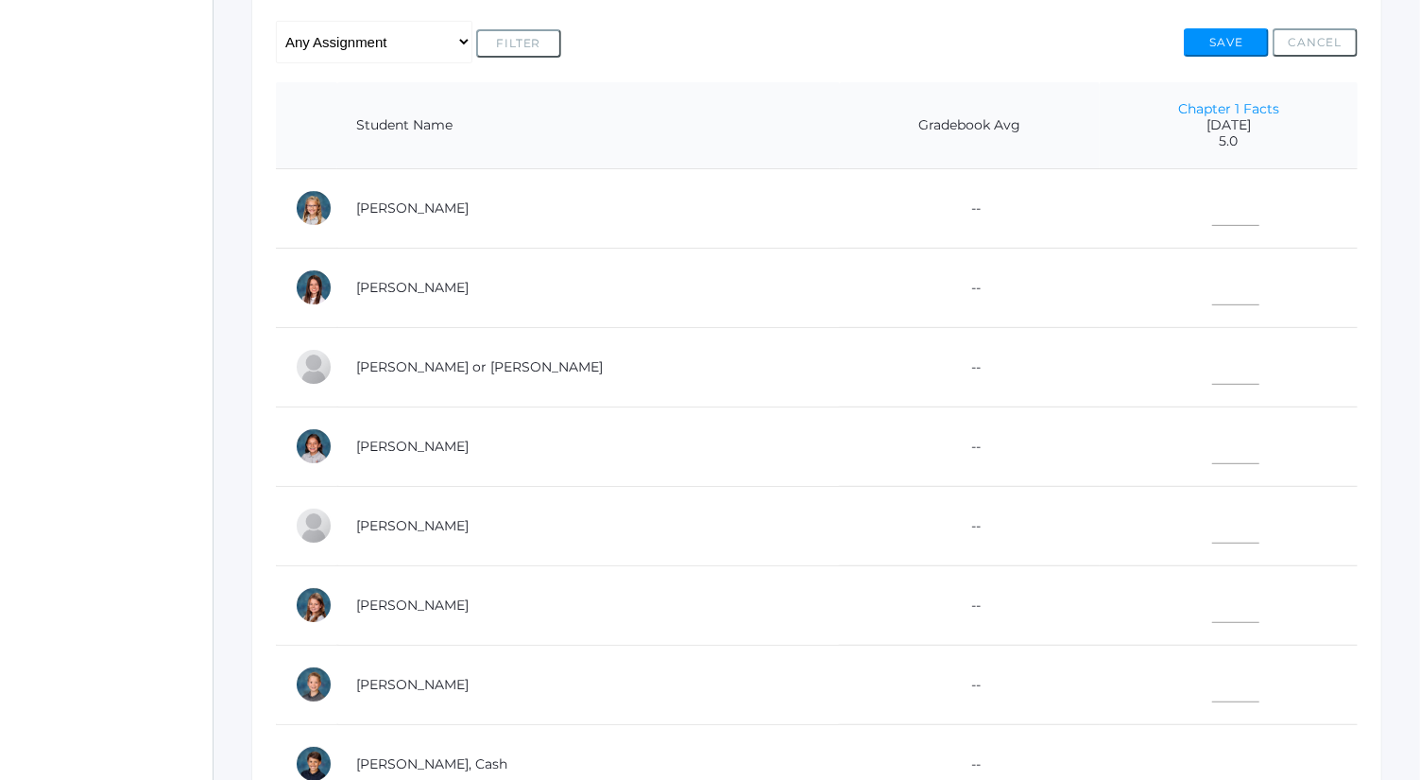
scroll to position [398, 0]
click at [1212, 280] on input"] "text" at bounding box center [1235, 283] width 47 height 43
type input"] "5"
click at [1212, 523] on input"] "text" at bounding box center [1235, 521] width 47 height 43
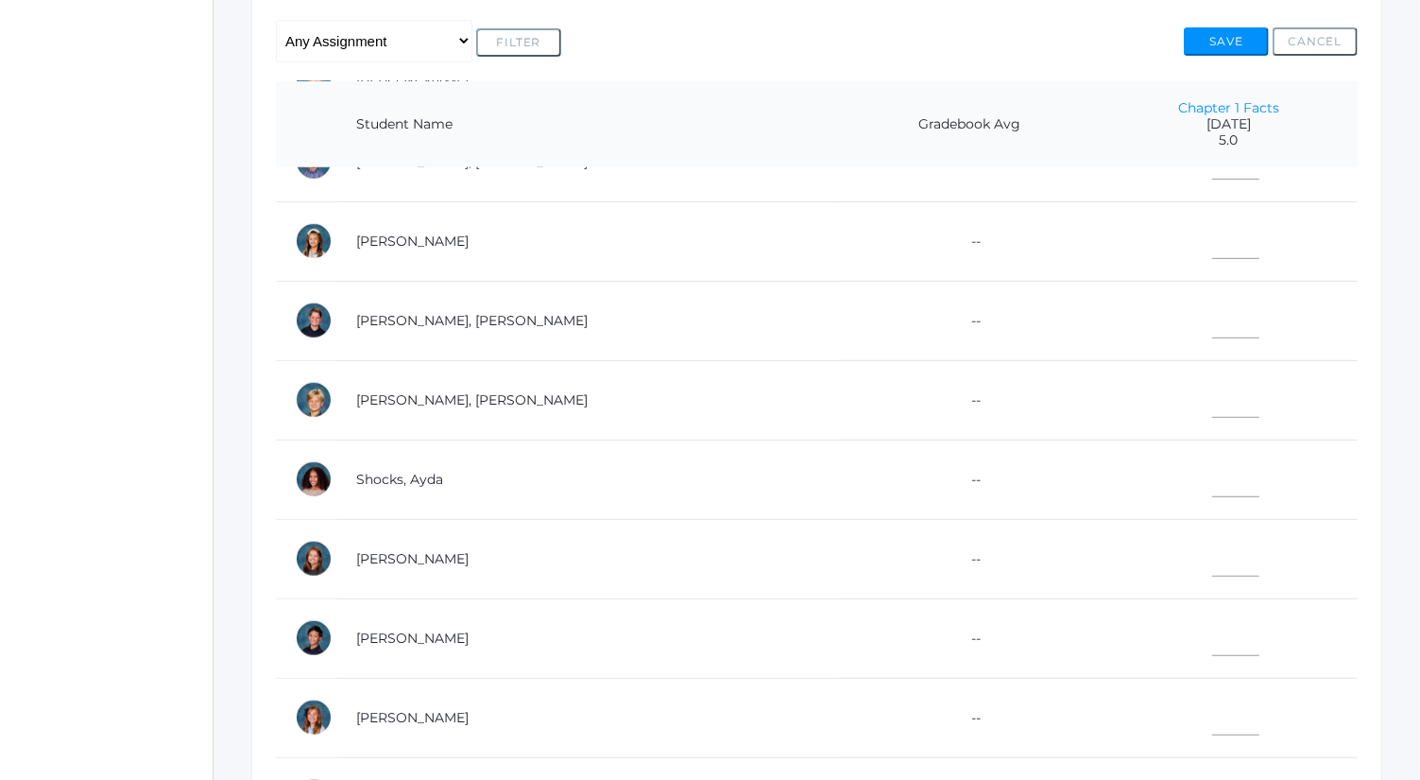
scroll to position [923, 0]
type input"] "4"
click at [1212, 625] on input"] "text" at bounding box center [1235, 634] width 47 height 43
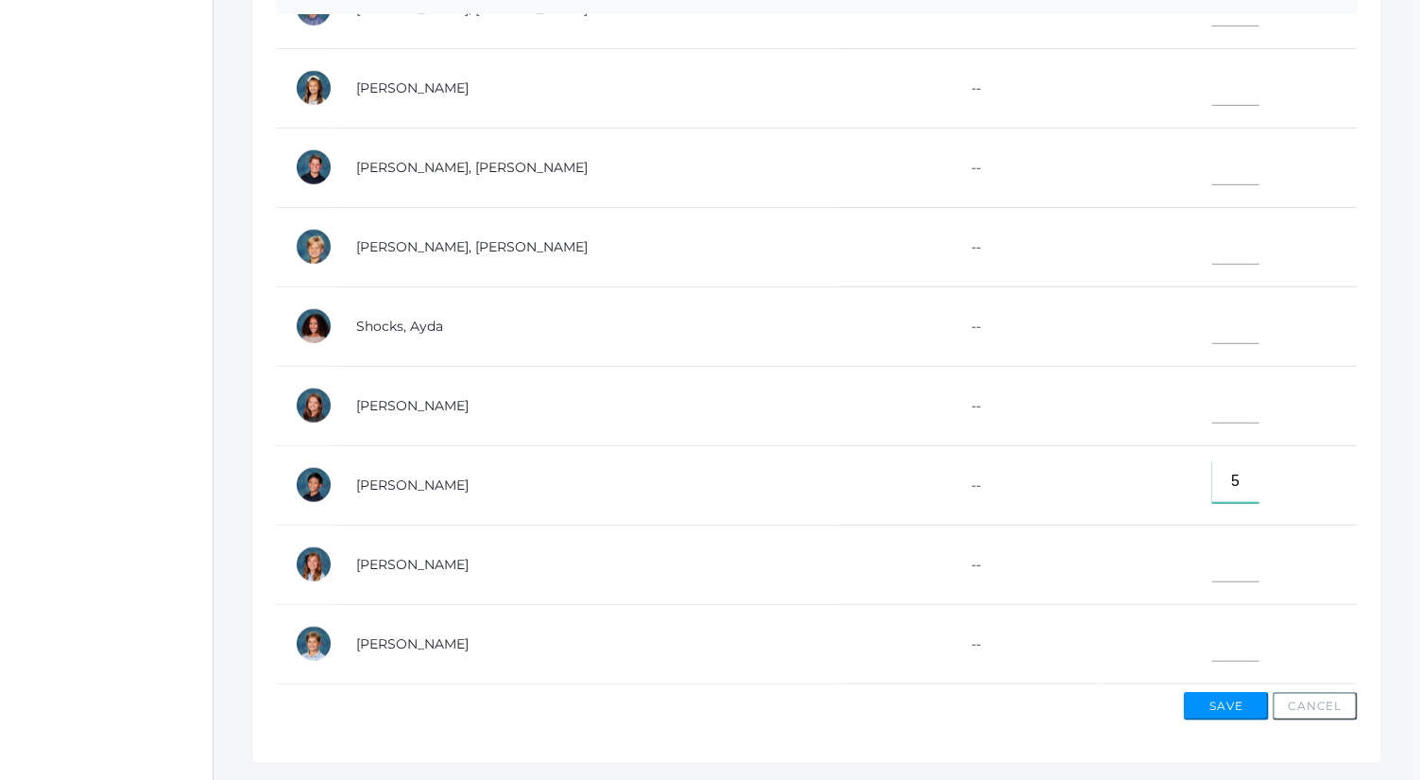
scroll to position [533, 0]
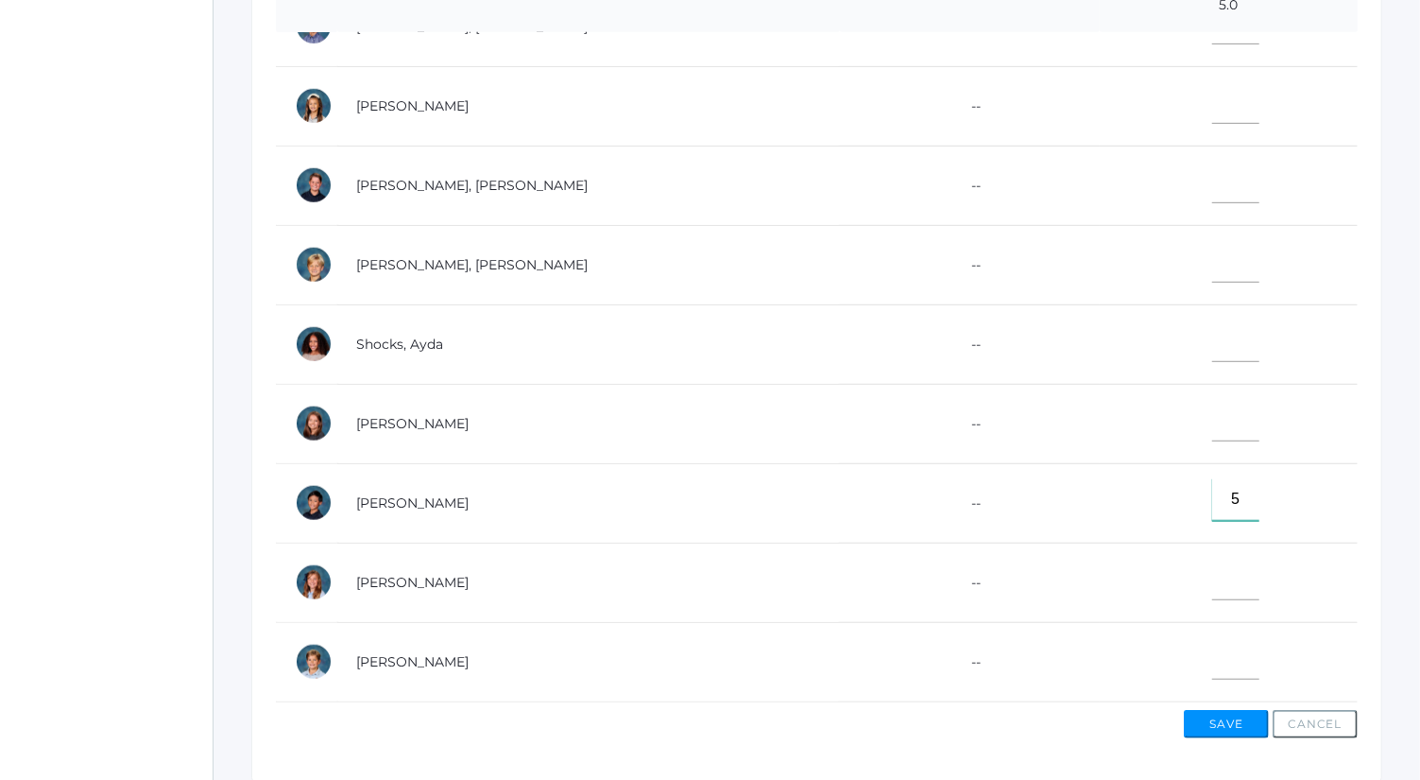
type input"] "5"
click at [1212, 163] on input"] "text" at bounding box center [1235, 182] width 47 height 43
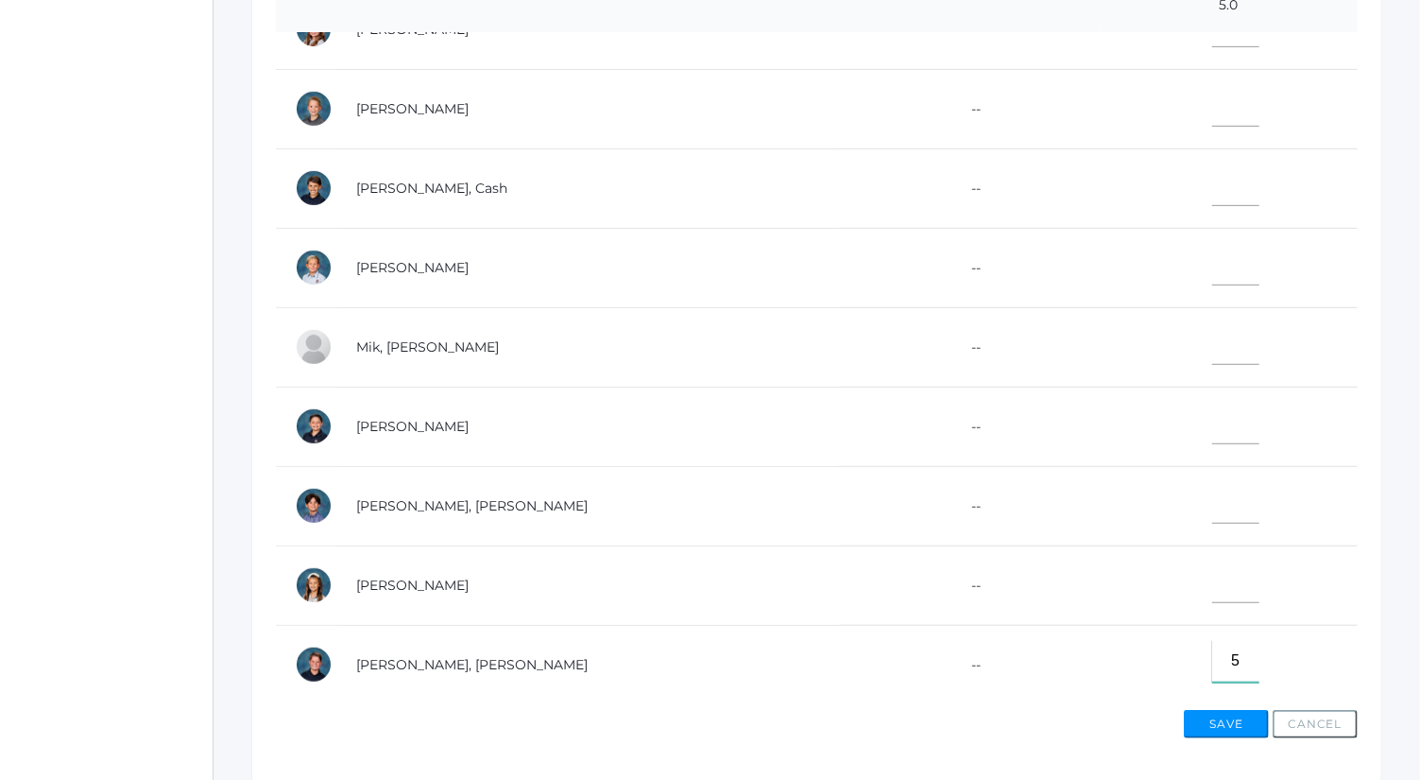
scroll to position [437, 0]
type input"] "5"
click at [1212, 171] on input"] "text" at bounding box center [1235, 186] width 47 height 43
type input"] "4.5"
click at [1245, 718] on button "Save" at bounding box center [1226, 724] width 85 height 28
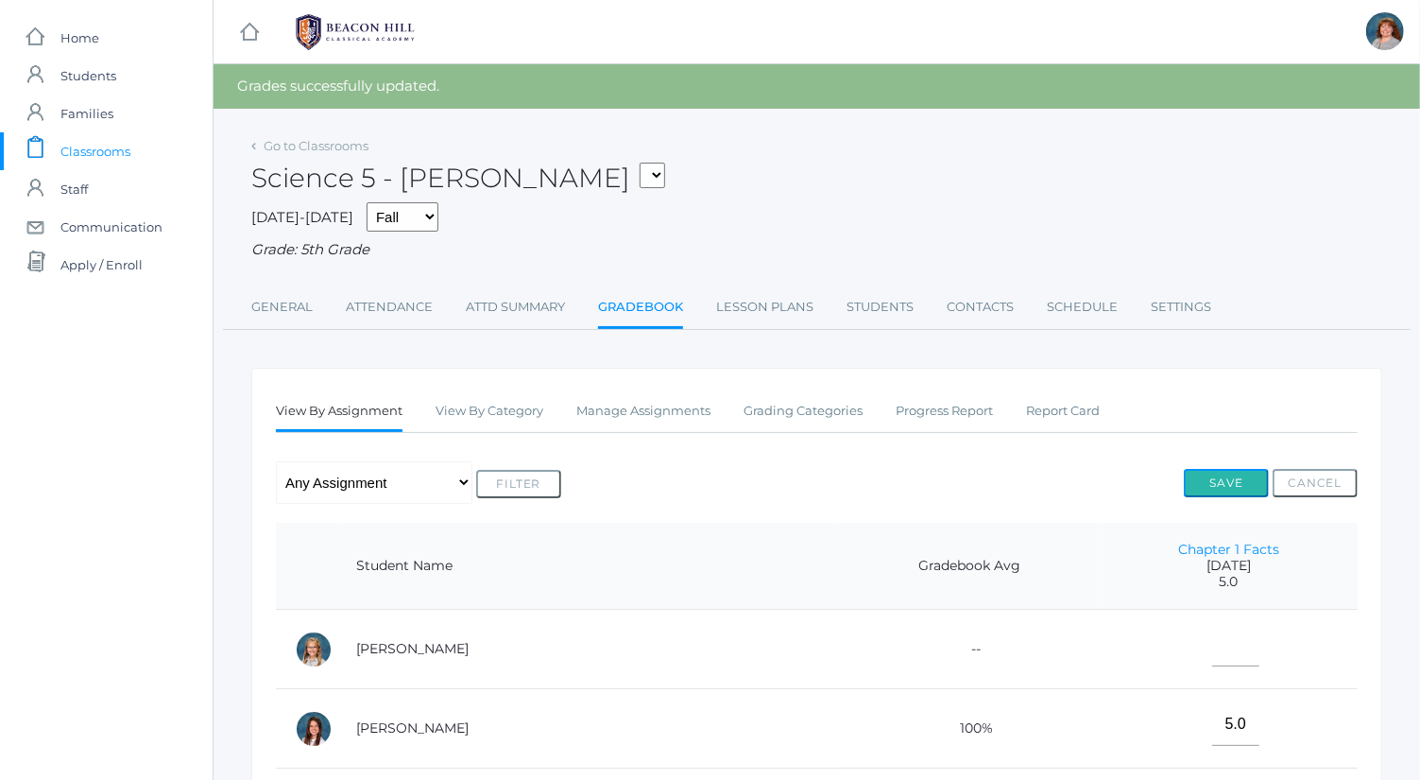
click at [1250, 483] on button "Save" at bounding box center [1226, 483] width 85 height 28
click at [351, 143] on link "Go to Classrooms" at bounding box center [316, 145] width 105 height 15
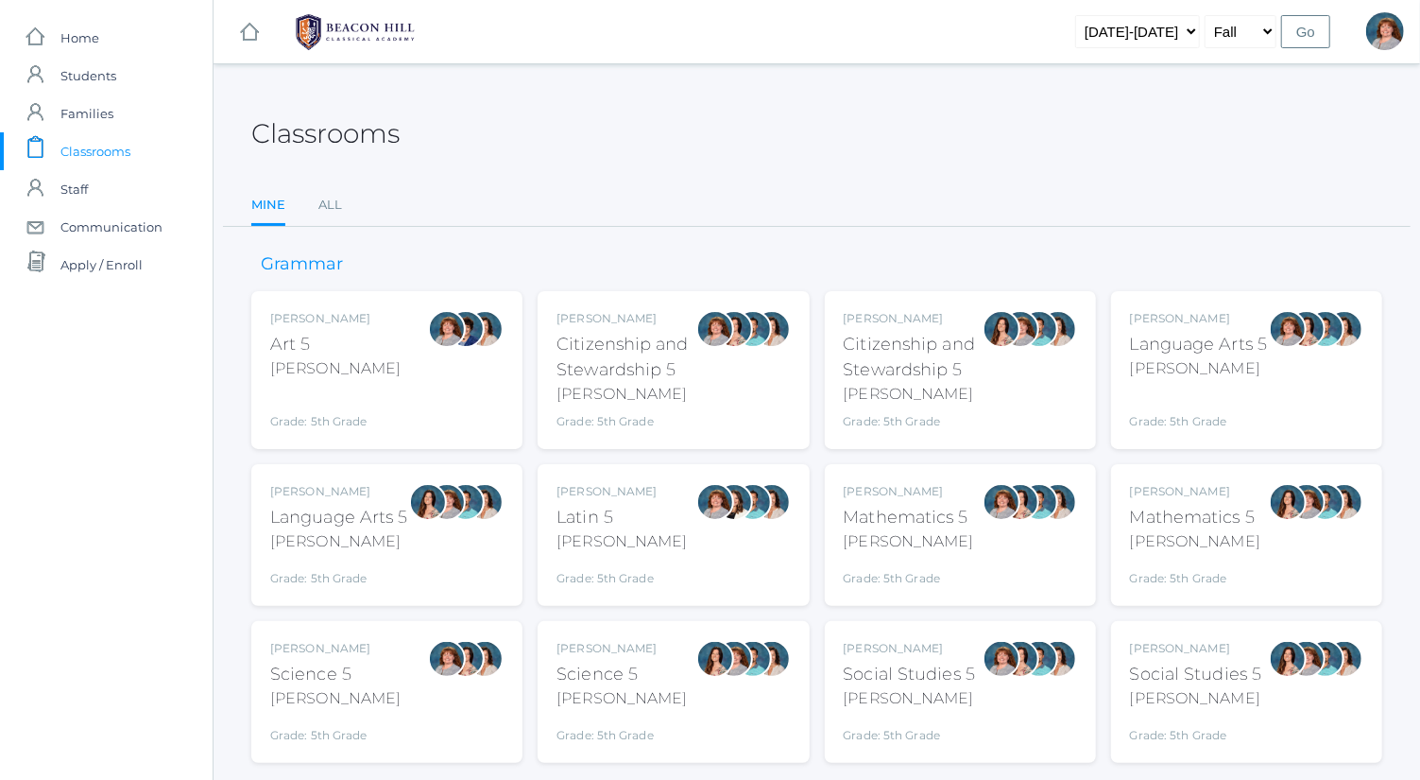
scroll to position [49, 0]
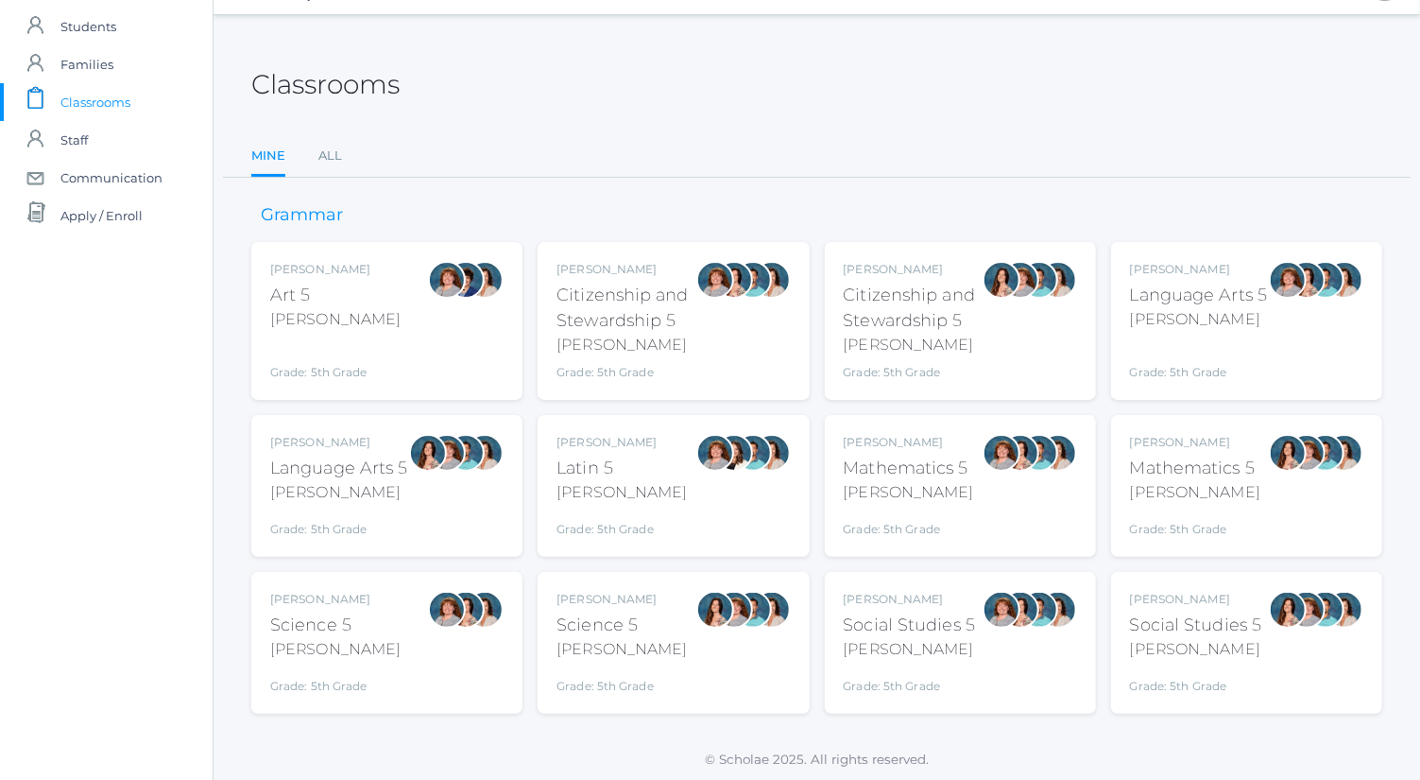
click at [359, 591] on div "Sarah Bence" at bounding box center [335, 599] width 130 height 17
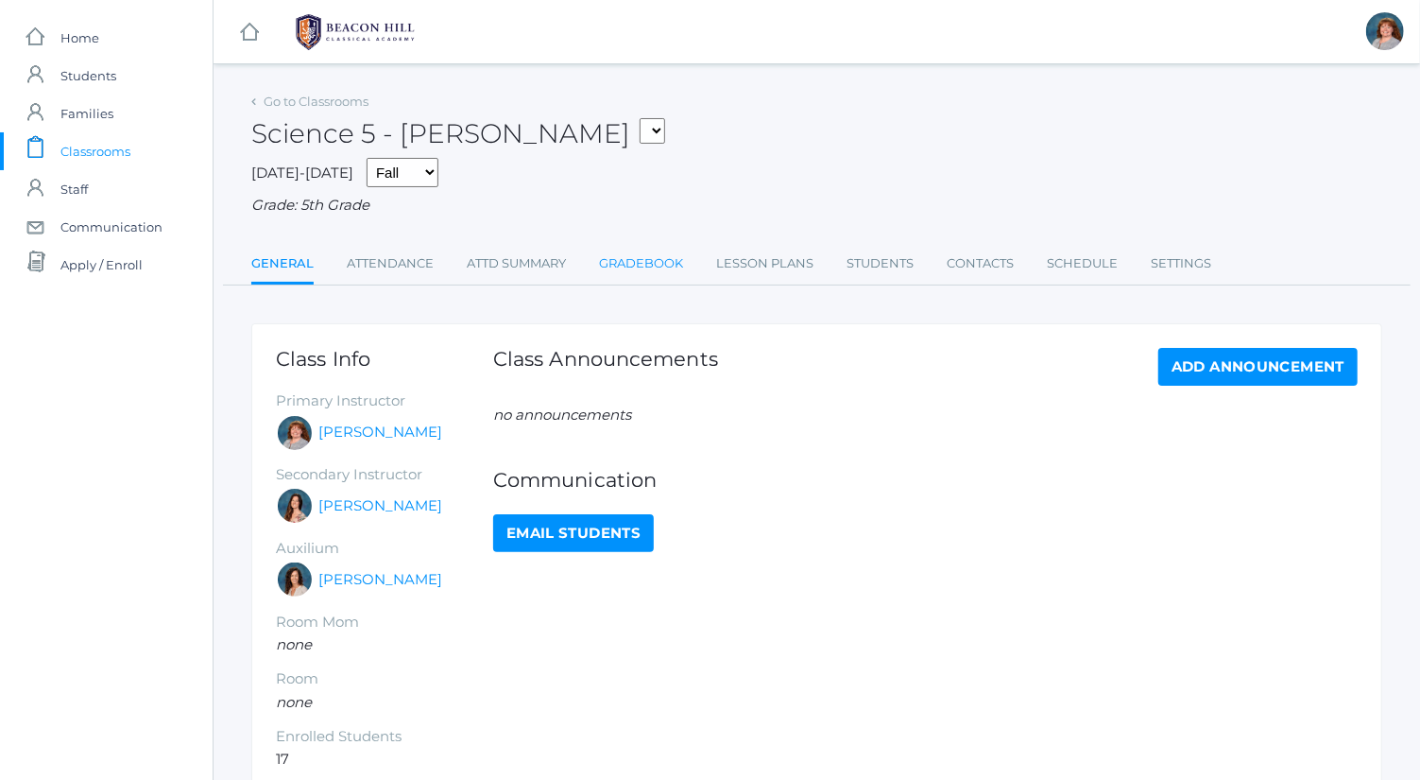
click at [651, 269] on link "Gradebook" at bounding box center [641, 264] width 84 height 38
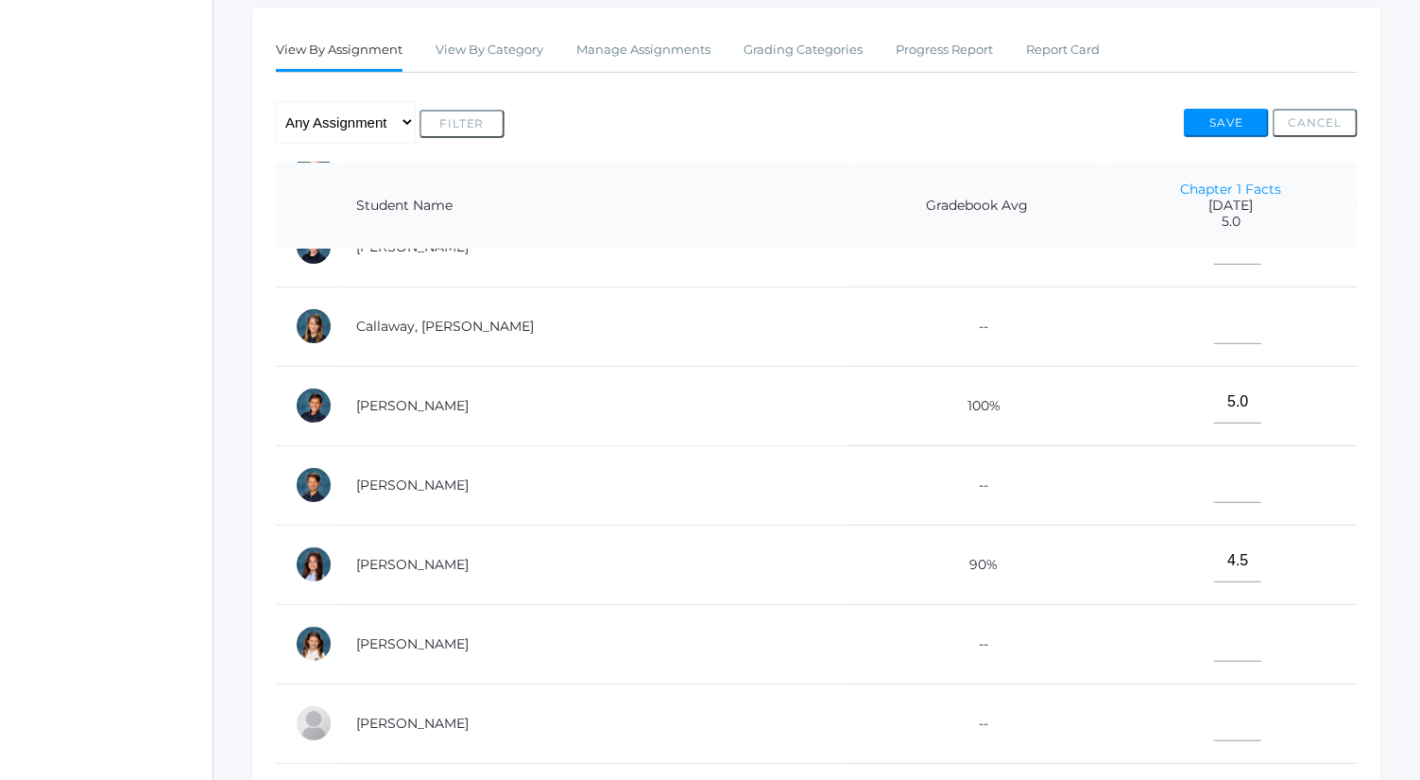
scroll to position [209, 0]
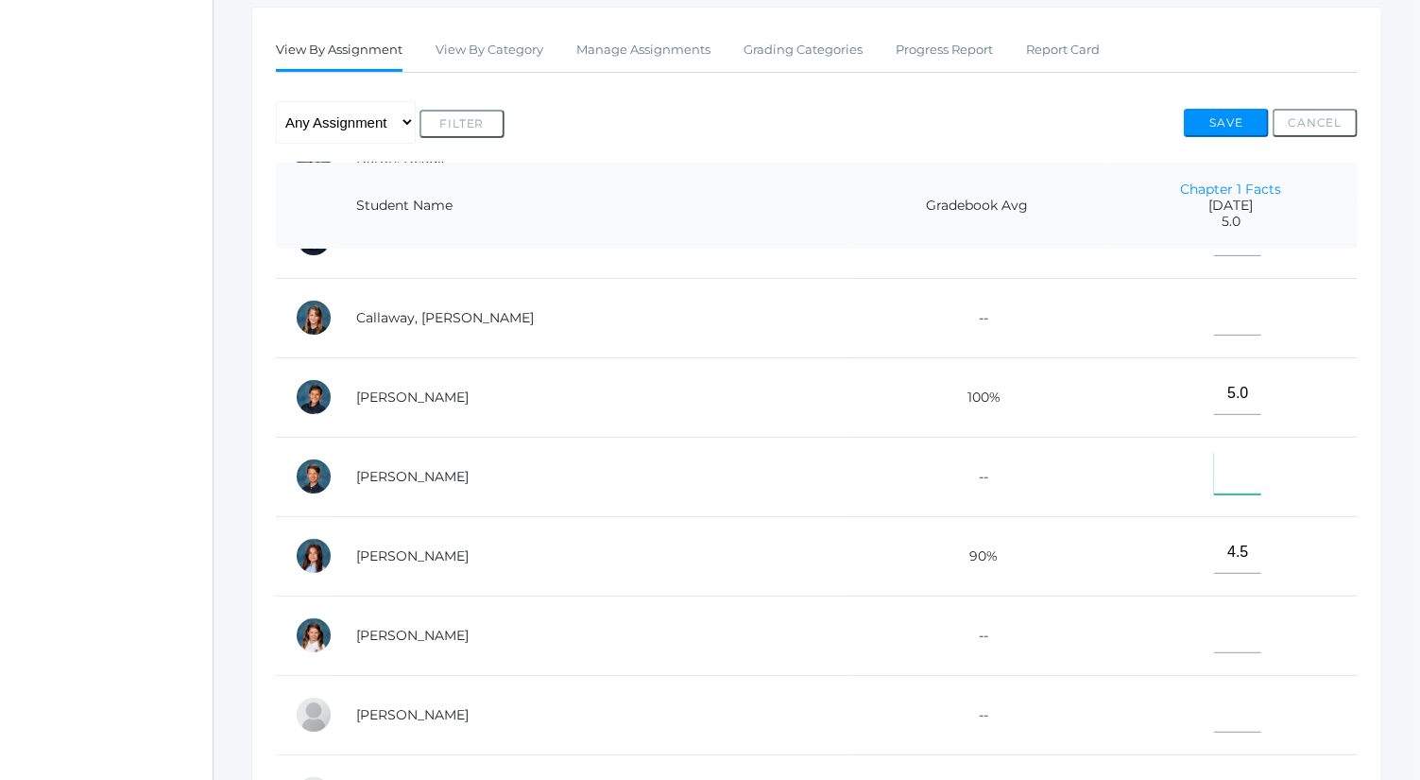
click at [1214, 475] on input"] "text" at bounding box center [1237, 473] width 47 height 43
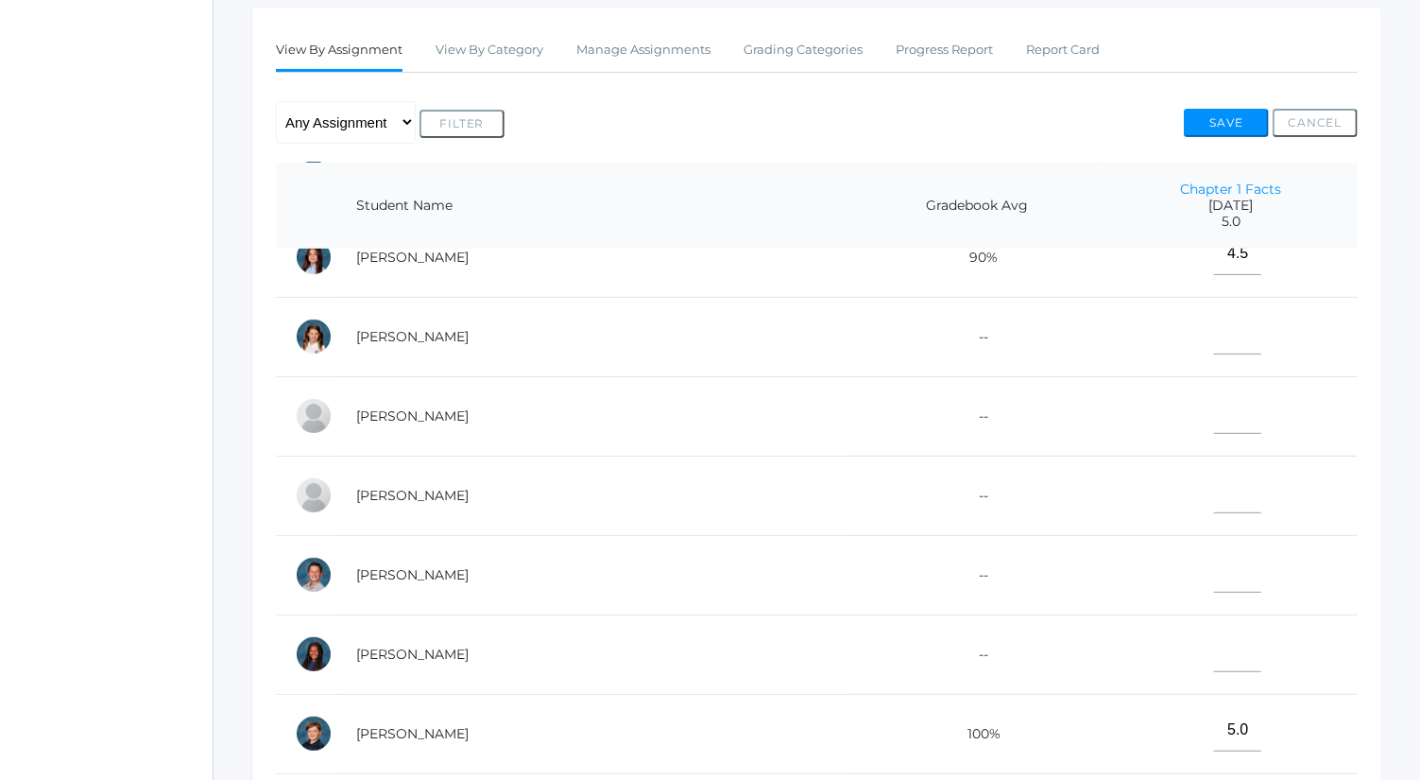
scroll to position [513, 0]
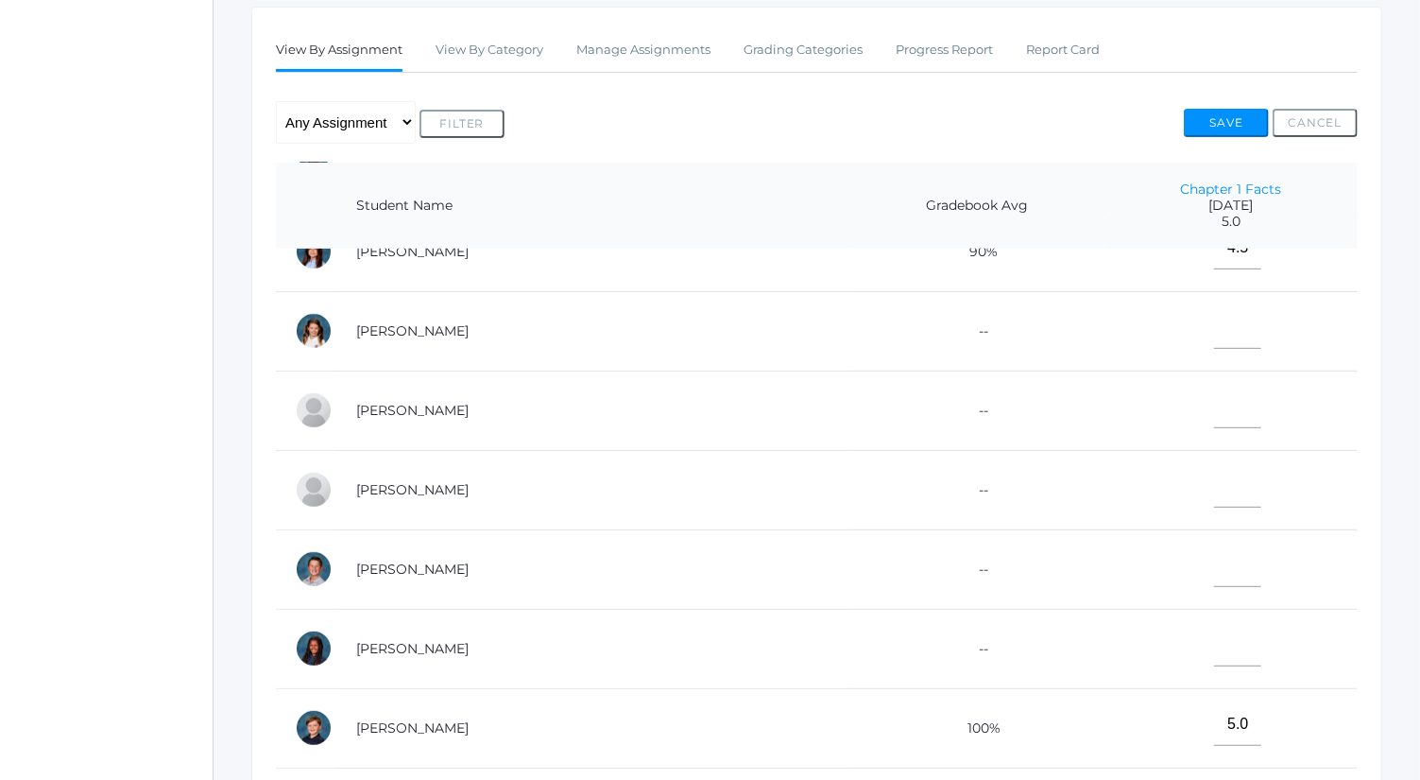
type input"] "5"
click at [1214, 634] on input"] "text" at bounding box center [1237, 645] width 47 height 43
type input"] "5"
click at [1228, 114] on button "Save" at bounding box center [1226, 123] width 85 height 28
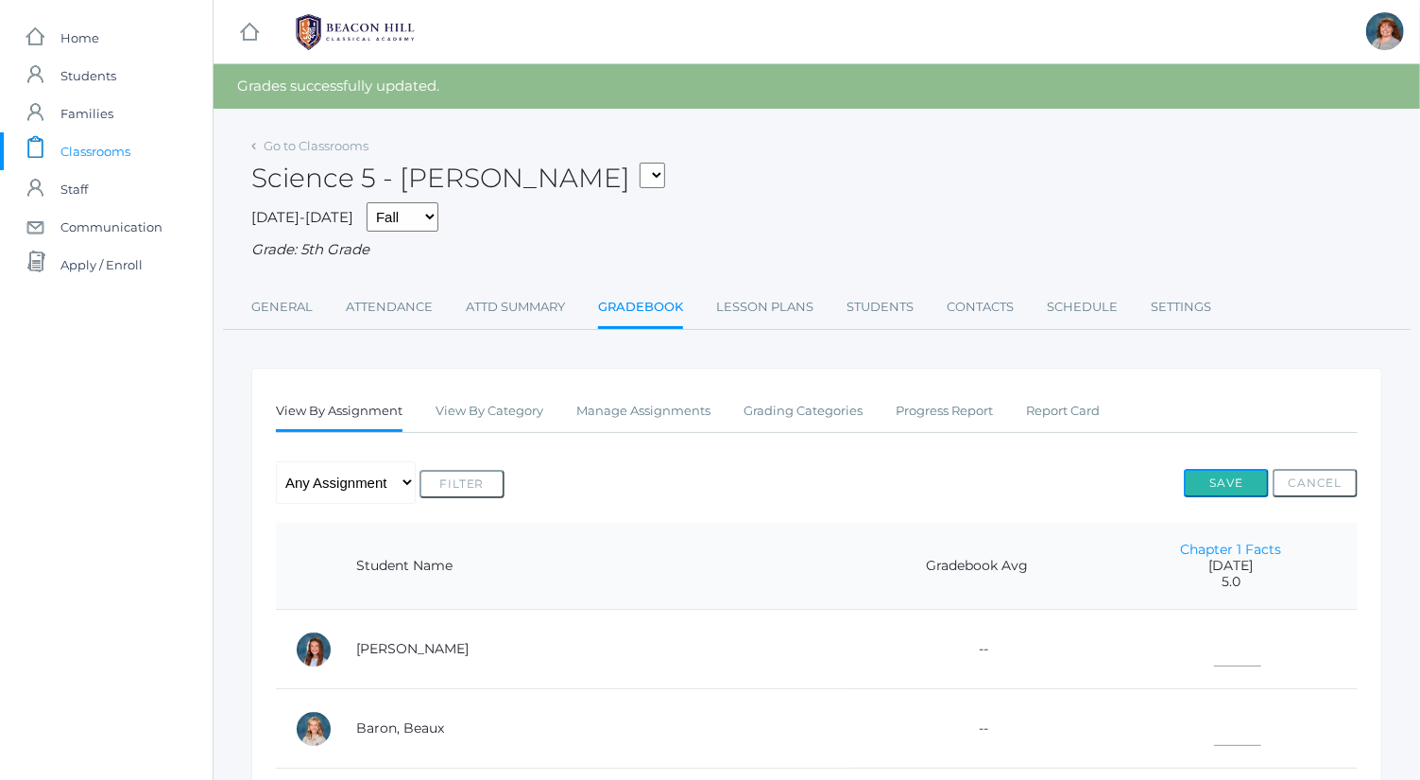
click at [1246, 477] on button "Save" at bounding box center [1226, 483] width 85 height 28
